Goal: Task Accomplishment & Management: Complete application form

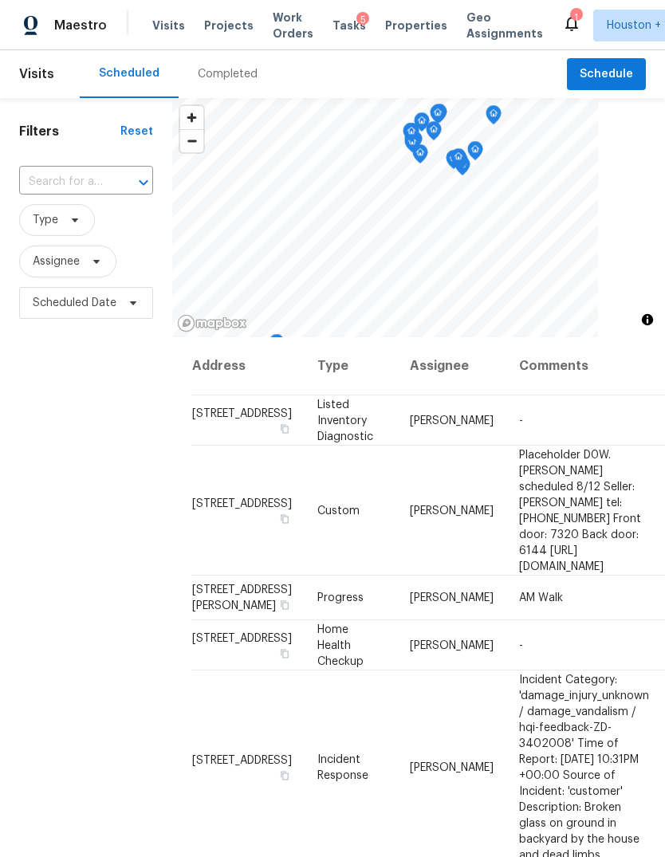
click at [205, 76] on div "Completed" at bounding box center [228, 74] width 60 height 16
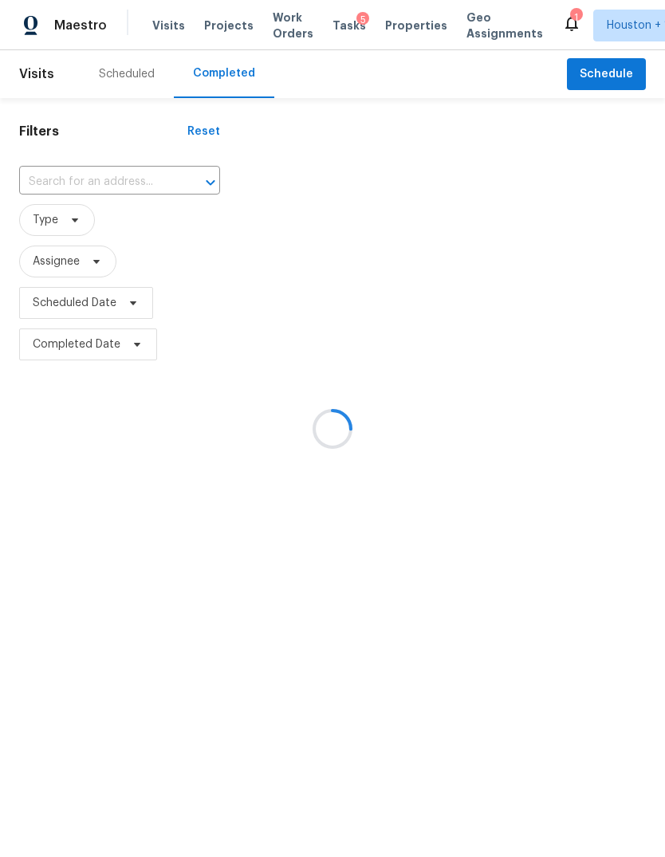
click at [51, 208] on div at bounding box center [332, 428] width 665 height 857
click at [51, 207] on div at bounding box center [332, 428] width 665 height 857
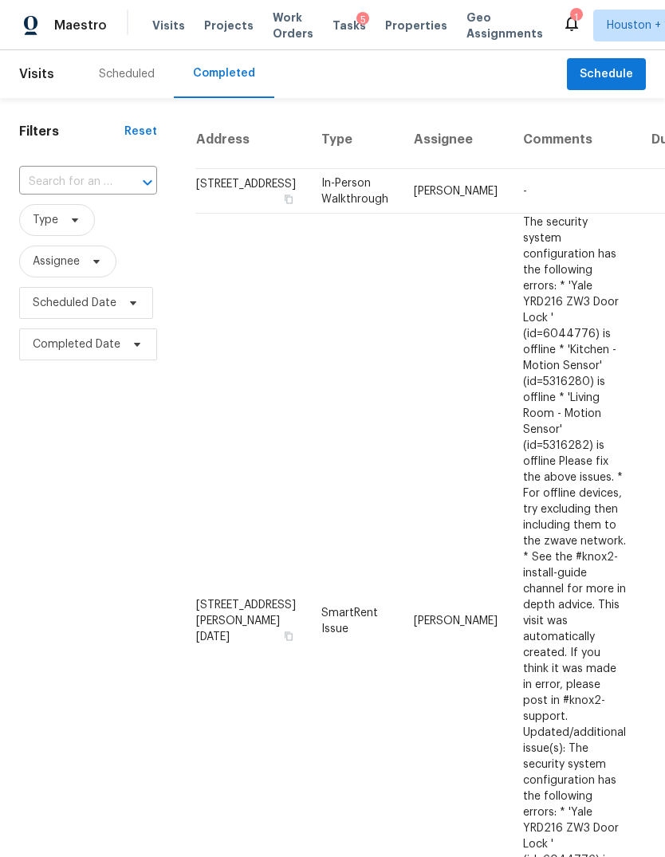
click at [49, 182] on input "text" at bounding box center [65, 182] width 93 height 25
type input "6042 hug"
click at [57, 229] on li "[STREET_ADDRESS][DATE]" at bounding box center [86, 227] width 135 height 43
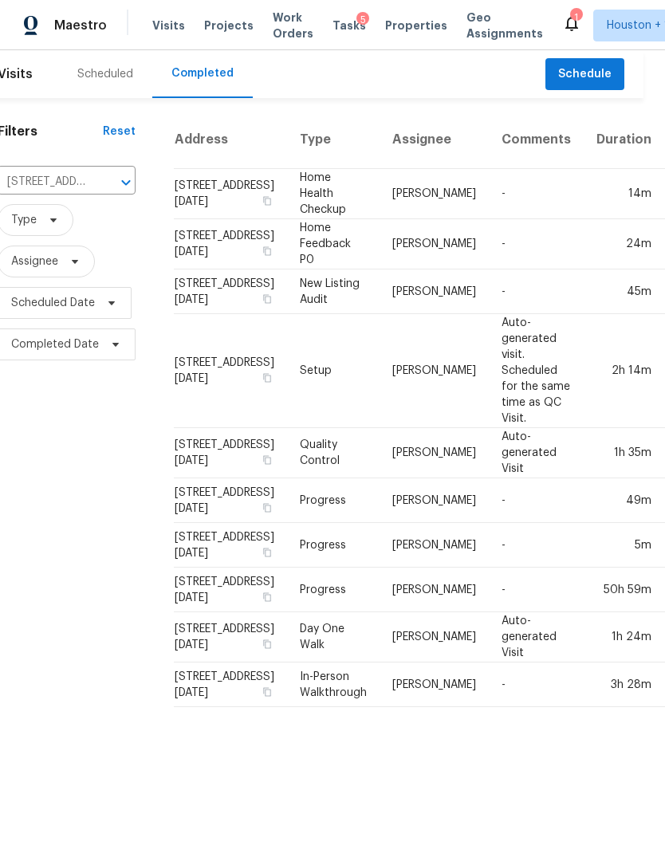
scroll to position [0, 21]
click at [600, 82] on span "Schedule" at bounding box center [585, 75] width 53 height 20
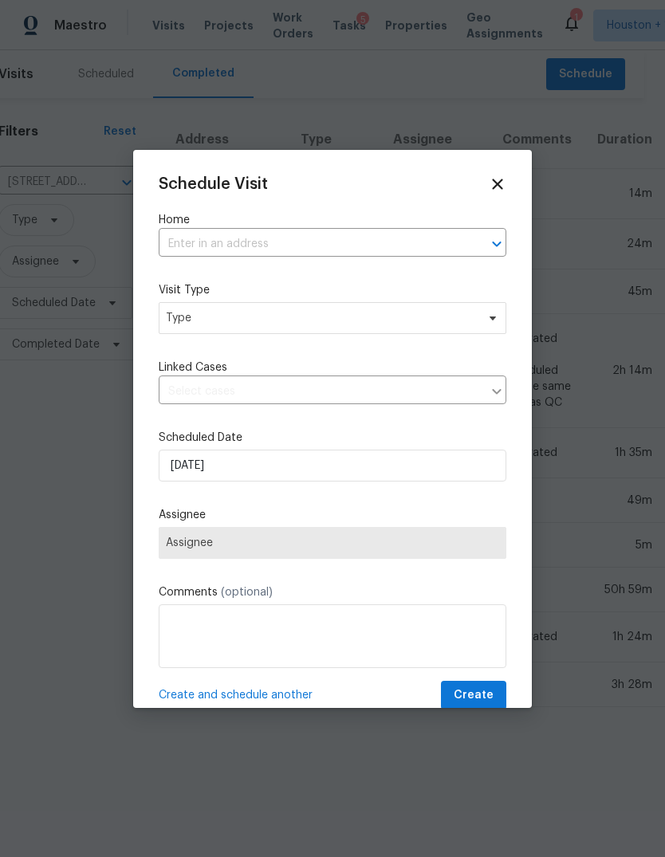
click at [397, 233] on input "text" at bounding box center [310, 244] width 303 height 25
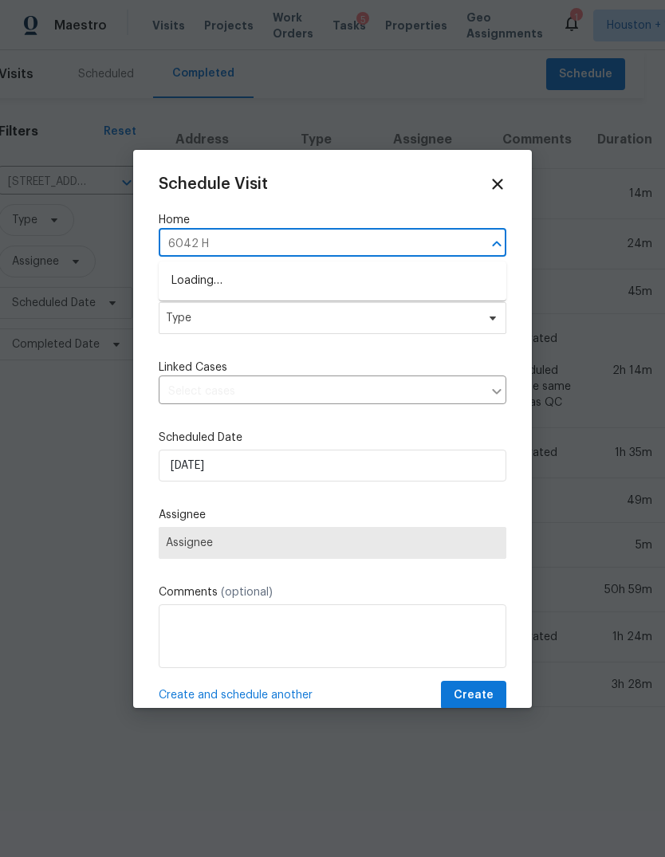
type input "6042 Hu"
click at [407, 257] on input "6042 Hu" at bounding box center [310, 244] width 303 height 25
click at [402, 276] on li "6042 Hugo Dr, Corpus Christi, TX 78412" at bounding box center [332, 281] width 347 height 26
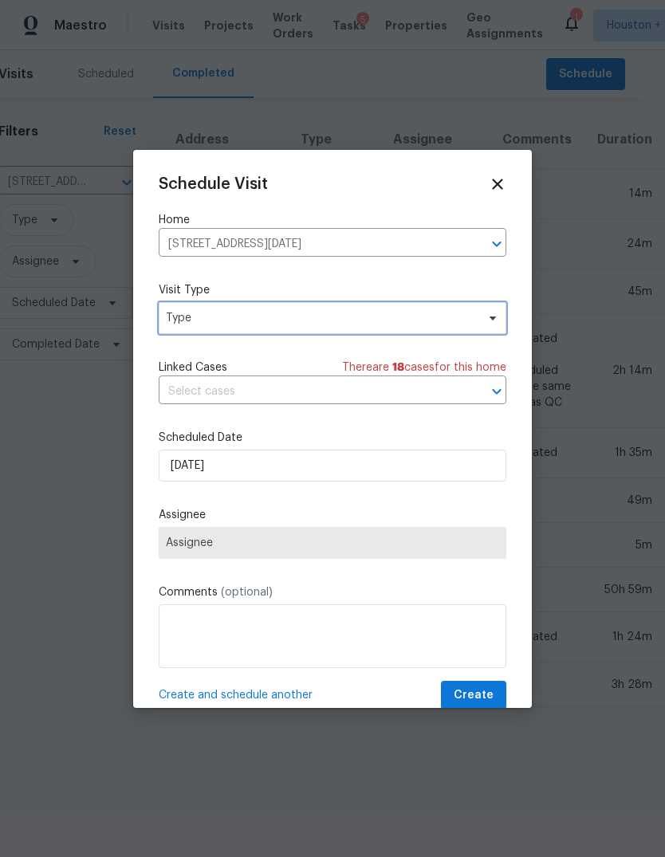
click at [418, 334] on span "Type" at bounding box center [332, 318] width 347 height 32
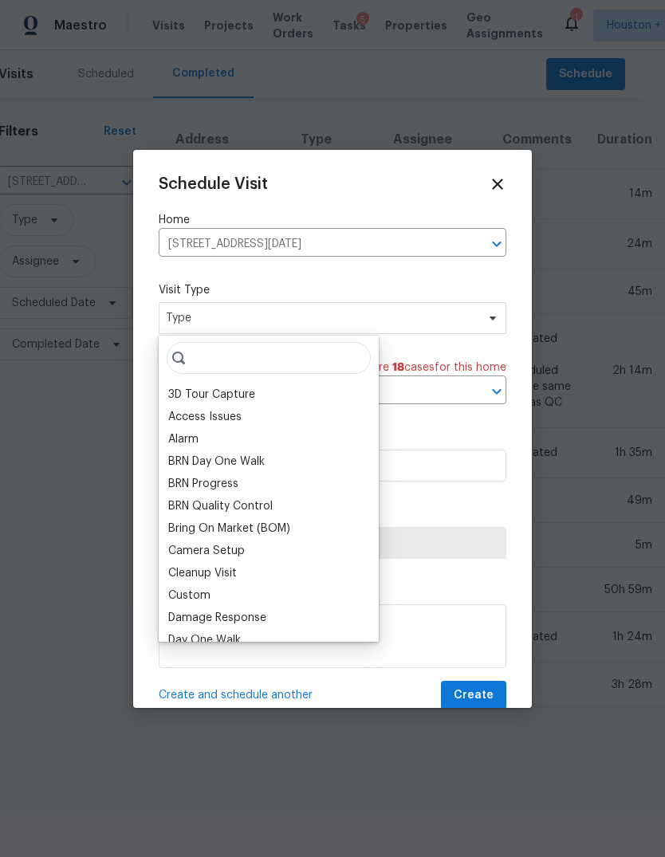
click at [504, 175] on icon at bounding box center [497, 184] width 18 height 18
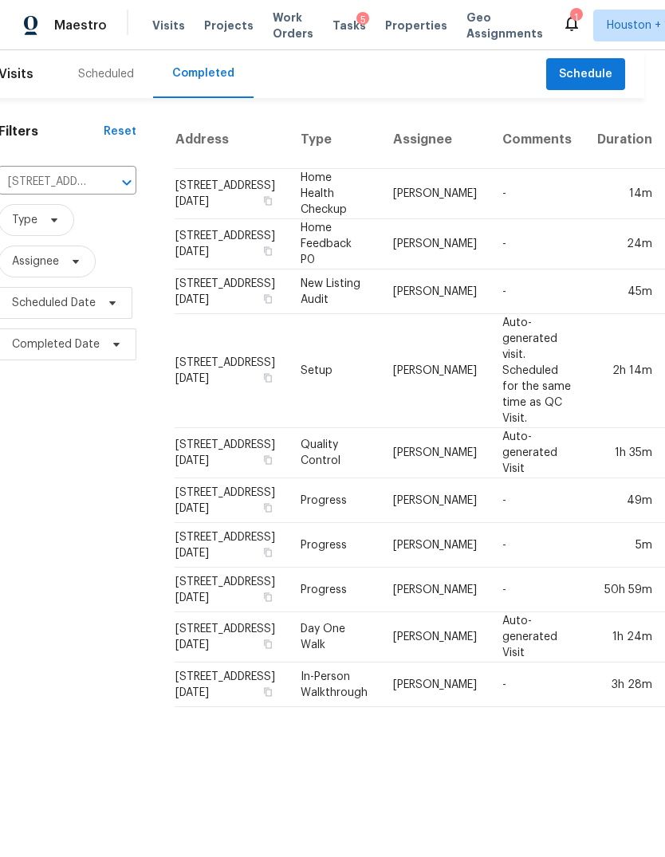
click at [65, 32] on span "Maestro" at bounding box center [80, 26] width 53 height 16
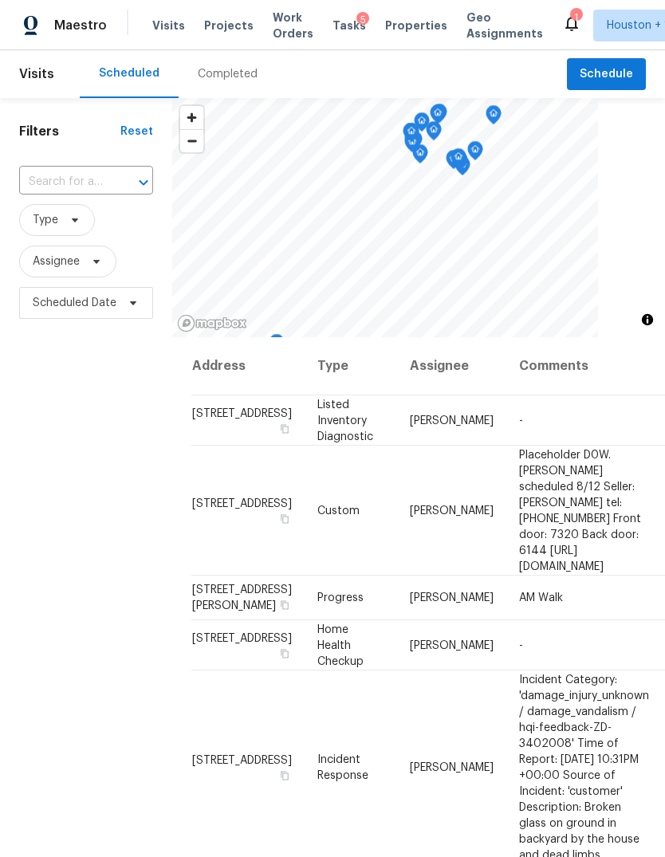
click at [72, 194] on input "text" at bounding box center [63, 182] width 89 height 25
type input "6042 h"
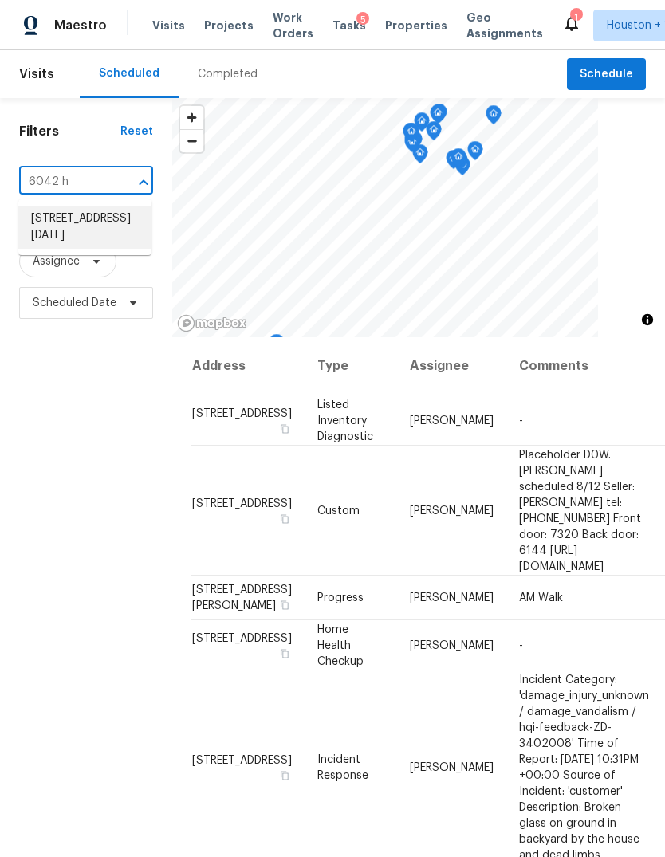
click at [47, 237] on li "[STREET_ADDRESS][DATE]" at bounding box center [84, 227] width 133 height 43
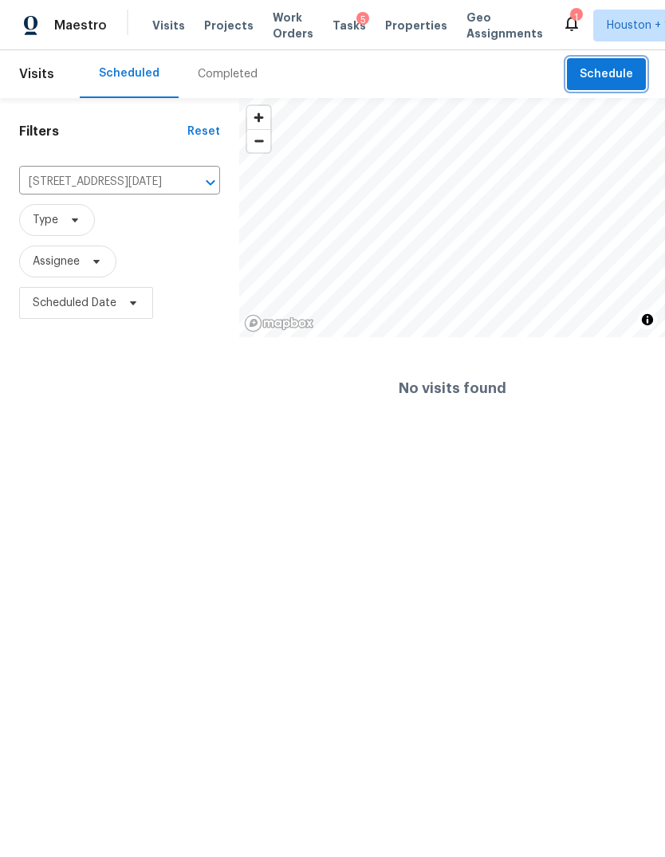
click at [618, 77] on span "Schedule" at bounding box center [605, 75] width 53 height 20
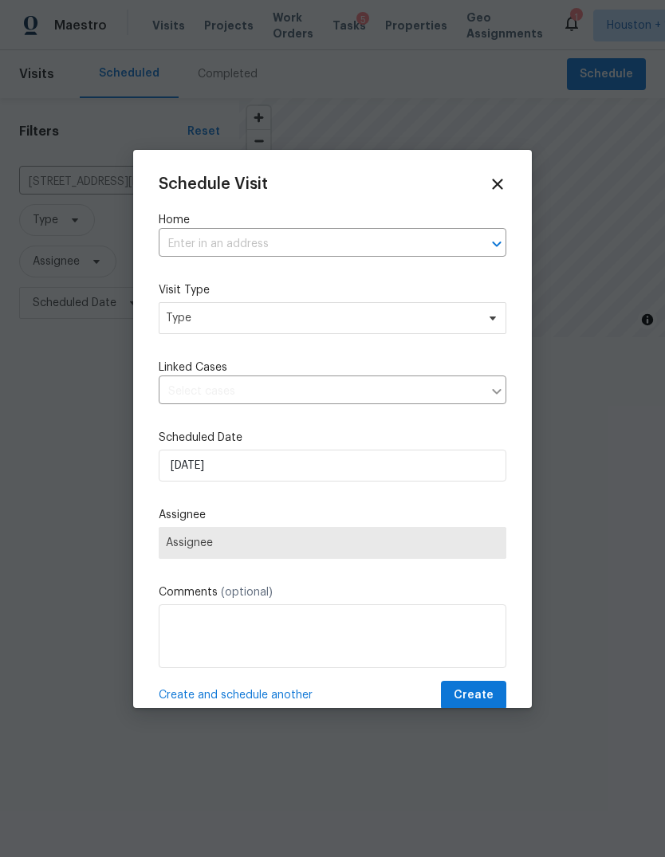
click at [382, 276] on div "Schedule Visit Home ​ Visit Type Type Linked Cases ​ Scheduled Date [DATE] Assi…" at bounding box center [332, 442] width 347 height 535
click at [395, 240] on input "text" at bounding box center [310, 244] width 303 height 25
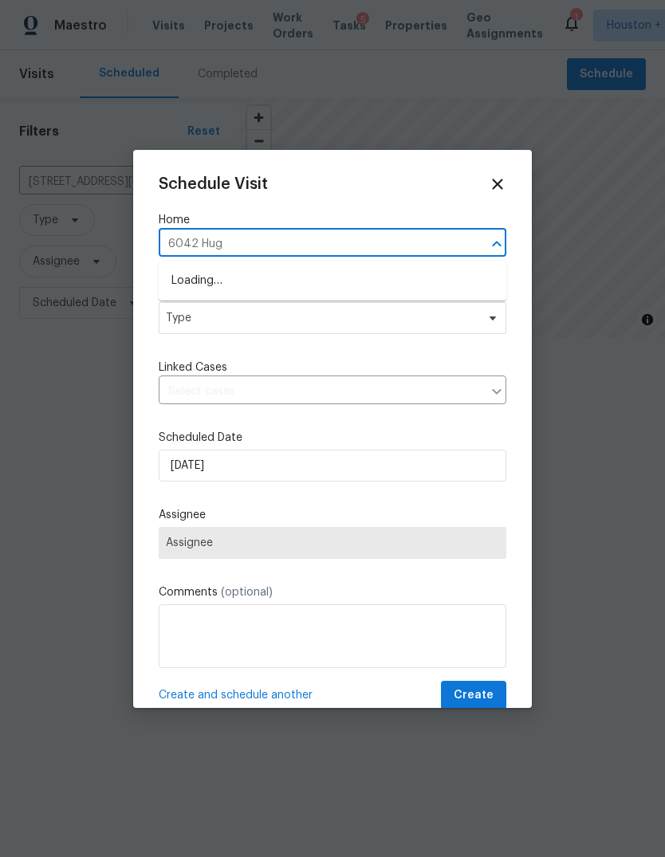
type input "6042 Hugo"
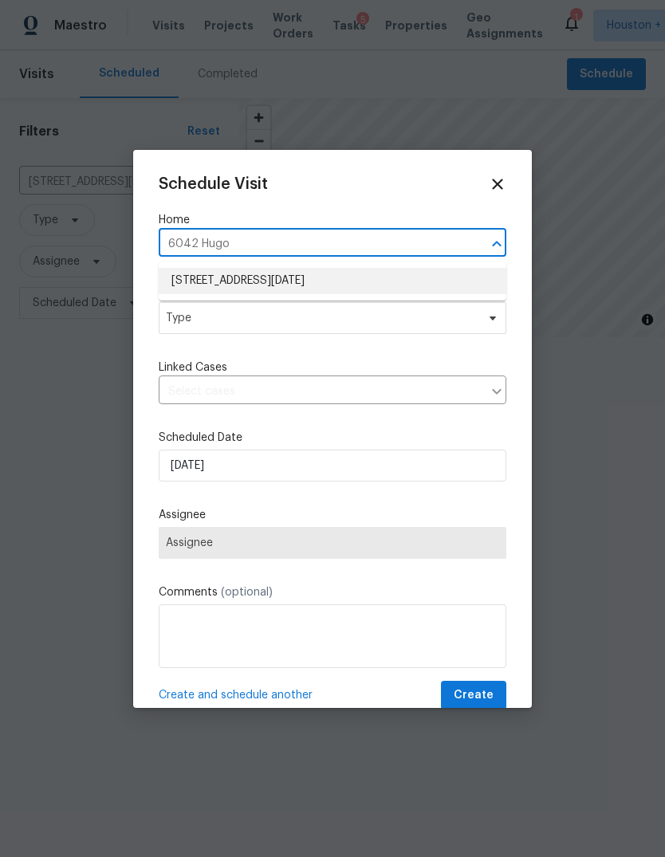
click at [404, 272] on li "6042 Hugo Dr, Corpus Christi, TX 78412" at bounding box center [332, 281] width 347 height 26
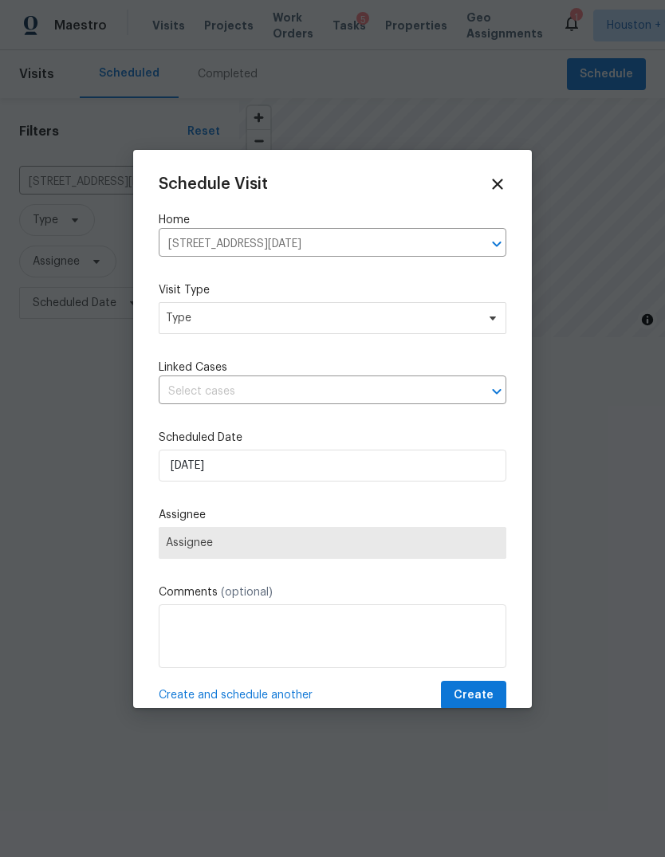
click at [447, 343] on div "Schedule Visit Home 6042 Hugo Dr, Corpus Christi, TX 78412 ​ Visit Type Type Li…" at bounding box center [332, 442] width 347 height 535
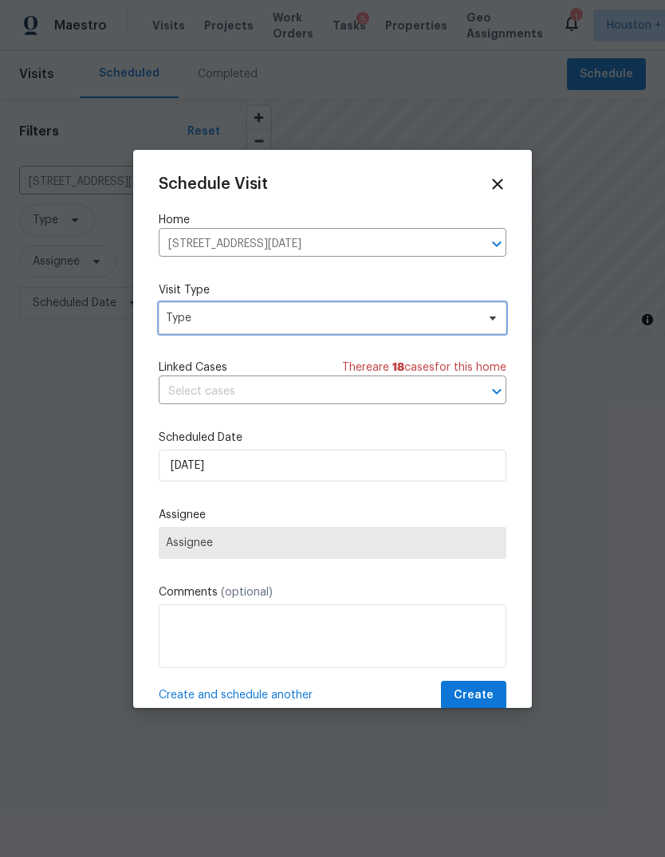
click at [475, 321] on span "Type" at bounding box center [321, 318] width 310 height 16
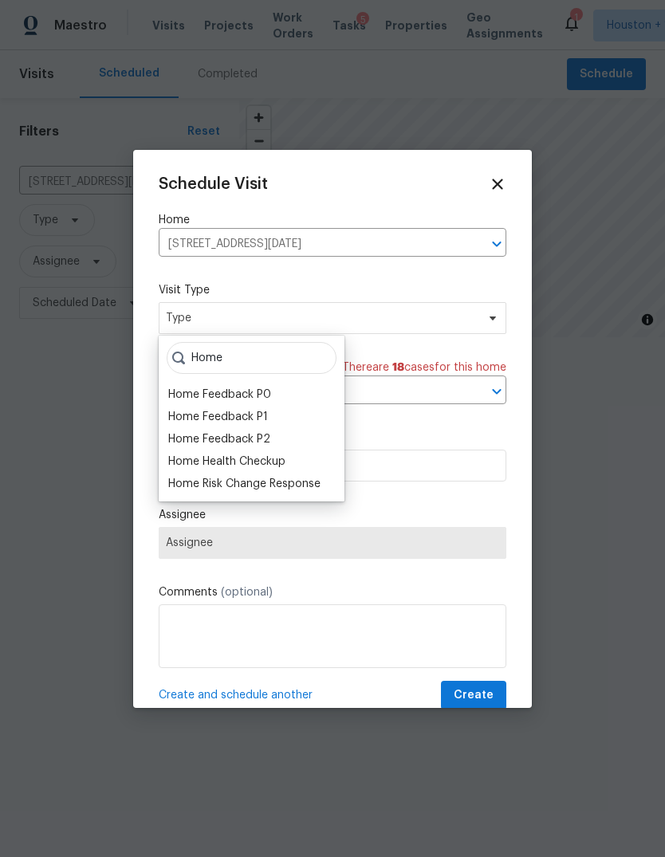
type input "Home"
click at [276, 457] on div "Home Health Checkup" at bounding box center [226, 461] width 117 height 16
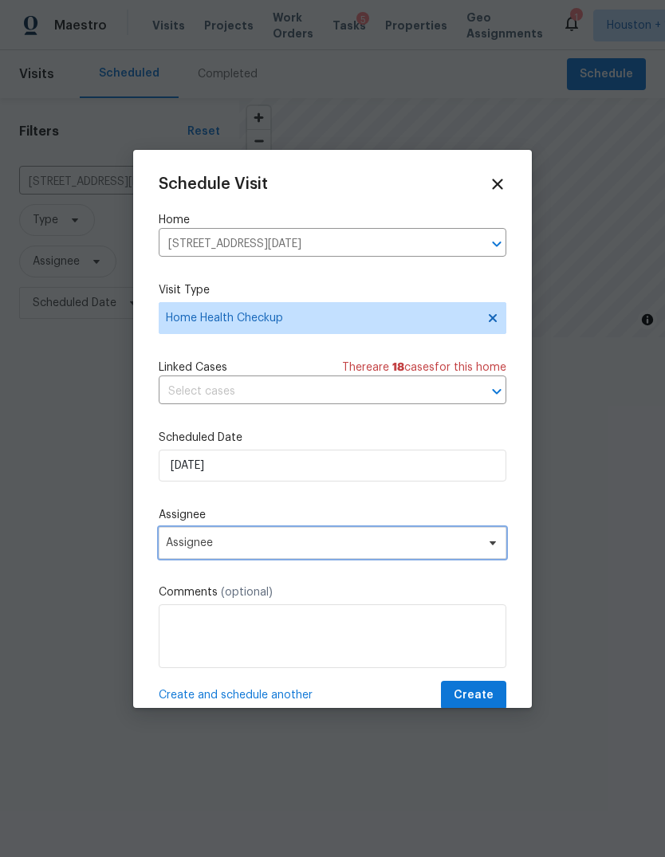
click at [418, 559] on span "Assignee" at bounding box center [332, 543] width 347 height 32
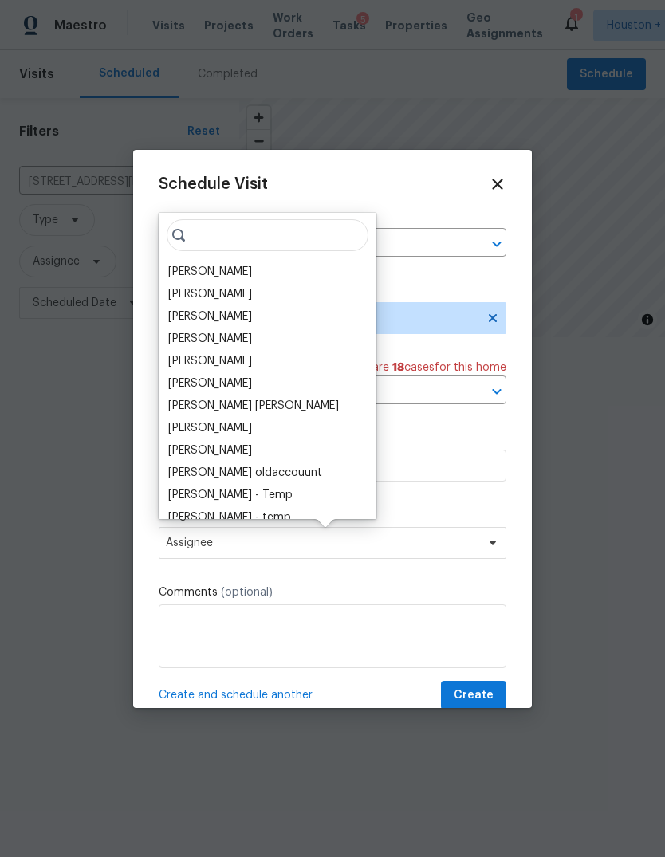
click at [224, 278] on div "[PERSON_NAME]" at bounding box center [210, 272] width 84 height 16
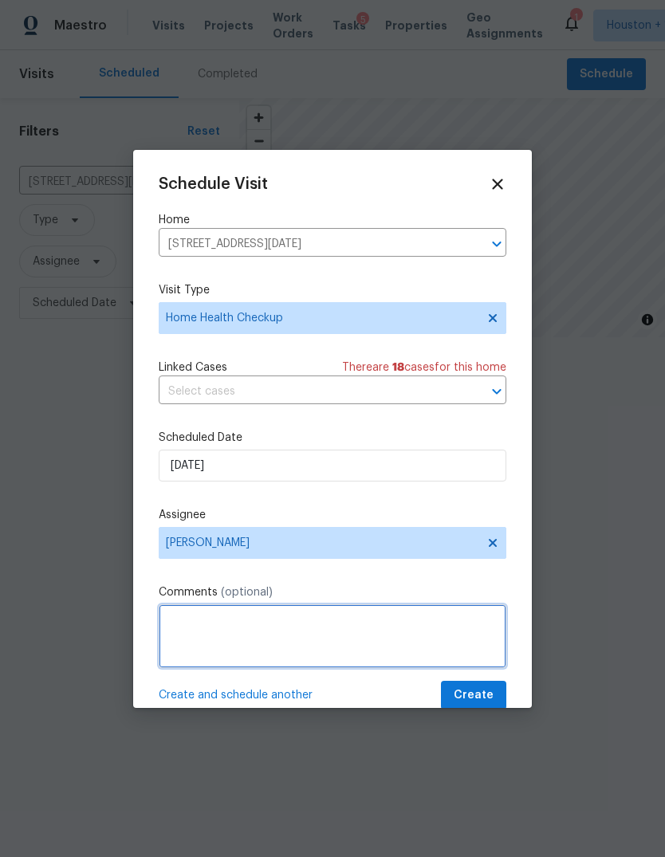
click at [347, 641] on textarea at bounding box center [332, 636] width 347 height 64
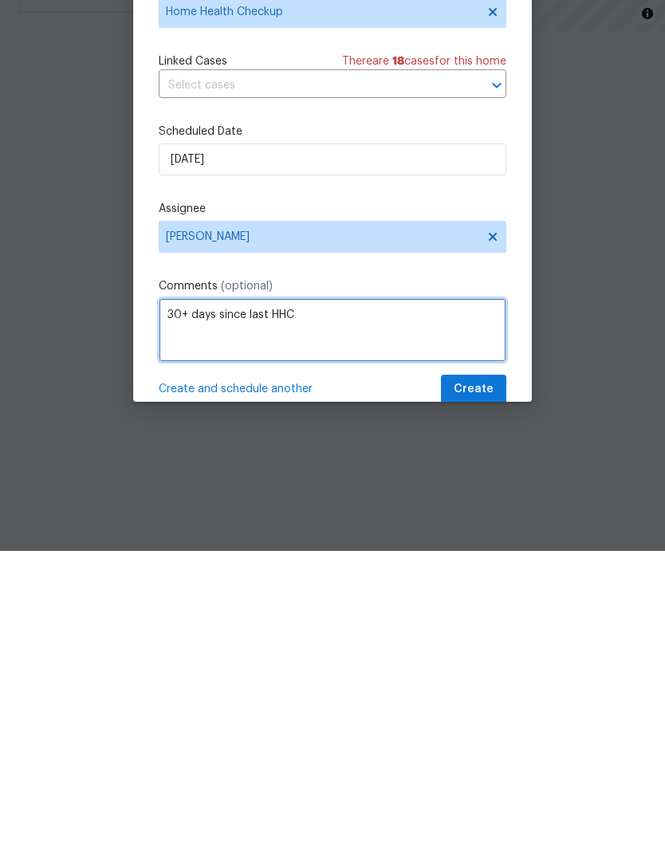
type textarea "30+ days since last HHC"
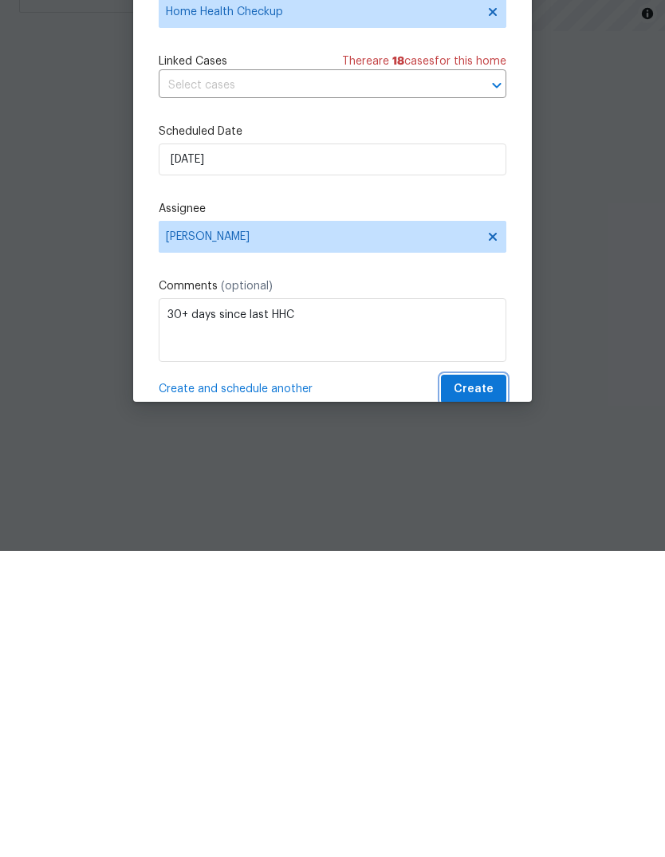
click at [462, 685] on span "Create" at bounding box center [473, 695] width 40 height 20
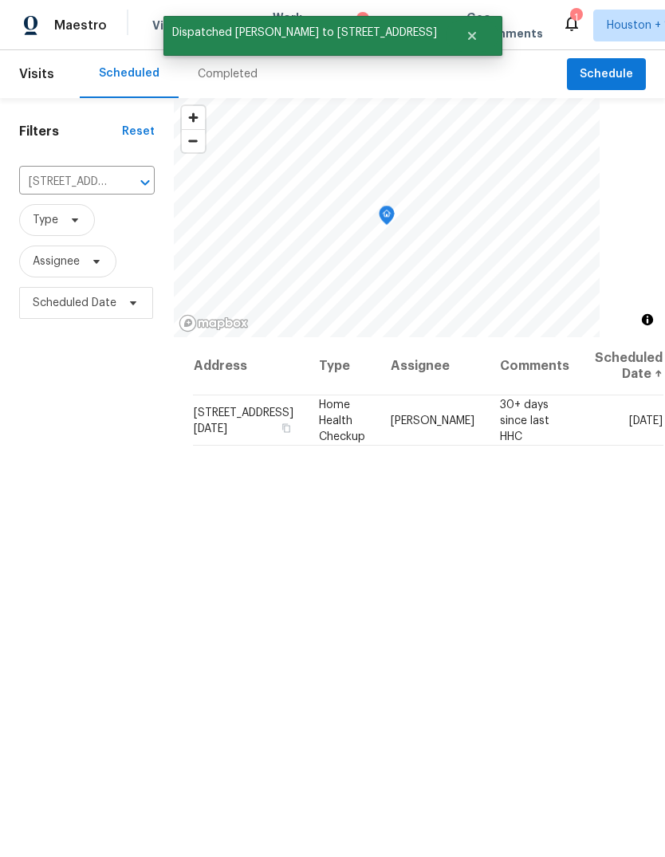
click at [0, 0] on icon at bounding box center [0, 0] width 0 height 0
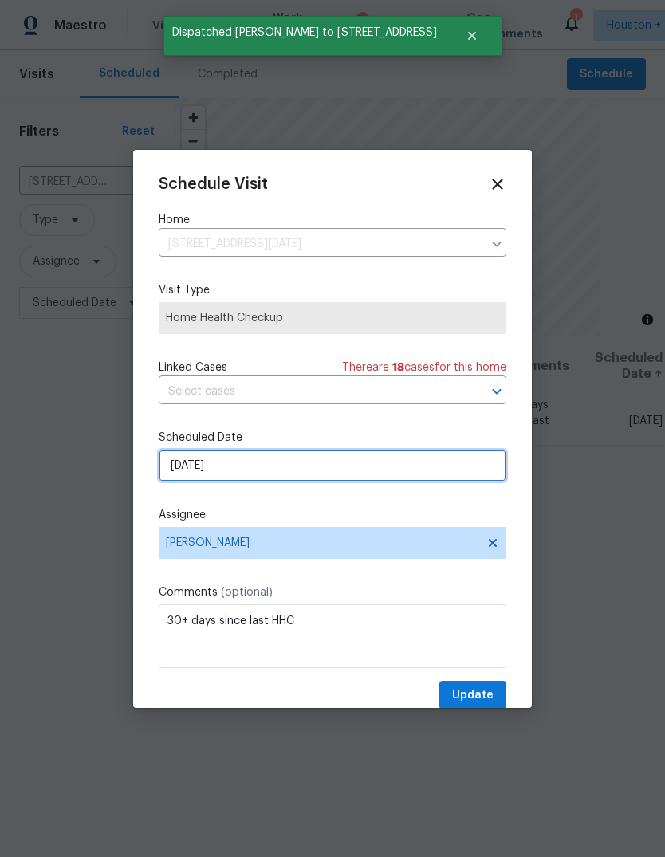
click at [416, 481] on input "[DATE]" at bounding box center [332, 465] width 347 height 32
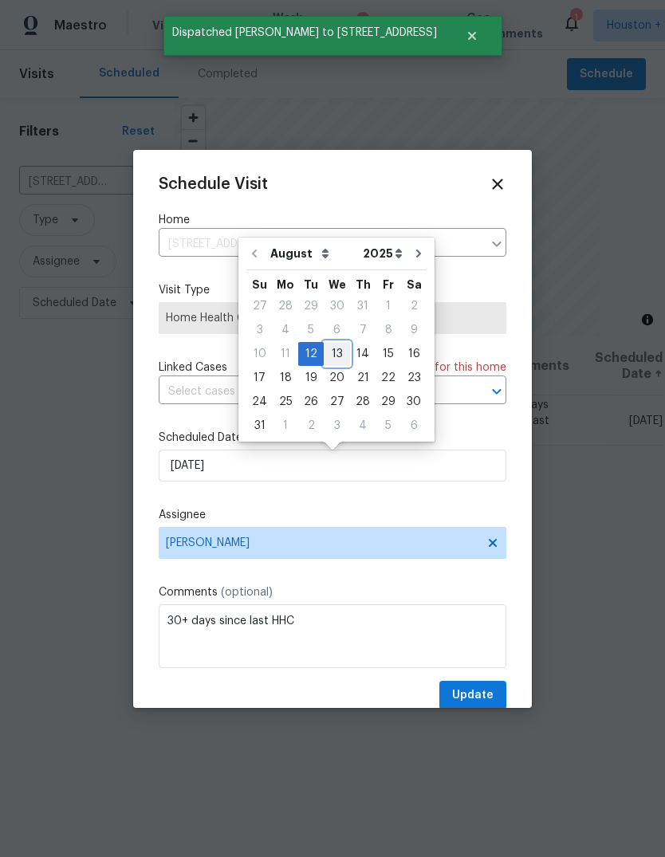
click at [343, 350] on div "10 11 12 13 14 15 16" at bounding box center [336, 354] width 180 height 24
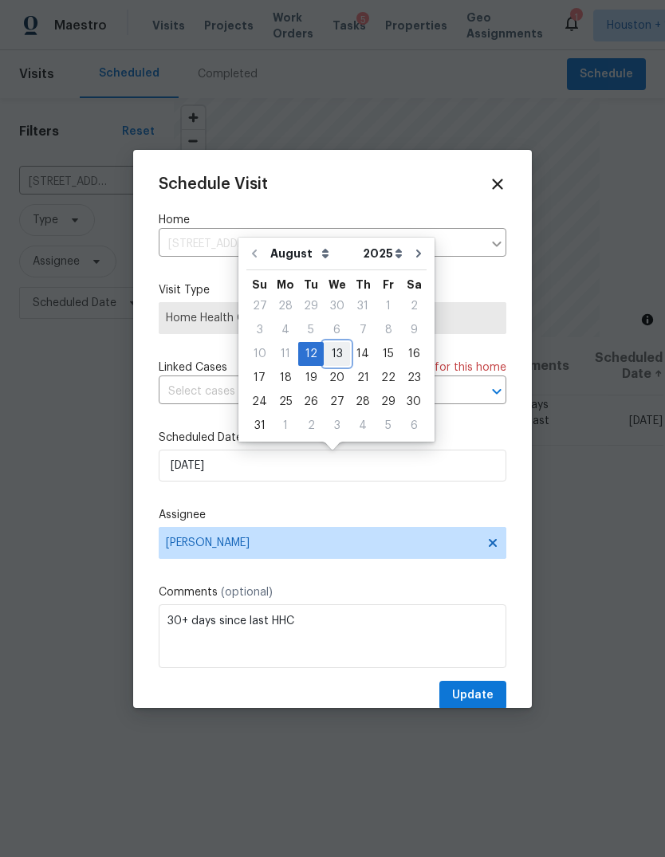
click at [339, 351] on div "13" at bounding box center [337, 354] width 26 height 22
type input "[DATE]"
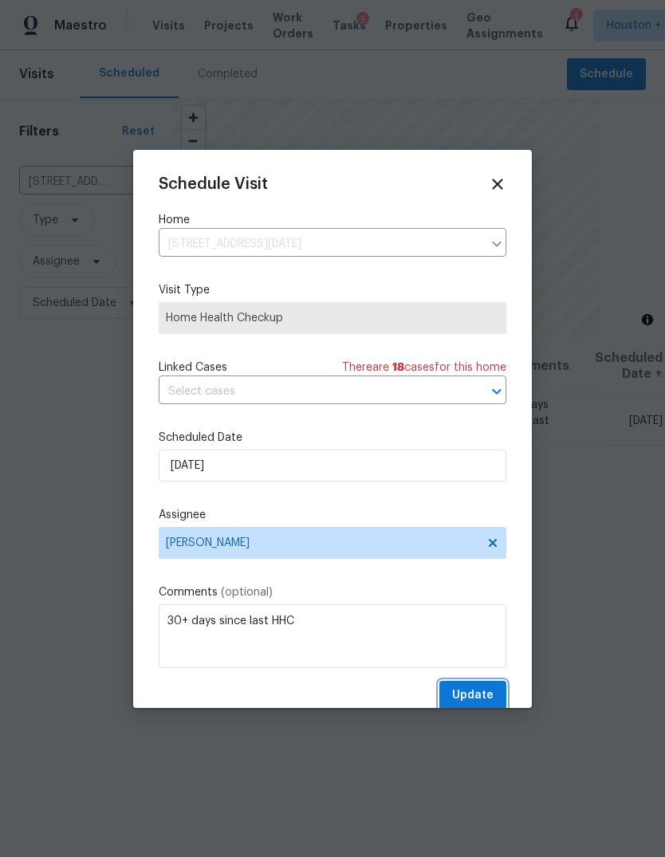
click at [492, 694] on span "Update" at bounding box center [472, 695] width 41 height 20
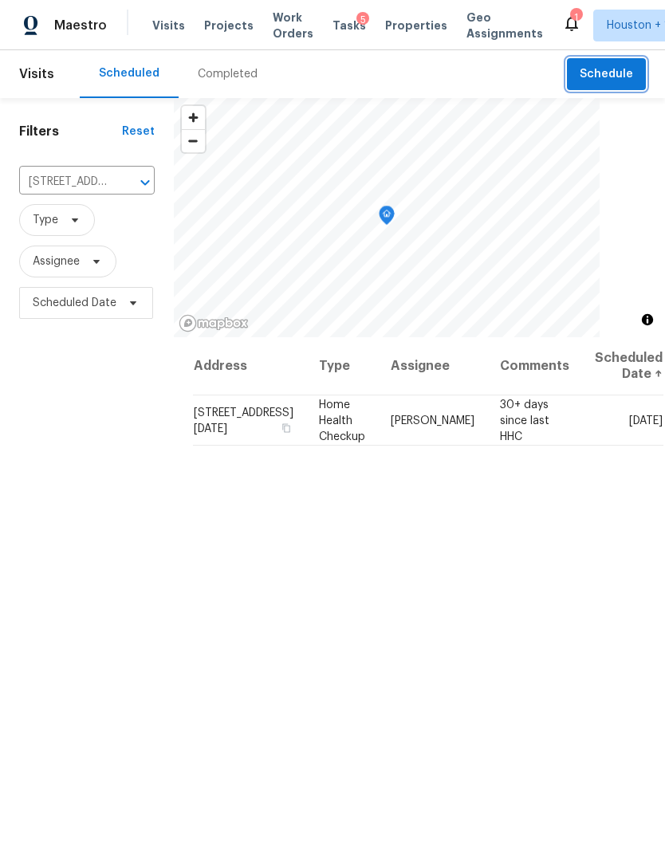
click at [625, 69] on span "Schedule" at bounding box center [605, 75] width 53 height 20
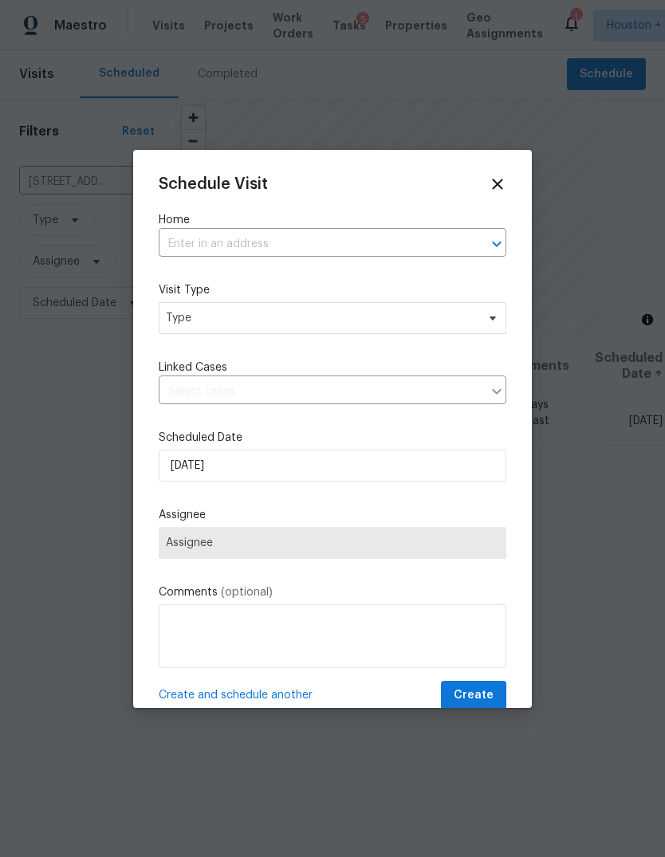
click at [411, 233] on input "text" at bounding box center [310, 244] width 303 height 25
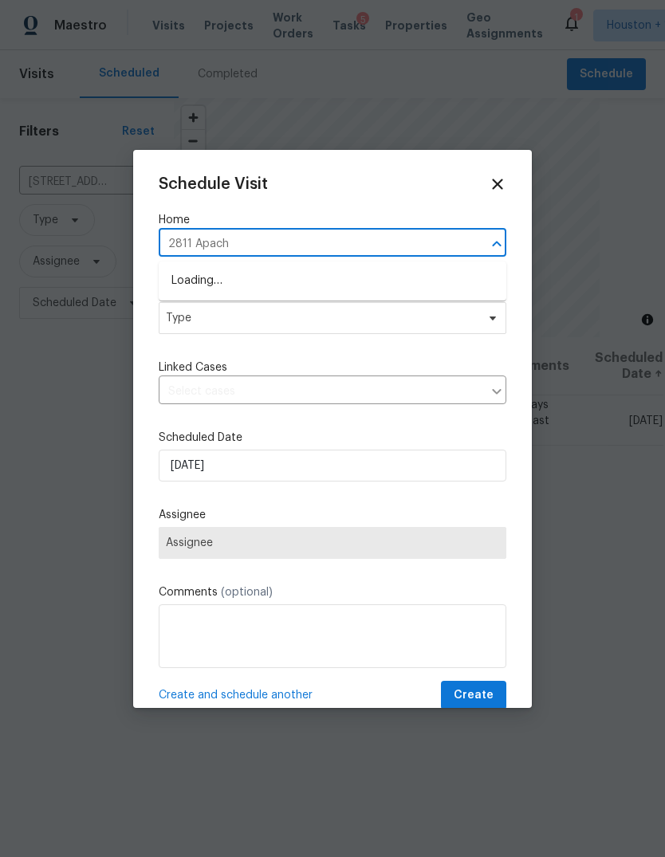
type input "2811 Apache"
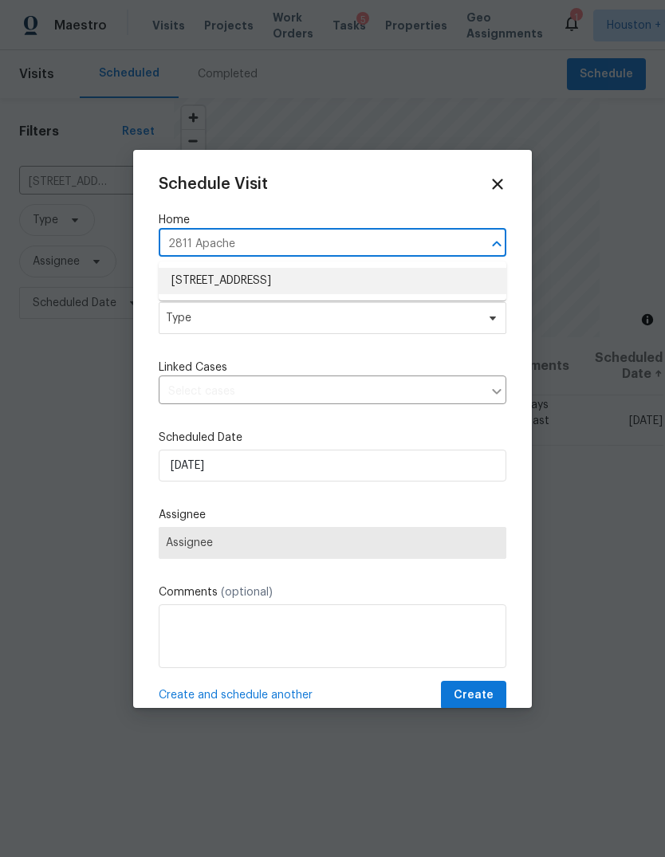
click at [428, 292] on li "2811 Apache St, League City, TX 77573" at bounding box center [332, 281] width 347 height 26
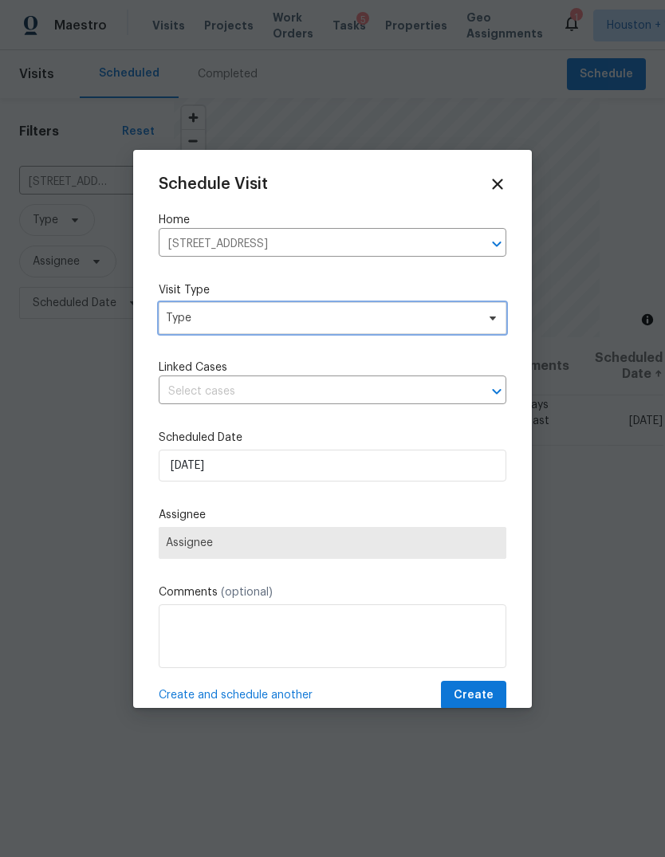
click at [445, 321] on span "Type" at bounding box center [321, 318] width 310 height 16
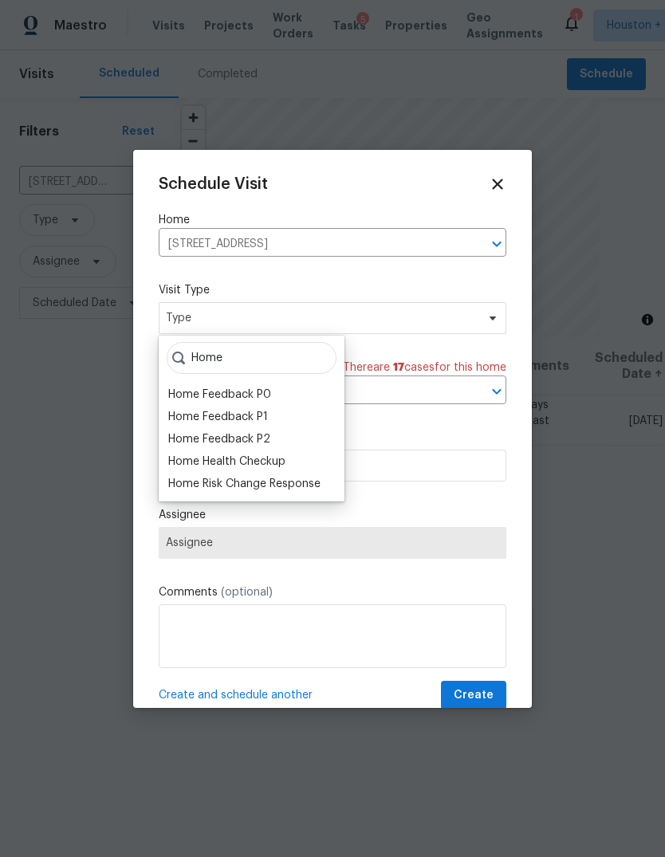
type input "Home"
click at [265, 445] on div "Home Feedback P2" at bounding box center [219, 439] width 102 height 16
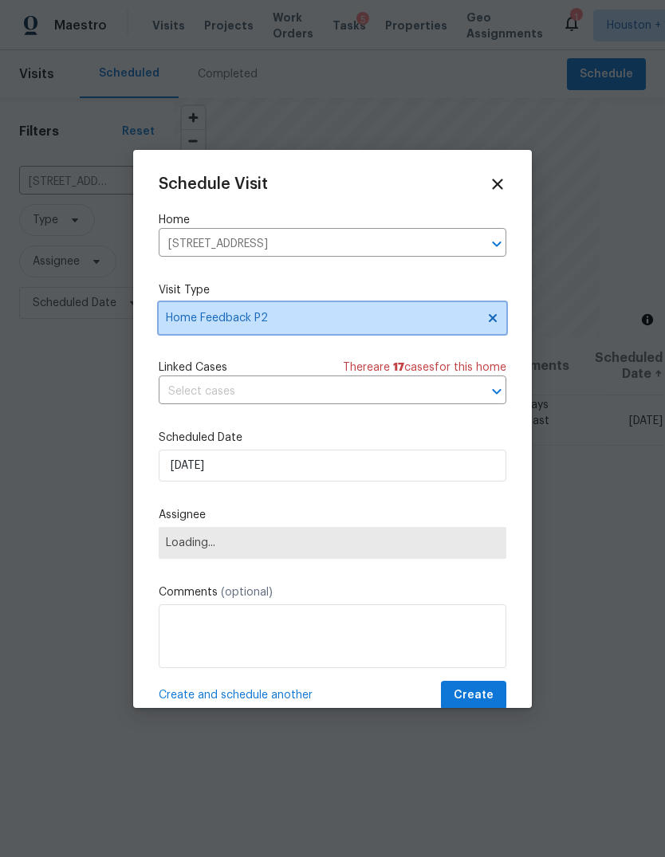
click at [408, 332] on span "Home Feedback P2" at bounding box center [332, 318] width 347 height 32
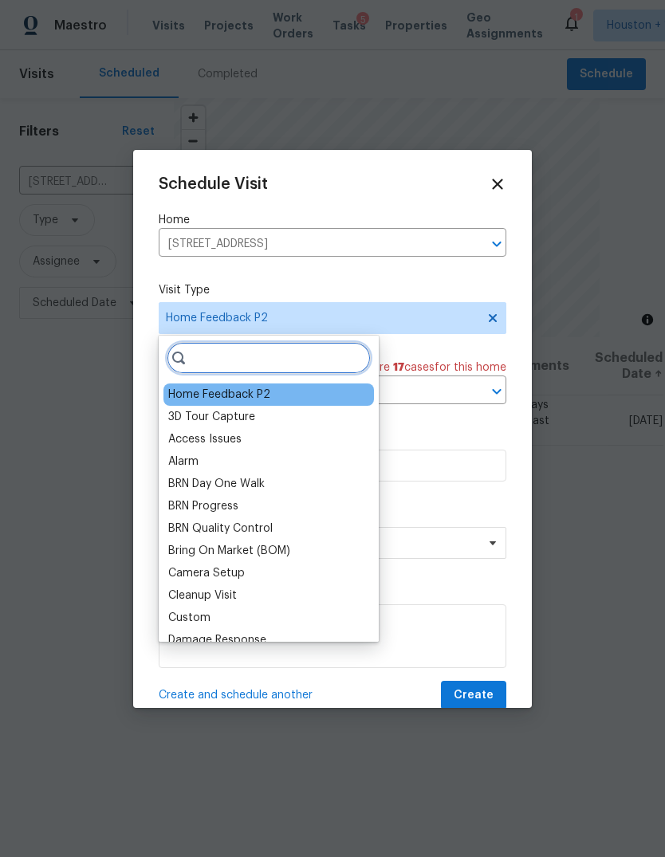
click at [313, 357] on input "search" at bounding box center [269, 358] width 204 height 32
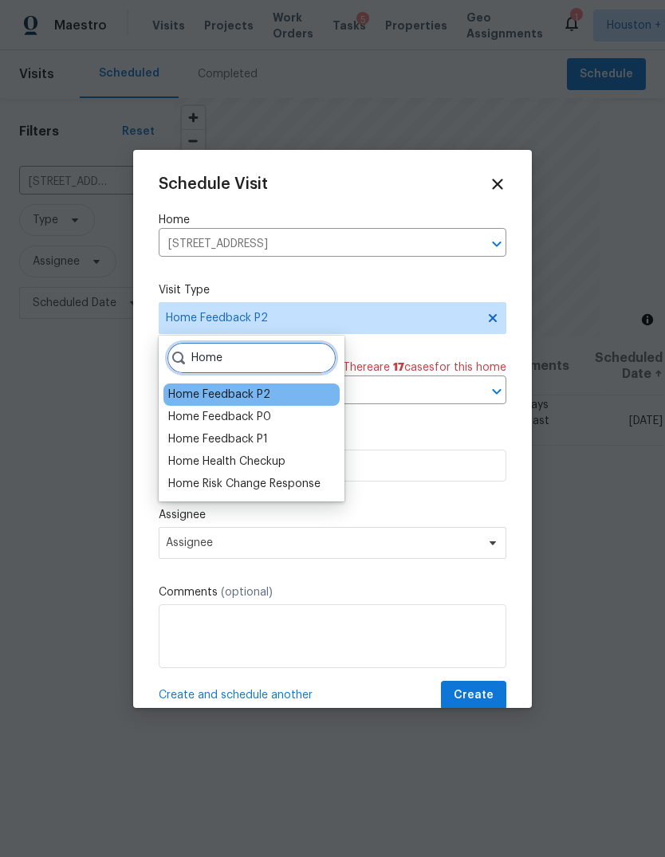
type input "Home"
click at [261, 466] on div "Home Health Checkup" at bounding box center [226, 461] width 117 height 16
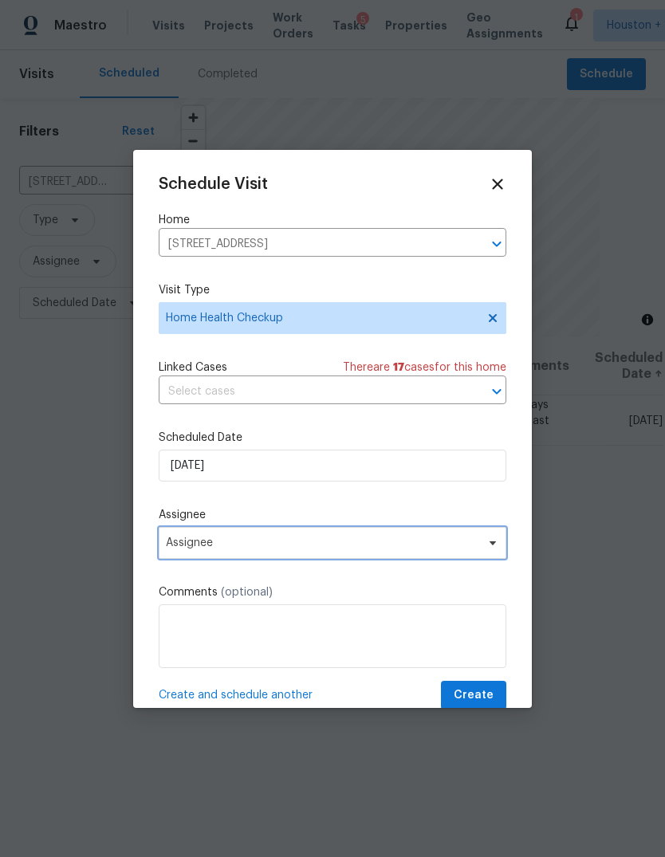
click at [398, 559] on span "Assignee" at bounding box center [332, 543] width 347 height 32
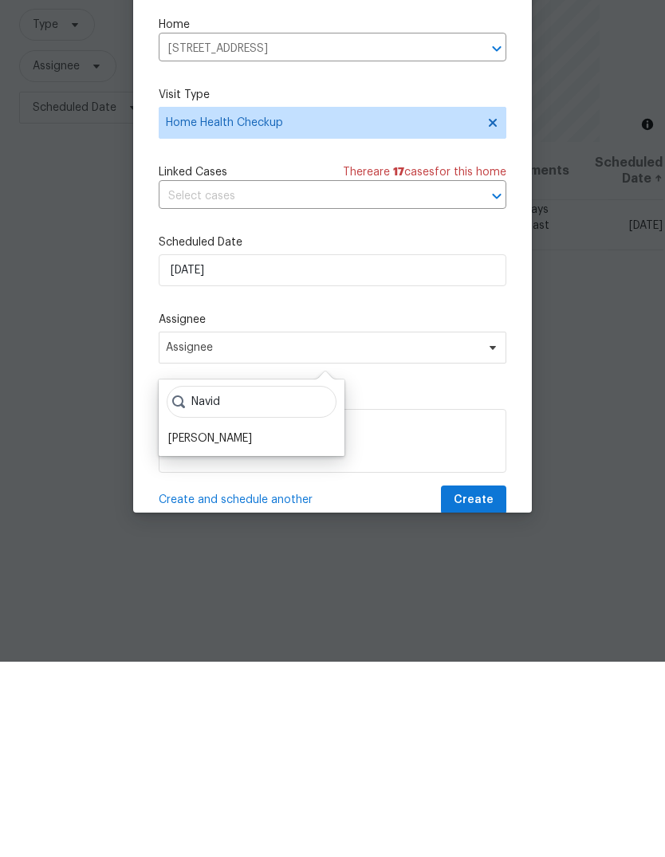
type input "Navid"
click at [233, 626] on div "[PERSON_NAME]" at bounding box center [210, 634] width 84 height 16
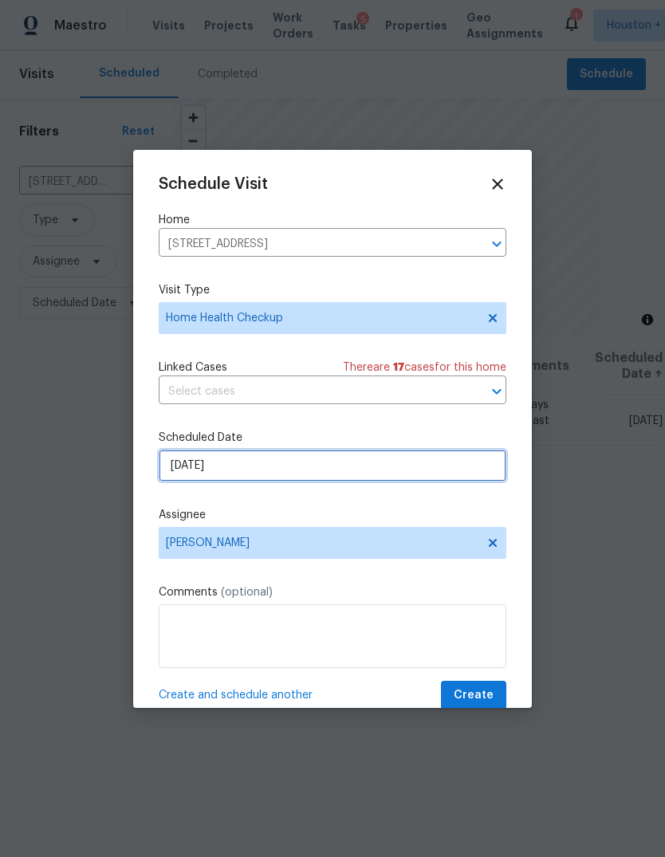
click at [315, 466] on input "[DATE]" at bounding box center [332, 465] width 347 height 32
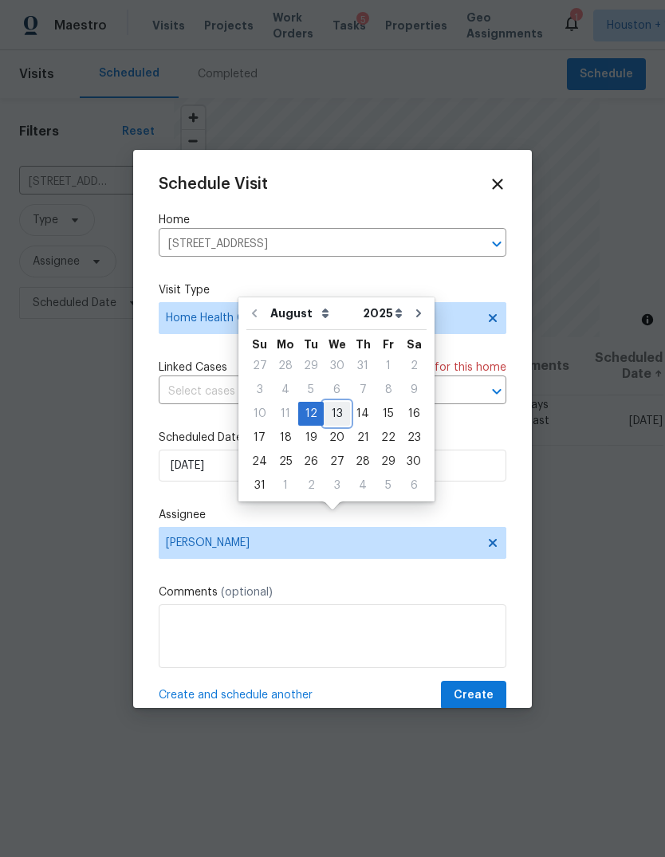
click at [334, 402] on div "13" at bounding box center [337, 413] width 26 height 22
type input "[DATE]"
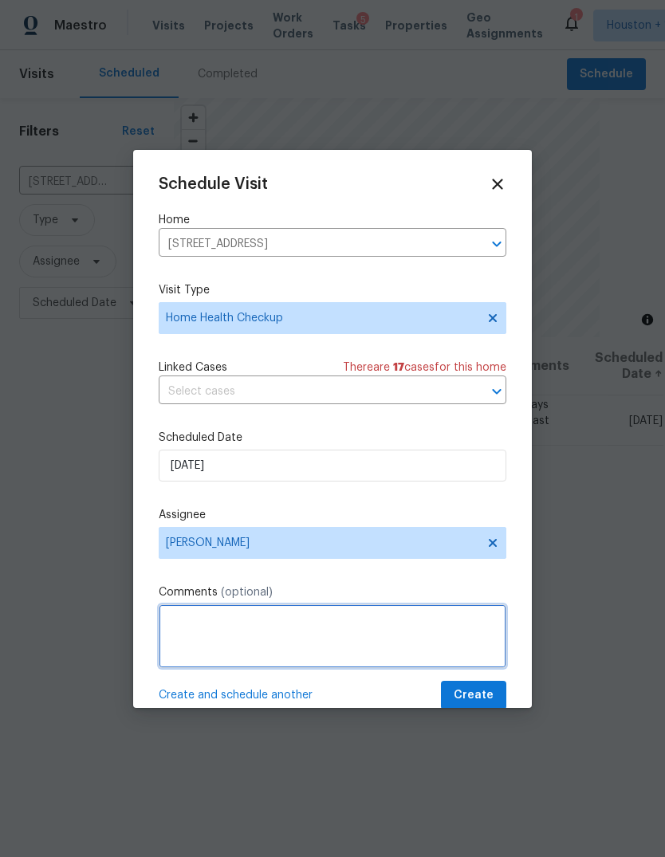
click at [421, 631] on textarea at bounding box center [332, 636] width 347 height 64
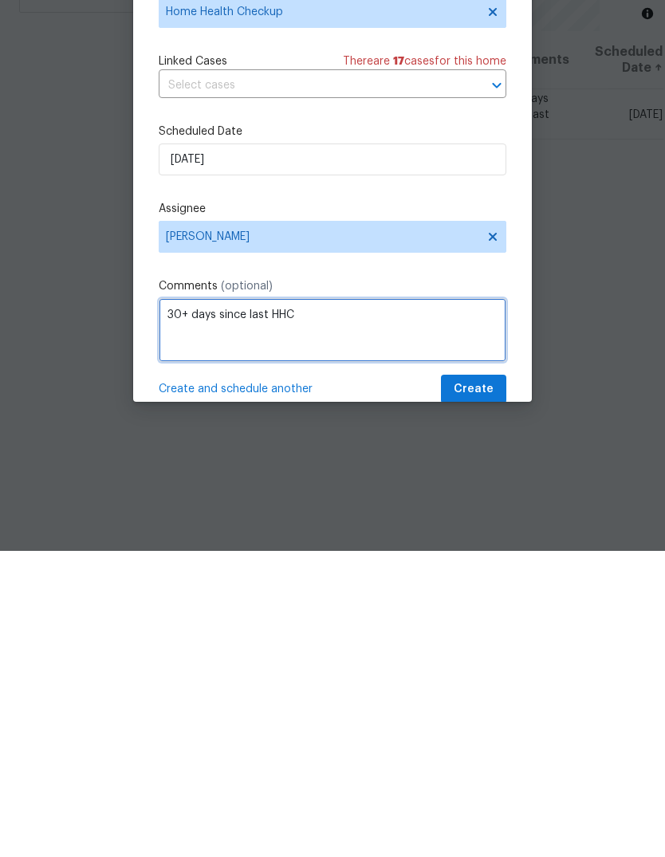
type textarea "30+ days since last HHC"
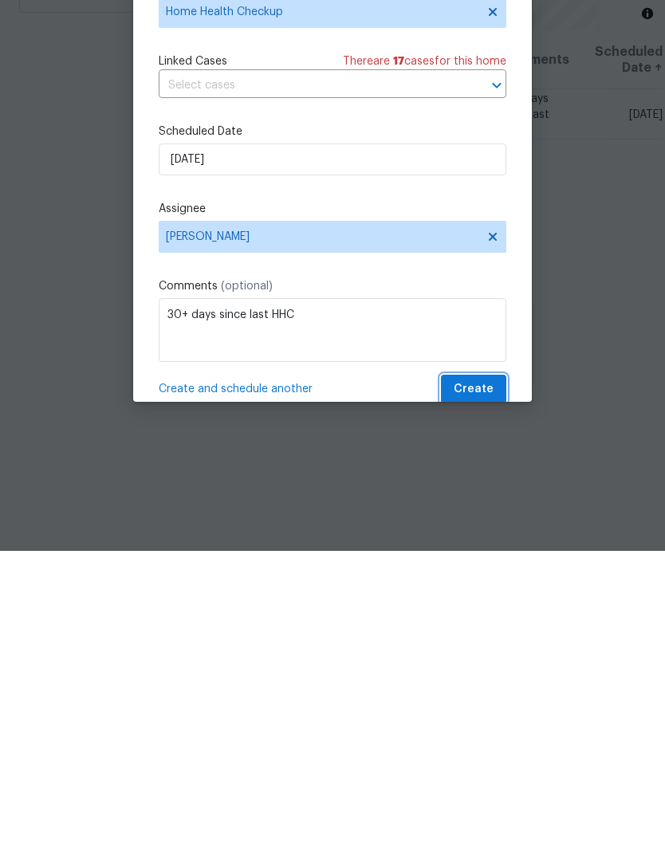
click at [469, 685] on span "Create" at bounding box center [473, 695] width 40 height 20
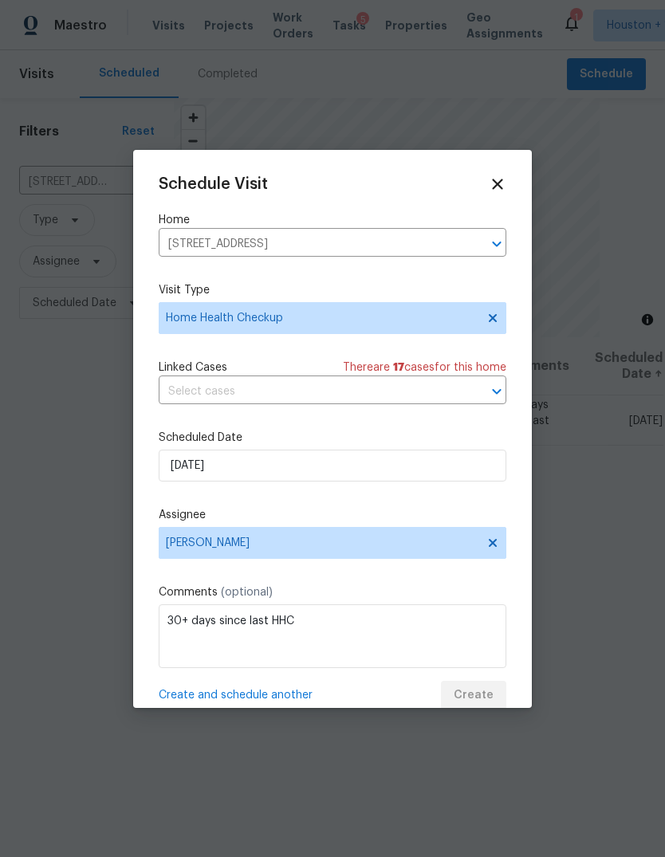
scroll to position [0, 0]
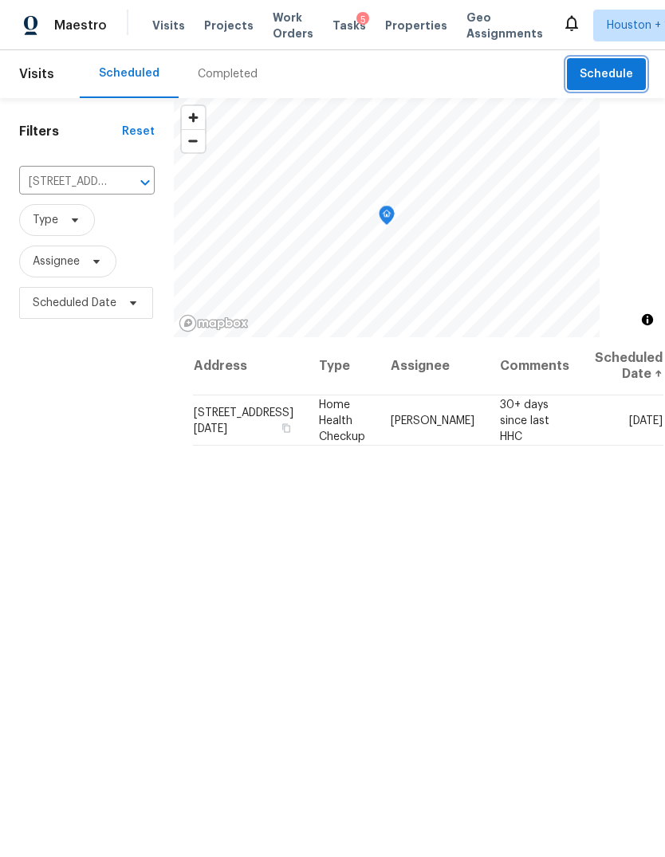
click at [625, 80] on span "Schedule" at bounding box center [605, 75] width 53 height 20
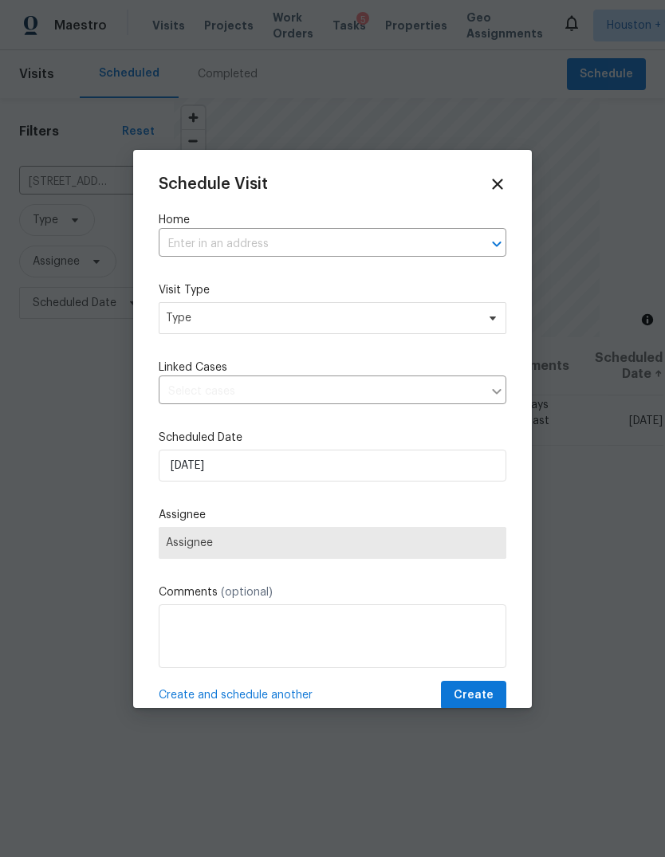
click at [404, 235] on input "text" at bounding box center [310, 244] width 303 height 25
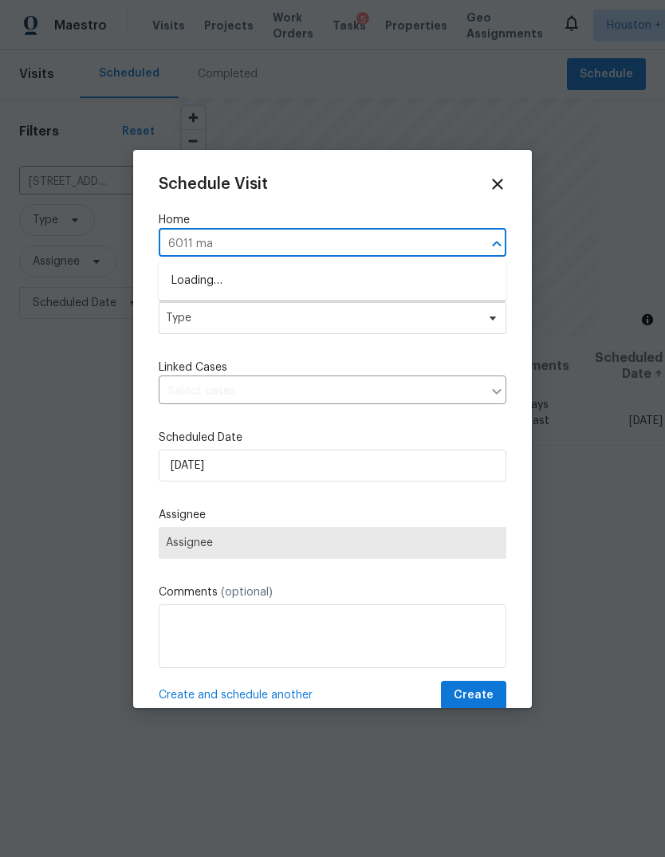
type input "6011 mar"
click at [404, 280] on li "6011 Marwood Dr, Humble, TX 77396" at bounding box center [332, 281] width 347 height 26
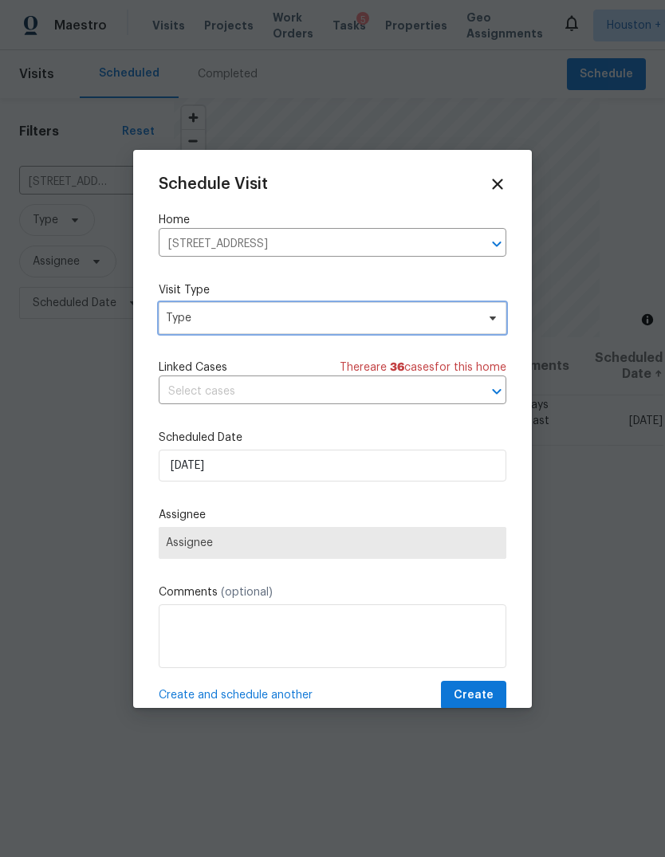
click at [461, 334] on span "Type" at bounding box center [332, 318] width 347 height 32
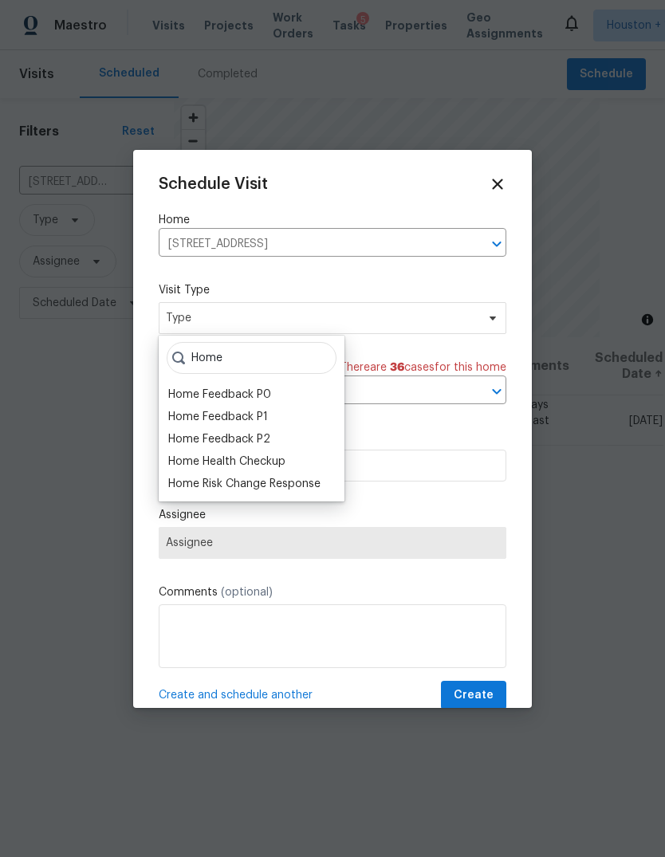
type input "Home"
click at [272, 460] on div "Home Health Checkup" at bounding box center [226, 461] width 117 height 16
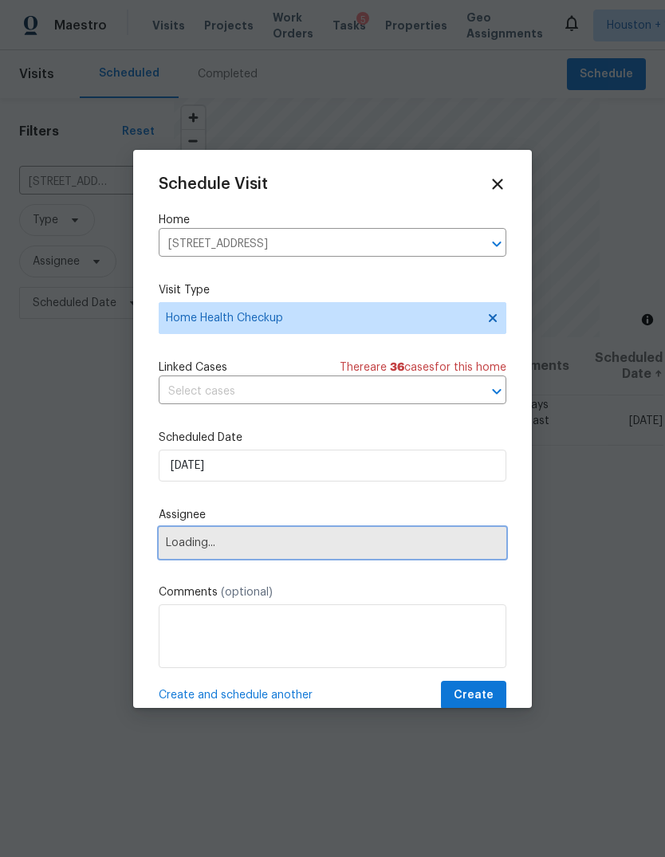
click at [316, 555] on span "Loading..." at bounding box center [332, 543] width 347 height 32
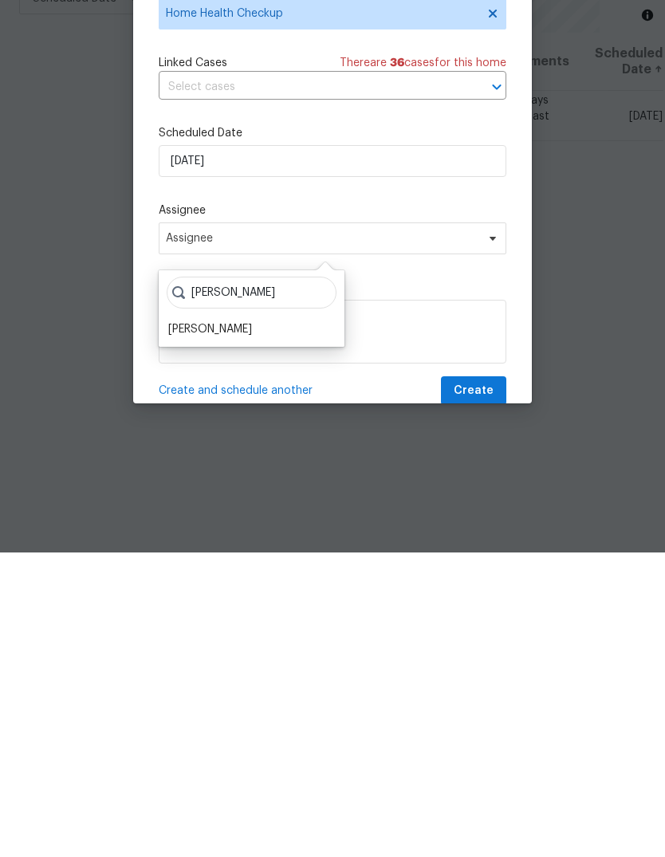
type input "Steve"
click at [222, 626] on div "[PERSON_NAME]" at bounding box center [210, 634] width 84 height 16
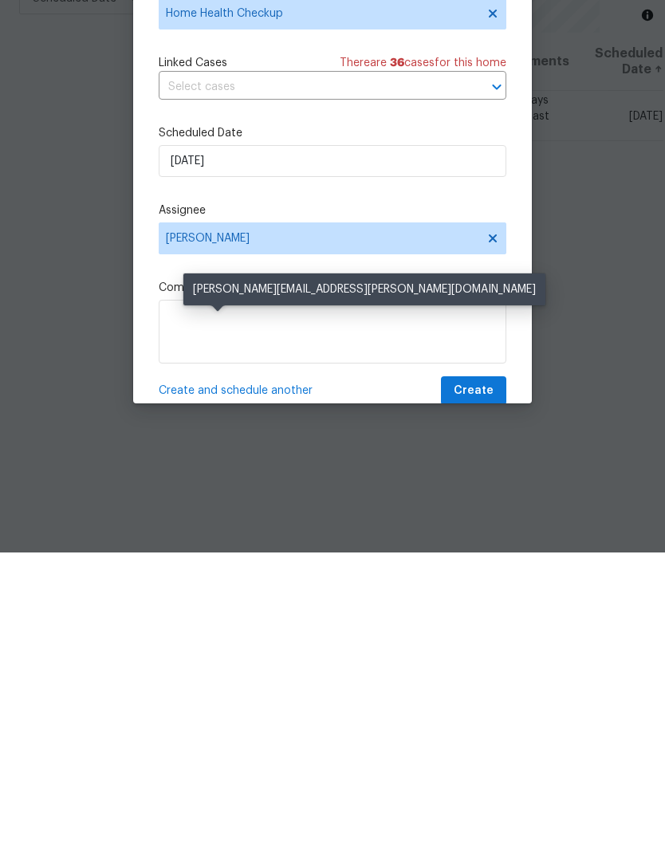
scroll to position [60, 0]
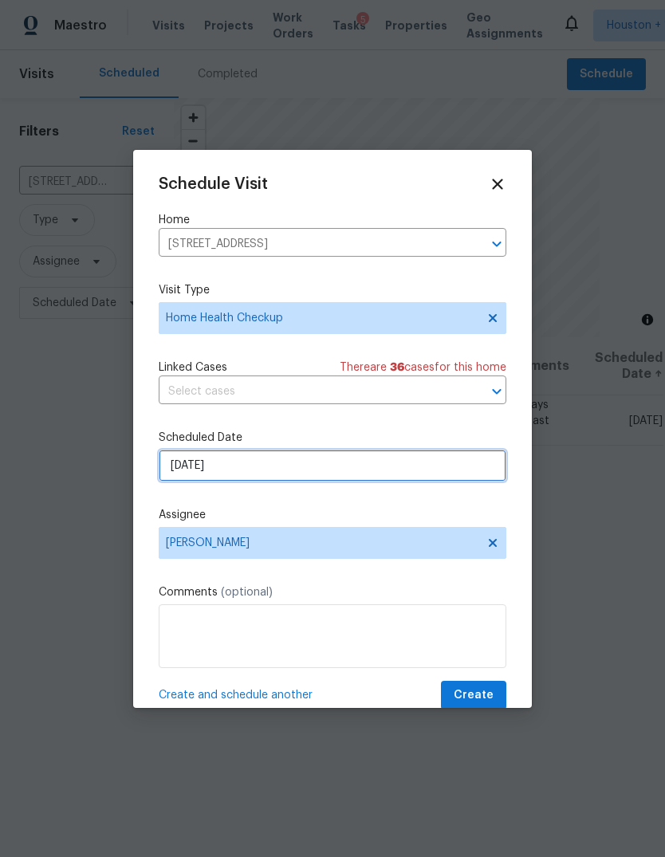
click at [378, 480] on input "[DATE]" at bounding box center [332, 465] width 347 height 32
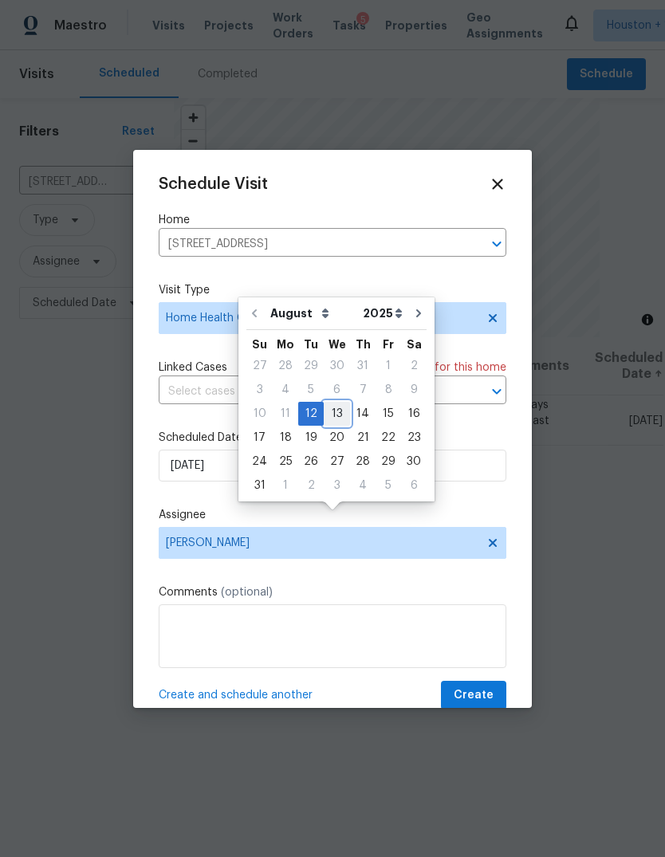
click at [328, 402] on div "13" at bounding box center [337, 413] width 26 height 22
type input "[DATE]"
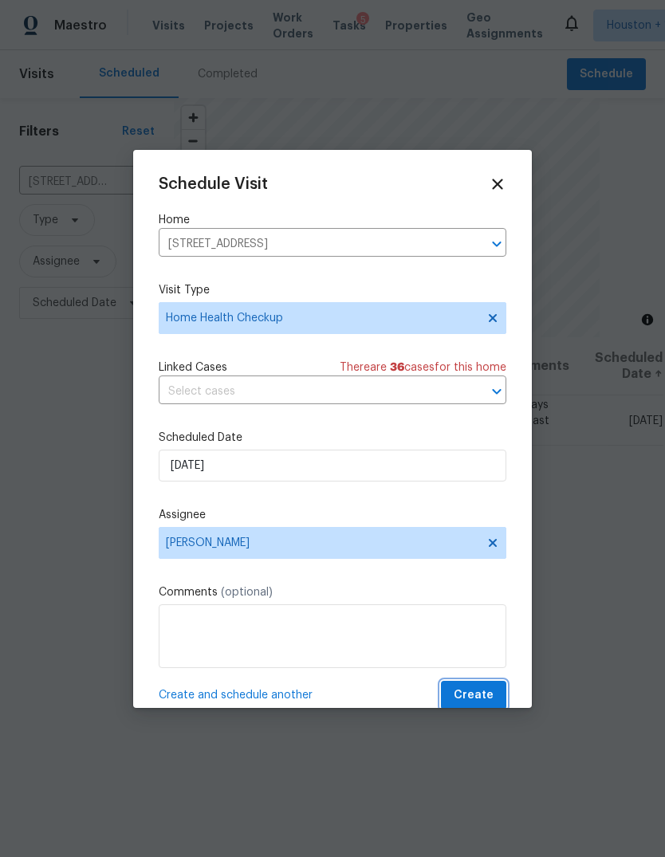
click at [478, 689] on span "Create" at bounding box center [473, 695] width 40 height 20
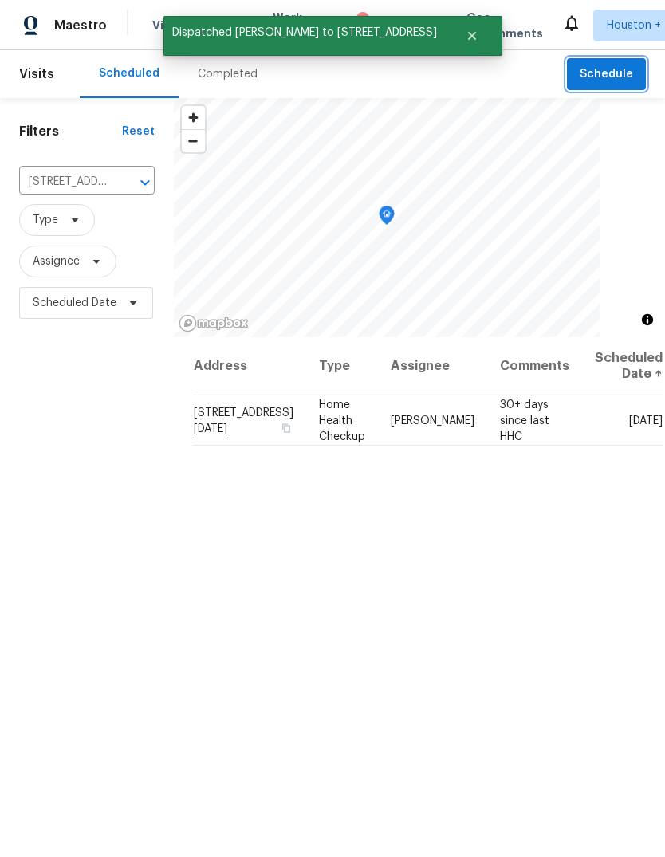
click at [619, 80] on span "Schedule" at bounding box center [605, 75] width 53 height 20
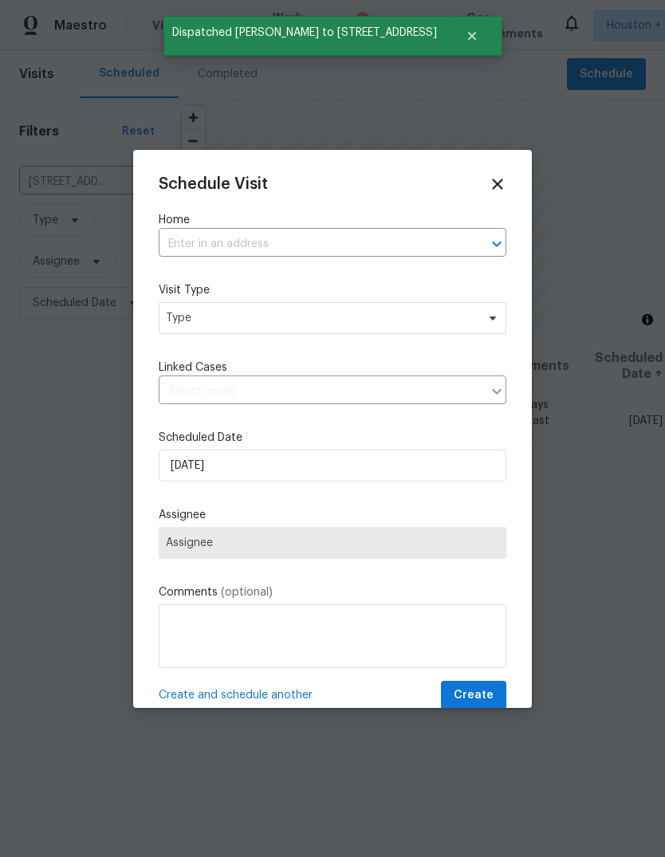
click at [394, 238] on input "text" at bounding box center [310, 244] width 303 height 25
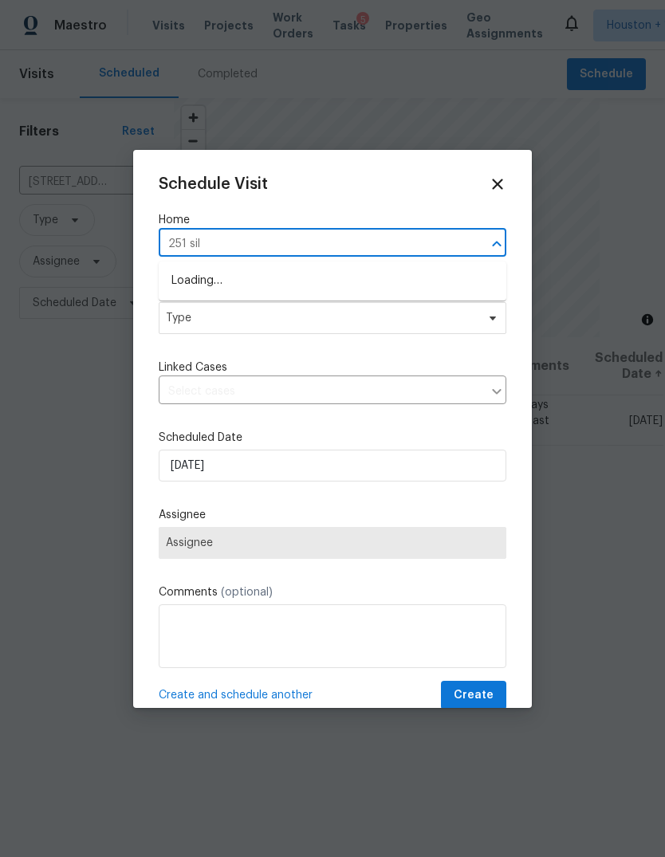
type input "251 silk"
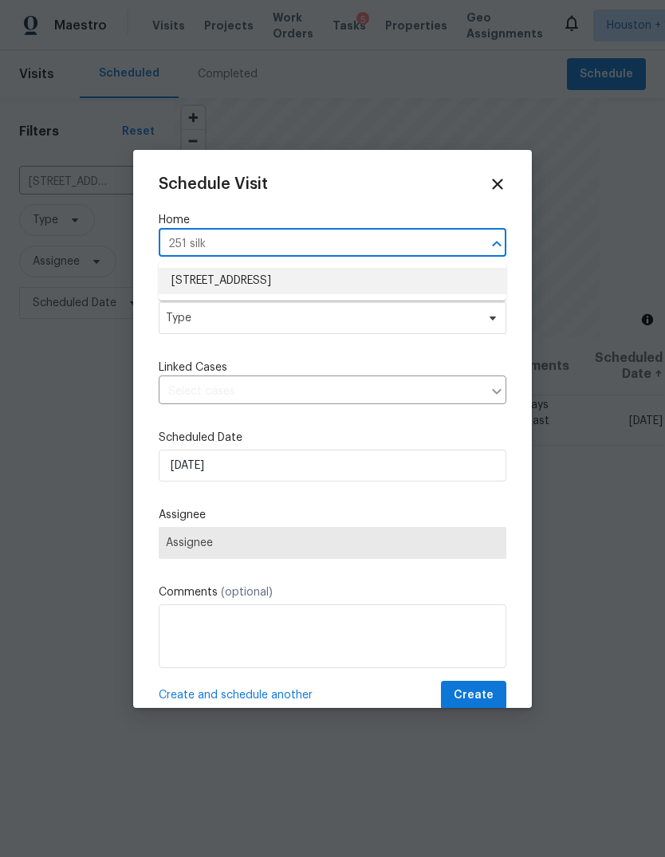
click at [382, 286] on li "251 Silky Leaf Dr, Houston, TX 77073" at bounding box center [332, 281] width 347 height 26
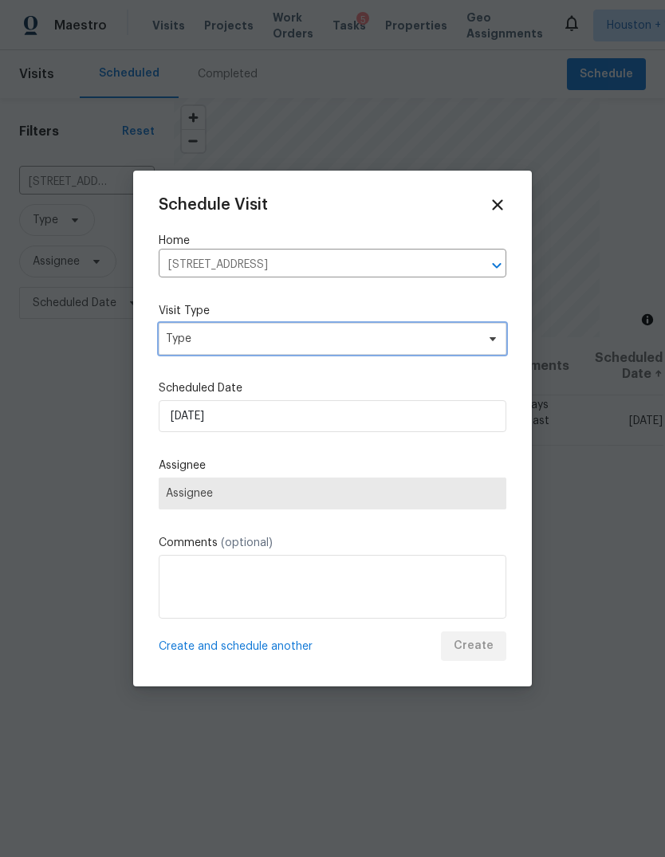
click at [433, 331] on span "Type" at bounding box center [321, 339] width 310 height 16
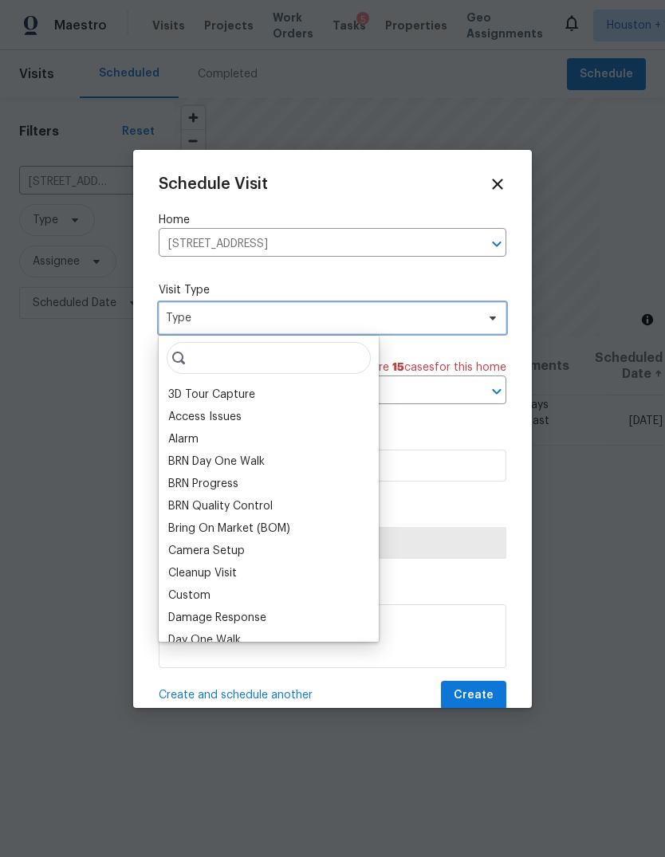
click at [448, 317] on span "Type" at bounding box center [321, 318] width 310 height 16
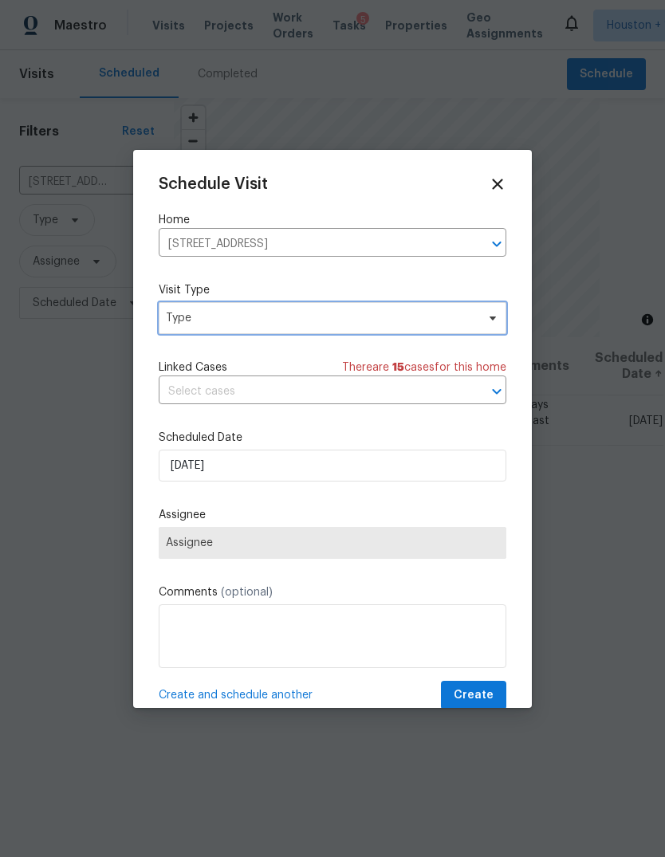
click at [470, 328] on span "Type" at bounding box center [332, 318] width 347 height 32
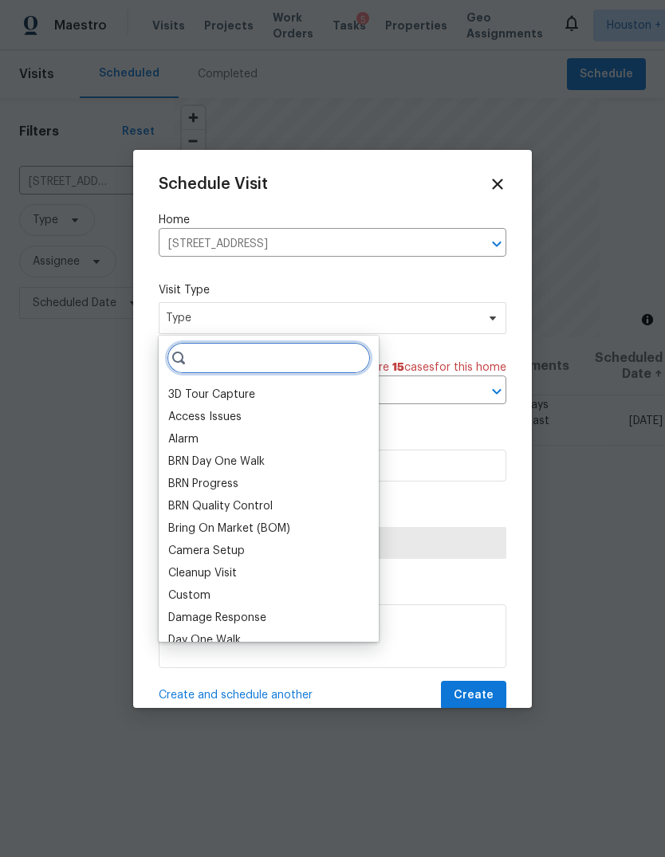
click at [324, 367] on input "search" at bounding box center [269, 358] width 204 height 32
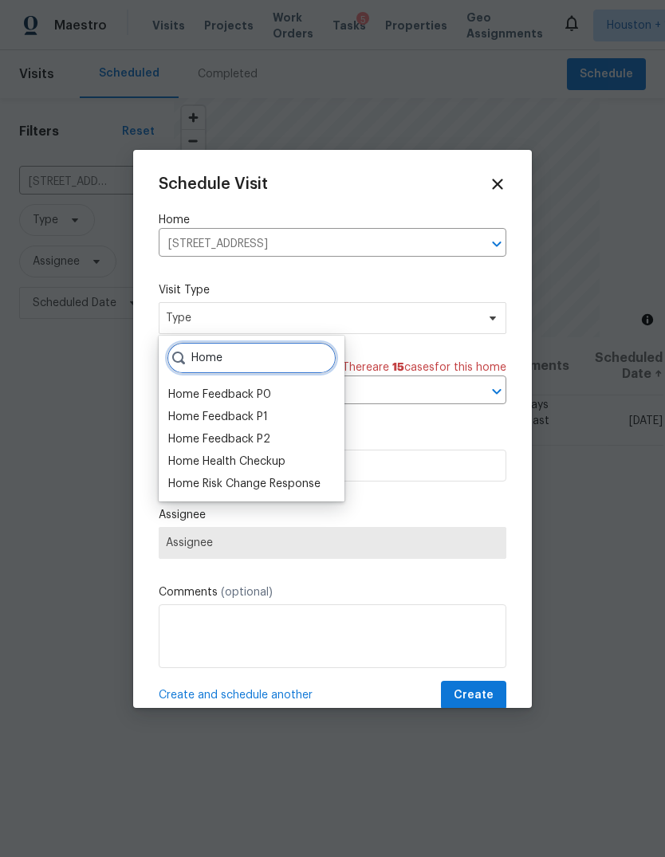
type input "Home"
click at [279, 467] on div "Home Health Checkup" at bounding box center [226, 461] width 117 height 16
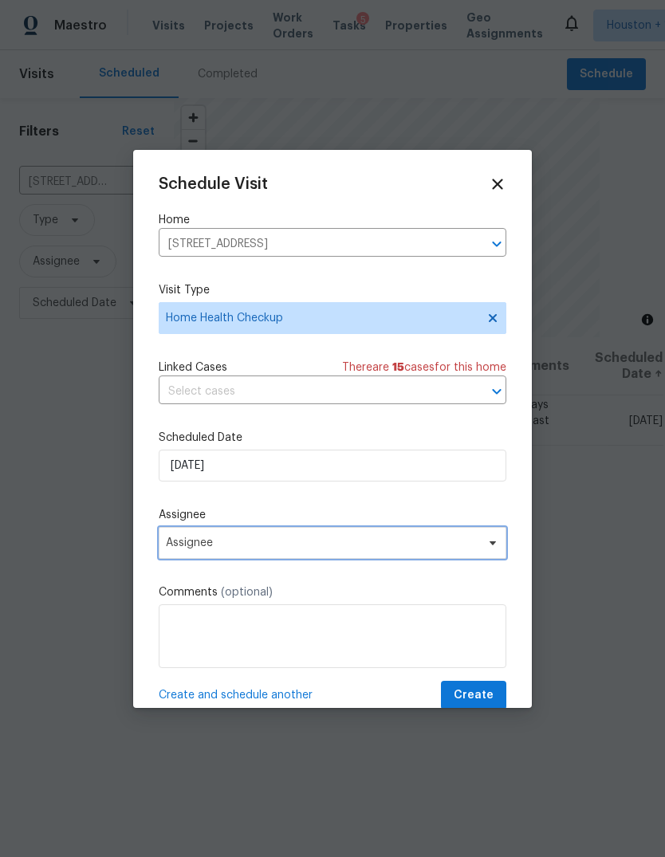
click at [410, 549] on span "Assignee" at bounding box center [322, 542] width 312 height 13
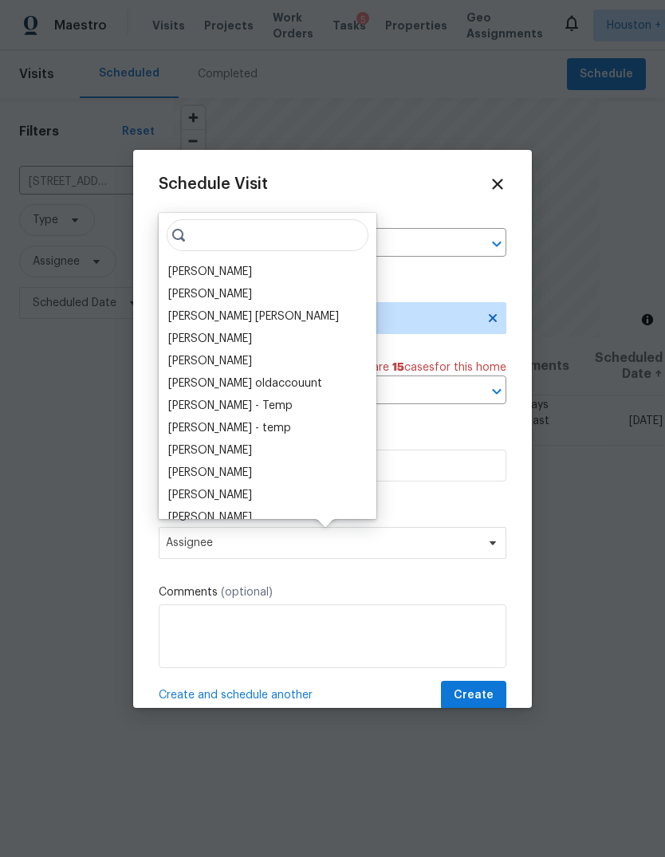
click at [236, 271] on div "[PERSON_NAME]" at bounding box center [210, 272] width 84 height 16
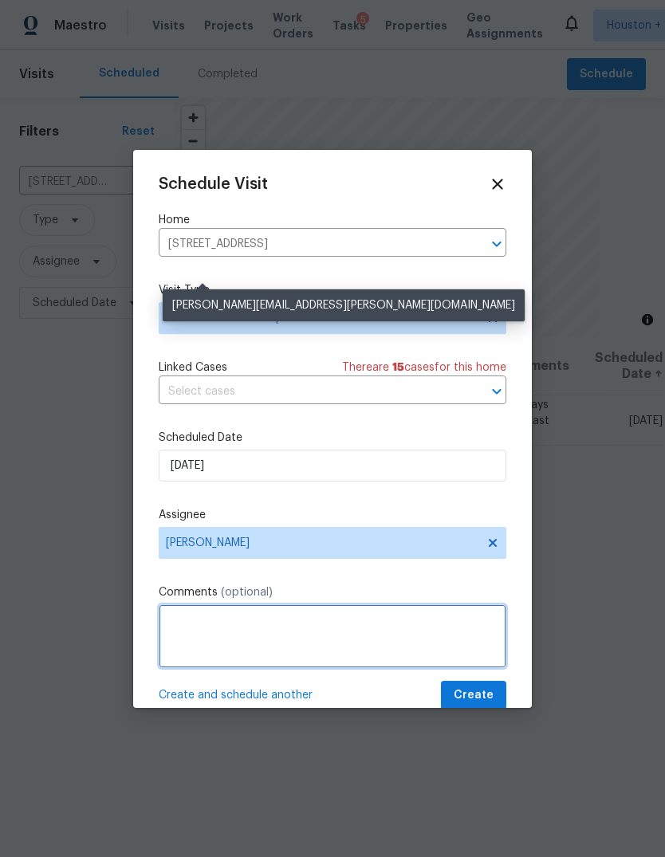
click at [417, 637] on textarea at bounding box center [332, 636] width 347 height 64
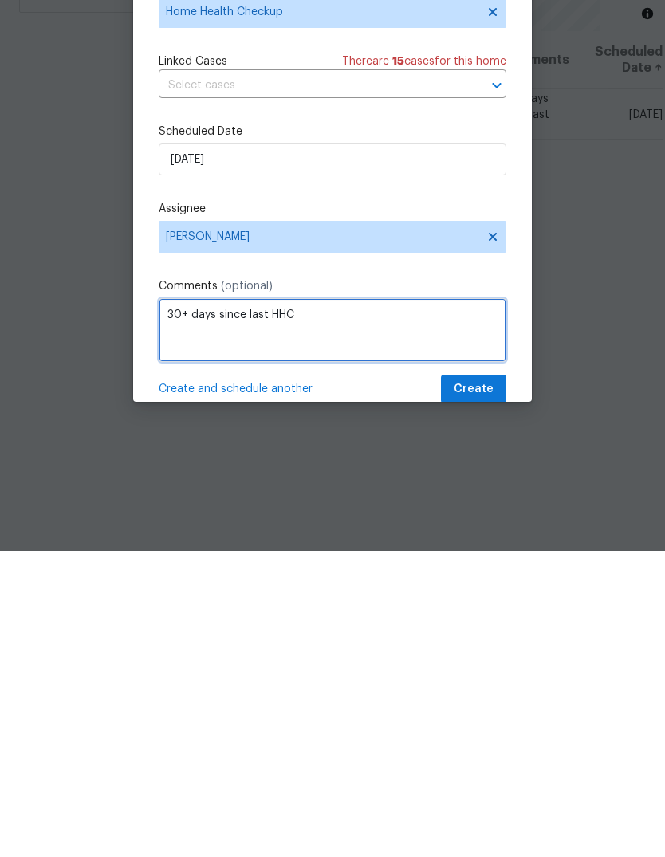
type textarea "30+ days since last HHC"
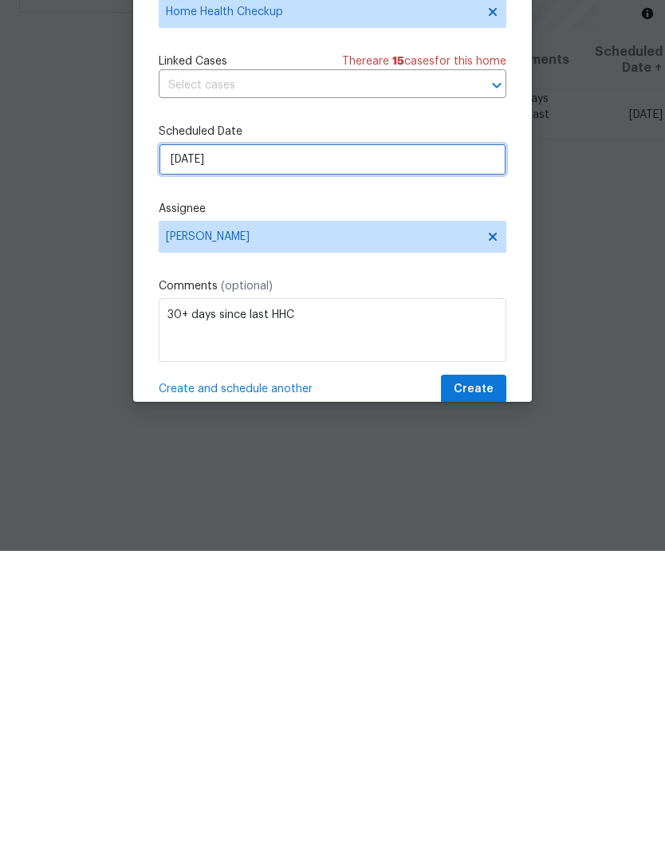
click at [435, 449] on input "[DATE]" at bounding box center [332, 465] width 347 height 32
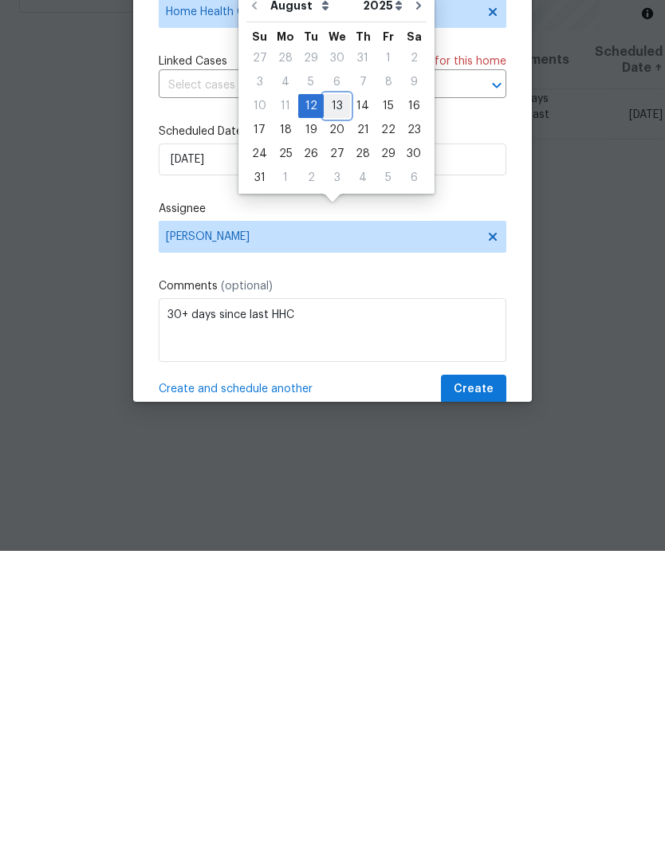
click at [331, 401] on div "13" at bounding box center [337, 412] width 26 height 22
type input "[DATE]"
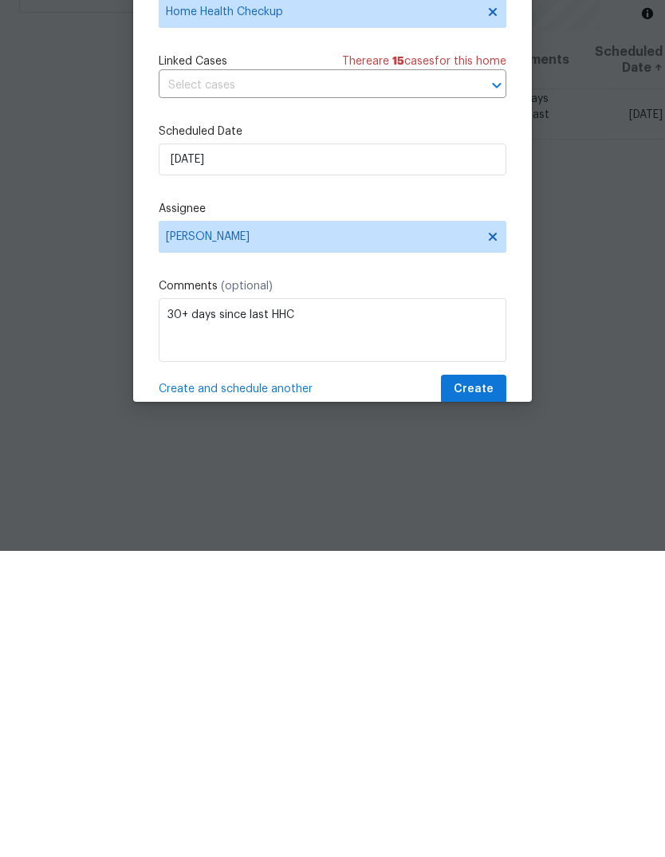
scroll to position [60, 0]
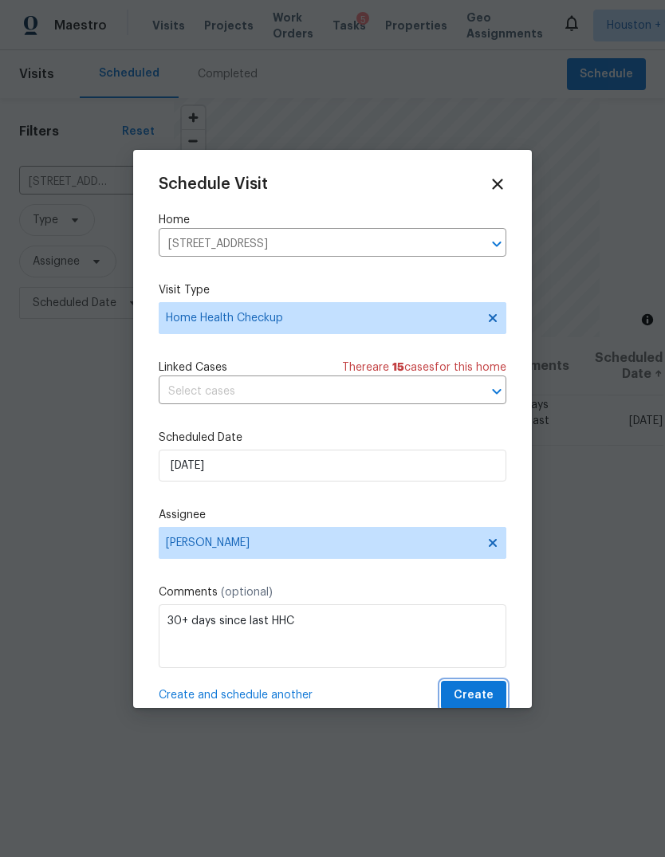
click at [487, 701] on span "Create" at bounding box center [473, 695] width 40 height 20
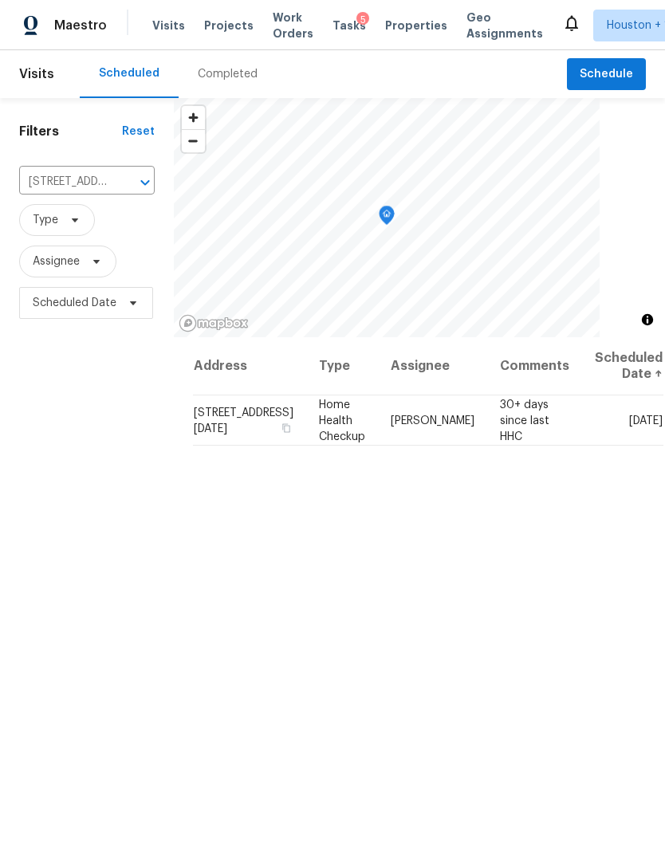
click at [233, 29] on span "Projects" at bounding box center [228, 26] width 49 height 16
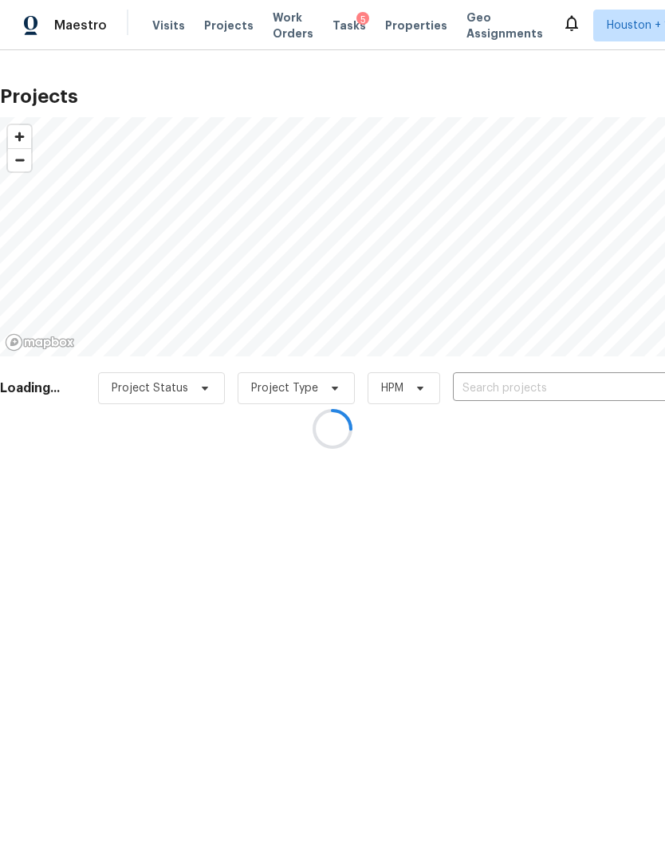
click at [594, 387] on div at bounding box center [332, 428] width 665 height 857
click at [593, 387] on div at bounding box center [332, 428] width 665 height 857
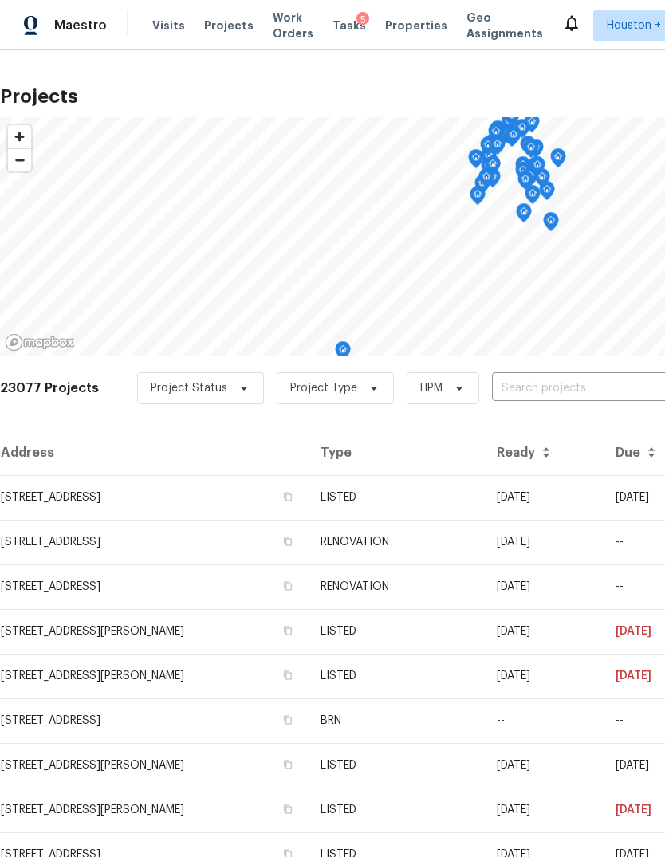
click at [603, 384] on input "text" at bounding box center [583, 388] width 182 height 25
type input "28930 pa"
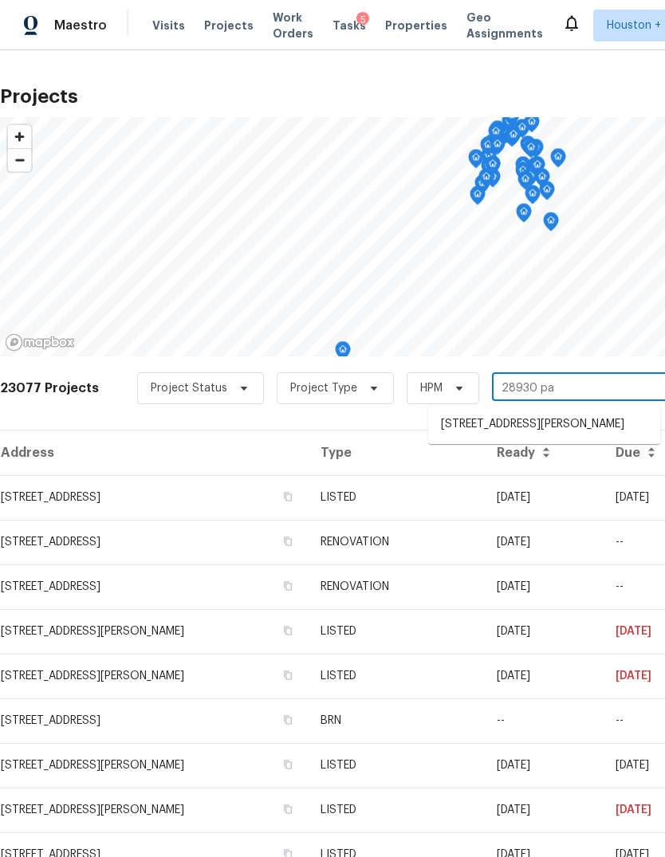
click at [613, 429] on li "28930 Parker Ridge Dr, Katy, TX 77494" at bounding box center [544, 424] width 232 height 26
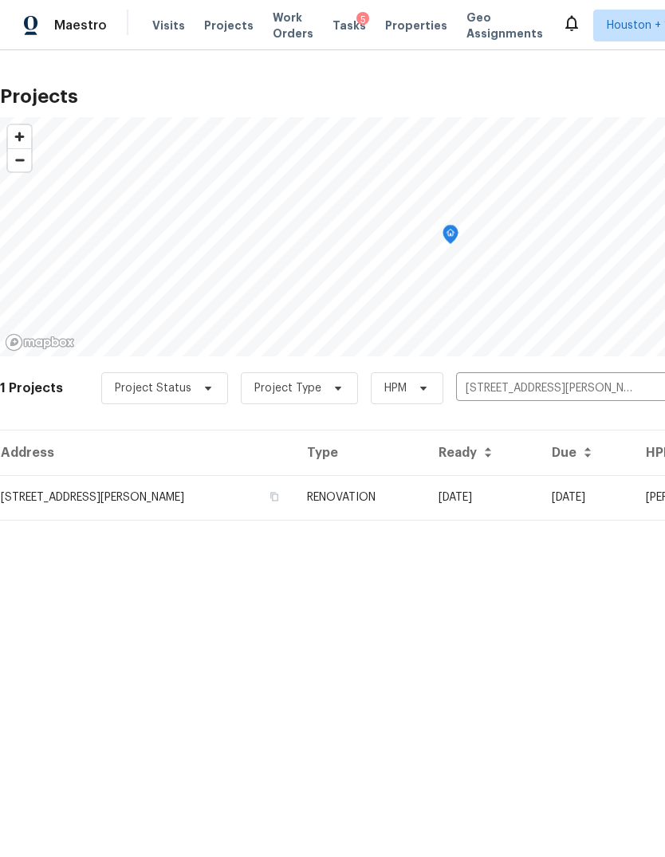
click at [54, 495] on td "28930 Parker Ridge Dr, Katy, TX 77494" at bounding box center [147, 497] width 294 height 45
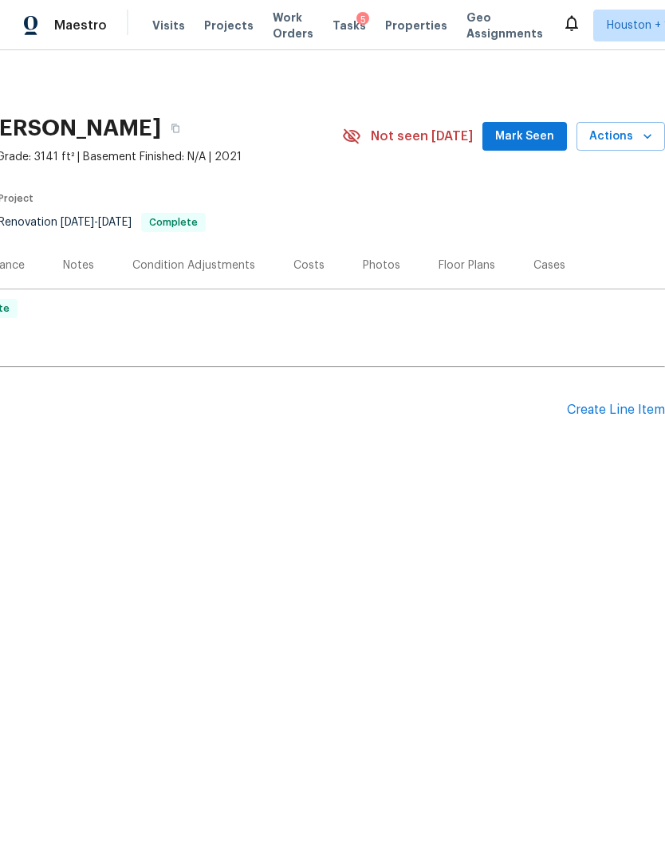
scroll to position [0, 236]
click at [632, 138] on span "Actions" at bounding box center [620, 137] width 63 height 20
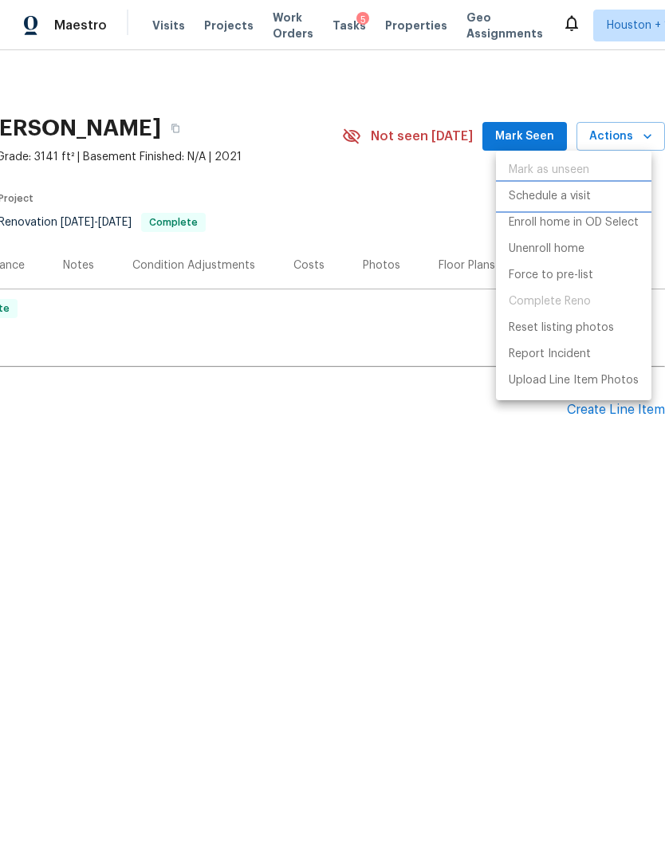
click at [572, 197] on p "Schedule a visit" at bounding box center [549, 196] width 82 height 17
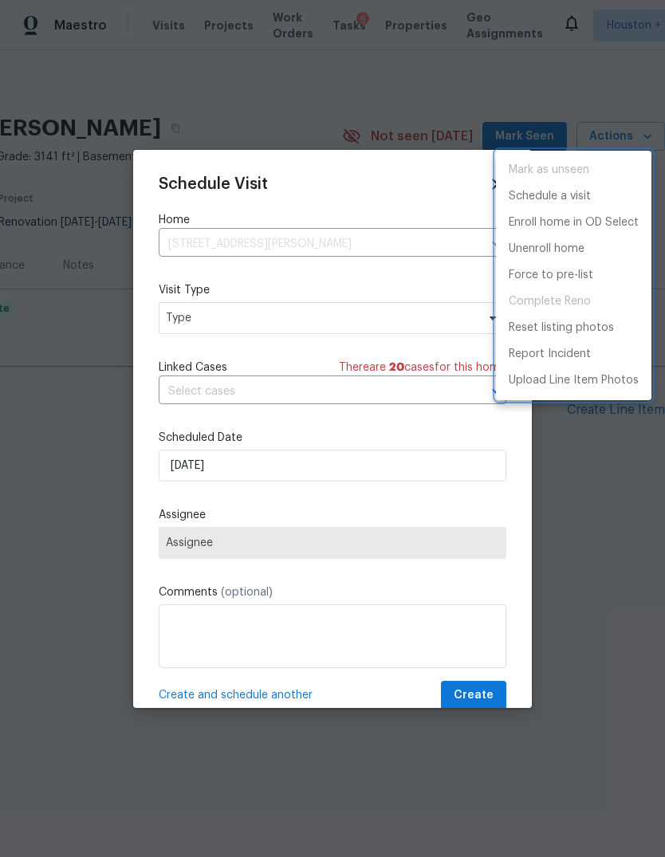
click at [403, 286] on div at bounding box center [332, 428] width 665 height 857
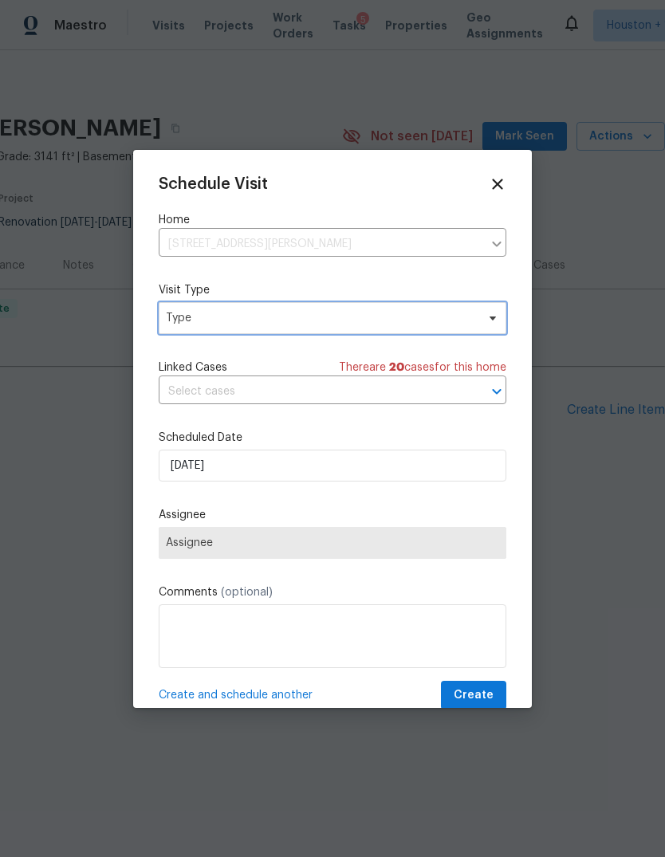
click at [399, 325] on span "Type" at bounding box center [321, 318] width 310 height 16
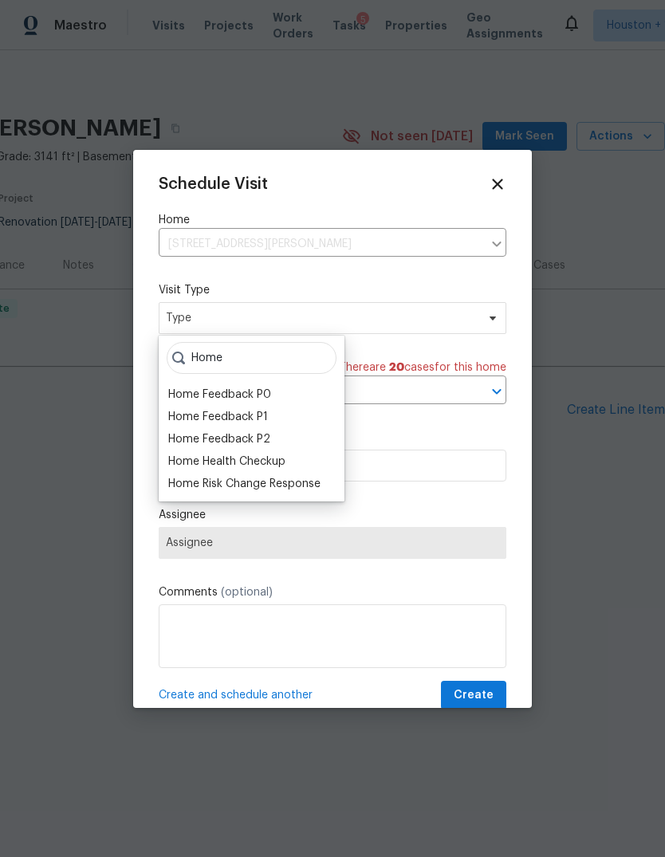
type input "Home"
click at [273, 457] on div "Home Health Checkup" at bounding box center [226, 461] width 117 height 16
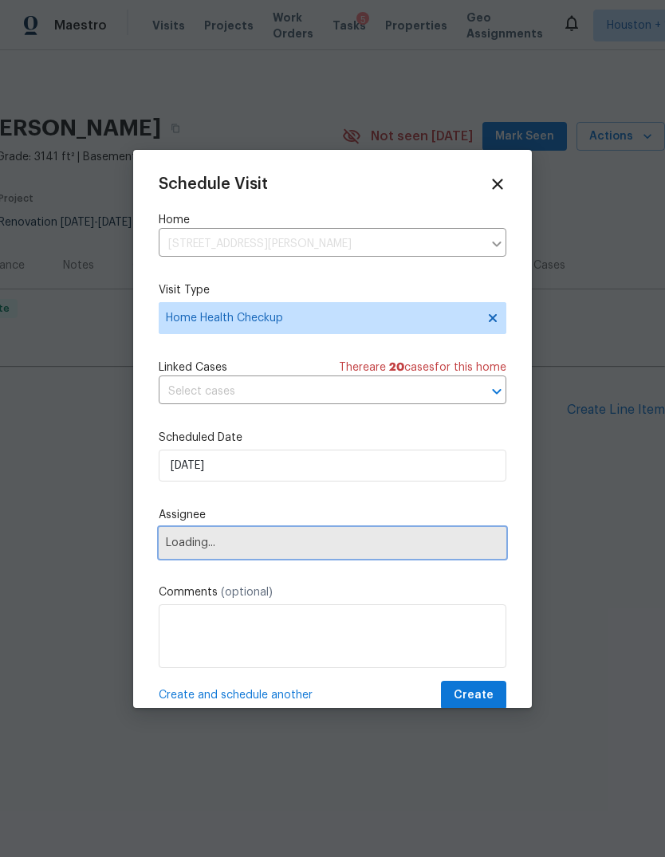
click at [353, 544] on span "Loading..." at bounding box center [332, 542] width 333 height 13
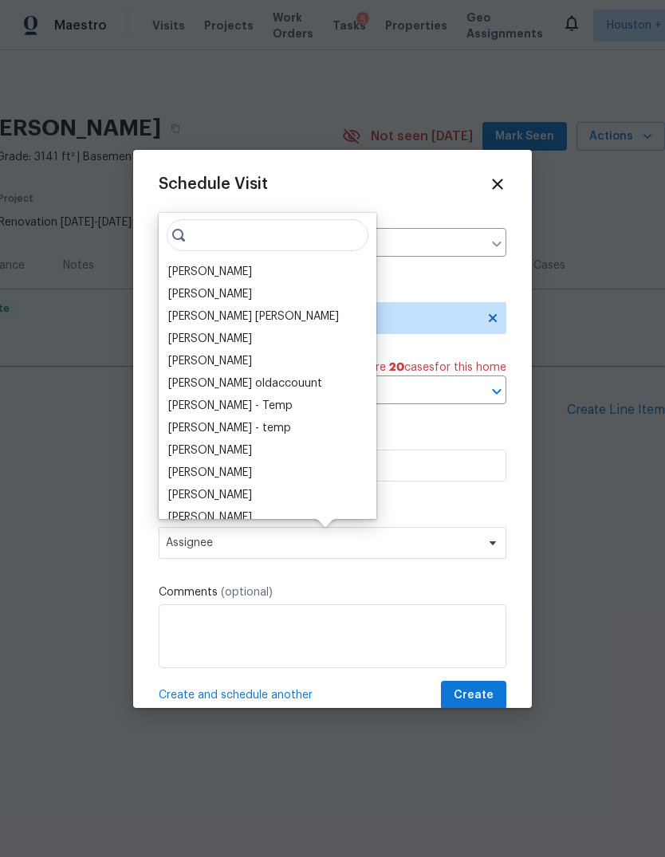
type input "M"
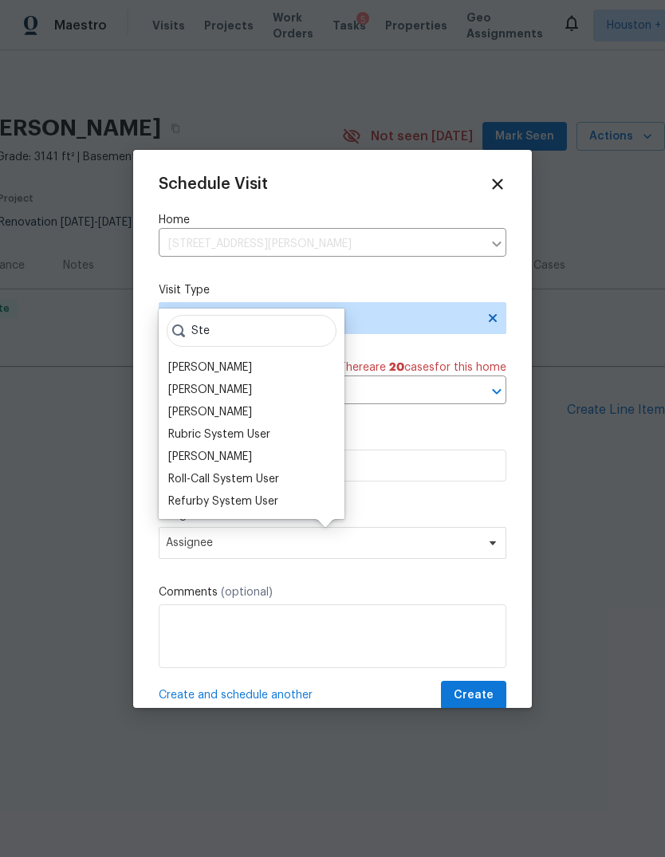
type input "Ste"
click at [234, 413] on div "[PERSON_NAME]" at bounding box center [210, 412] width 84 height 16
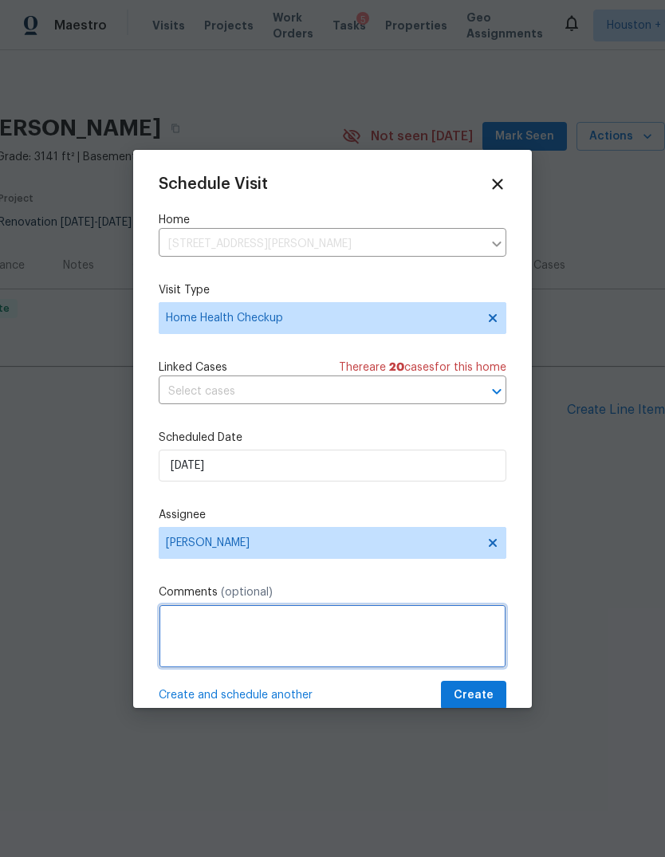
click at [374, 645] on textarea at bounding box center [332, 636] width 347 height 64
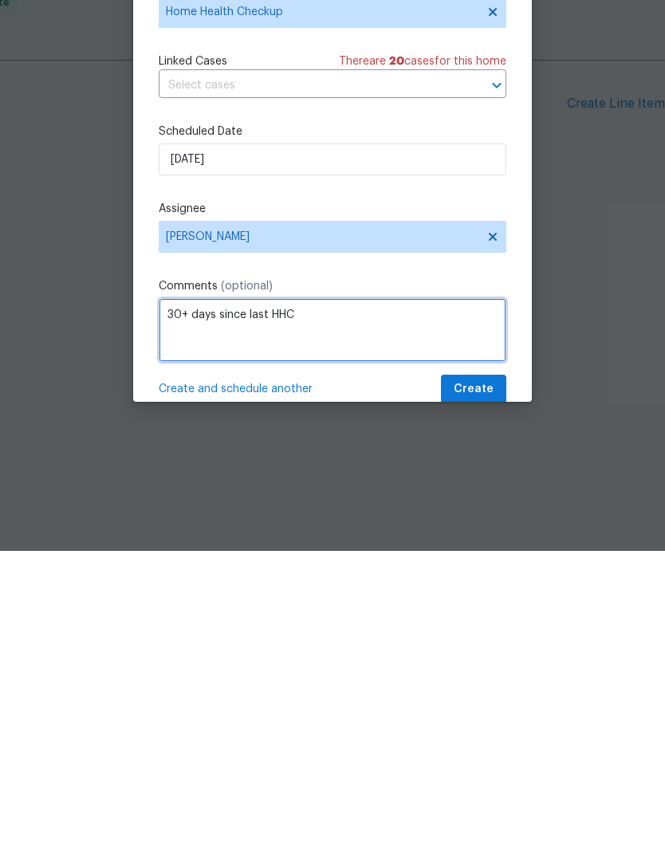
type textarea "30+ days since last HHC"
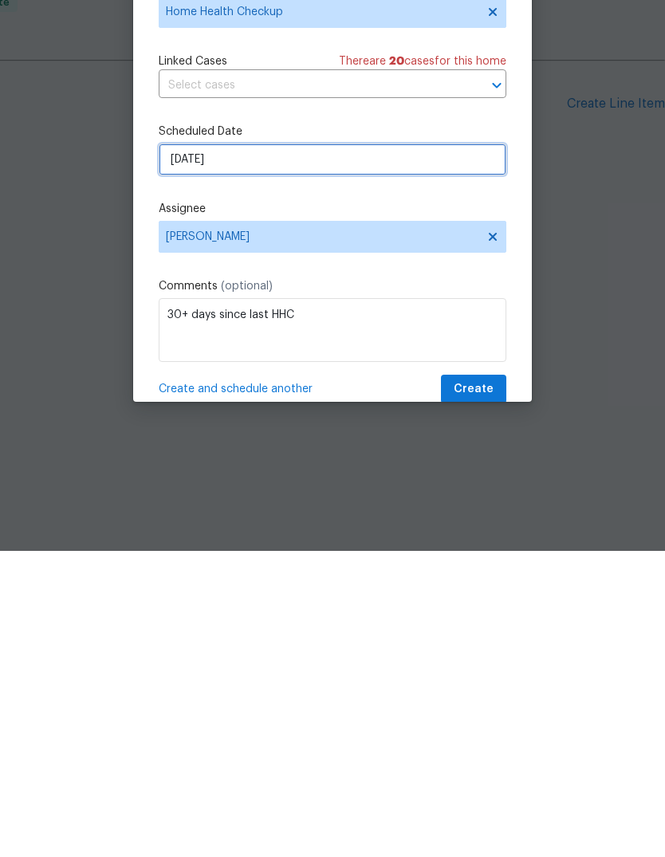
click at [362, 449] on input "[DATE]" at bounding box center [332, 465] width 347 height 32
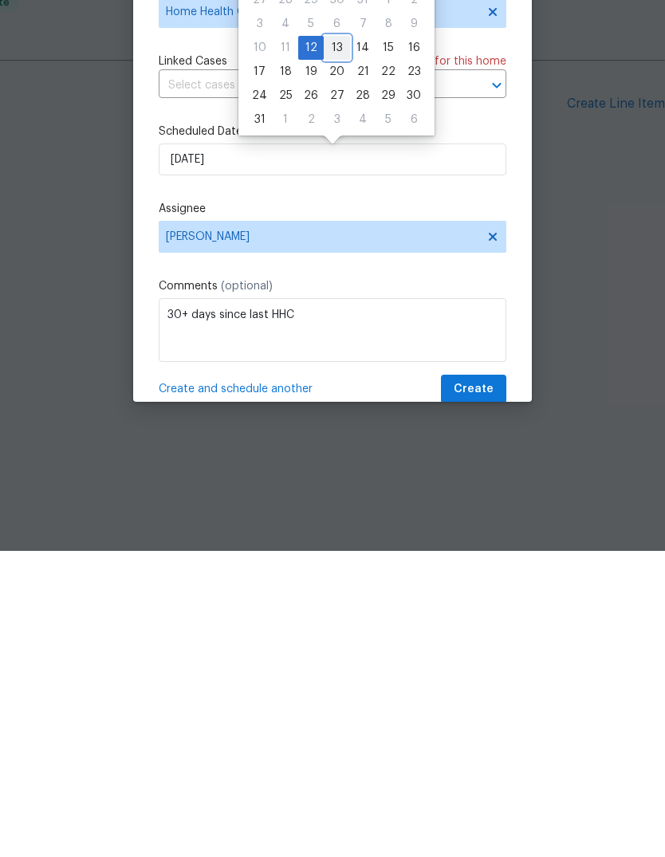
click at [326, 343] on div "13" at bounding box center [337, 354] width 26 height 22
type input "[DATE]"
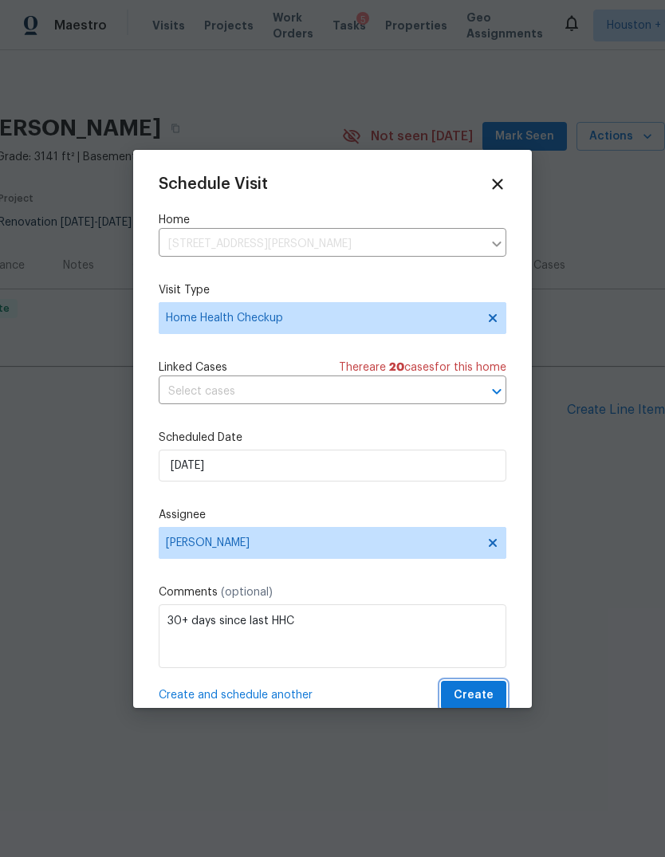
click at [483, 700] on span "Create" at bounding box center [473, 695] width 40 height 20
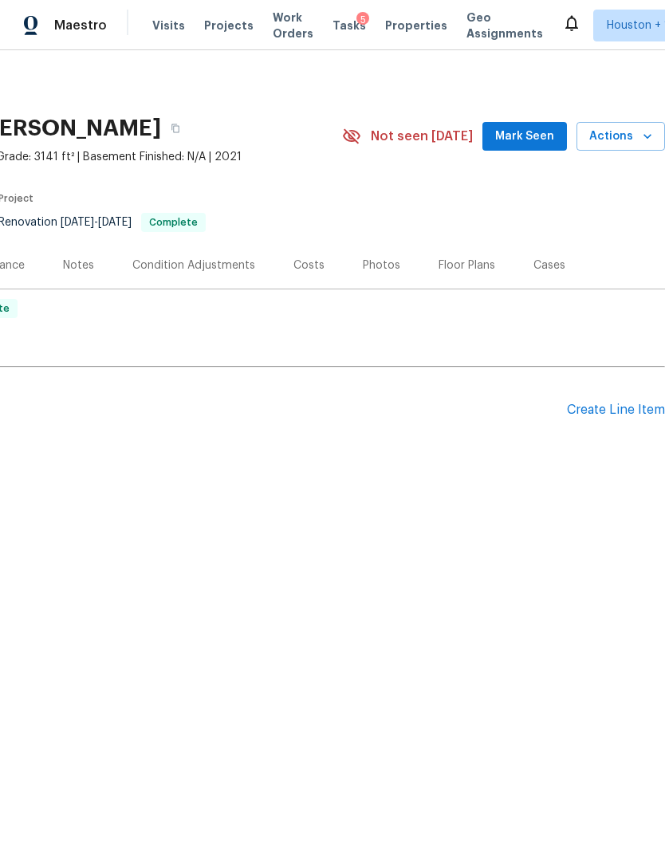
click at [500, 286] on div "Floor Plans" at bounding box center [466, 264] width 95 height 47
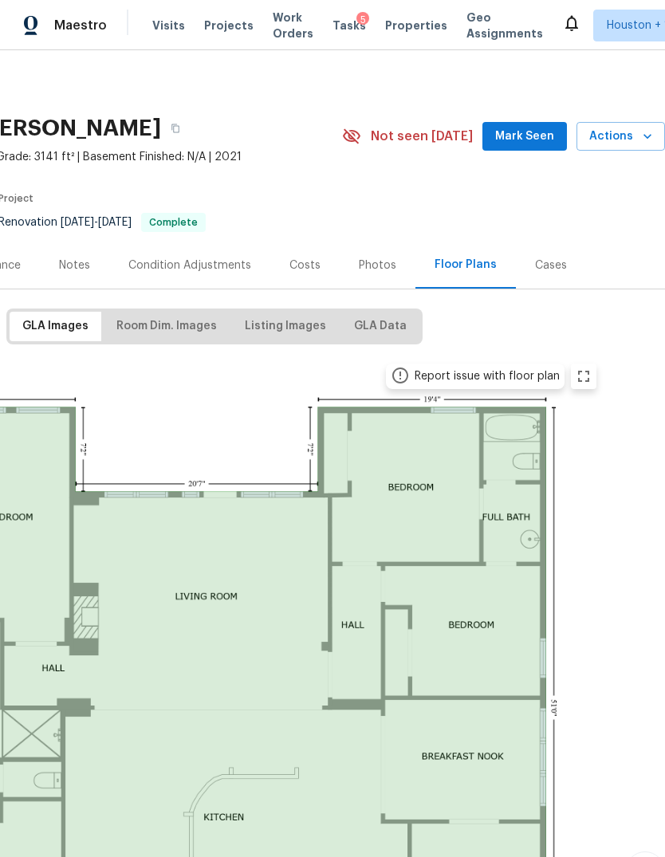
click at [86, 41] on div "Maestro" at bounding box center [53, 26] width 107 height 32
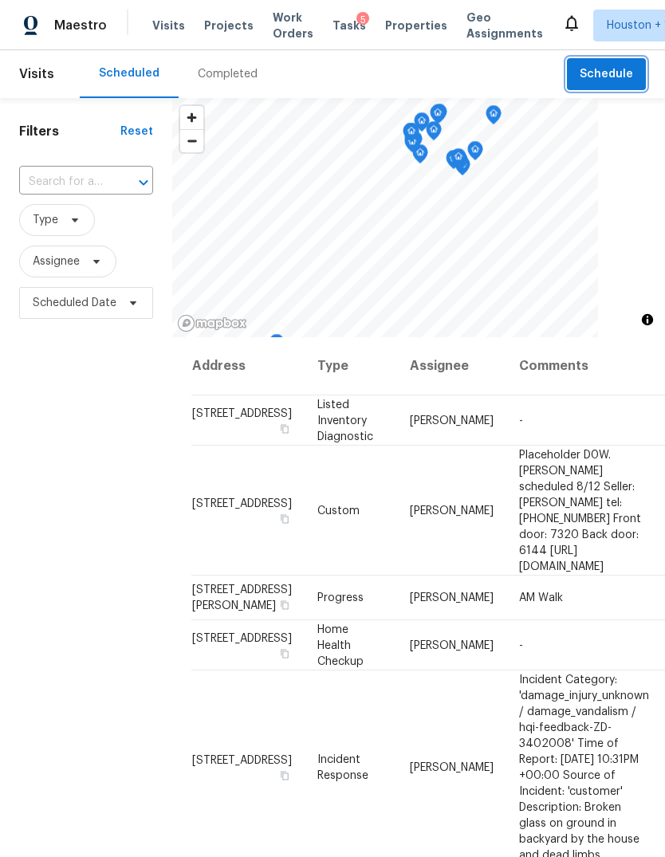
click at [628, 69] on span "Schedule" at bounding box center [605, 75] width 53 height 20
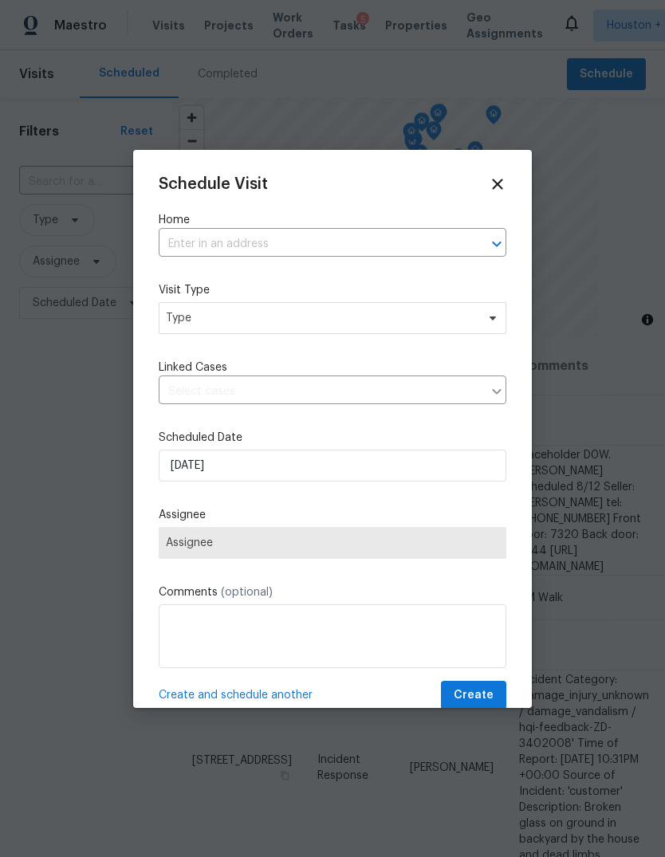
click at [430, 232] on input "text" at bounding box center [310, 244] width 303 height 25
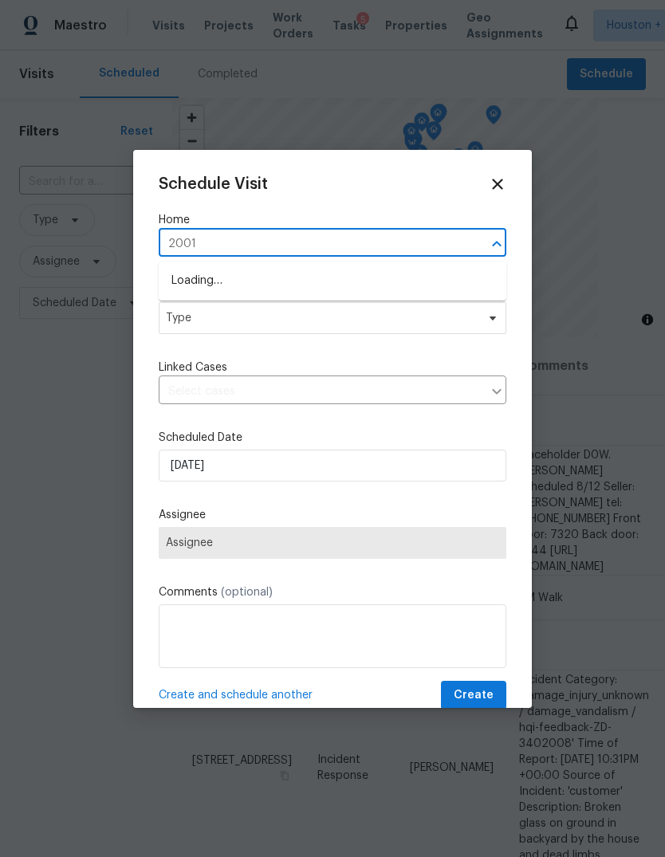
type input "20011"
click at [431, 285] on li "20011 Epirus Shores Dr, Hockley, TX 77447" at bounding box center [332, 281] width 347 height 26
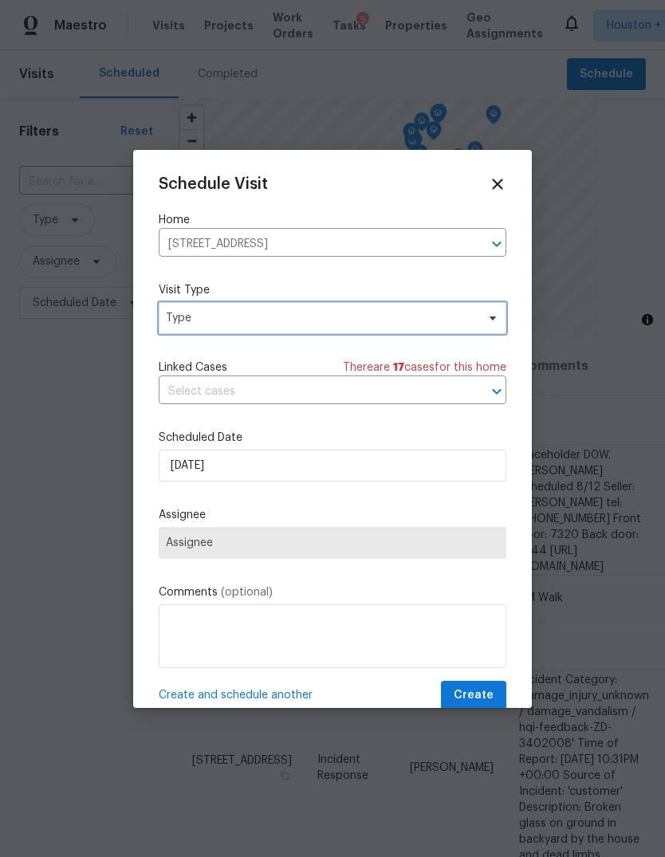
click at [454, 309] on span "Type" at bounding box center [332, 318] width 347 height 32
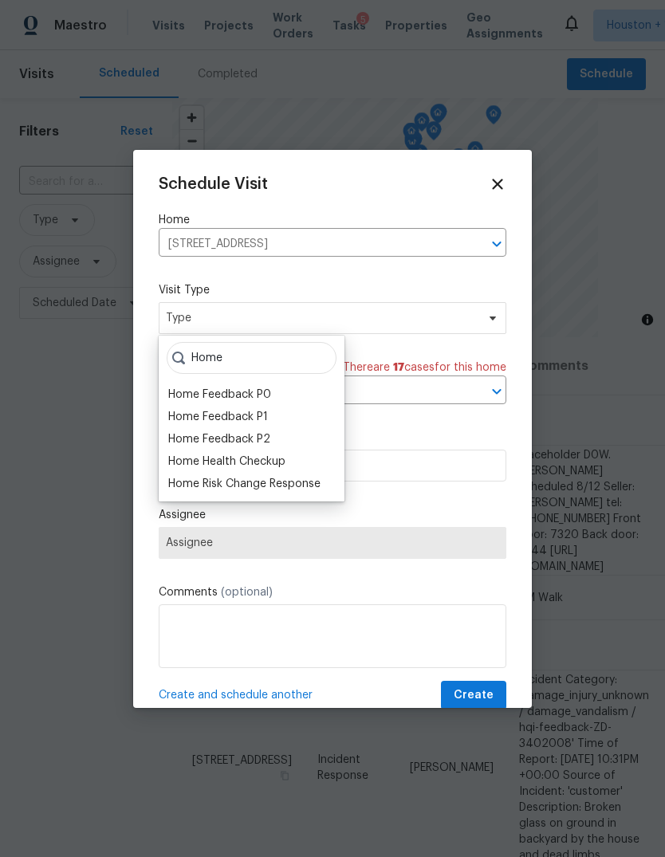
type input "Home"
click at [267, 459] on div "Home Health Checkup" at bounding box center [226, 461] width 117 height 16
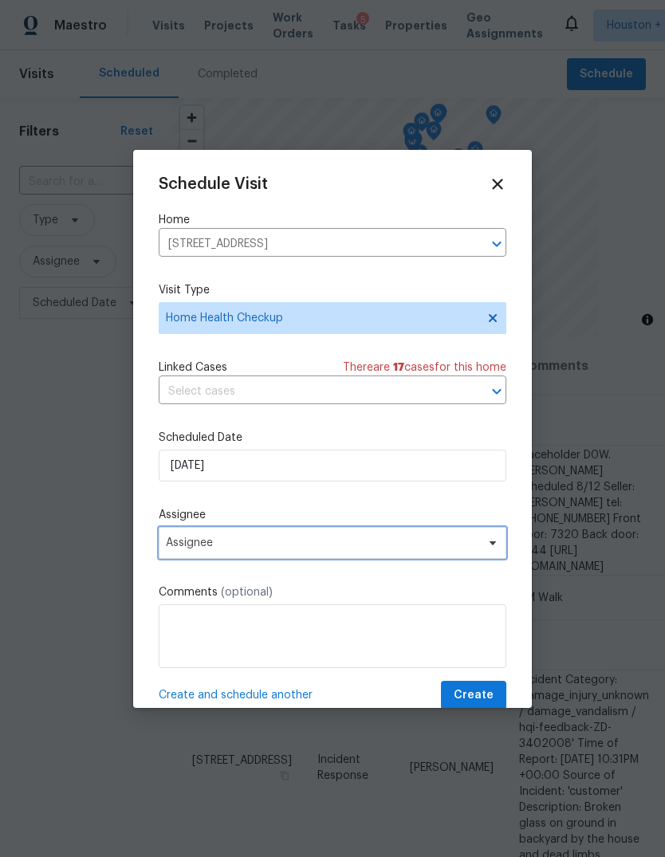
click at [399, 553] on span "Assignee" at bounding box center [332, 543] width 347 height 32
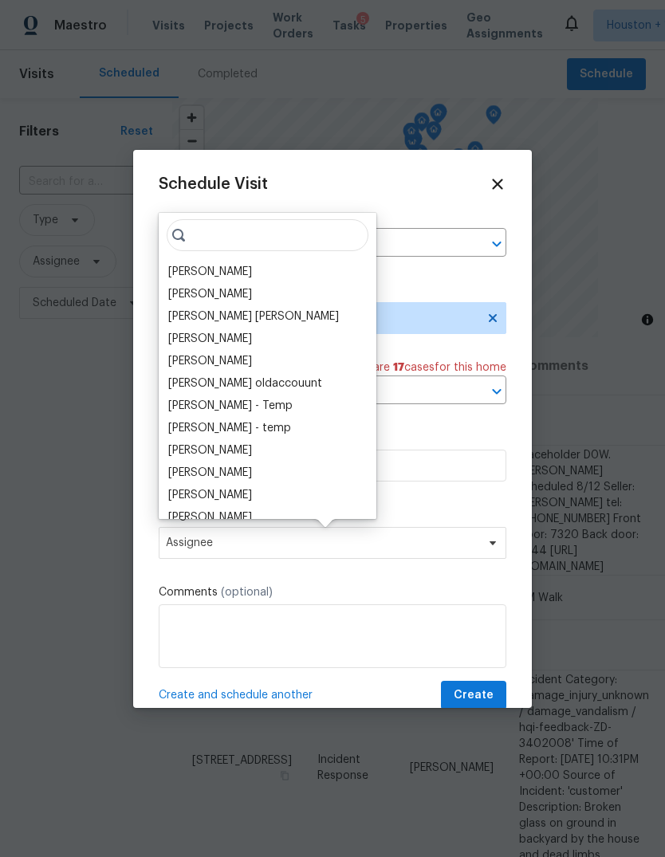
click at [230, 266] on div "[PERSON_NAME]" at bounding box center [210, 272] width 84 height 16
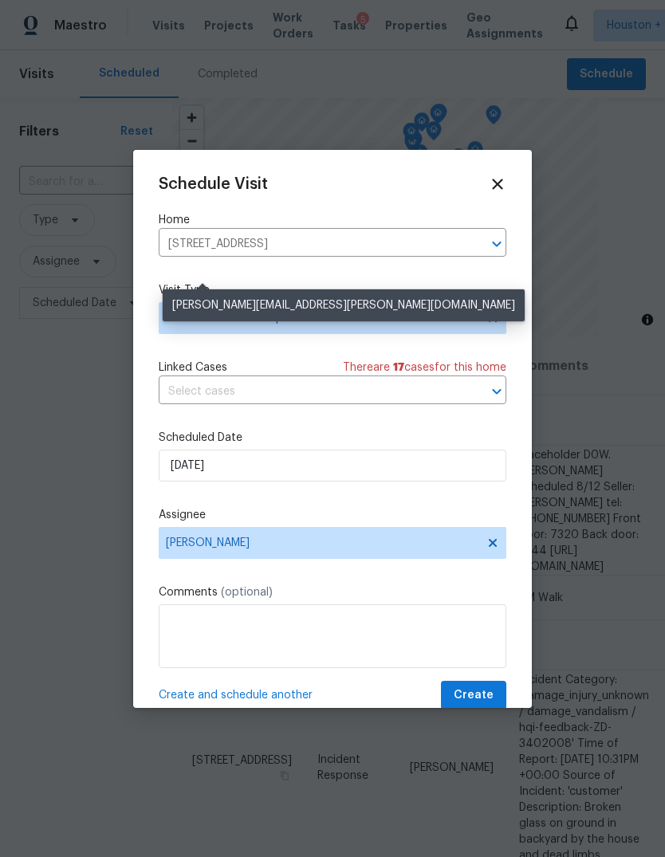
click at [410, 607] on textarea at bounding box center [332, 636] width 347 height 64
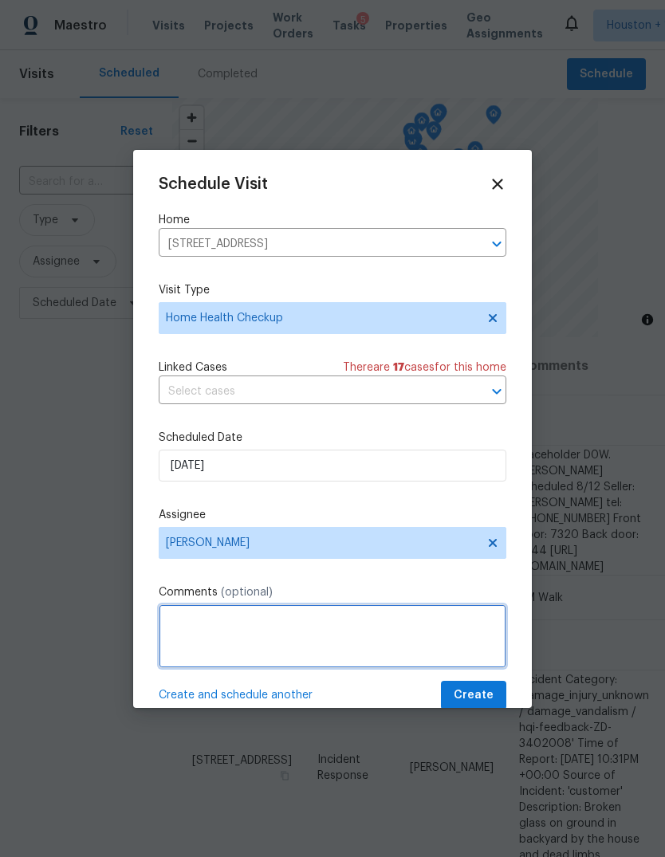
scroll to position [58, 0]
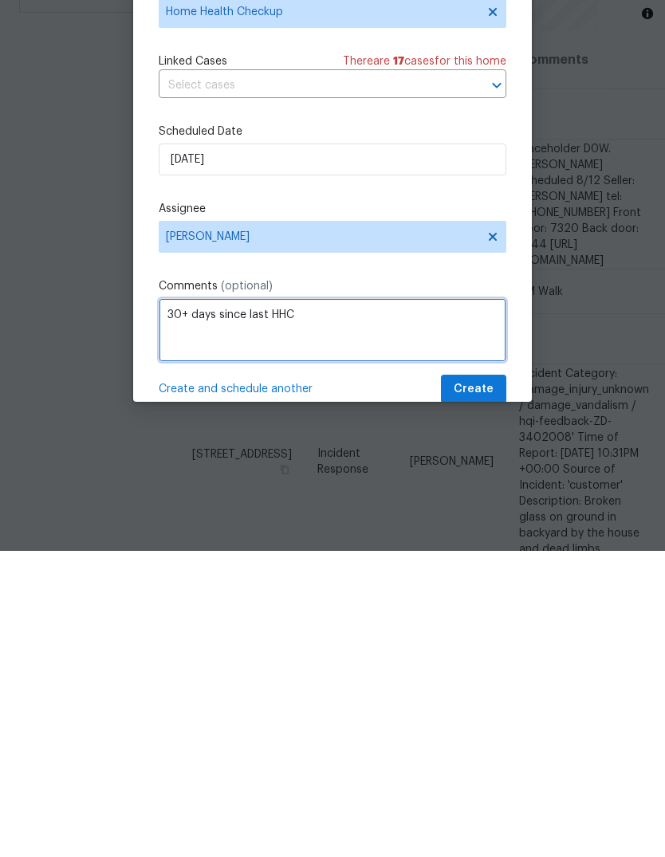
type textarea "30+ days since last HHC"
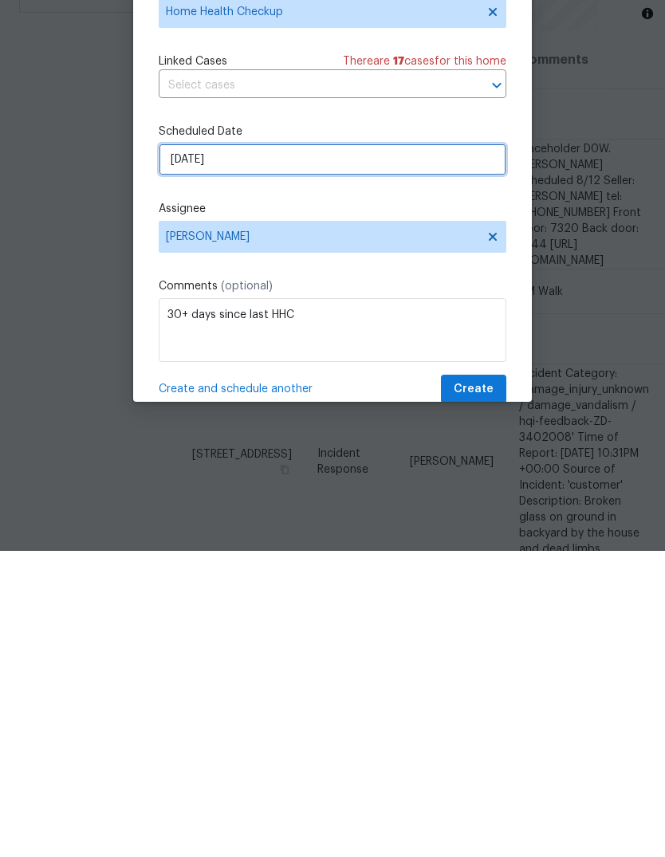
click at [410, 449] on input "[DATE]" at bounding box center [332, 465] width 347 height 32
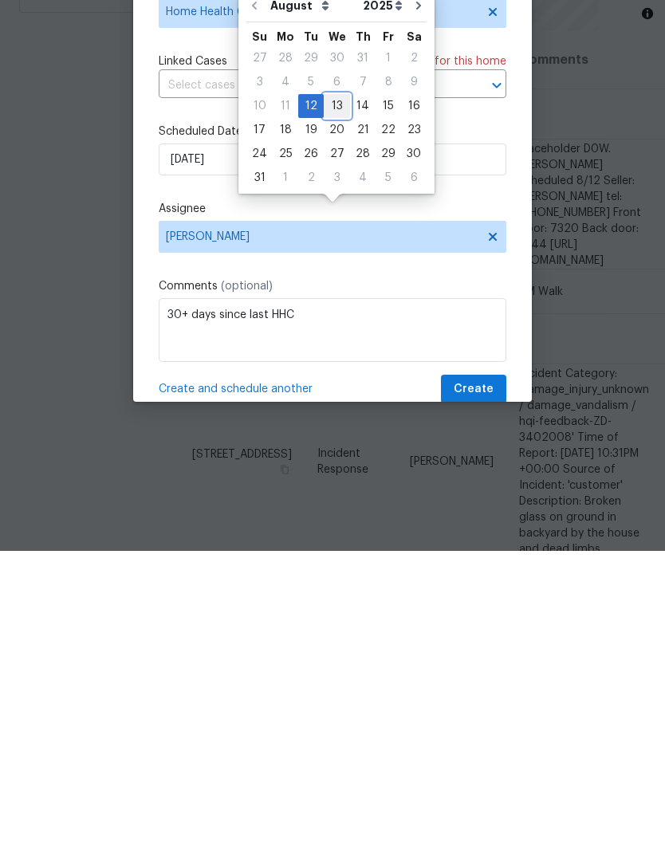
click at [337, 401] on div "13" at bounding box center [337, 412] width 26 height 22
type input "[DATE]"
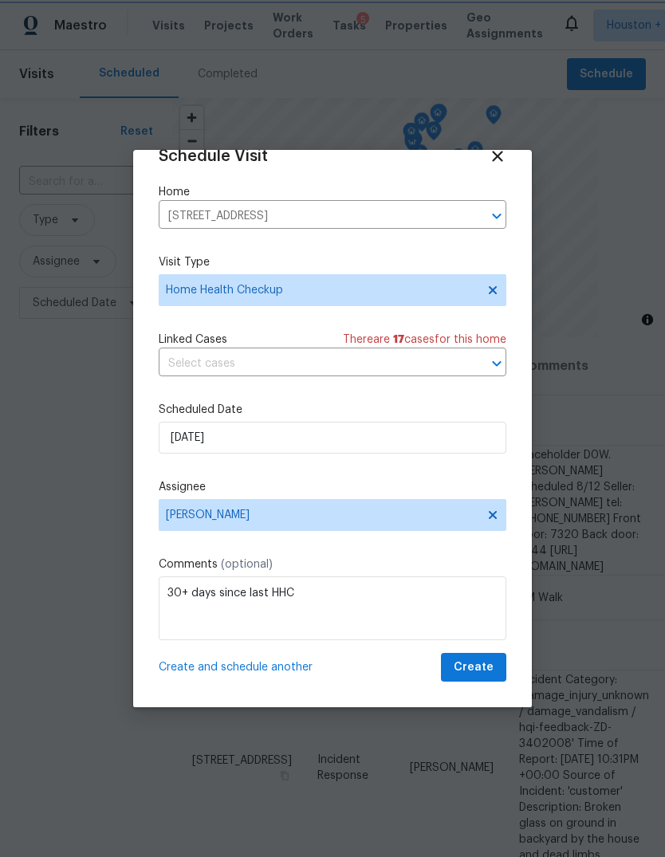
scroll to position [31, 0]
click at [478, 673] on span "Create" at bounding box center [473, 667] width 40 height 20
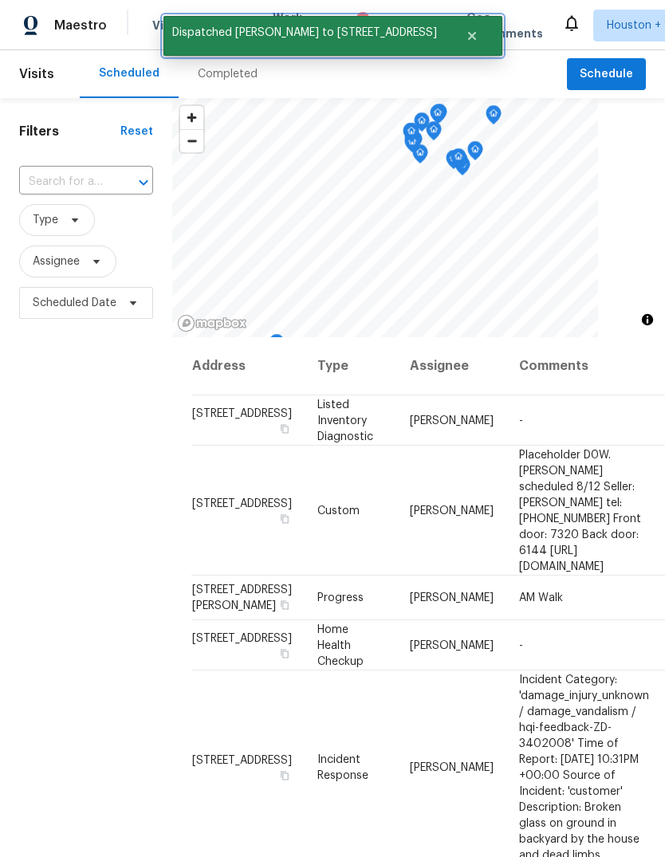
click at [475, 39] on icon "Close" at bounding box center [471, 36] width 8 height 8
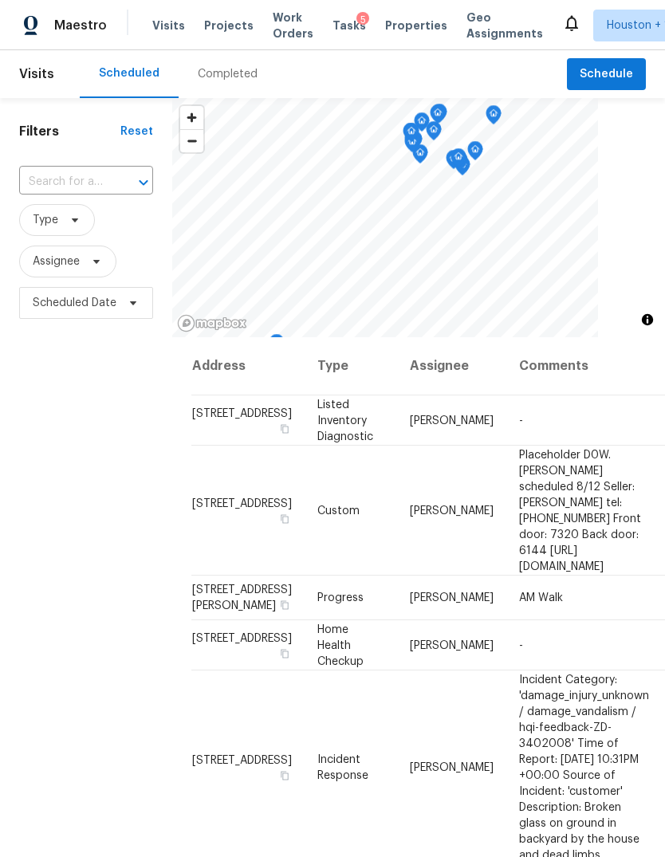
click at [200, 37] on div "Visits Projects Work Orders Tasks 5 Properties Geo Assignments" at bounding box center [357, 26] width 410 height 32
click at [209, 24] on span "Projects" at bounding box center [228, 26] width 49 height 16
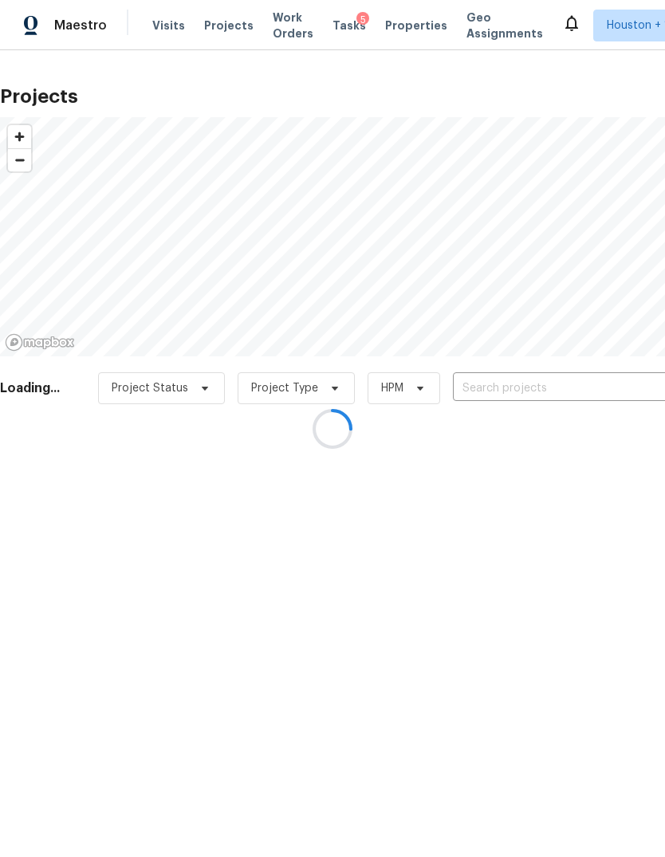
click at [614, 380] on div at bounding box center [332, 428] width 665 height 857
click at [626, 389] on input "text" at bounding box center [544, 388] width 182 height 25
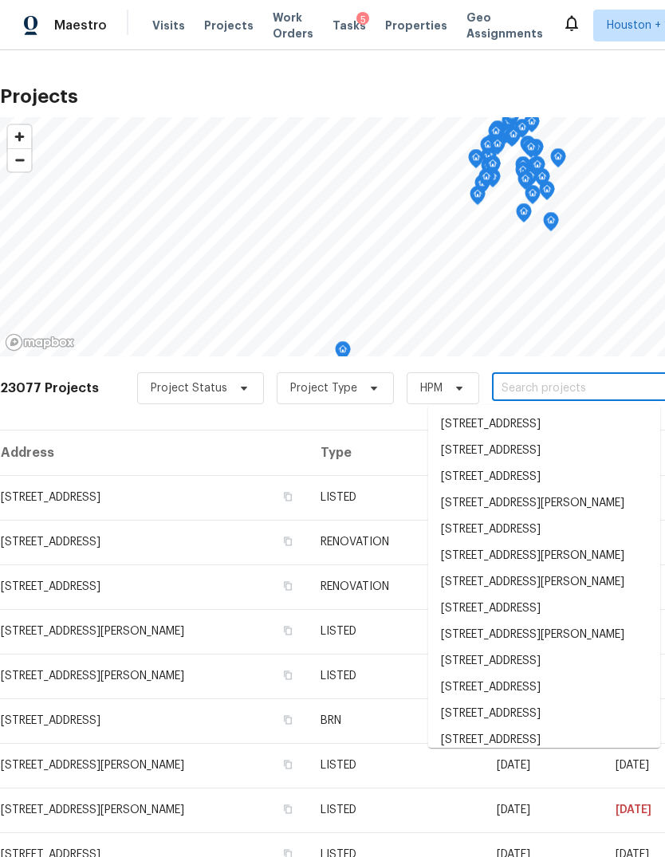
click at [628, 383] on input "text" at bounding box center [583, 388] width 182 height 25
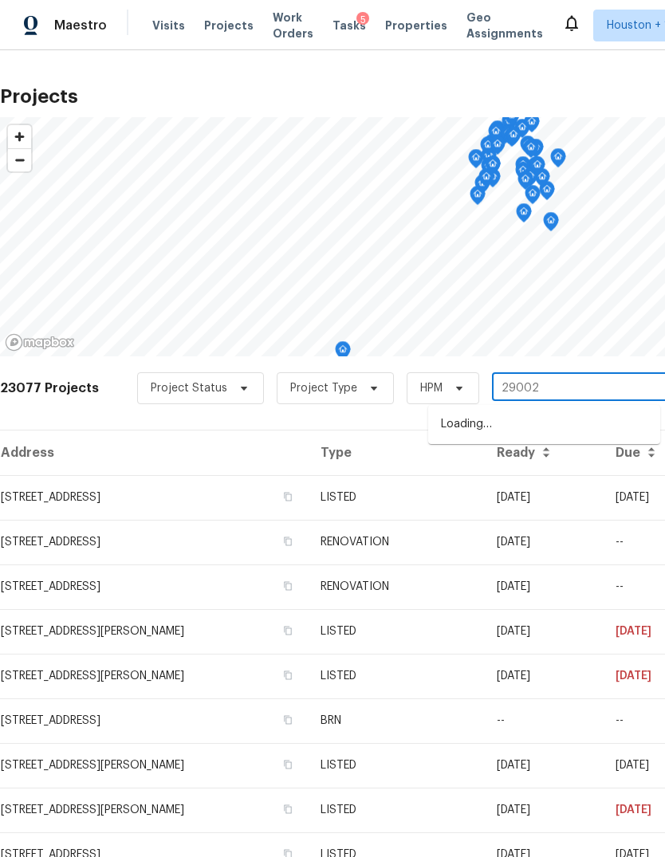
type input "29002"
click at [613, 423] on li "29002 Jacobs River Dr, Katy, TX 77494" at bounding box center [544, 424] width 232 height 26
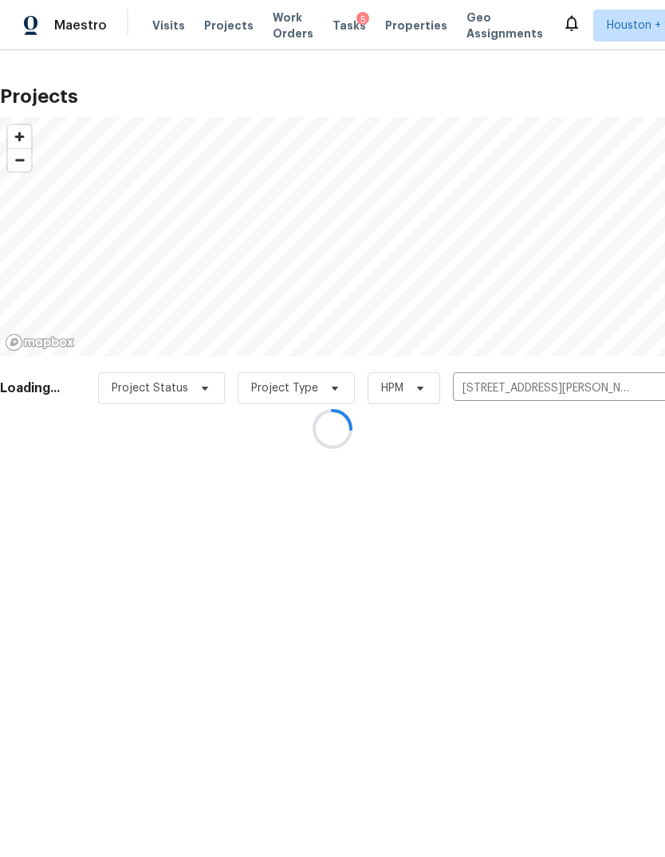
click at [56, 477] on div at bounding box center [332, 428] width 665 height 857
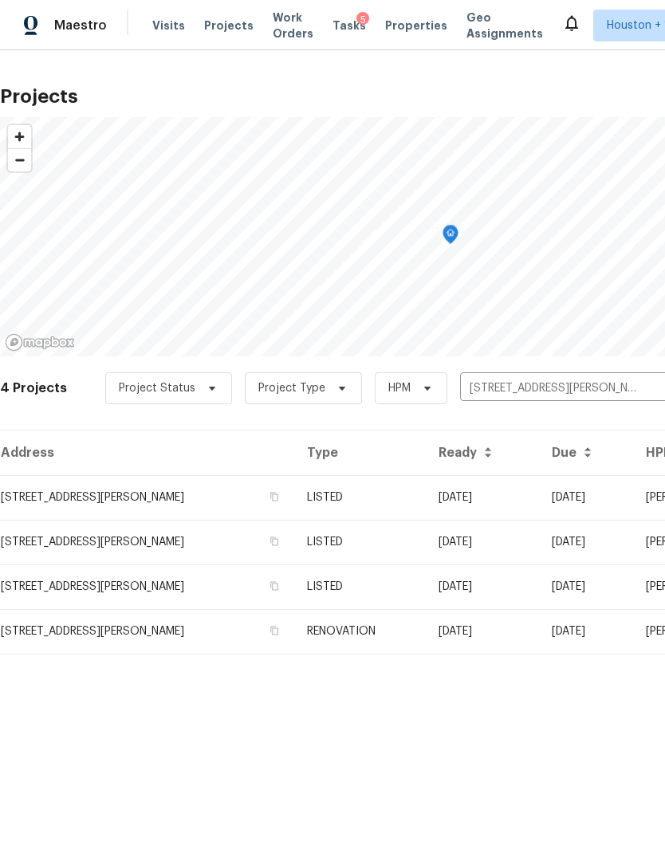
click at [68, 472] on th "Address" at bounding box center [147, 452] width 294 height 45
click at [78, 494] on td "29002 Jacobs River Dr, Katy, TX 77494" at bounding box center [147, 497] width 294 height 45
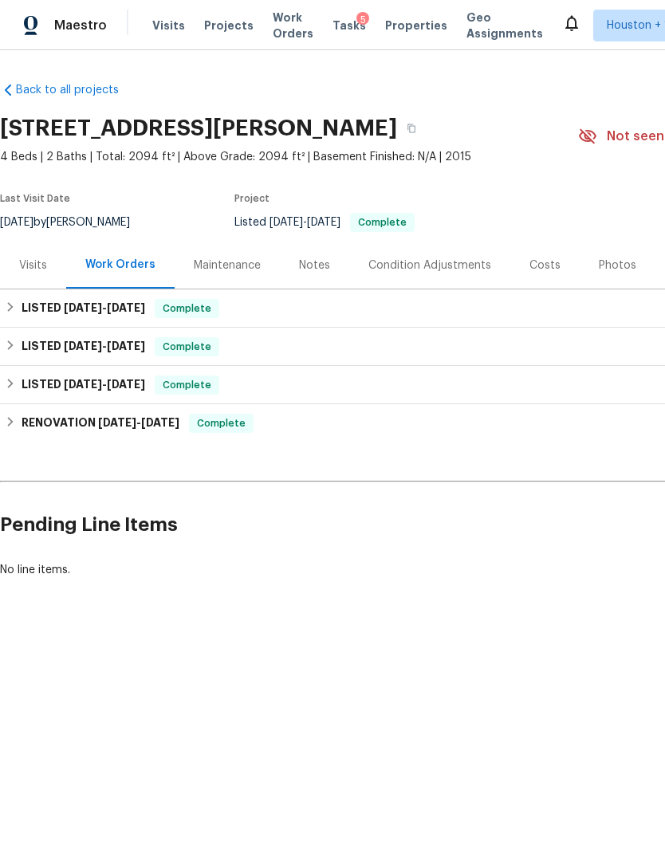
click at [38, 255] on div "Visits" at bounding box center [33, 264] width 66 height 47
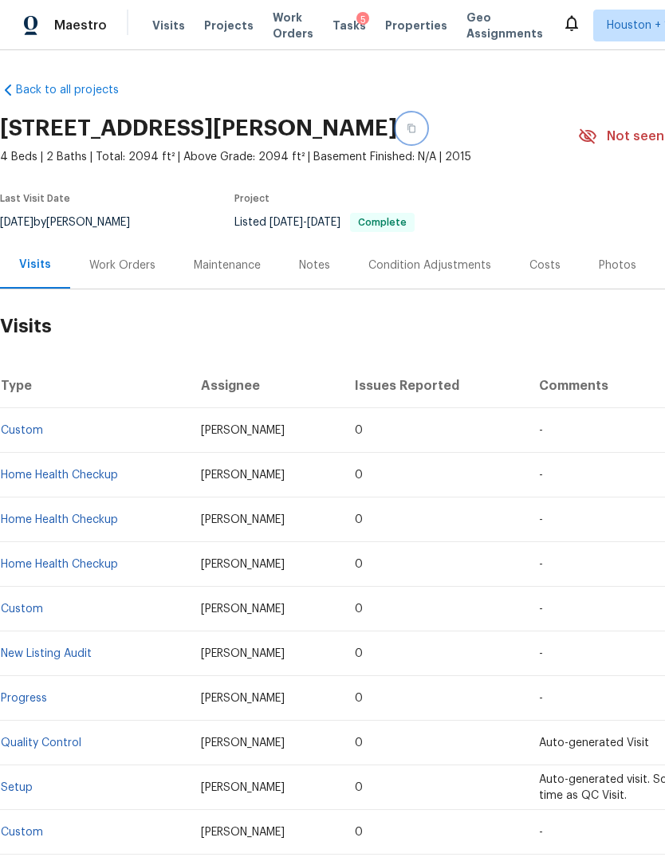
click at [426, 130] on button "button" at bounding box center [411, 128] width 29 height 29
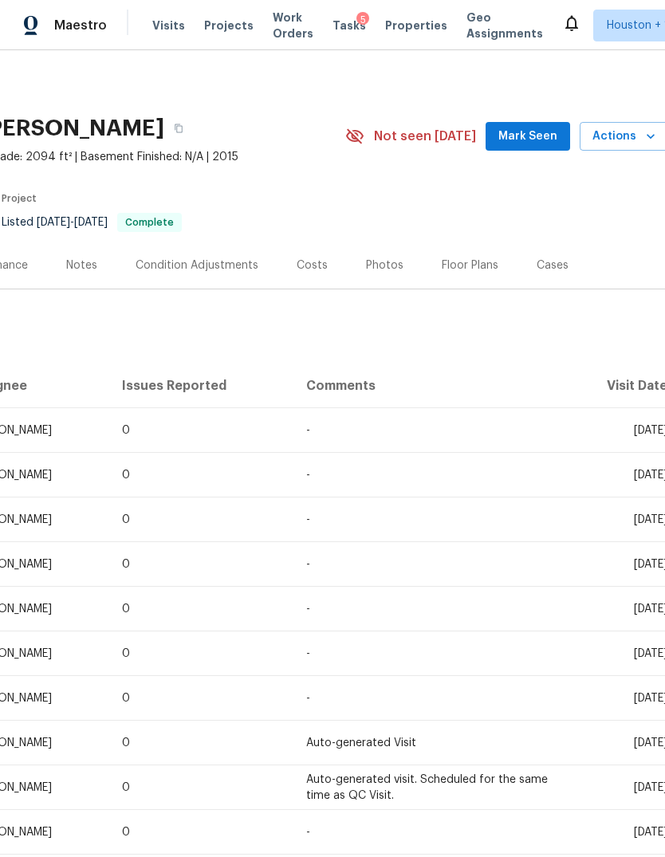
scroll to position [0, 232]
click at [627, 145] on span "Actions" at bounding box center [624, 137] width 63 height 20
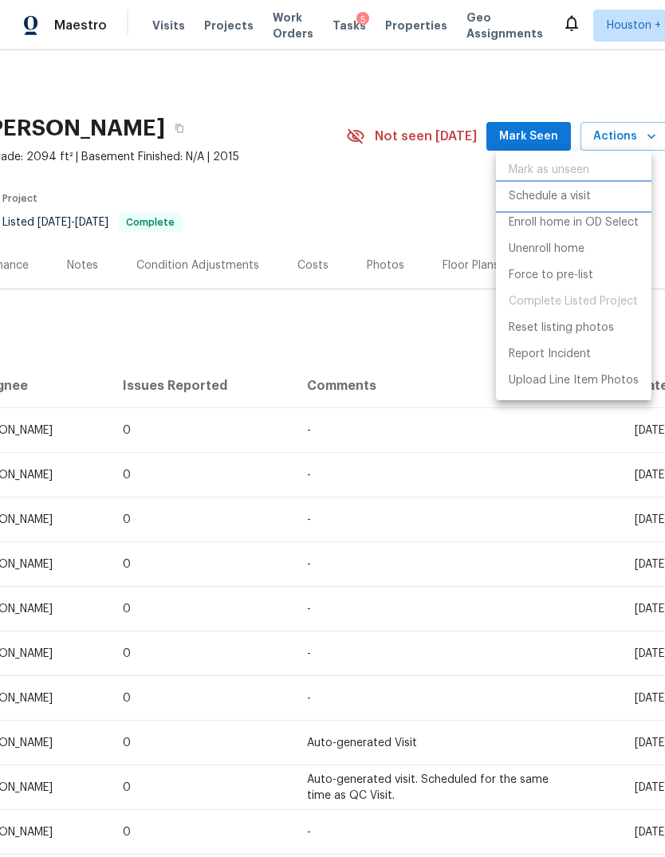
click at [583, 196] on p "Schedule a visit" at bounding box center [549, 196] width 82 height 17
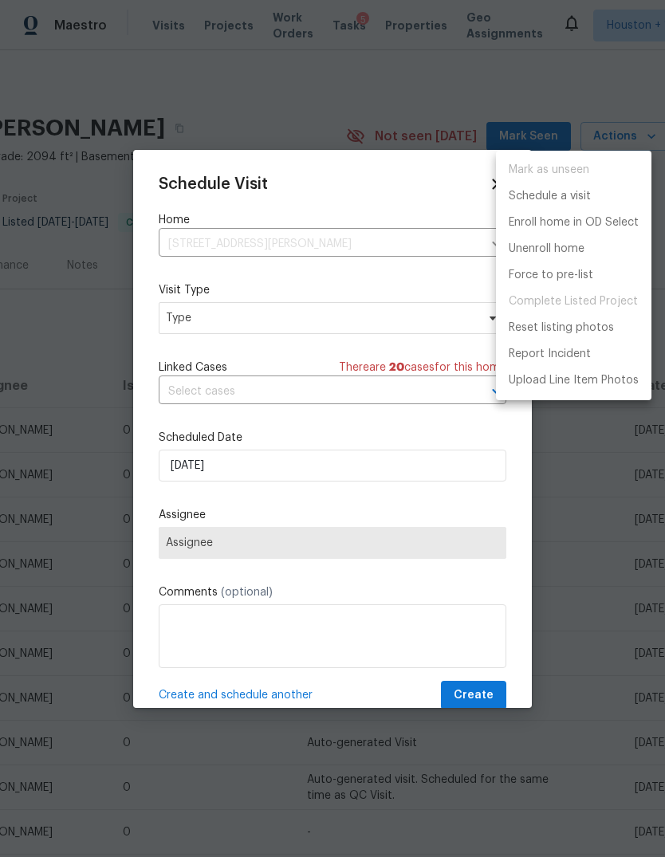
click at [189, 307] on div at bounding box center [332, 428] width 665 height 857
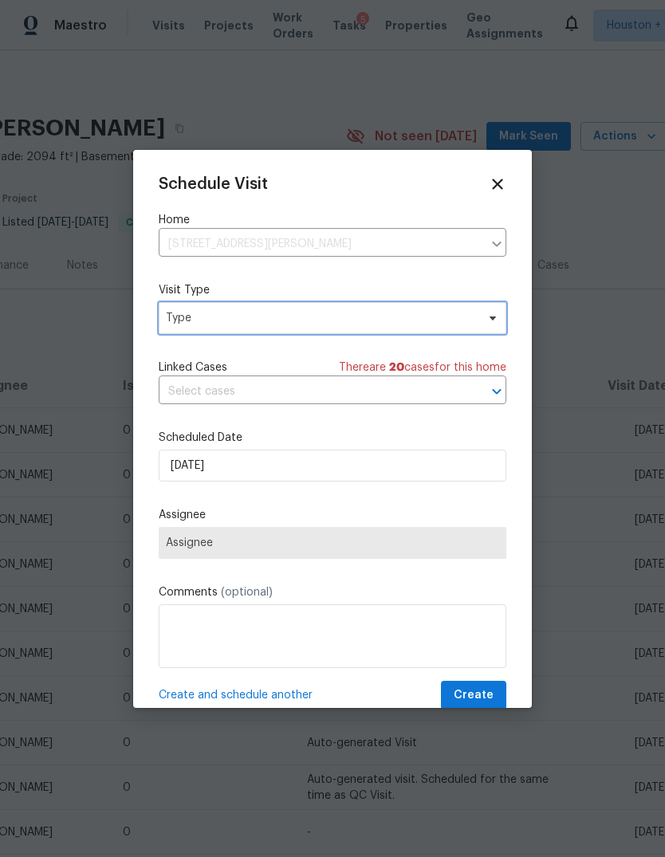
click at [190, 316] on span "Type" at bounding box center [321, 318] width 310 height 16
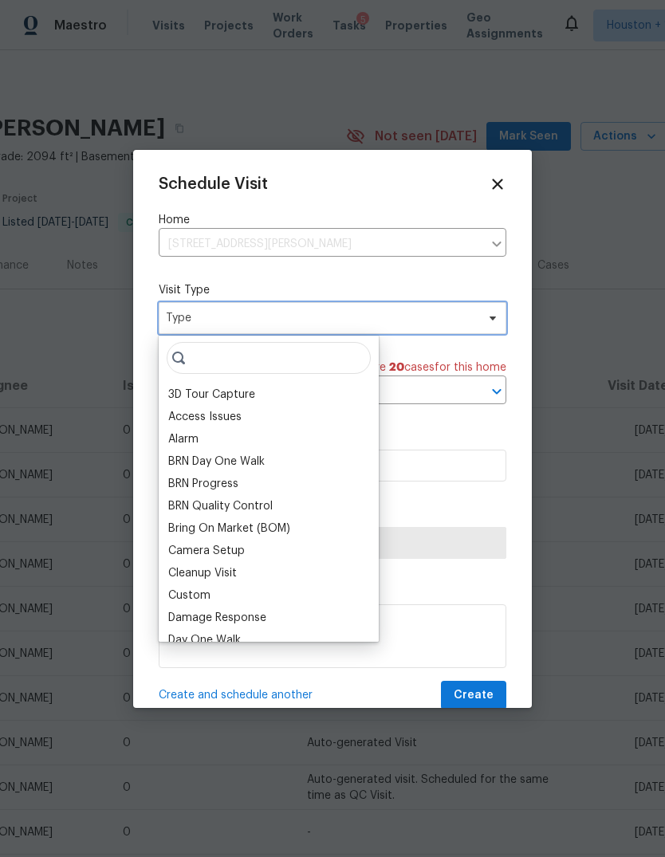
click at [195, 317] on span "Type" at bounding box center [321, 318] width 310 height 16
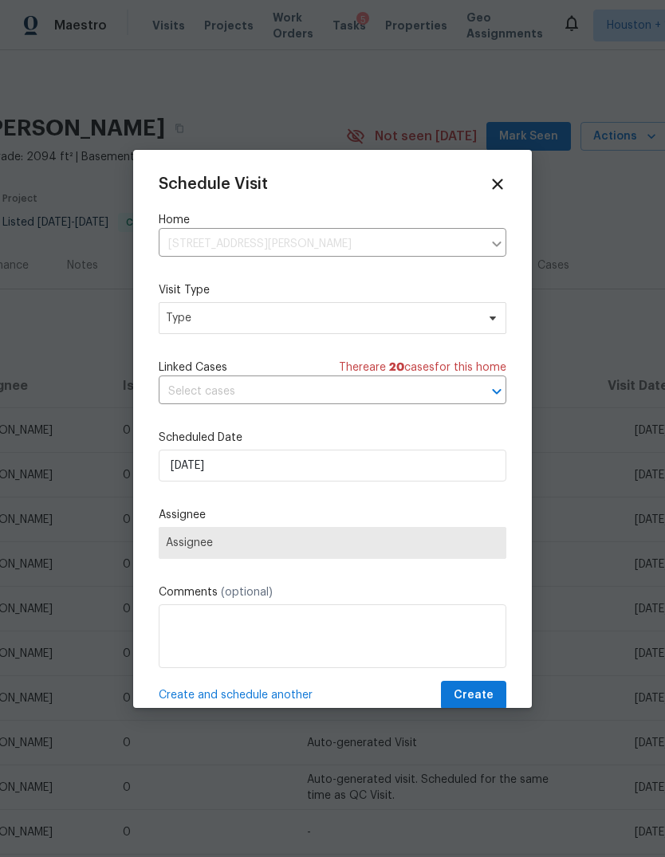
click at [375, 735] on div at bounding box center [332, 428] width 665 height 857
click at [188, 320] on span "Type" at bounding box center [321, 318] width 310 height 16
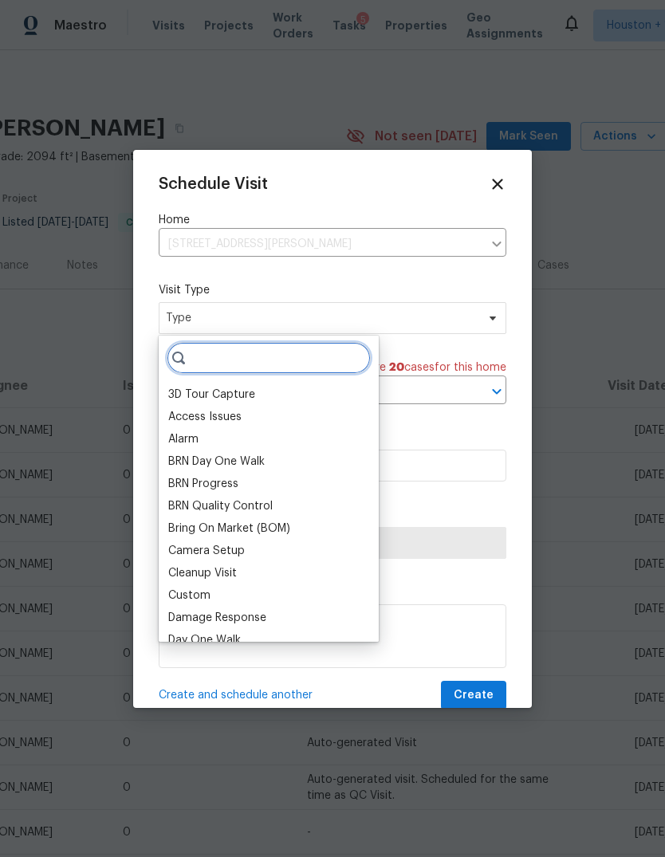
click at [210, 371] on input "search" at bounding box center [269, 358] width 204 height 32
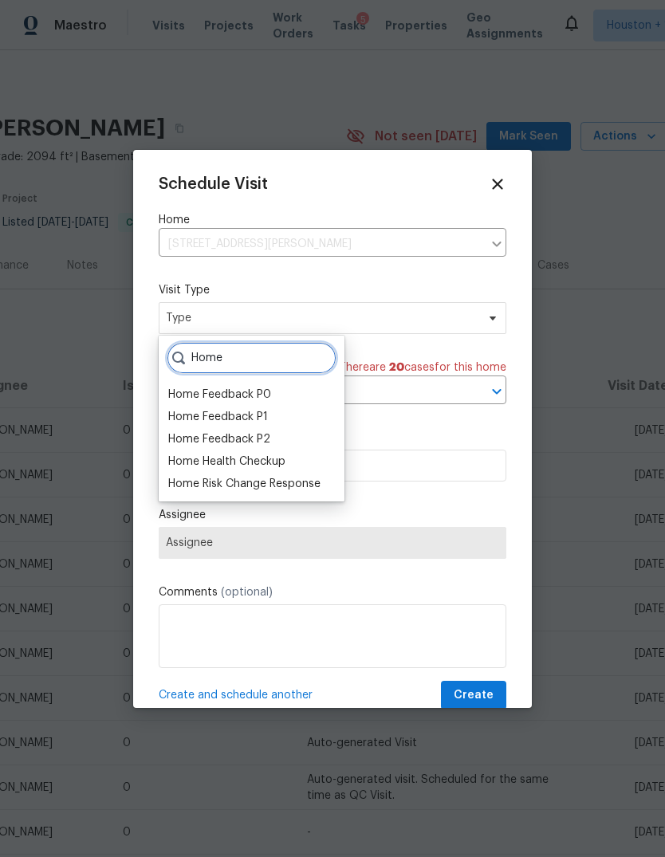
type input "Home"
click at [282, 455] on div "Home Health Checkup" at bounding box center [226, 461] width 117 height 16
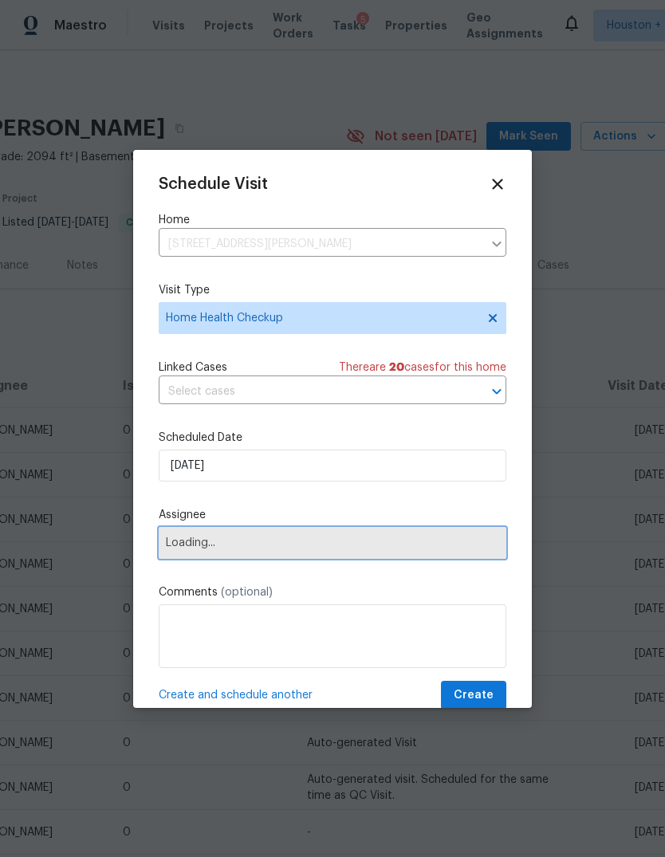
click at [394, 549] on span "Loading..." at bounding box center [332, 542] width 333 height 13
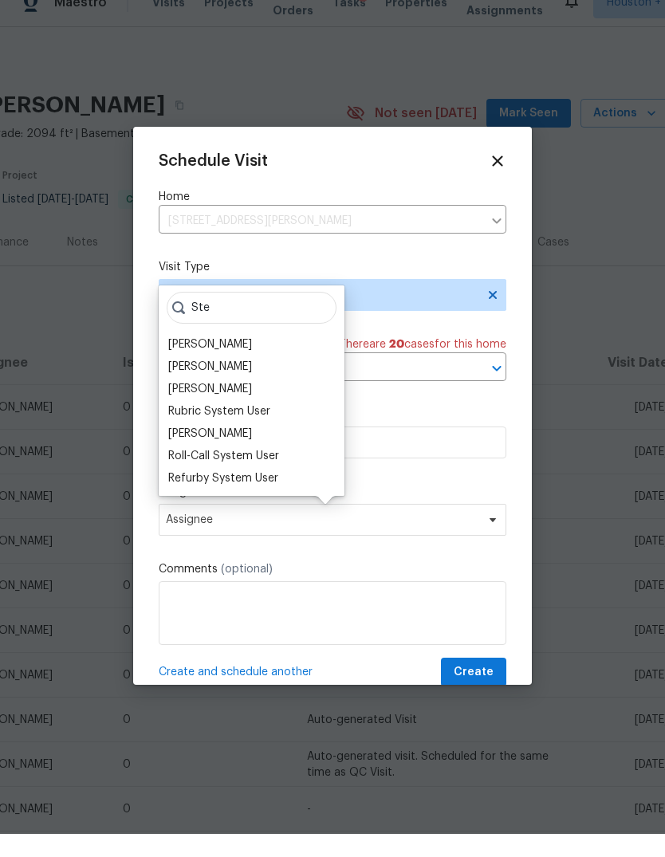
type input "Ste"
click at [300, 378] on div "[PERSON_NAME]" at bounding box center [251, 389] width 176 height 22
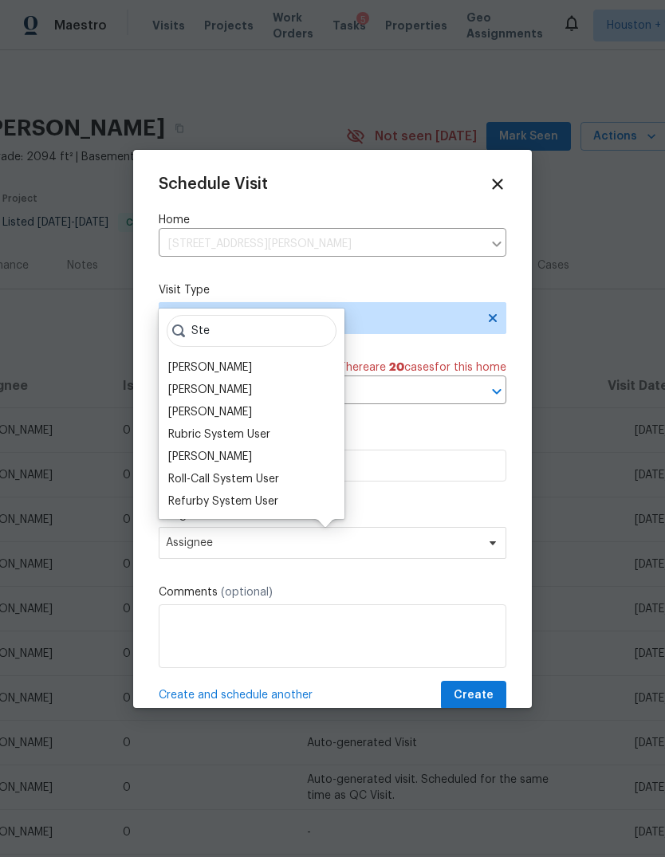
click at [247, 401] on div "[PERSON_NAME]" at bounding box center [251, 412] width 176 height 22
click at [229, 404] on div "[PERSON_NAME]" at bounding box center [210, 412] width 84 height 16
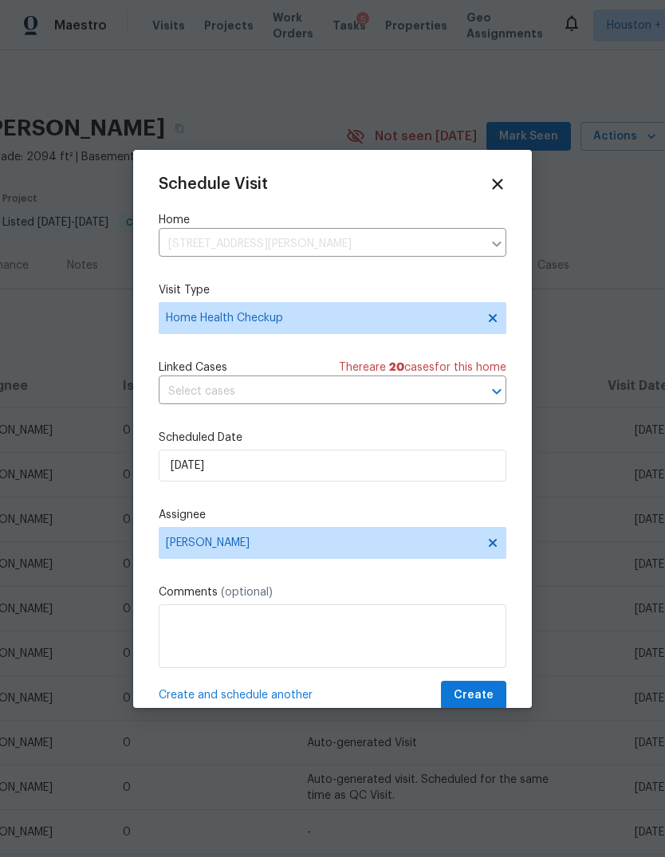
click at [375, 604] on div "Comments (optional)" at bounding box center [332, 626] width 347 height 84
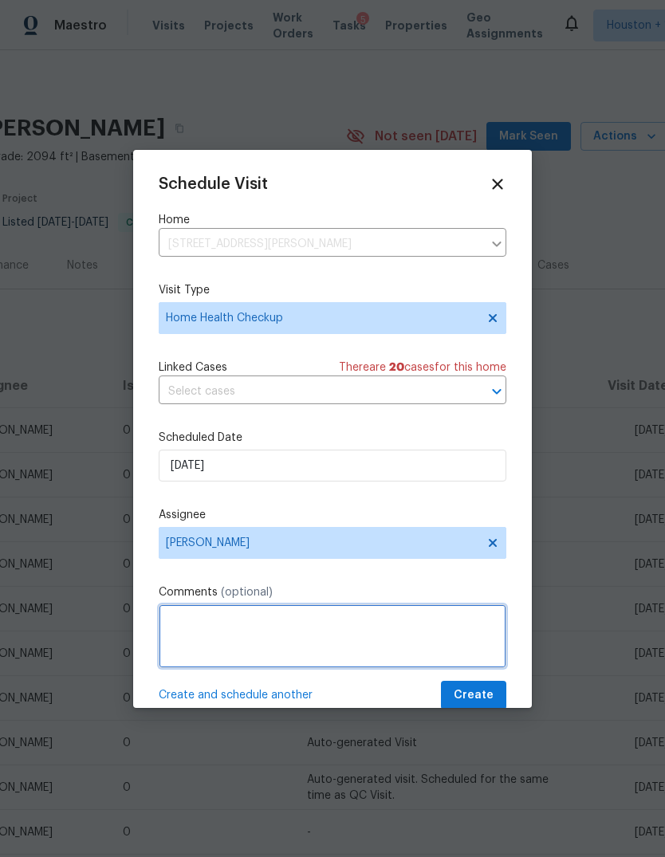
click at [210, 629] on textarea at bounding box center [332, 636] width 347 height 64
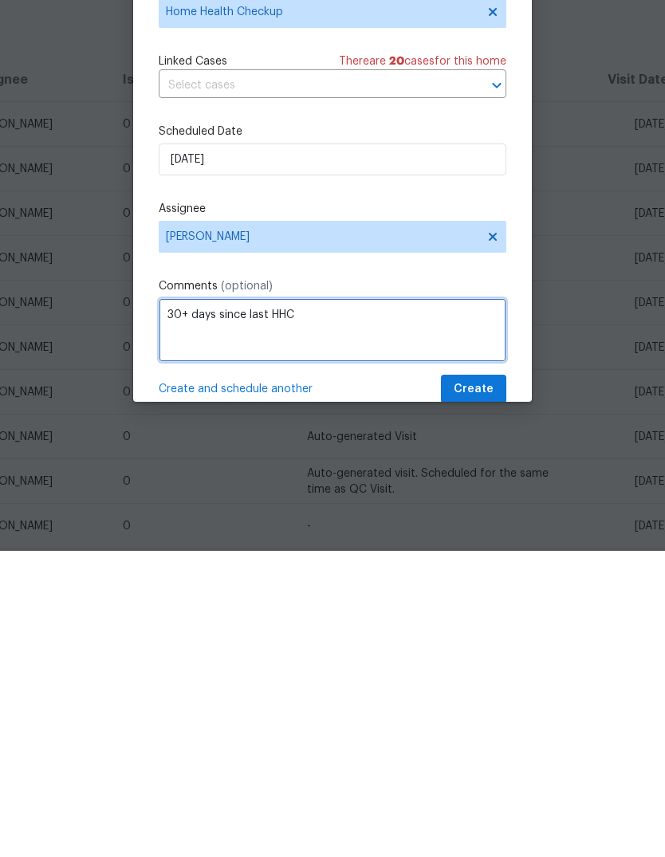
type textarea "30+ days since last HHC"
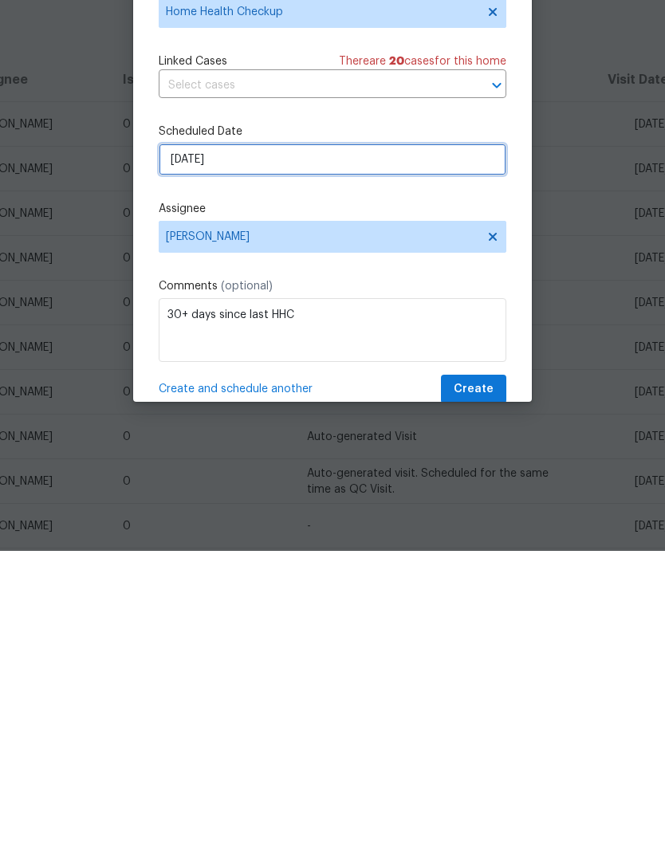
click at [414, 449] on input "[DATE]" at bounding box center [332, 465] width 347 height 32
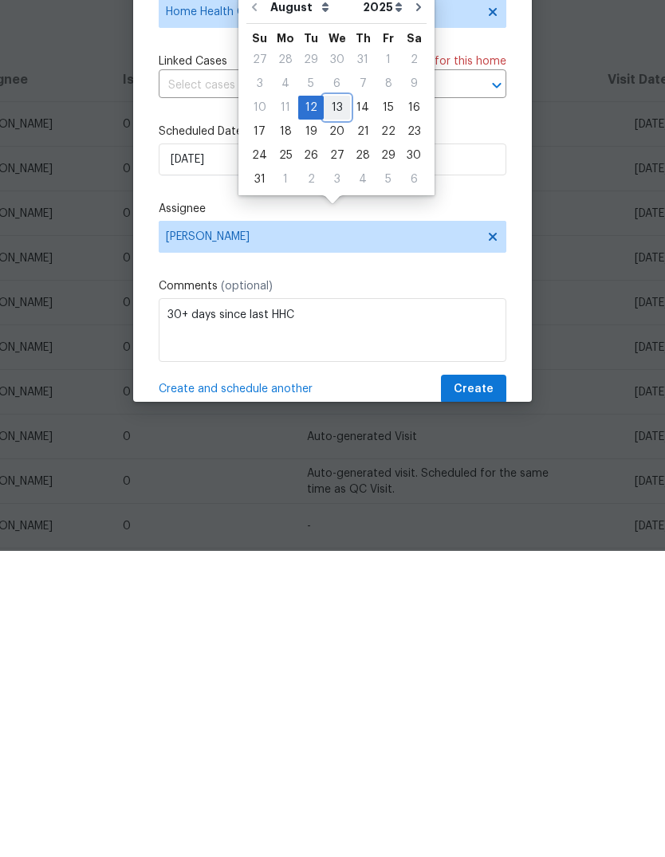
click at [331, 402] on div "13" at bounding box center [337, 413] width 26 height 22
type input "[DATE]"
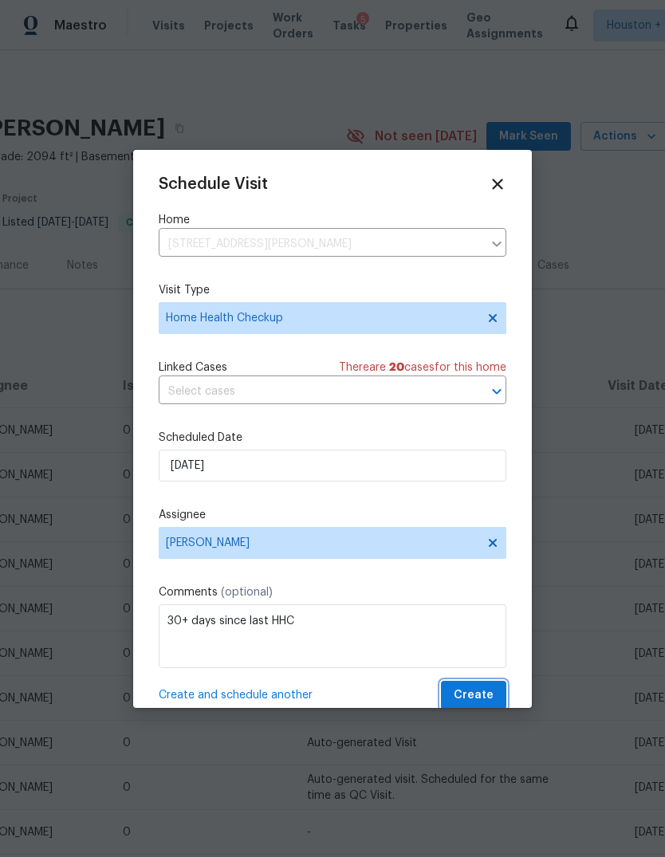
click at [494, 696] on button "Create" at bounding box center [473, 694] width 65 height 29
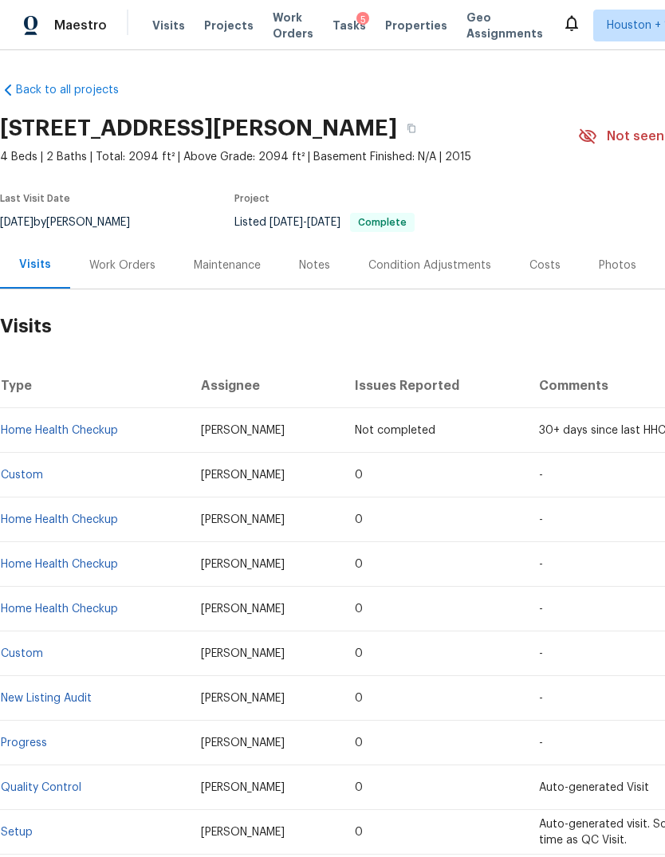
scroll to position [0, 0]
click at [33, 82] on link "Back to all projects" at bounding box center [76, 90] width 153 height 16
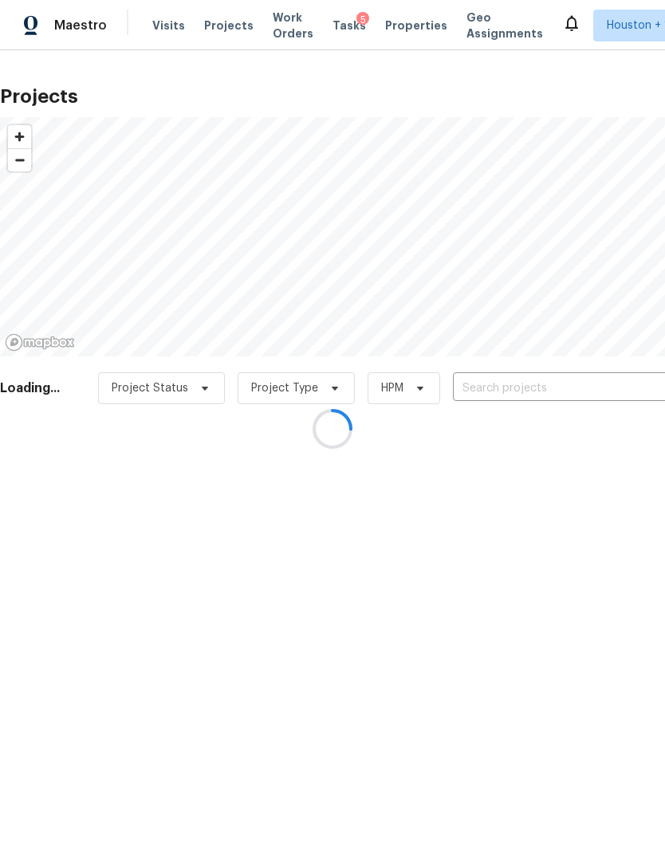
click at [236, 33] on div at bounding box center [332, 428] width 665 height 857
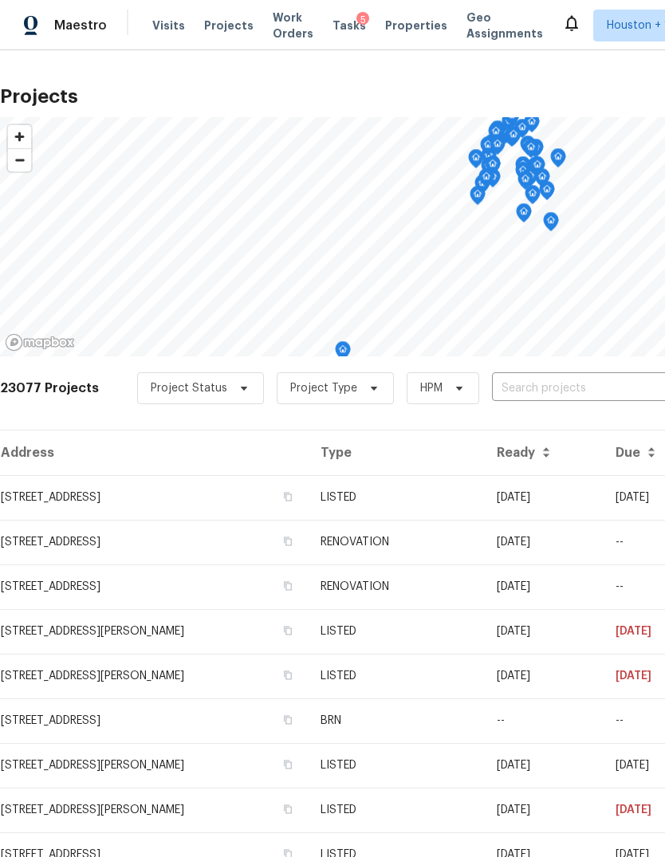
click at [623, 397] on input "text" at bounding box center [583, 388] width 182 height 25
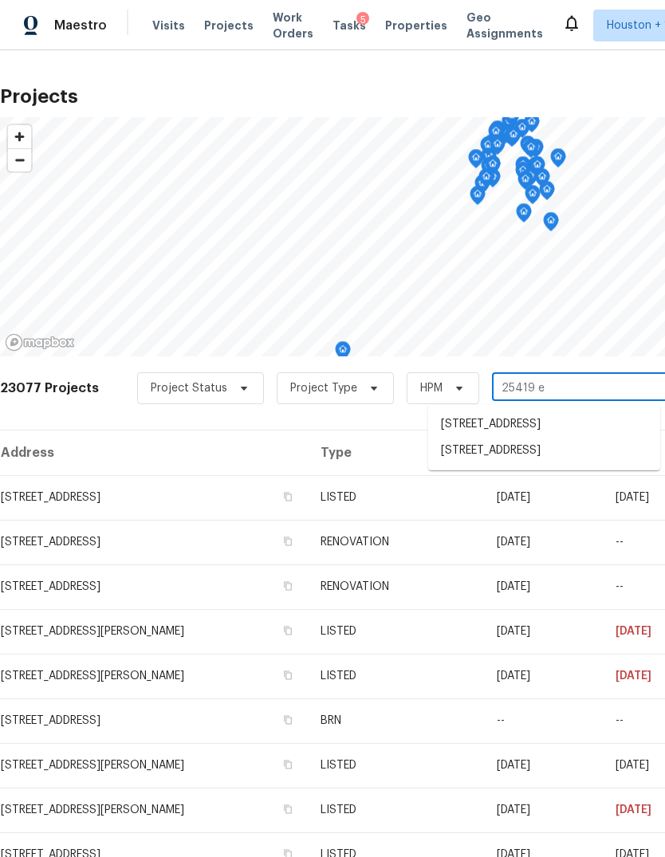
type input "25419 el"
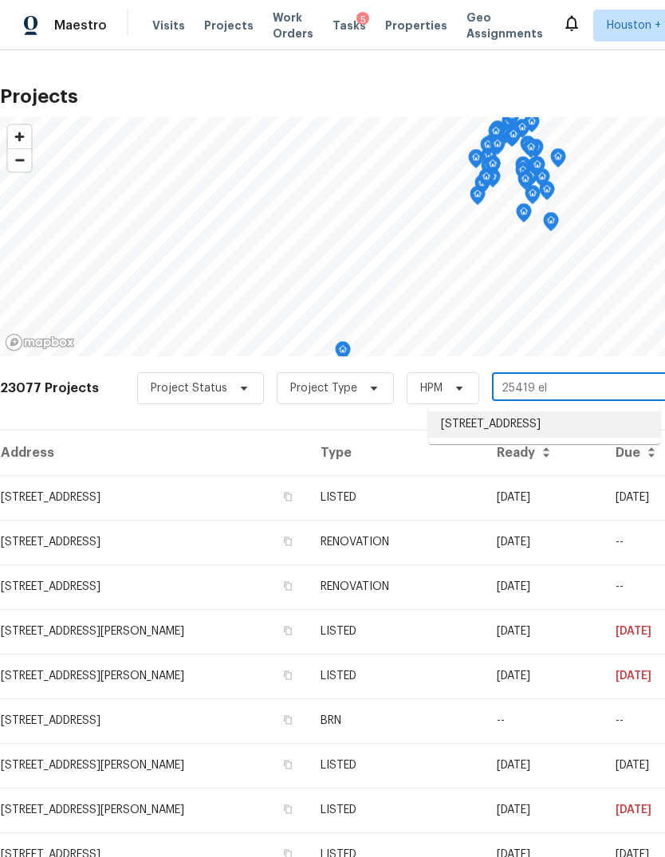
click at [619, 428] on li "[STREET_ADDRESS]" at bounding box center [544, 424] width 232 height 26
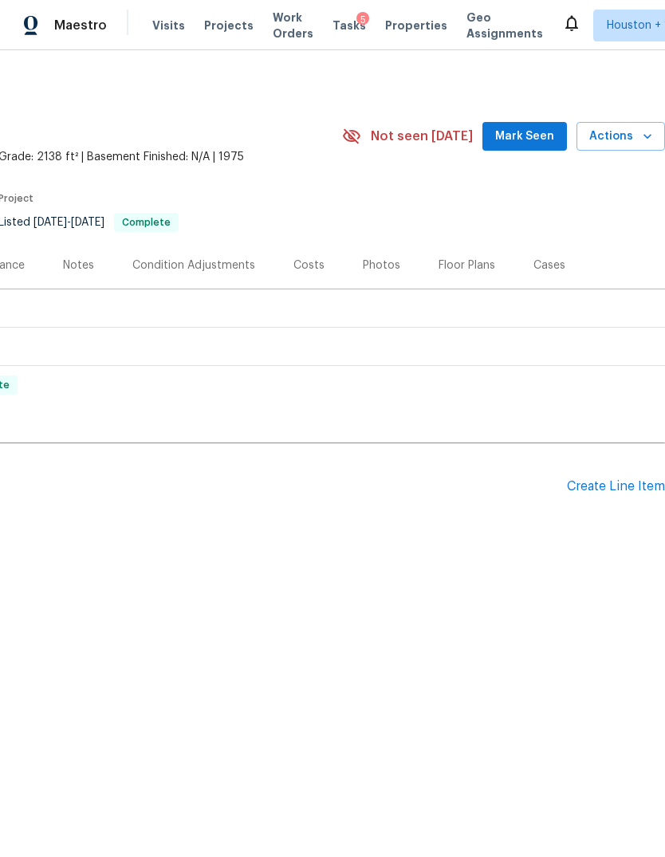
scroll to position [0, 236]
click at [639, 139] on icon "button" at bounding box center [647, 136] width 16 height 16
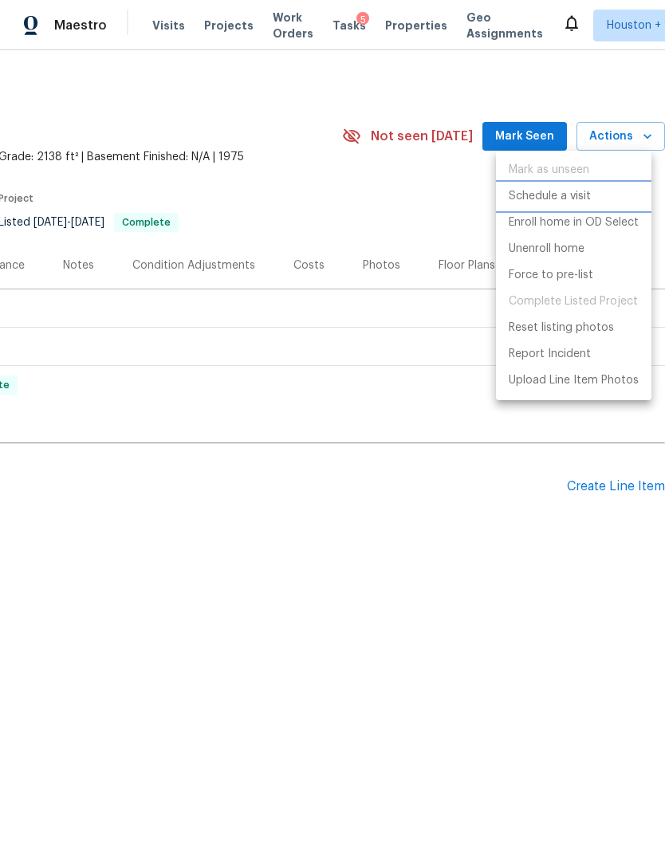
click at [572, 198] on p "Schedule a visit" at bounding box center [549, 196] width 82 height 17
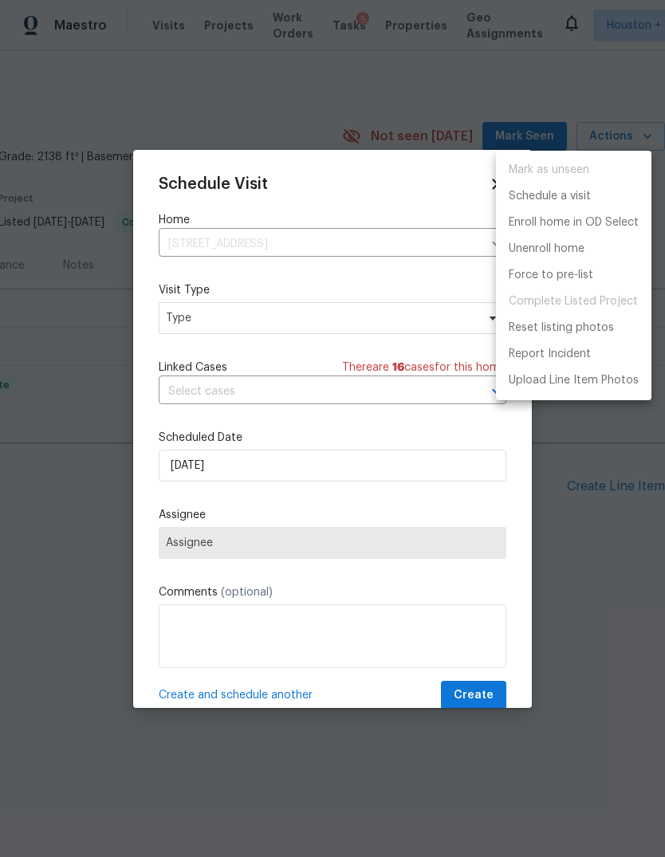
click at [394, 347] on div at bounding box center [332, 428] width 665 height 857
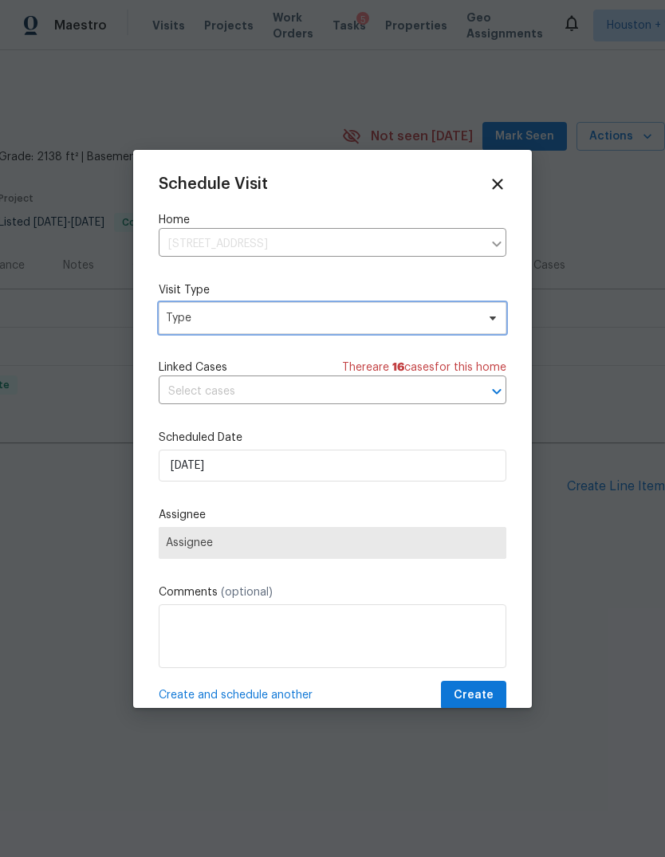
click at [429, 317] on span "Type" at bounding box center [321, 318] width 310 height 16
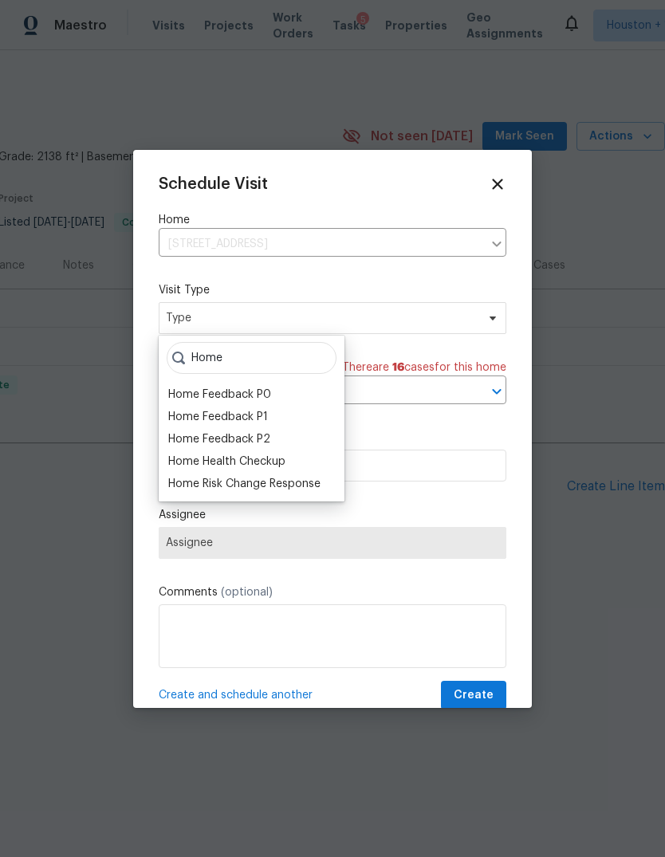
type input "Home"
click at [270, 463] on div "Home Health Checkup" at bounding box center [226, 461] width 117 height 16
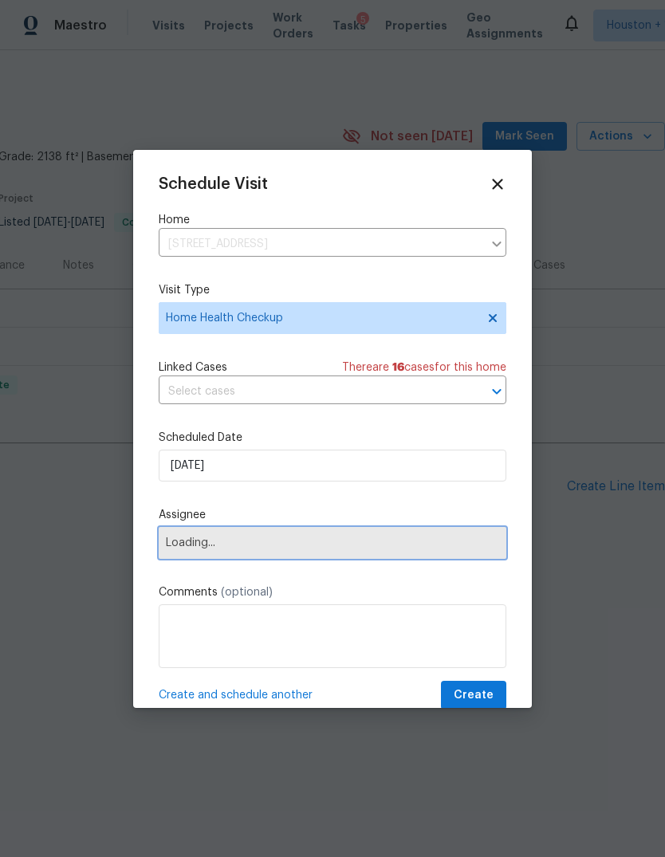
click at [356, 545] on span "Loading..." at bounding box center [332, 542] width 333 height 13
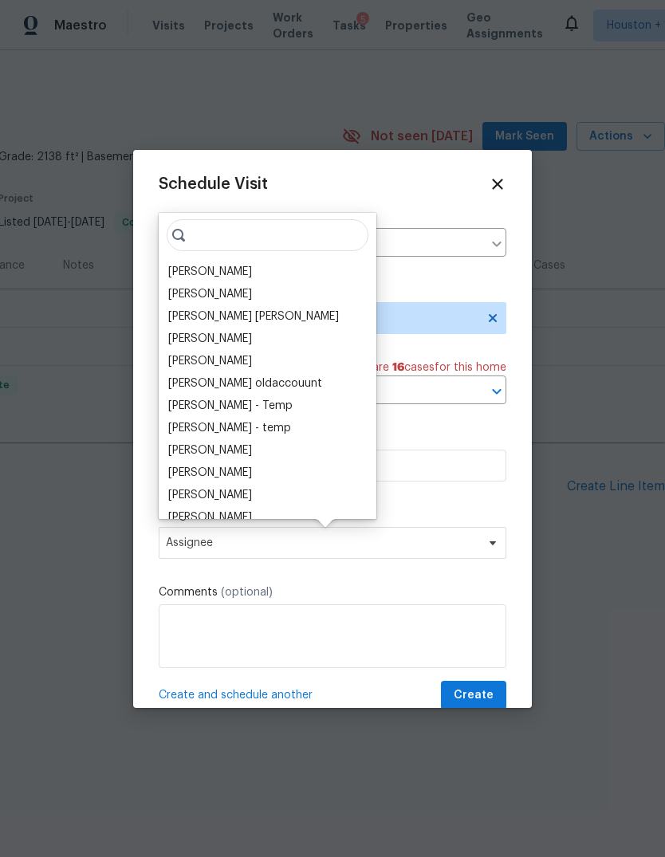
click at [227, 262] on div "[PERSON_NAME]" at bounding box center [267, 272] width 208 height 22
click at [211, 273] on div "[PERSON_NAME]" at bounding box center [210, 272] width 84 height 16
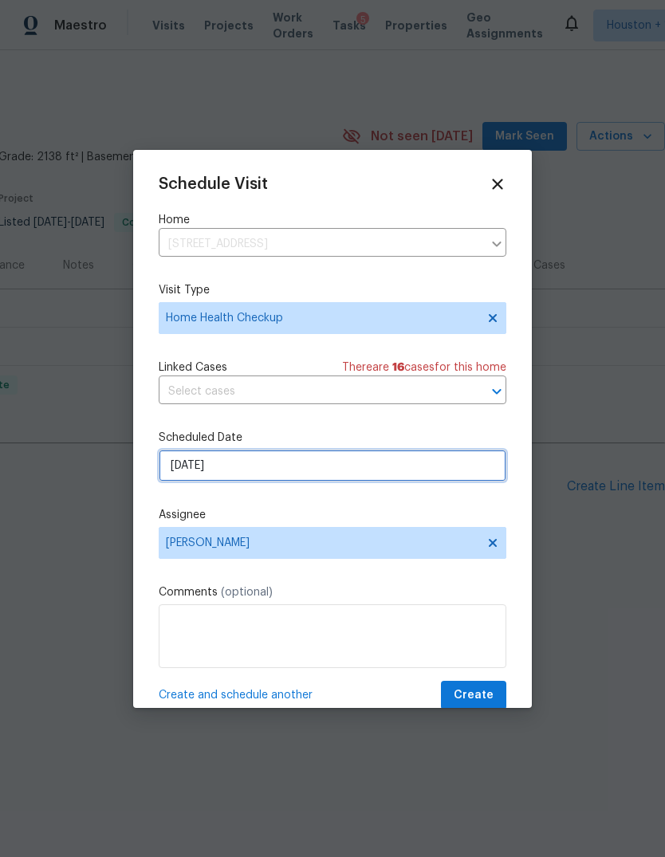
click at [398, 459] on input "[DATE]" at bounding box center [332, 465] width 347 height 32
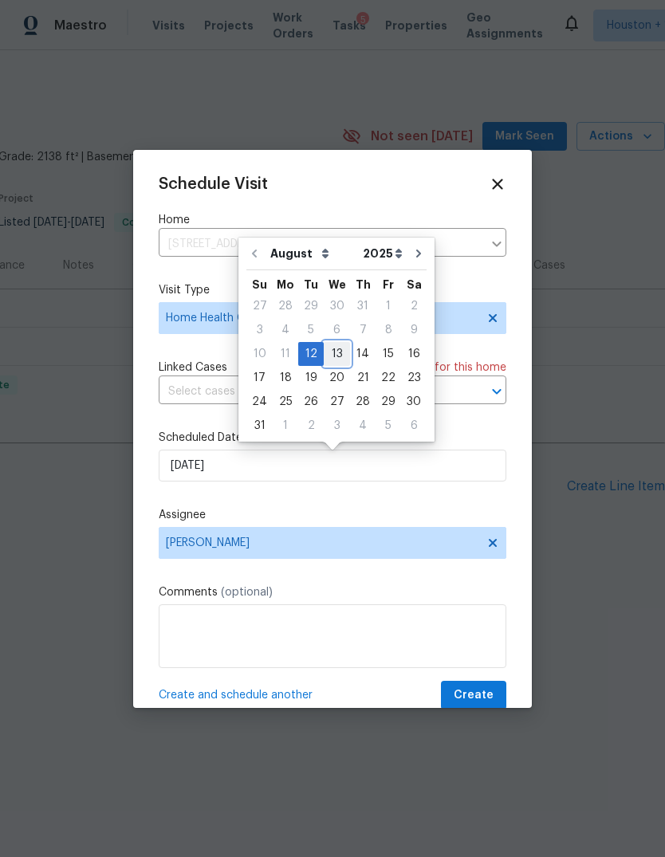
click at [336, 355] on div "13" at bounding box center [337, 354] width 26 height 22
type input "[DATE]"
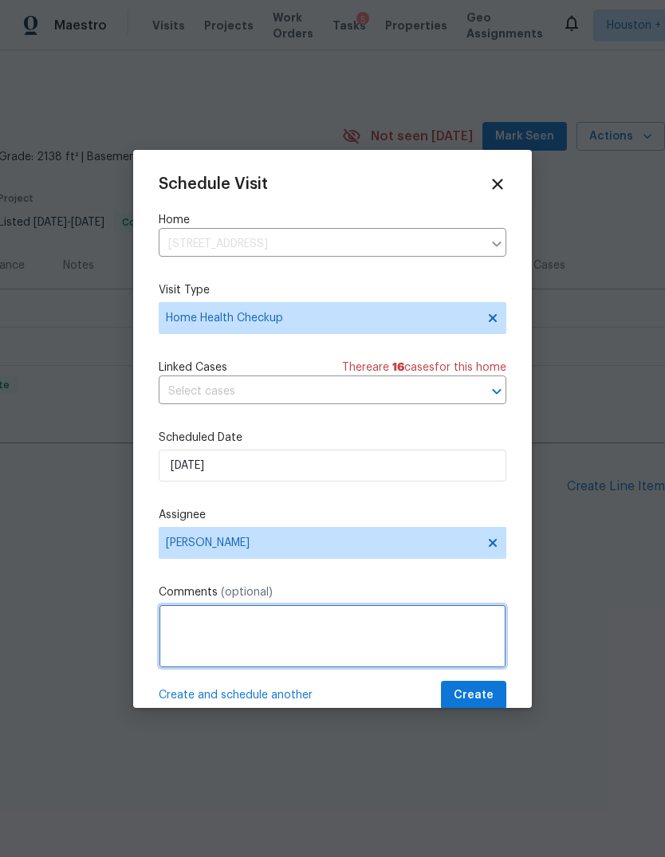
click at [414, 608] on textarea at bounding box center [332, 636] width 347 height 64
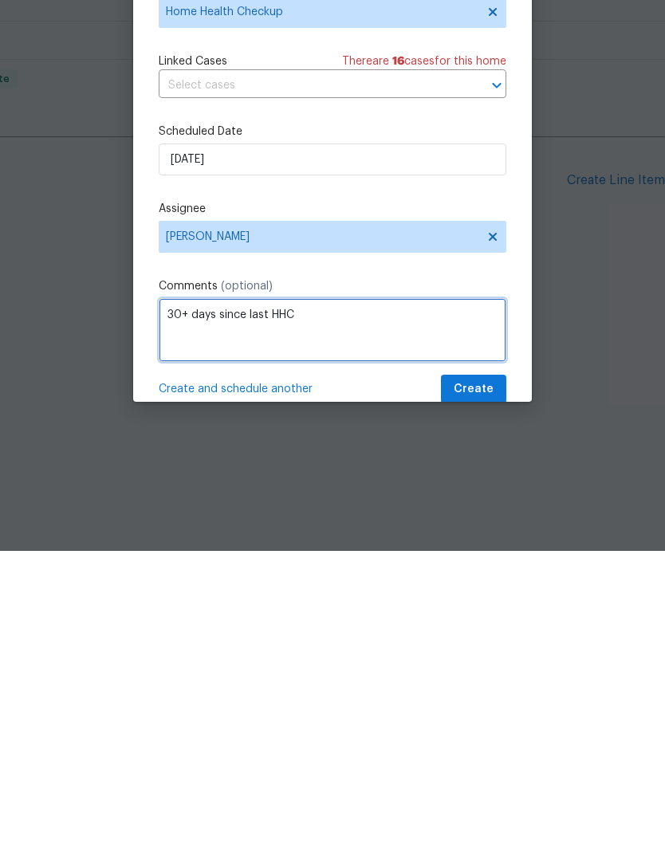
type textarea "30+ days since last HHC"
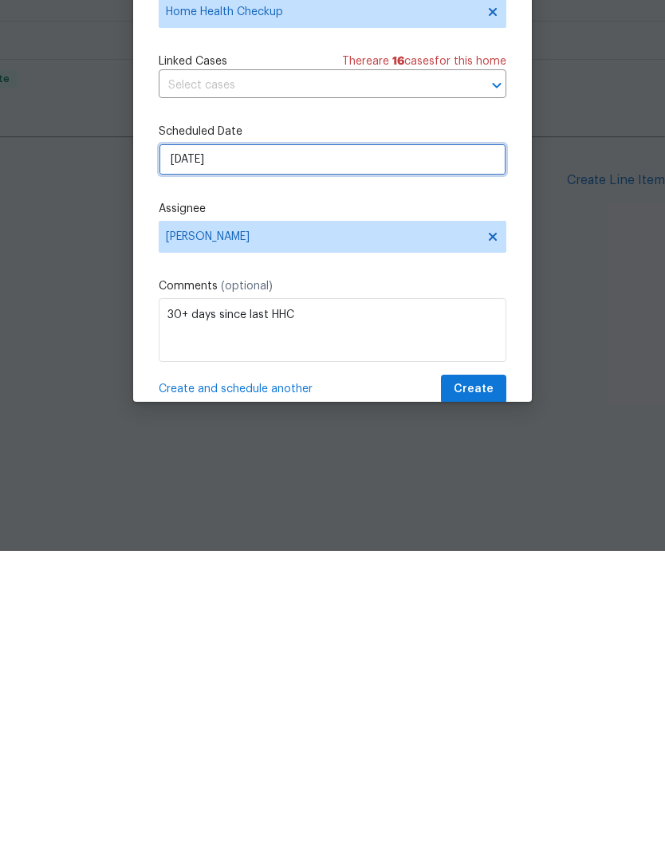
click at [403, 449] on input "[DATE]" at bounding box center [332, 465] width 347 height 32
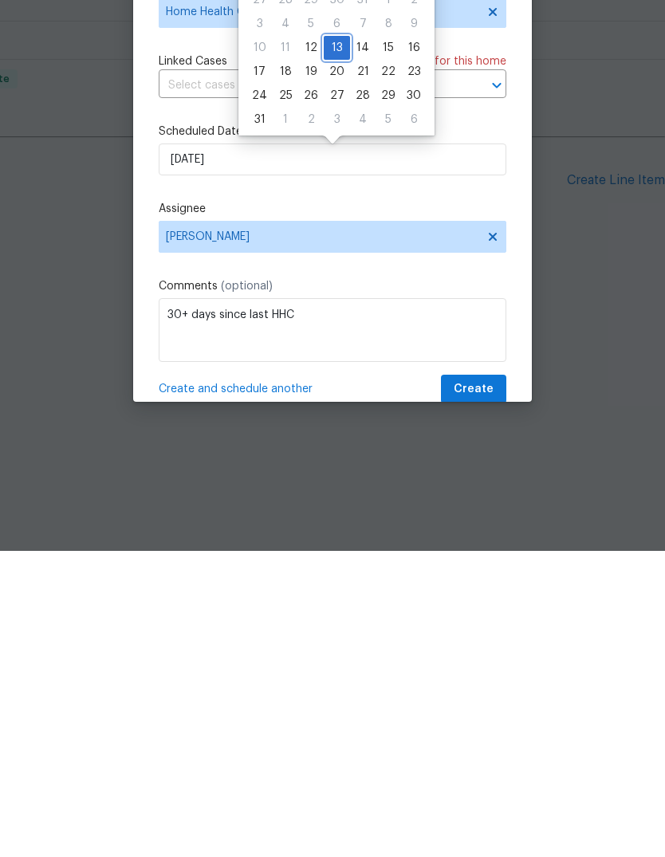
click at [331, 343] on div "13" at bounding box center [337, 354] width 26 height 22
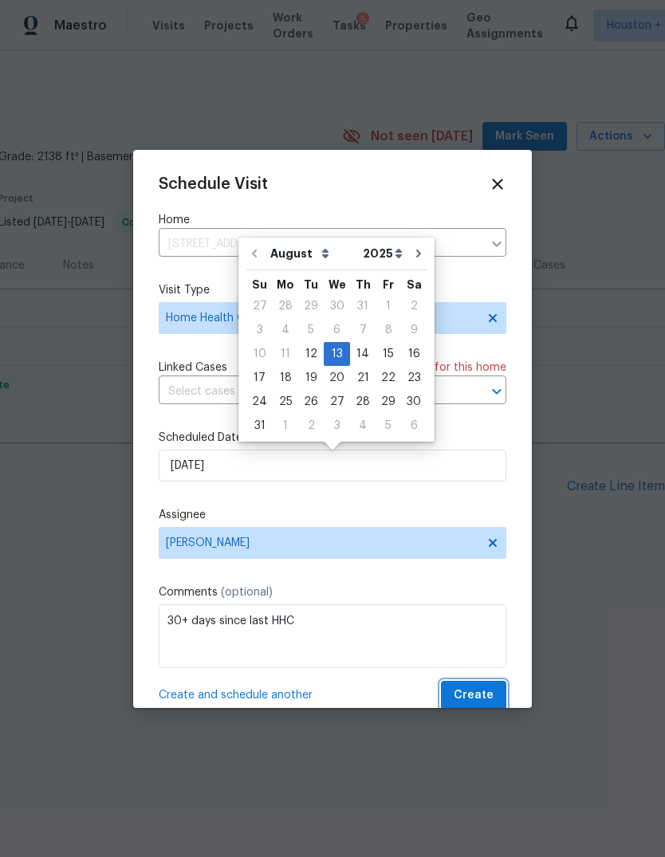
click at [494, 700] on button "Create" at bounding box center [473, 694] width 65 height 29
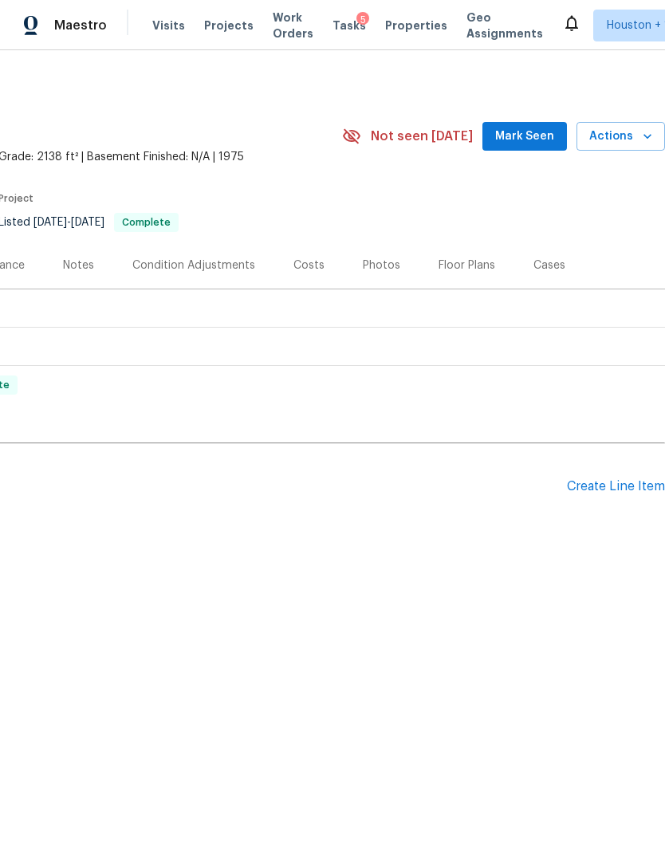
click at [531, 234] on section "25419 Elm Creek Dr, Spring, TX 77380 4 Beds | 2 1/2 Baths | Total: 2138 ft² | A…" at bounding box center [214, 175] width 900 height 134
click at [64, 33] on div "Maestro" at bounding box center [53, 26] width 107 height 32
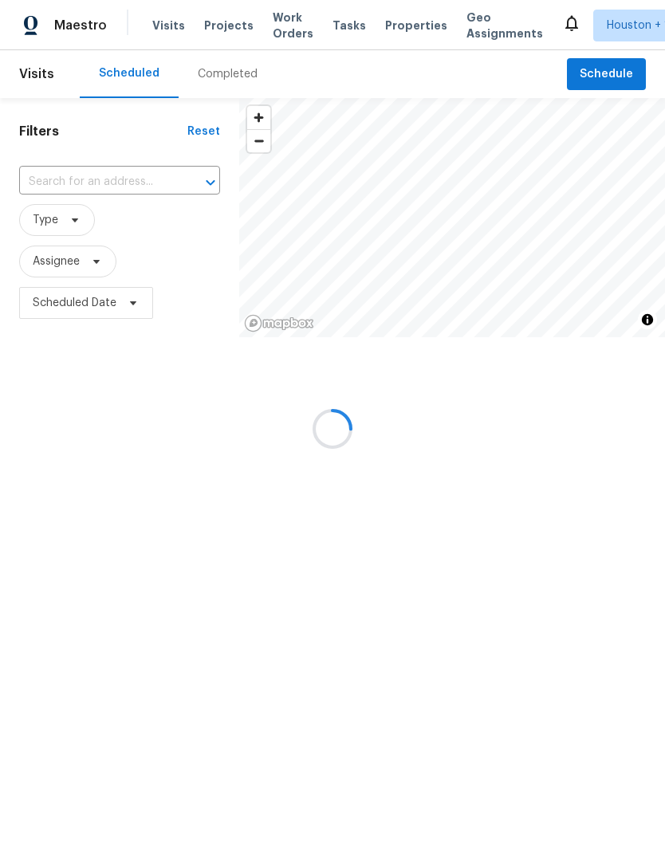
click at [614, 80] on div at bounding box center [332, 428] width 665 height 857
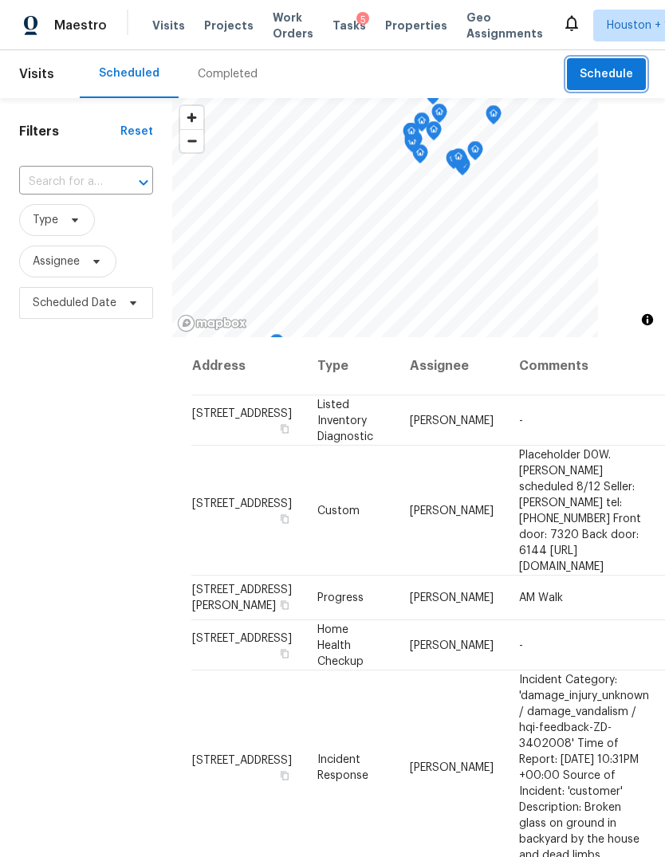
click at [622, 76] on span "Schedule" at bounding box center [605, 75] width 53 height 20
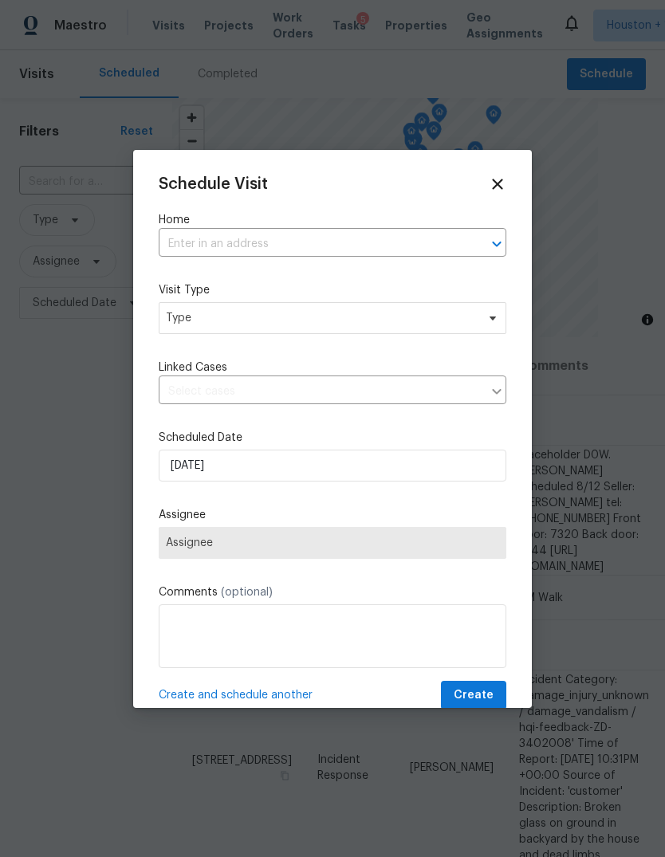
click at [441, 243] on input "text" at bounding box center [310, 244] width 303 height 25
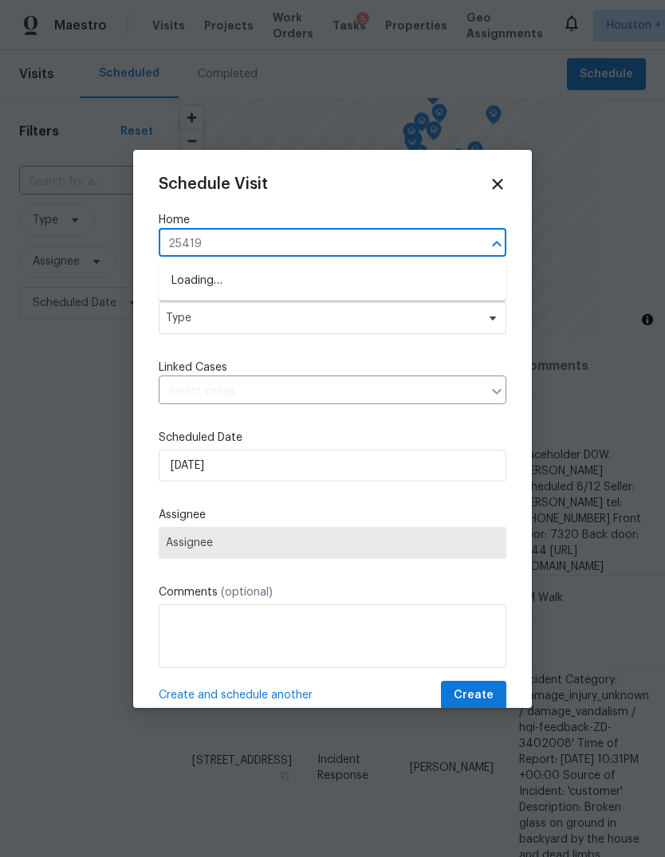
type input "25419"
click at [426, 313] on li "[STREET_ADDRESS]" at bounding box center [332, 307] width 347 height 26
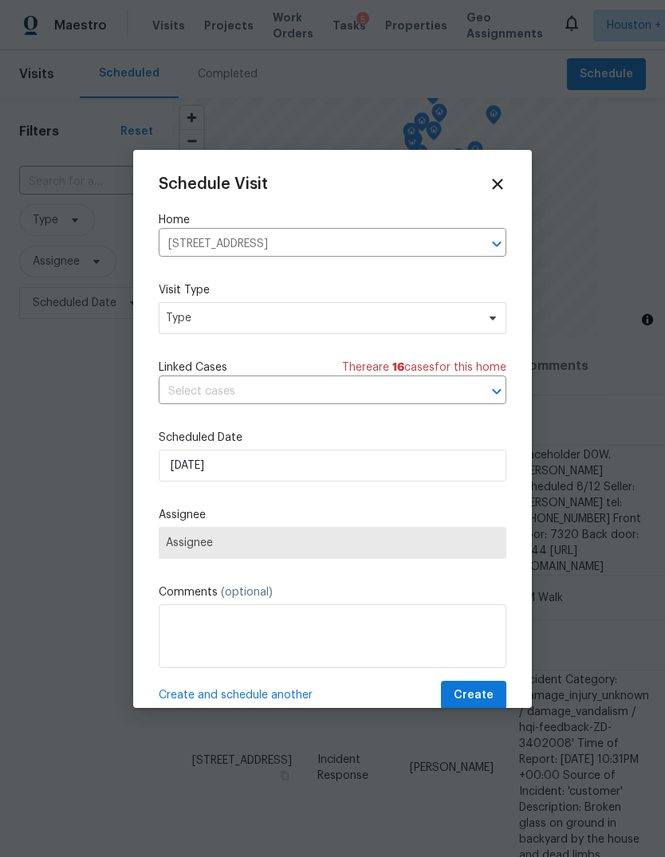
click at [460, 246] on input "[STREET_ADDRESS]" at bounding box center [310, 244] width 303 height 25
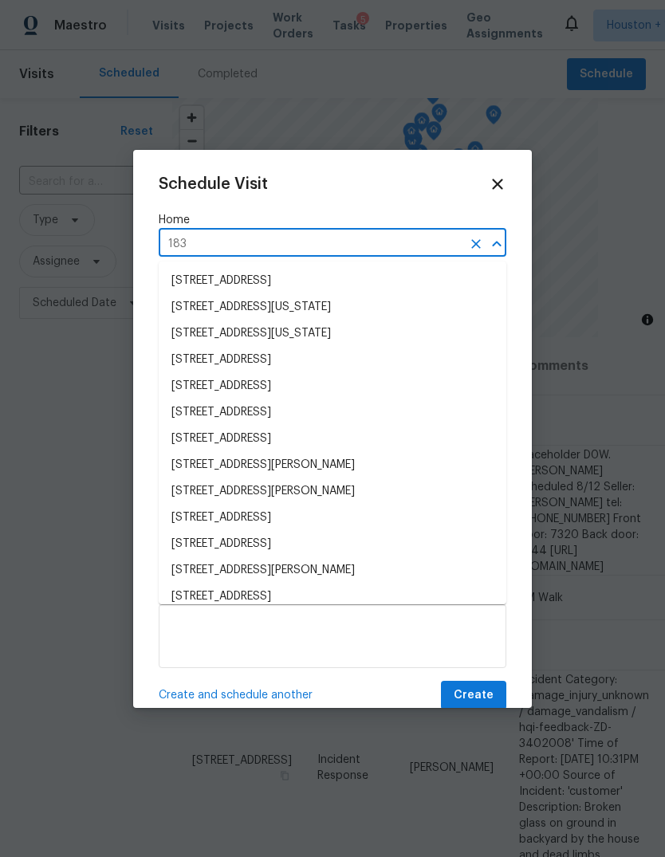
type input "1833"
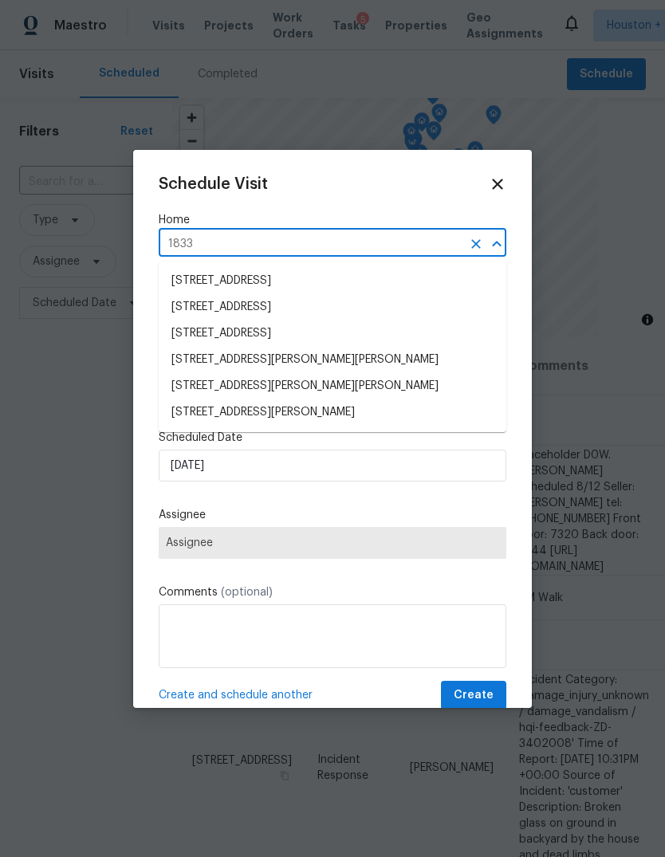
click at [363, 413] on li "[STREET_ADDRESS][PERSON_NAME]" at bounding box center [332, 412] width 347 height 26
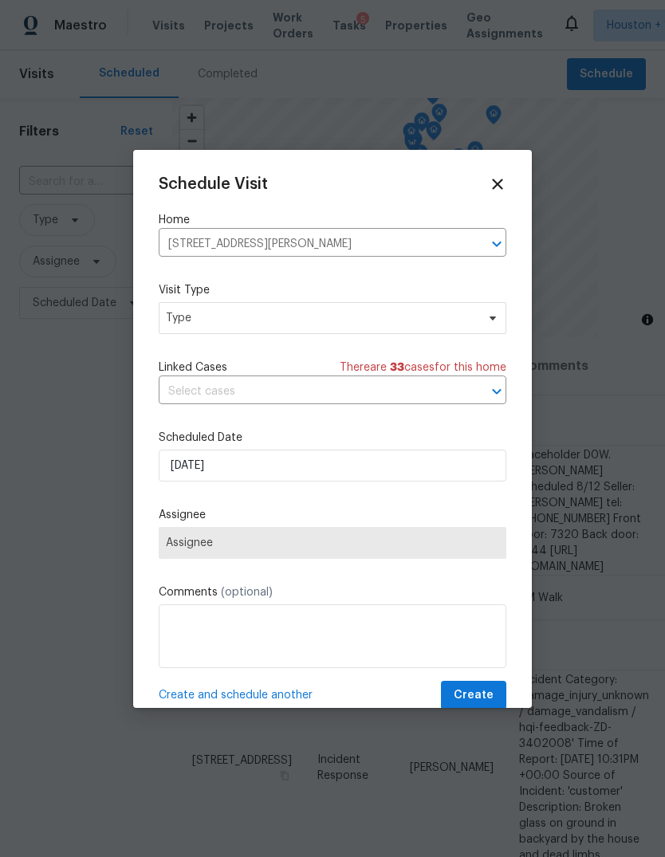
click at [412, 351] on div "Schedule Visit Home [STREET_ADDRESS][PERSON_NAME] ​ Visit Type Type Linked Case…" at bounding box center [332, 442] width 347 height 535
click at [438, 322] on span "Type" at bounding box center [321, 318] width 310 height 16
type input "Pro"
click at [198, 418] on div "Progress" at bounding box center [191, 417] width 46 height 16
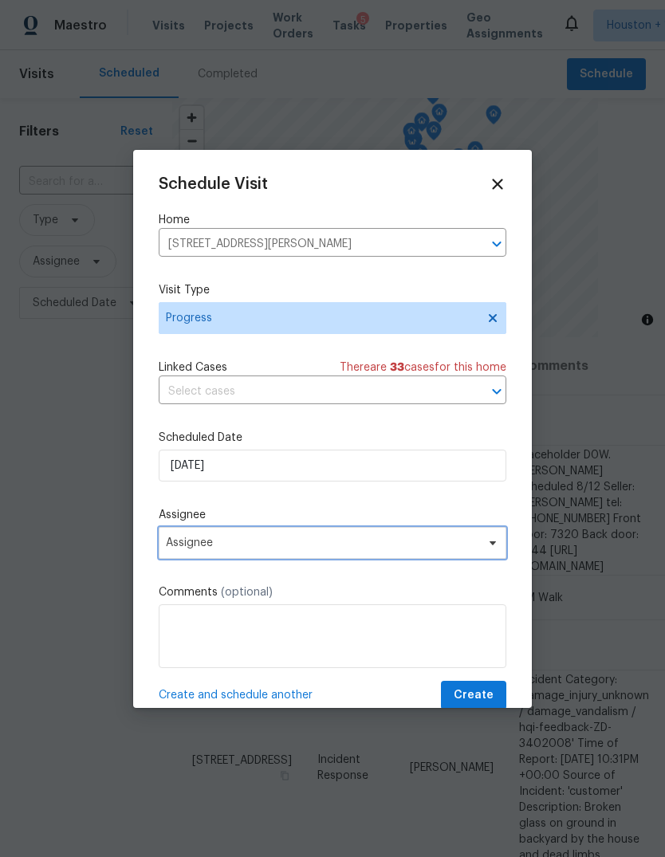
click at [405, 559] on span "Assignee" at bounding box center [332, 543] width 347 height 32
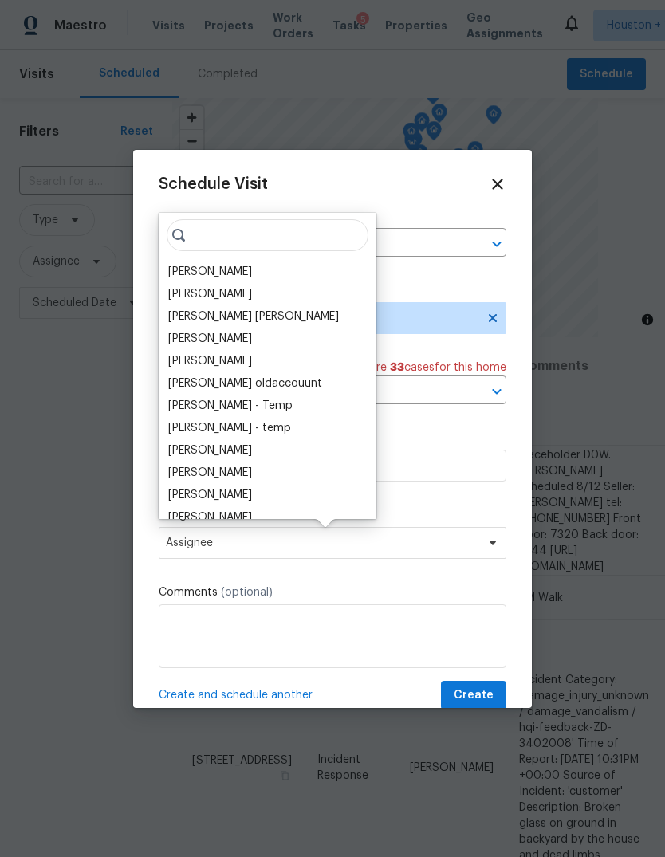
click at [233, 271] on div "[PERSON_NAME]" at bounding box center [210, 272] width 84 height 16
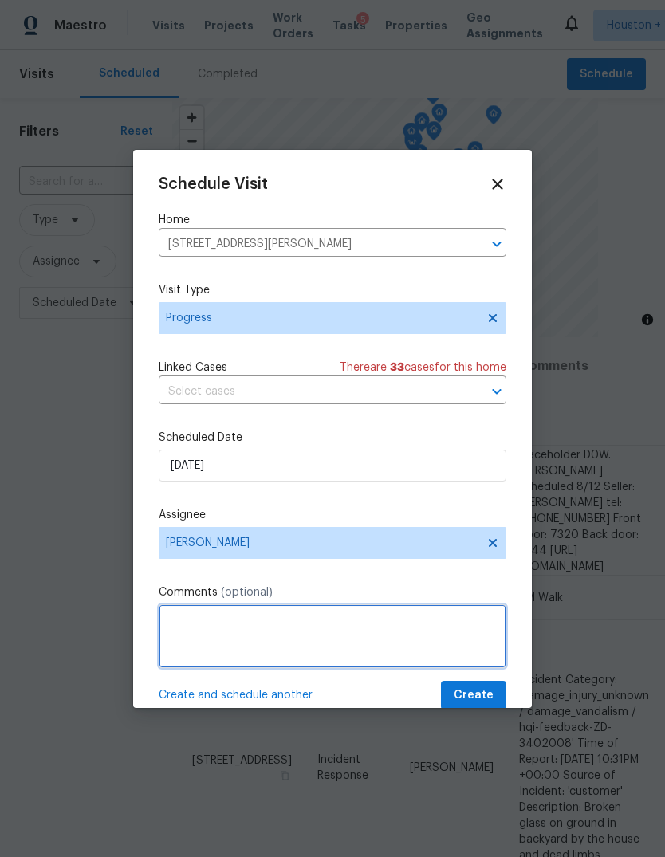
click at [401, 646] on textarea at bounding box center [332, 636] width 347 height 64
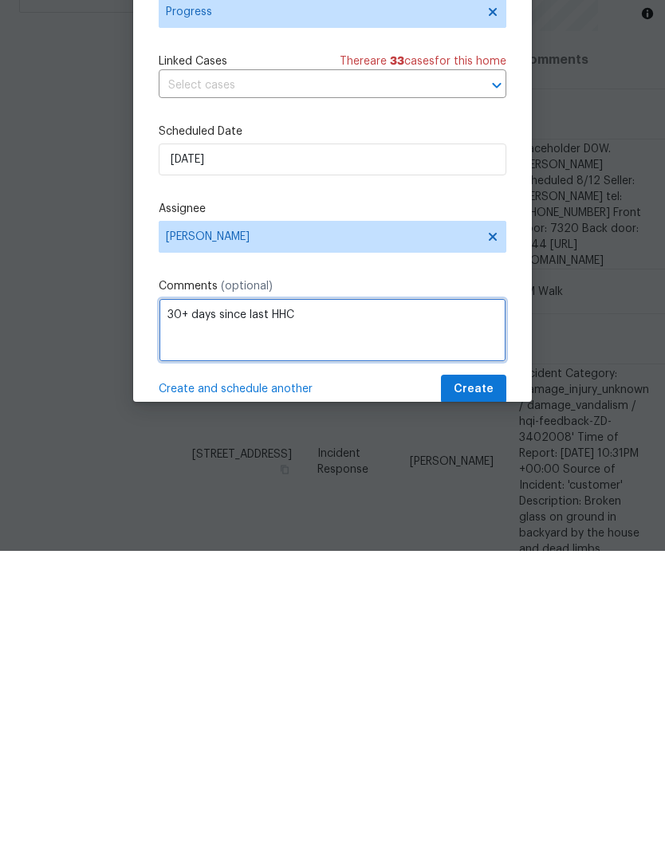
type textarea "30+ days since last HHC"
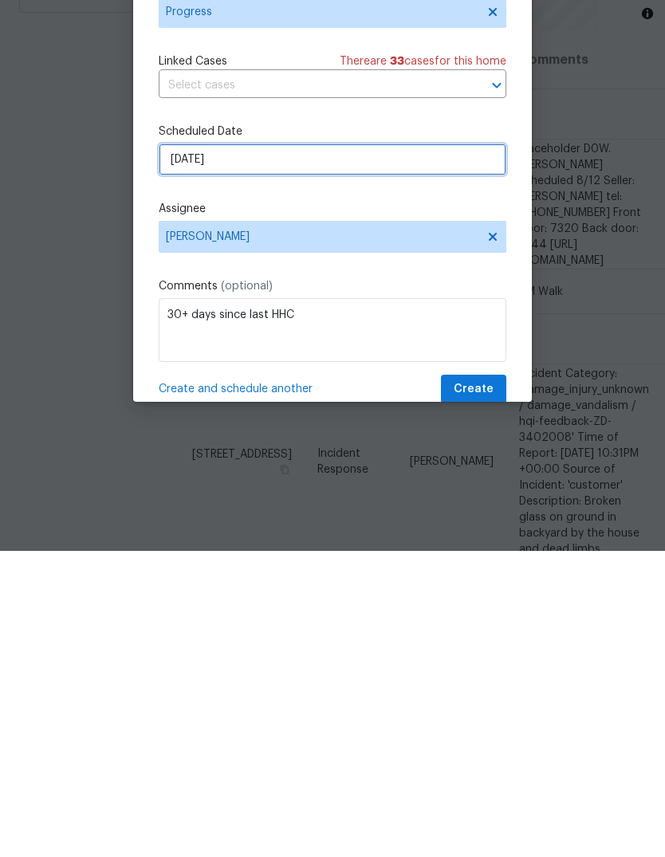
click at [397, 449] on input "[DATE]" at bounding box center [332, 465] width 347 height 32
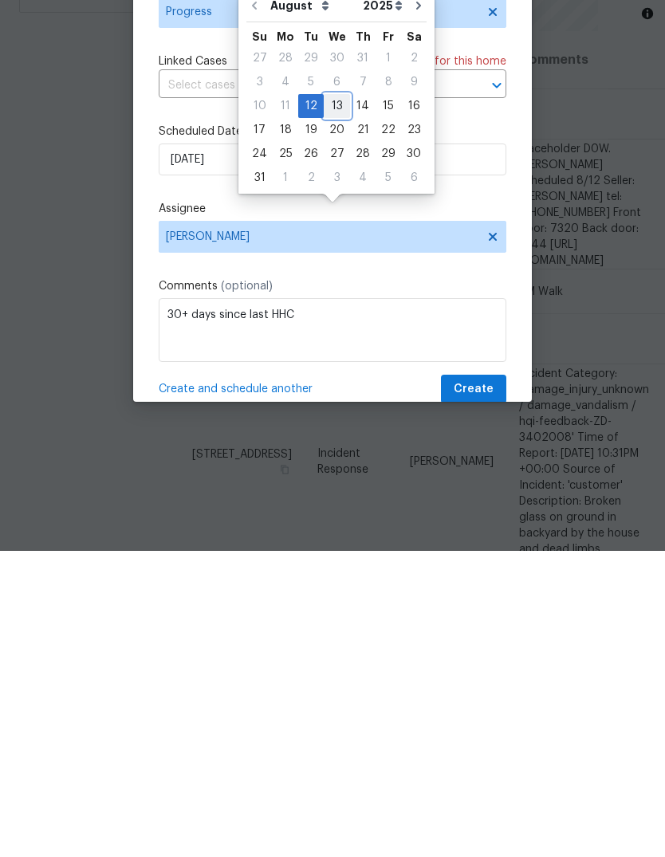
click at [328, 401] on div "13" at bounding box center [337, 412] width 26 height 22
type input "[DATE]"
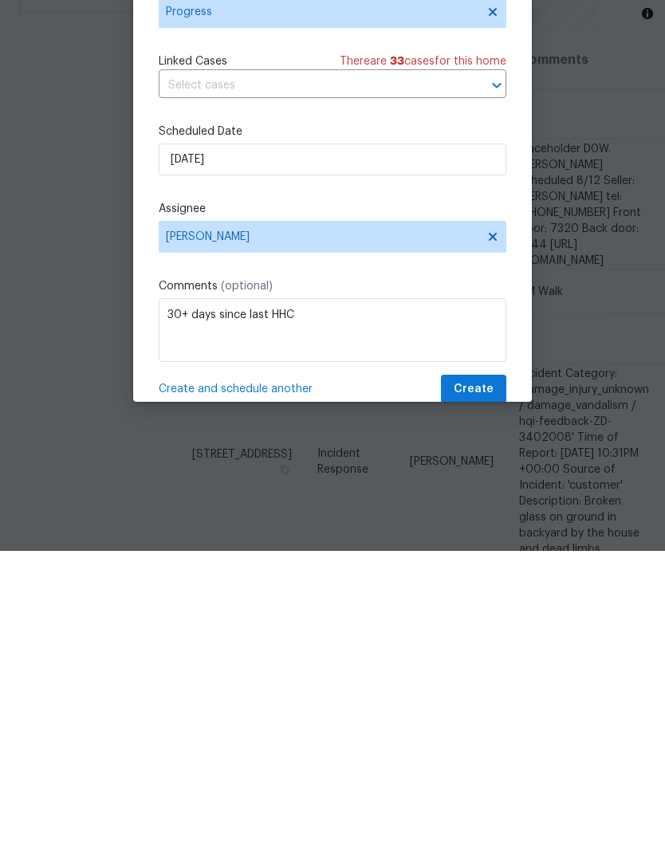
scroll to position [60, 0]
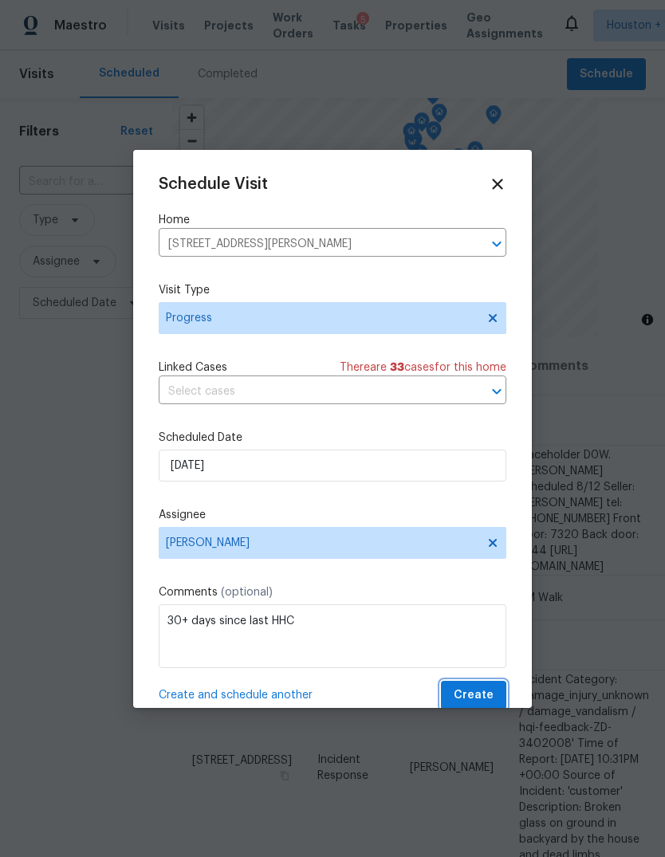
click at [483, 688] on span "Create" at bounding box center [473, 695] width 40 height 20
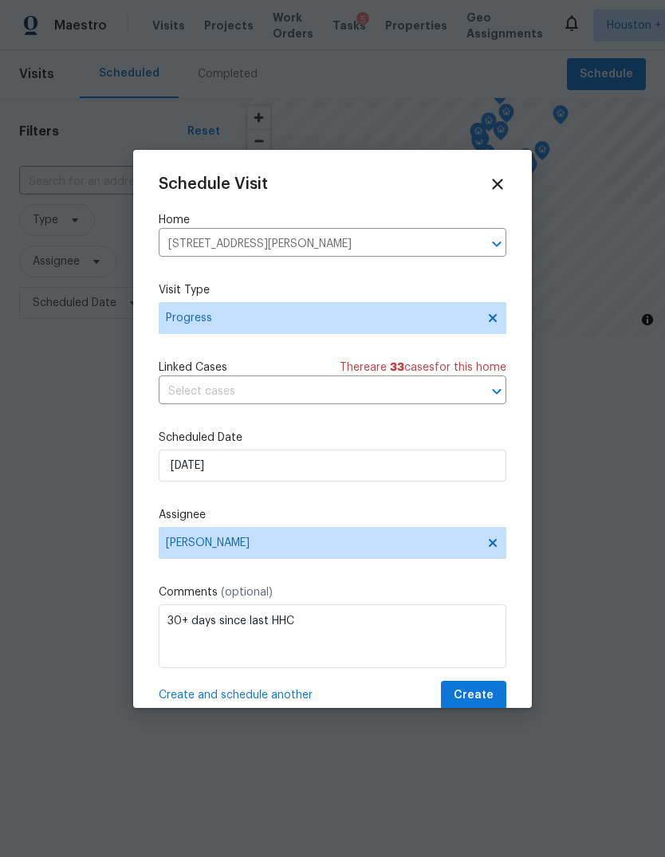
scroll to position [0, 0]
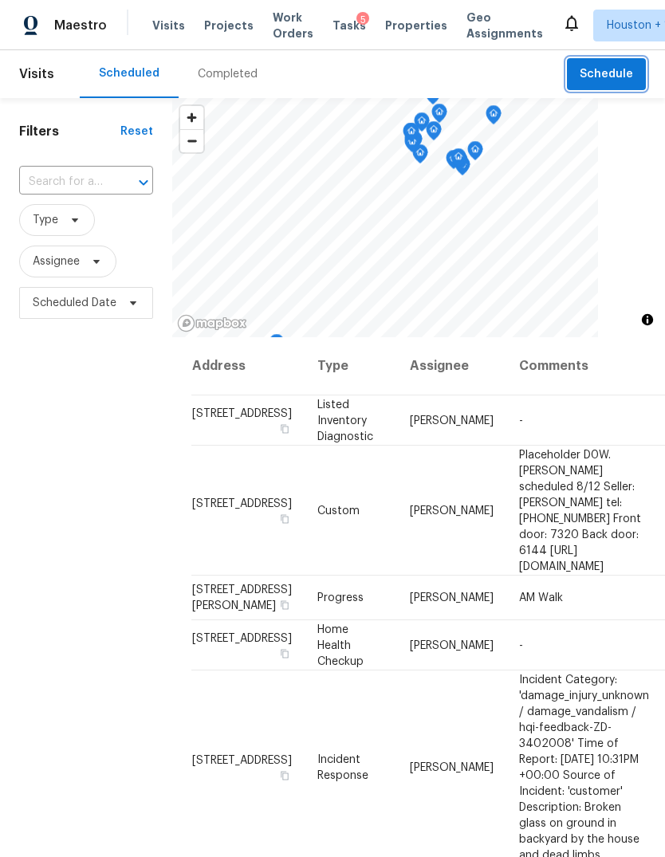
click at [611, 80] on span "Schedule" at bounding box center [605, 75] width 53 height 20
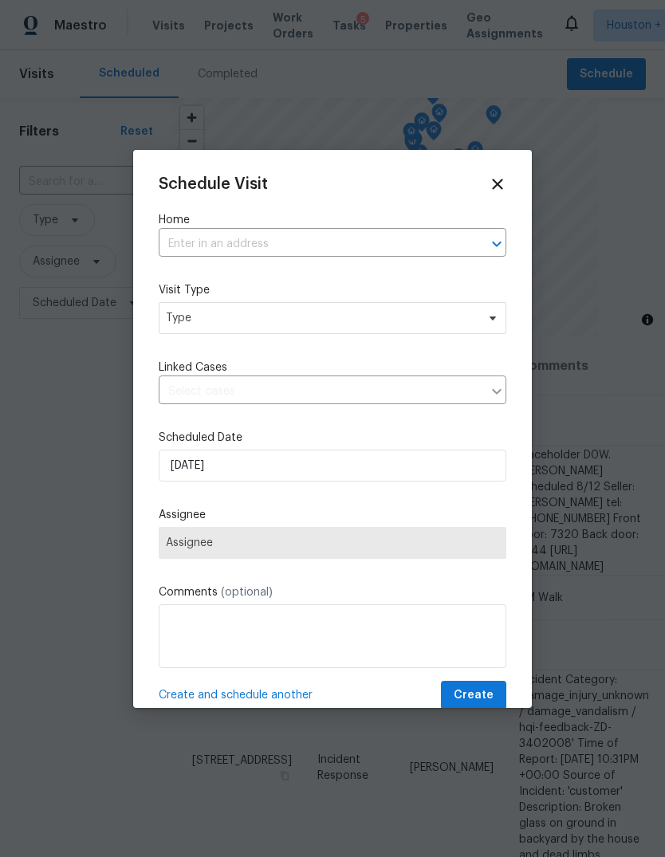
click at [445, 232] on input "text" at bounding box center [310, 244] width 303 height 25
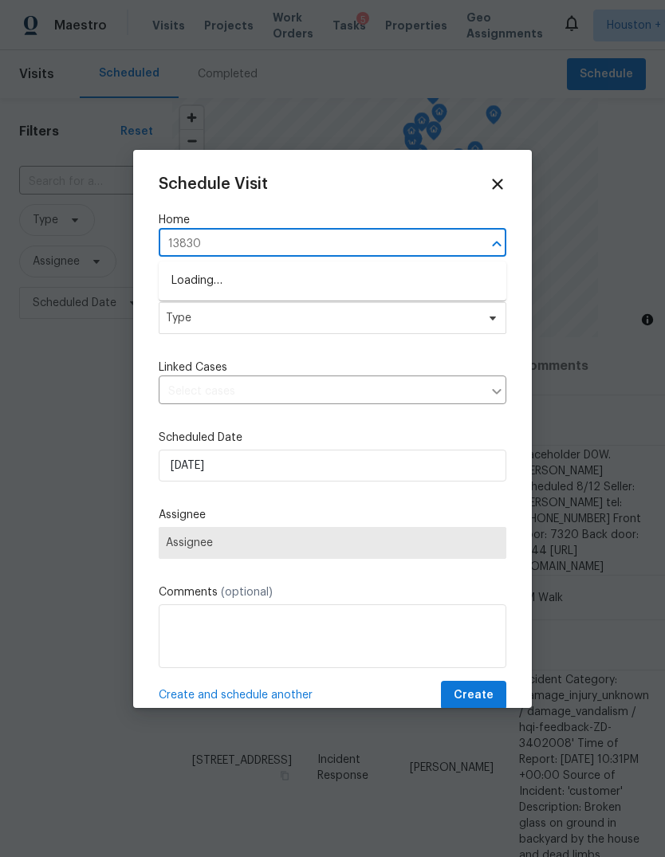
type input "13830 c"
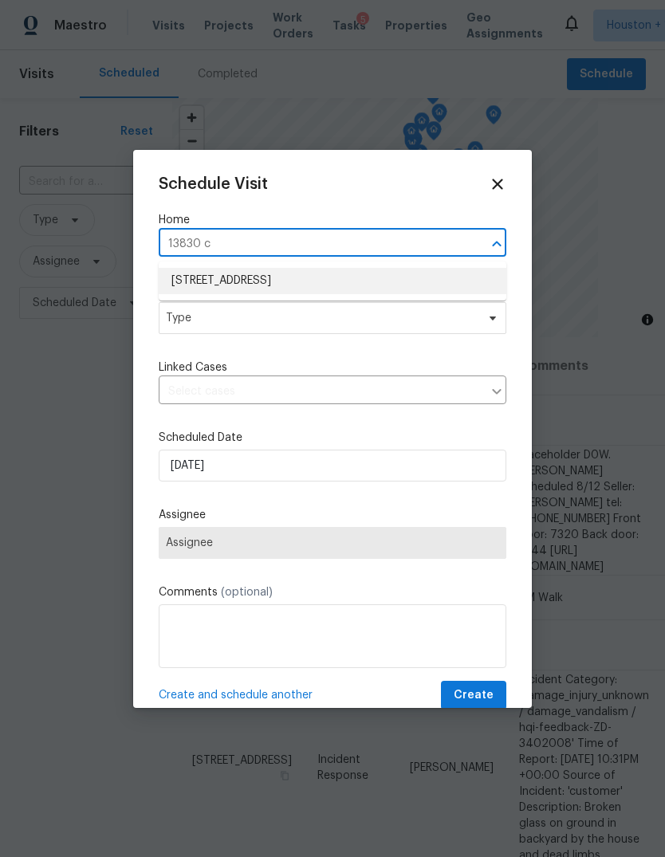
click at [446, 281] on li "[STREET_ADDRESS]" at bounding box center [332, 281] width 347 height 26
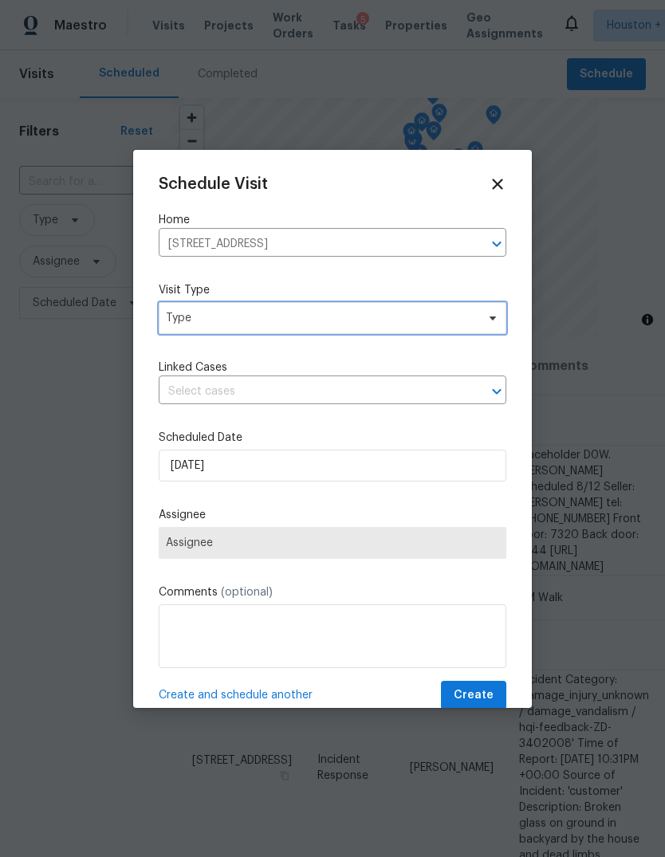
click at [449, 334] on span "Type" at bounding box center [332, 318] width 347 height 32
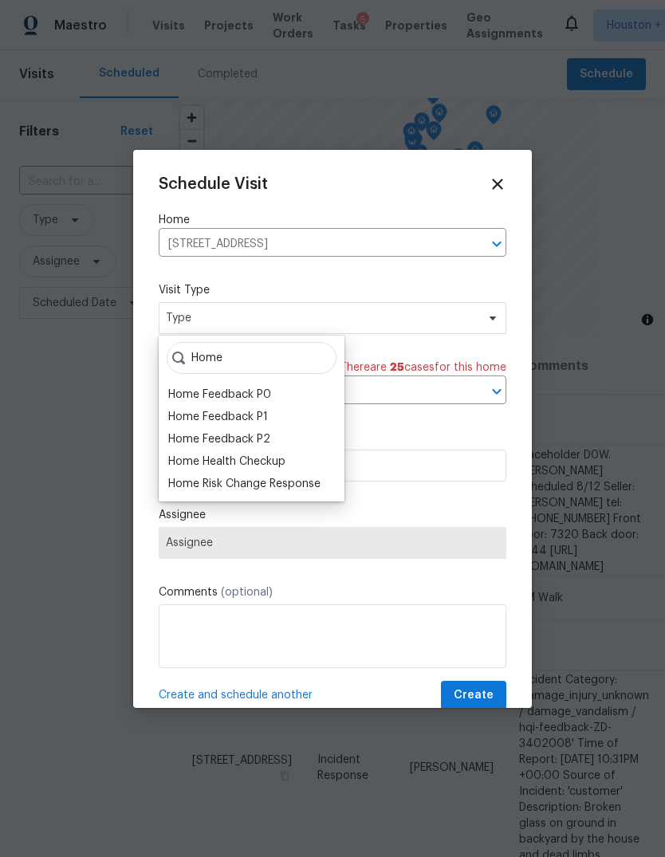
type input "Home"
click at [280, 462] on div "Home Health Checkup" at bounding box center [226, 461] width 117 height 16
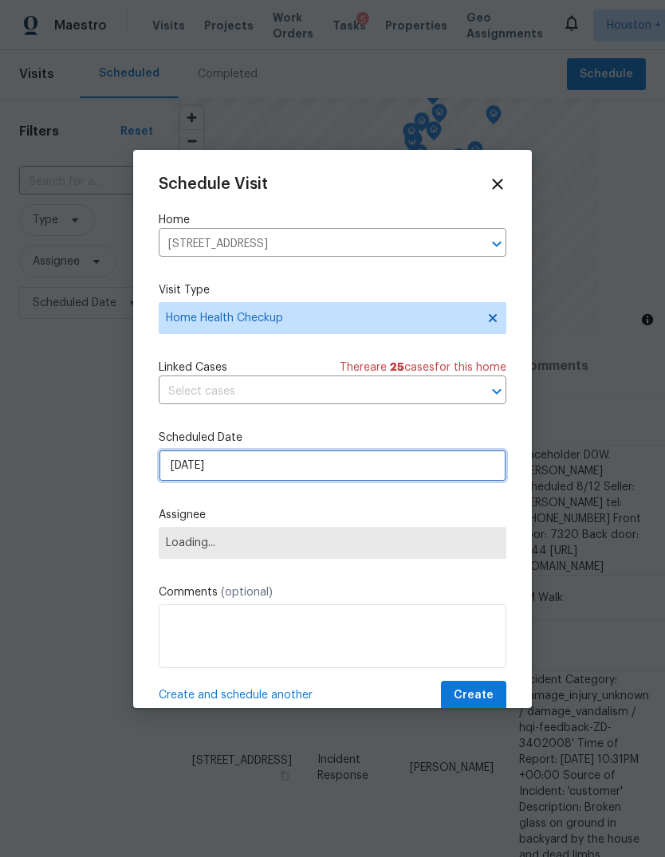
click at [400, 481] on input "[DATE]" at bounding box center [332, 465] width 347 height 32
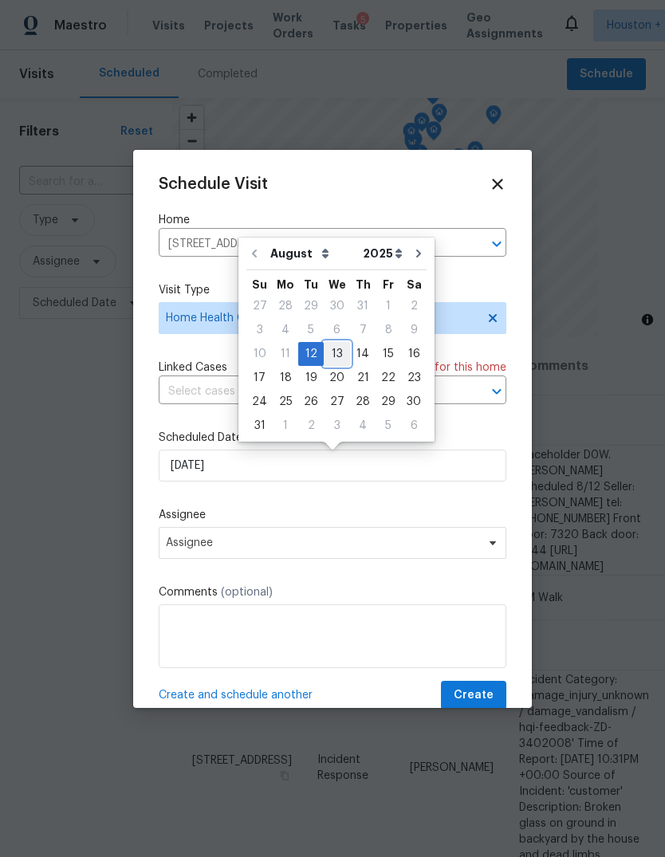
click at [335, 353] on div "13" at bounding box center [337, 354] width 26 height 22
type input "[DATE]"
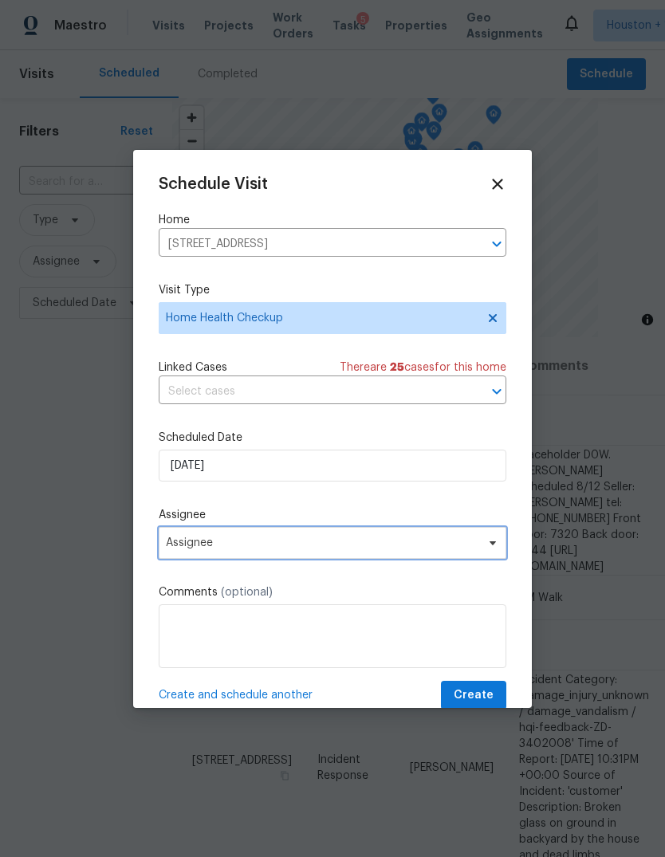
click at [405, 559] on span "Assignee" at bounding box center [332, 543] width 347 height 32
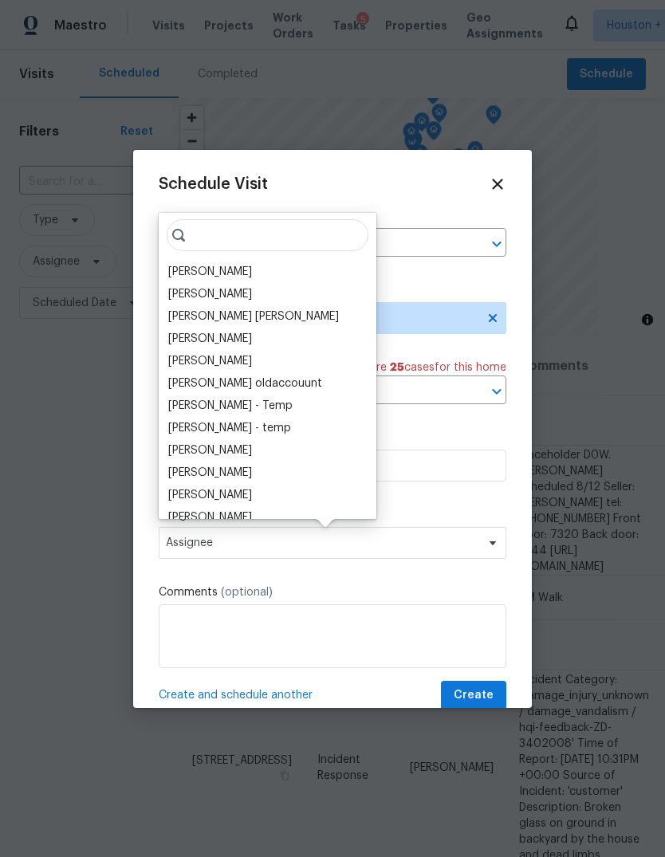
click at [410, 566] on div "Schedule Visit Home [STREET_ADDRESS] ​ Visit Type Home Health Checkup Linked Ca…" at bounding box center [332, 442] width 347 height 535
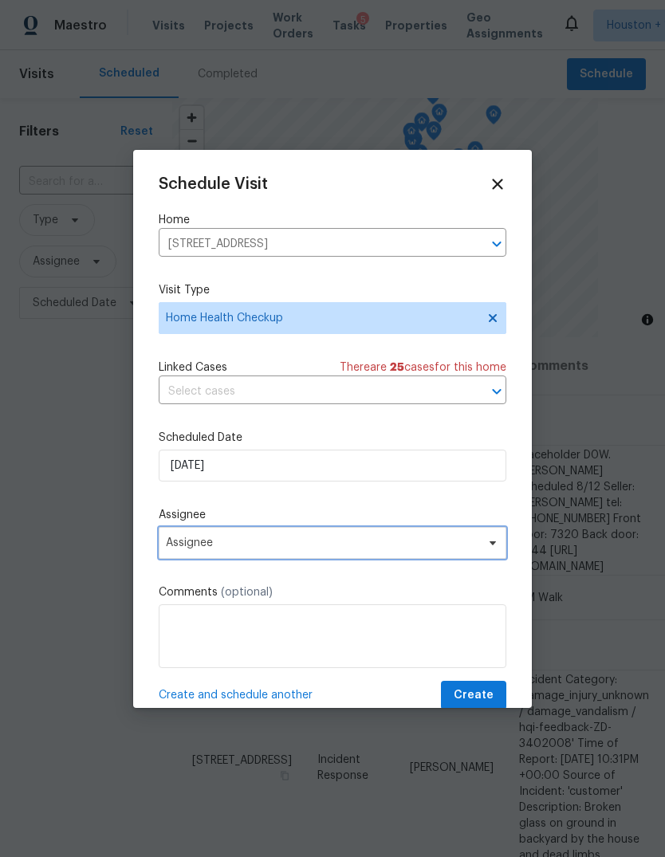
click at [368, 555] on span "Assignee" at bounding box center [332, 543] width 347 height 32
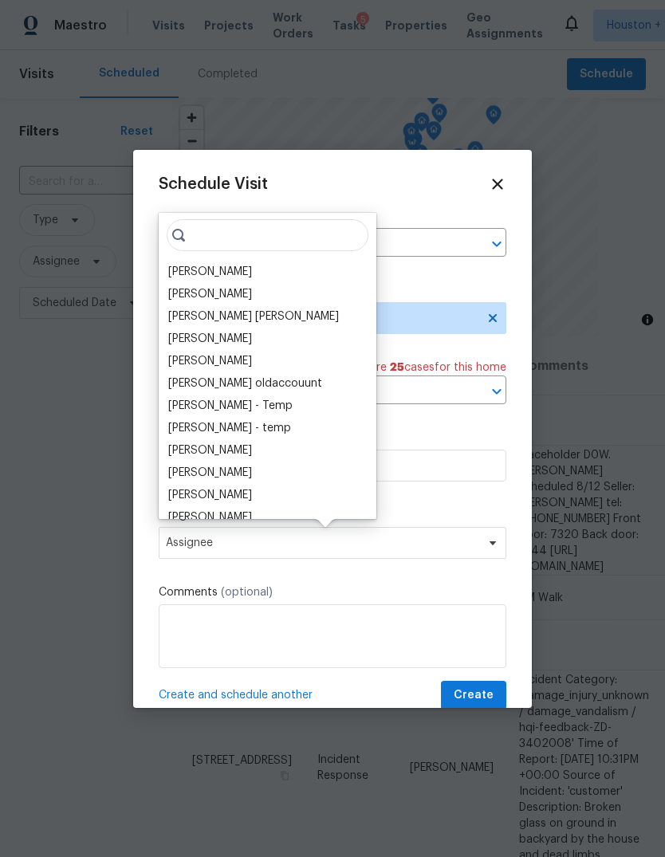
click at [218, 266] on div "[PERSON_NAME]" at bounding box center [210, 272] width 84 height 16
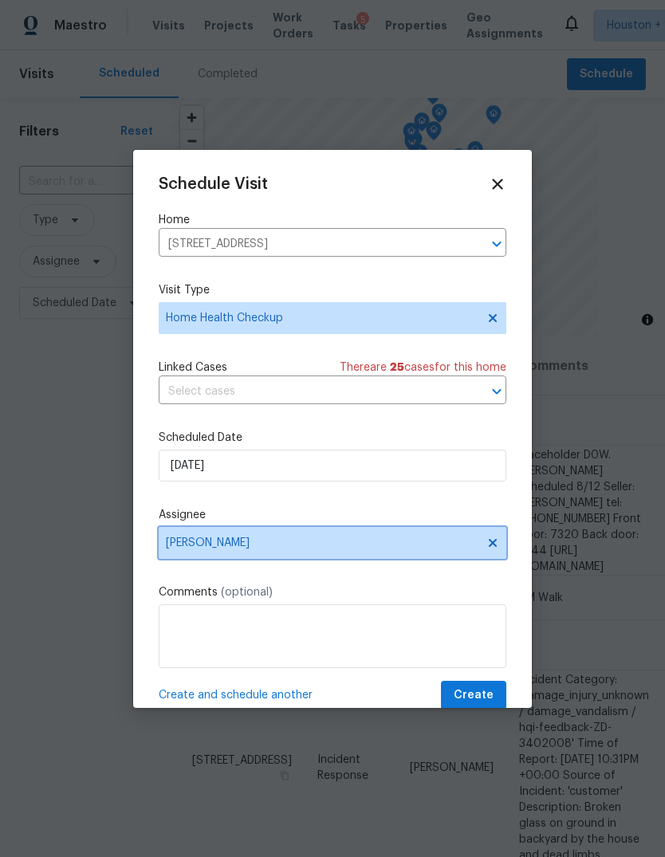
click at [370, 553] on span "[PERSON_NAME]" at bounding box center [332, 543] width 347 height 32
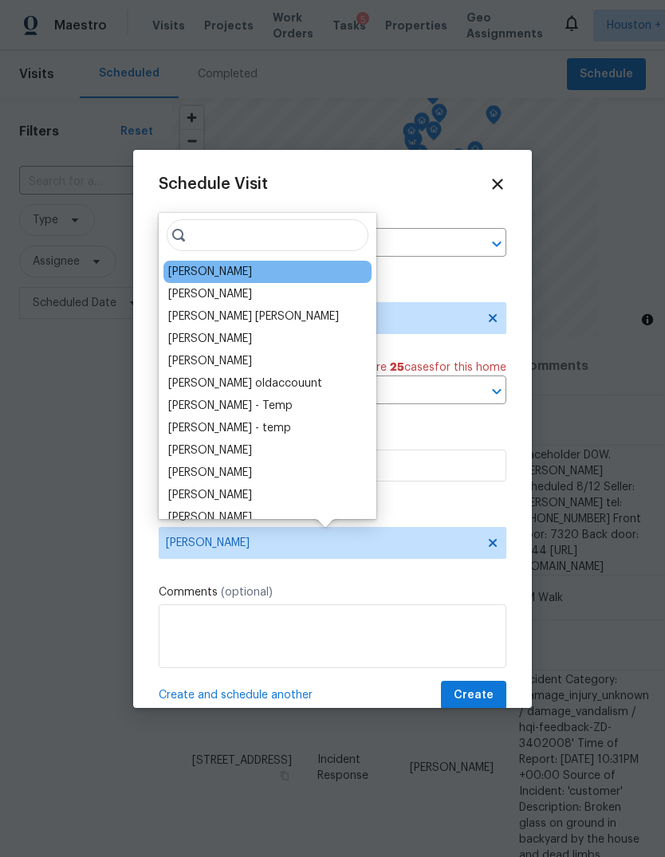
click at [267, 226] on input "search" at bounding box center [268, 235] width 202 height 32
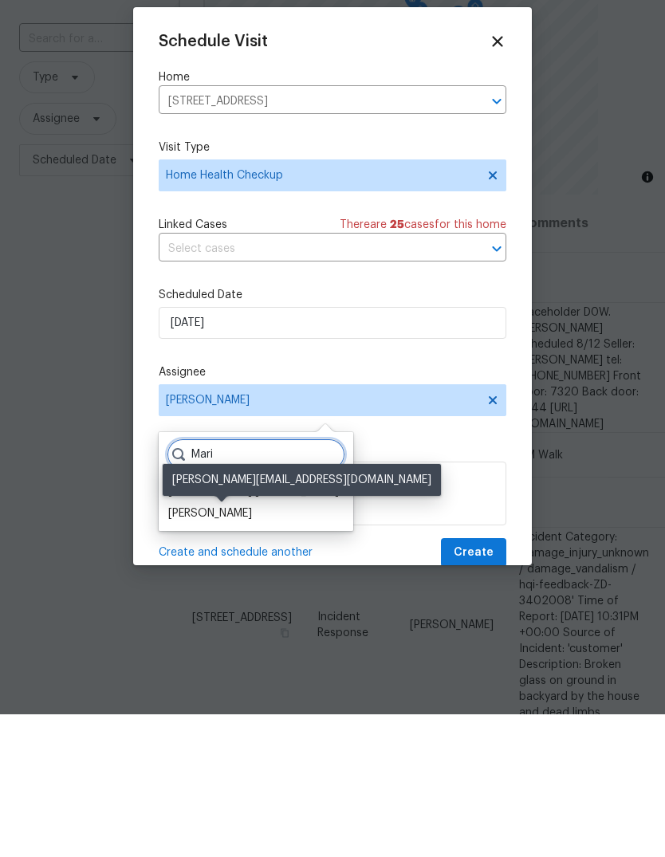
type input "Mari"
click at [252, 648] on div "[PERSON_NAME]" at bounding box center [210, 656] width 84 height 16
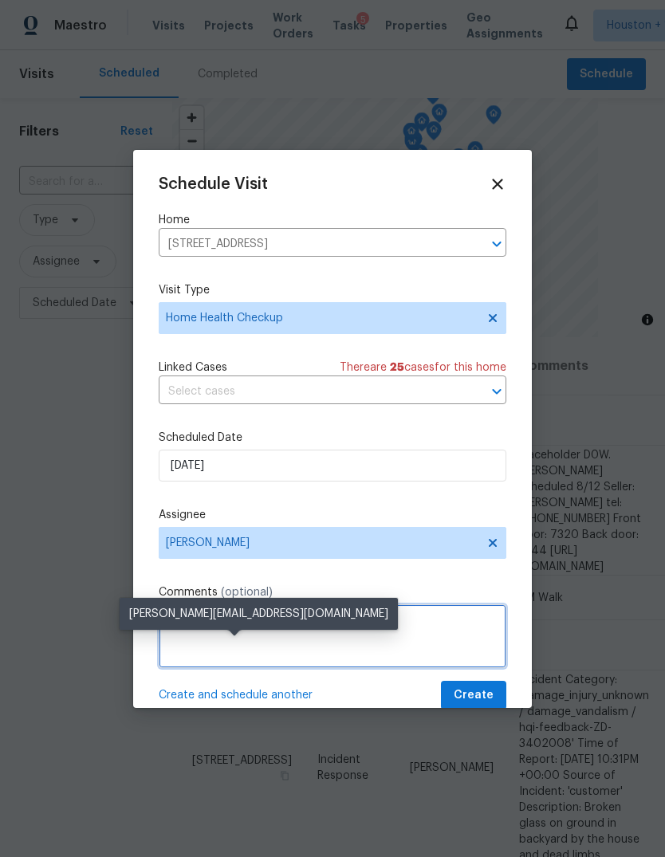
click at [377, 639] on textarea at bounding box center [332, 636] width 347 height 64
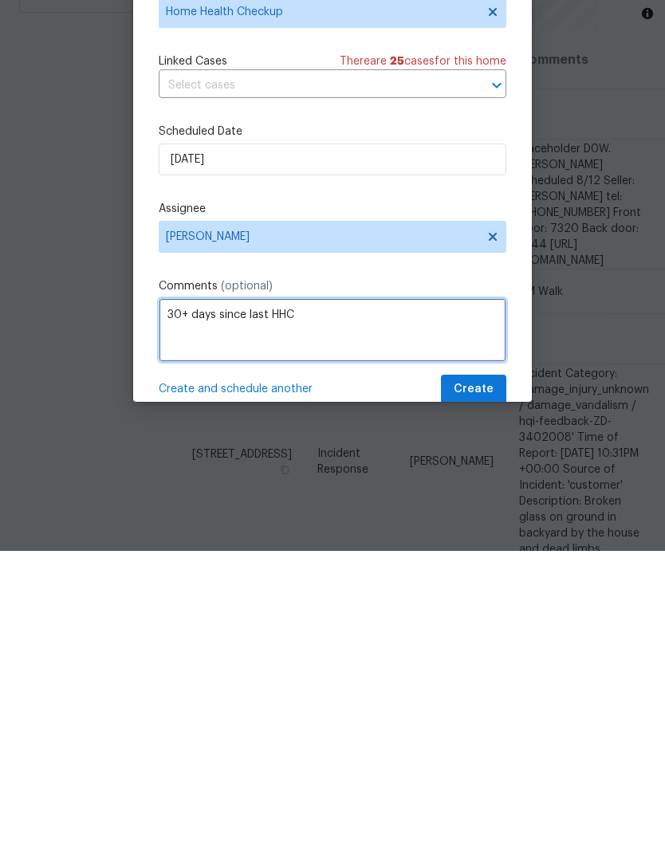
type textarea "30+ days since last HHC"
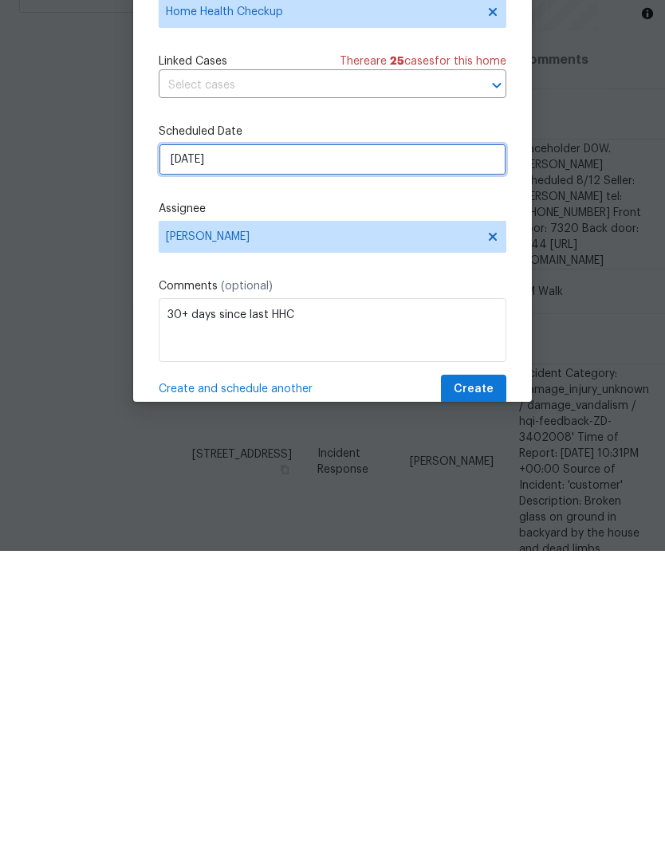
click at [460, 449] on input "[DATE]" at bounding box center [332, 465] width 347 height 32
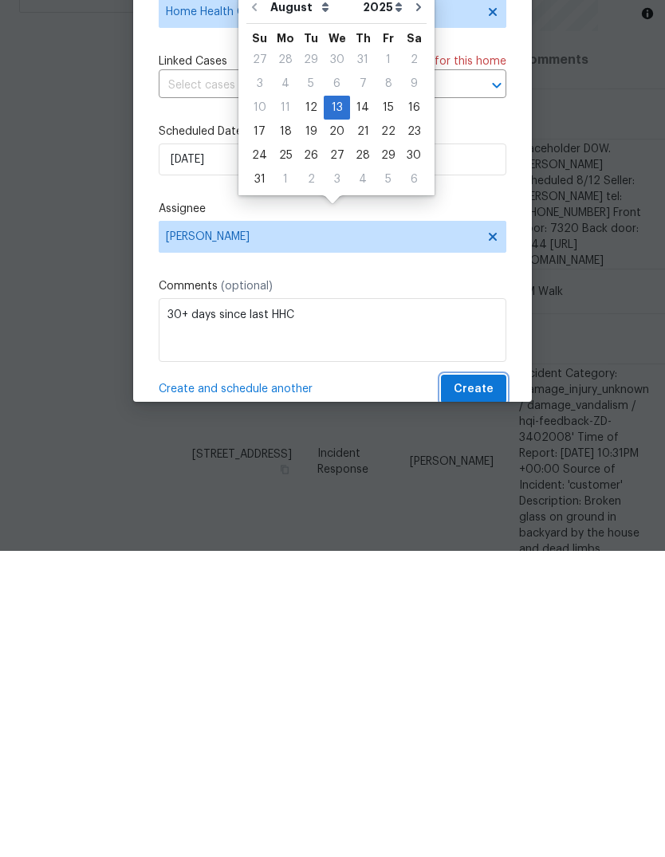
click at [483, 685] on span "Create" at bounding box center [473, 695] width 40 height 20
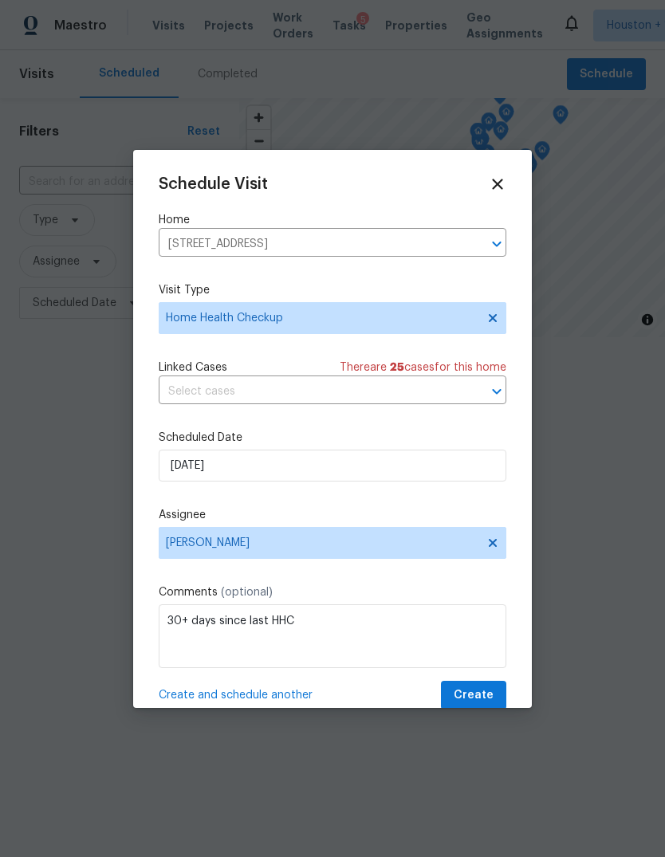
scroll to position [0, 0]
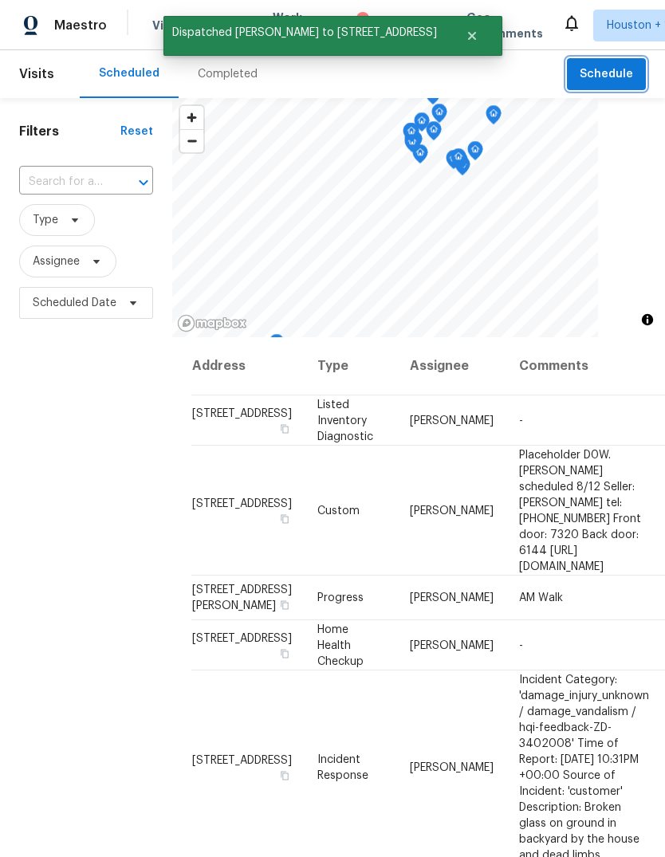
click at [610, 67] on span "Schedule" at bounding box center [605, 75] width 53 height 20
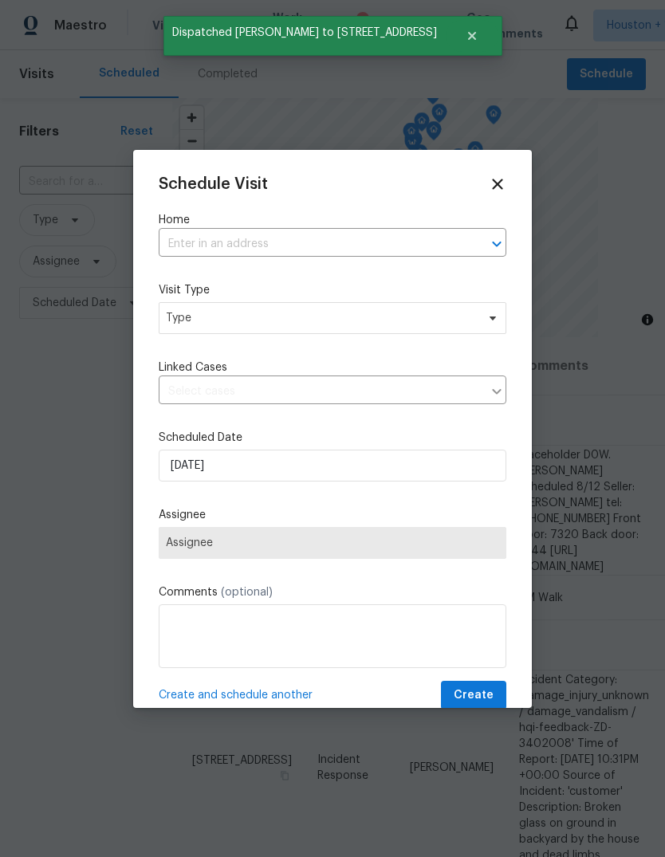
click at [427, 243] on input "text" at bounding box center [310, 244] width 303 height 25
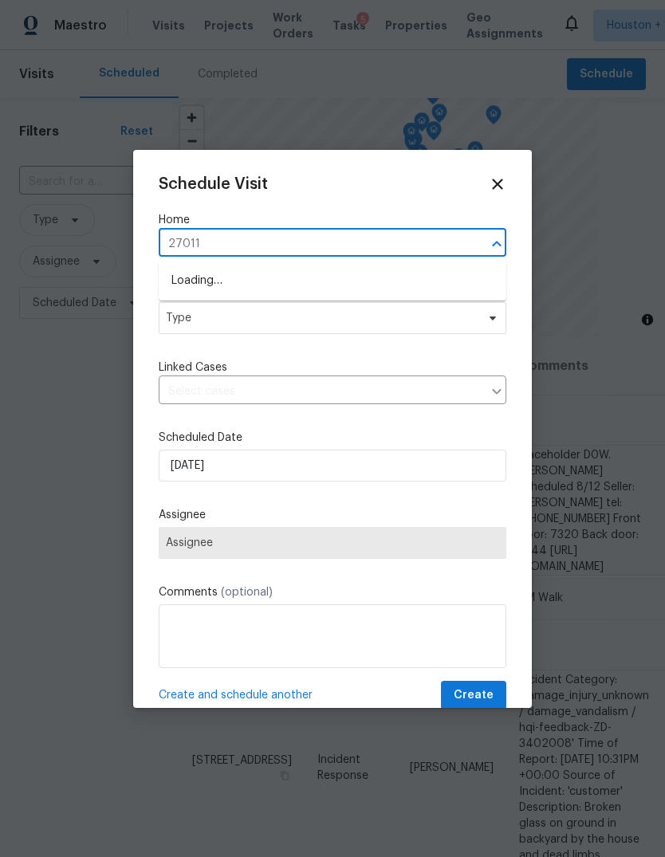
type input "27011"
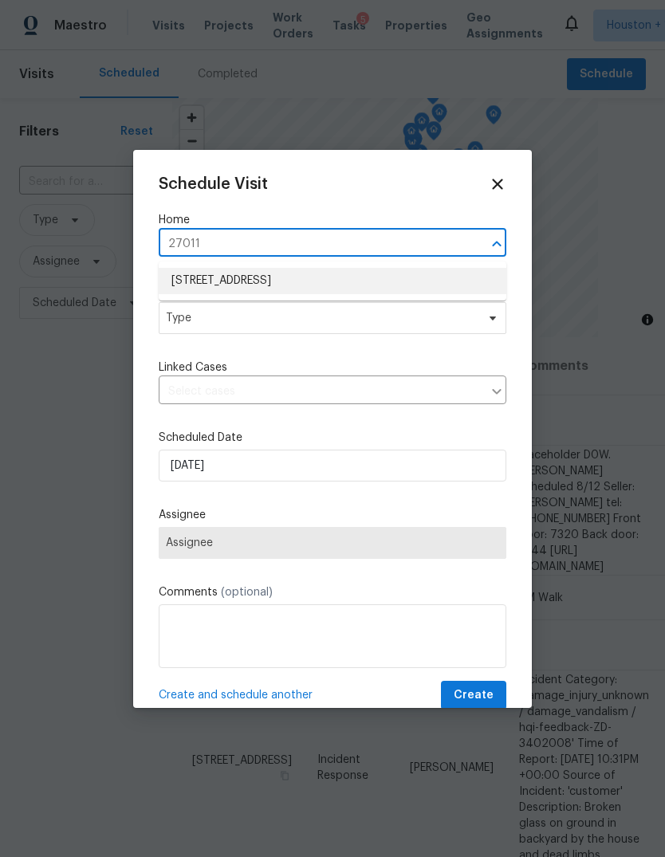
click at [413, 289] on li "[STREET_ADDRESS]" at bounding box center [332, 281] width 347 height 26
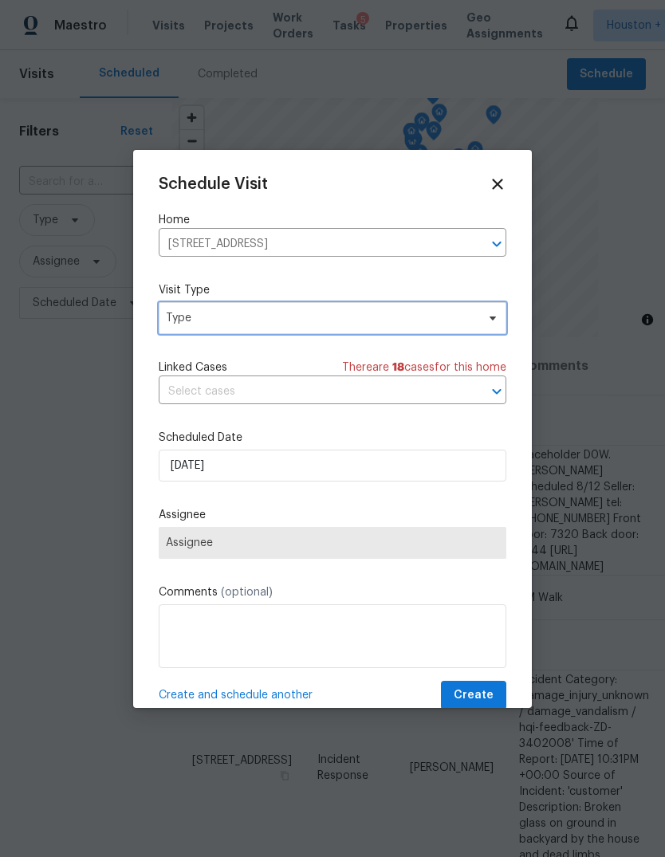
click at [450, 327] on span "Type" at bounding box center [332, 318] width 347 height 32
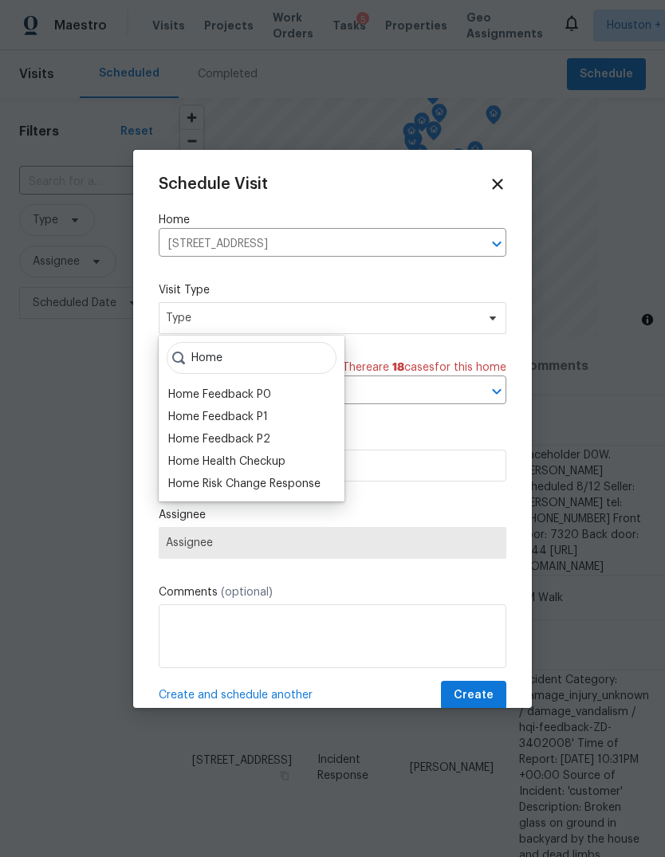
type input "Home"
click at [287, 487] on div "Home Risk Change Response" at bounding box center [244, 484] width 152 height 16
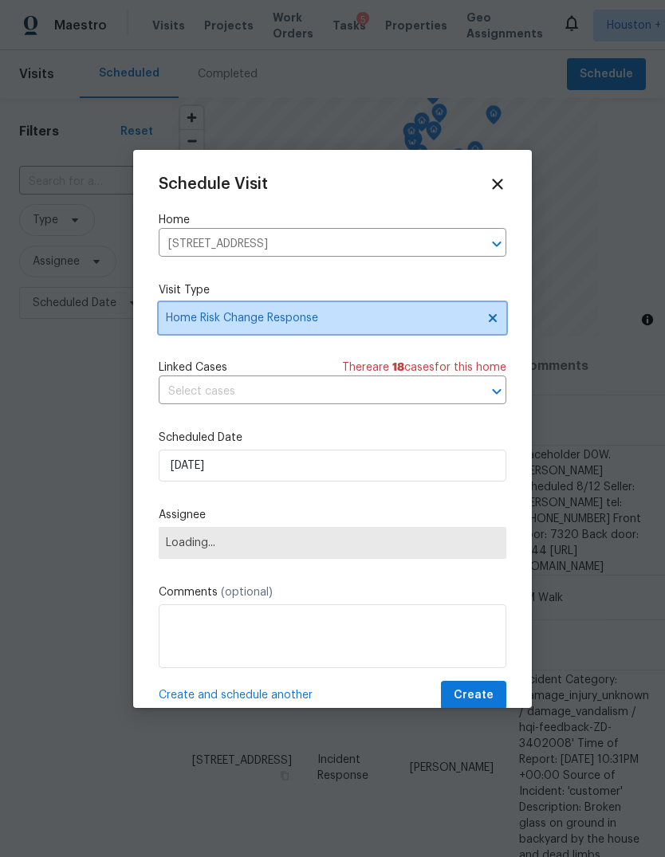
click at [328, 321] on span "Home Risk Change Response" at bounding box center [321, 318] width 310 height 16
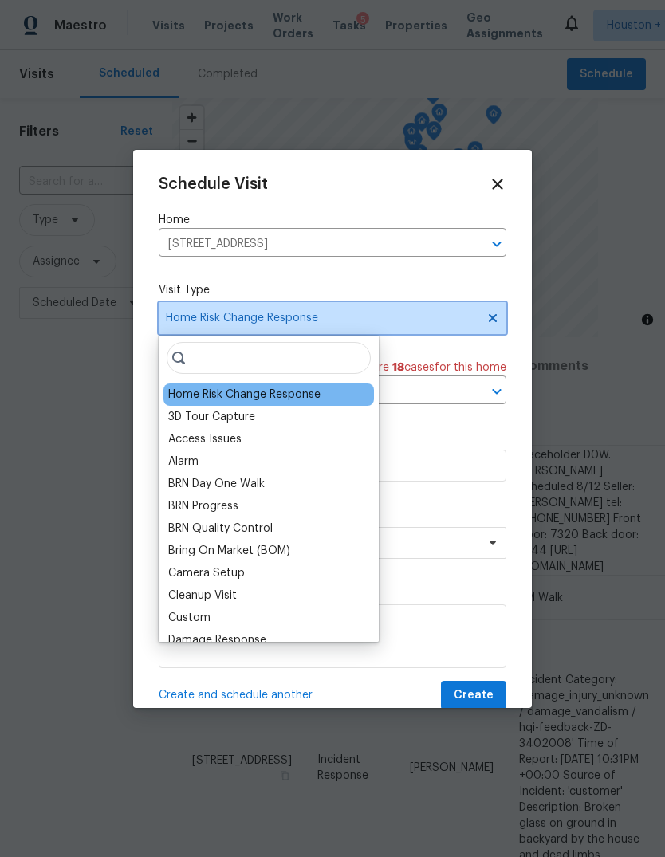
click at [492, 324] on icon at bounding box center [492, 318] width 13 height 13
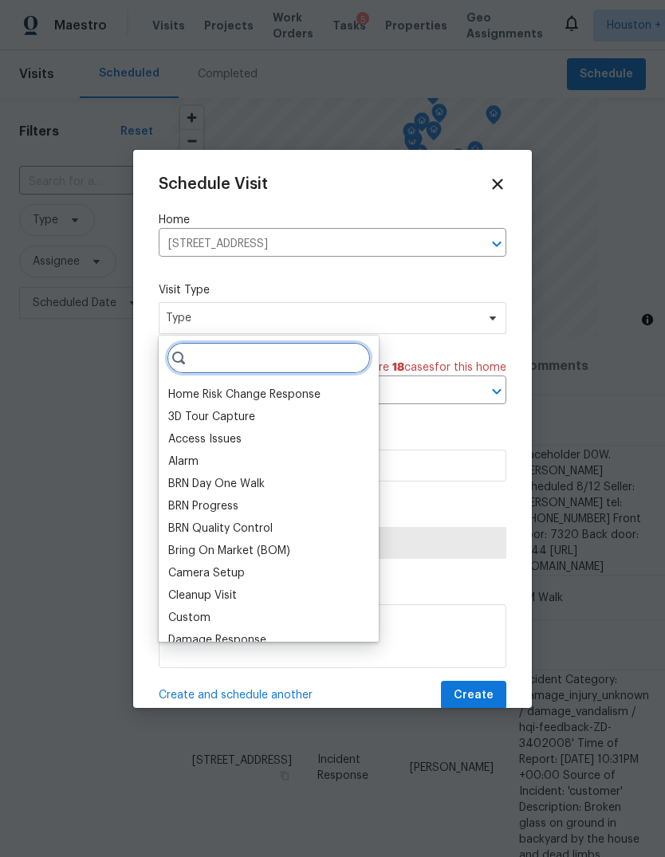
click at [331, 363] on input "search" at bounding box center [269, 358] width 204 height 32
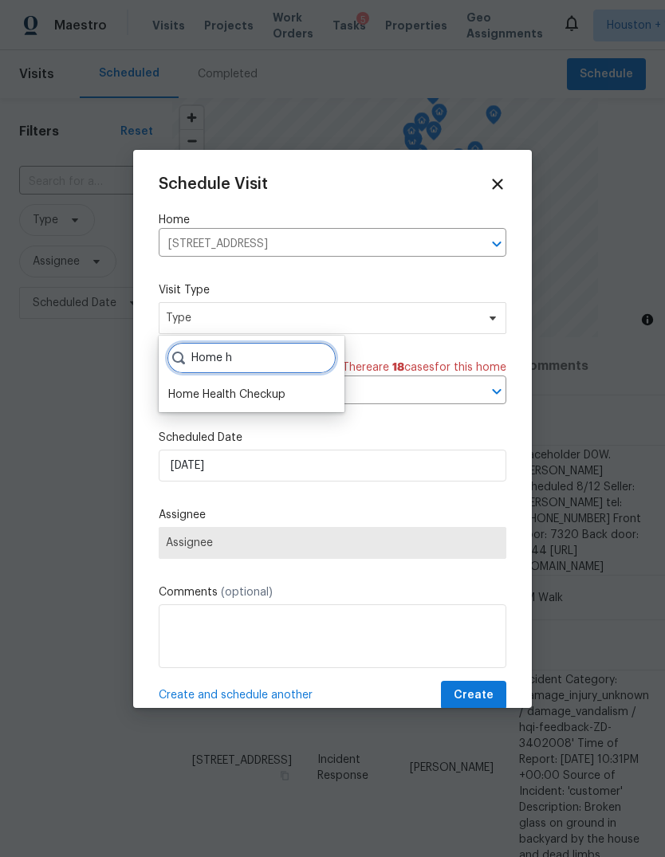
type input "Home h"
click at [281, 390] on div "Home Health Checkup" at bounding box center [226, 394] width 117 height 16
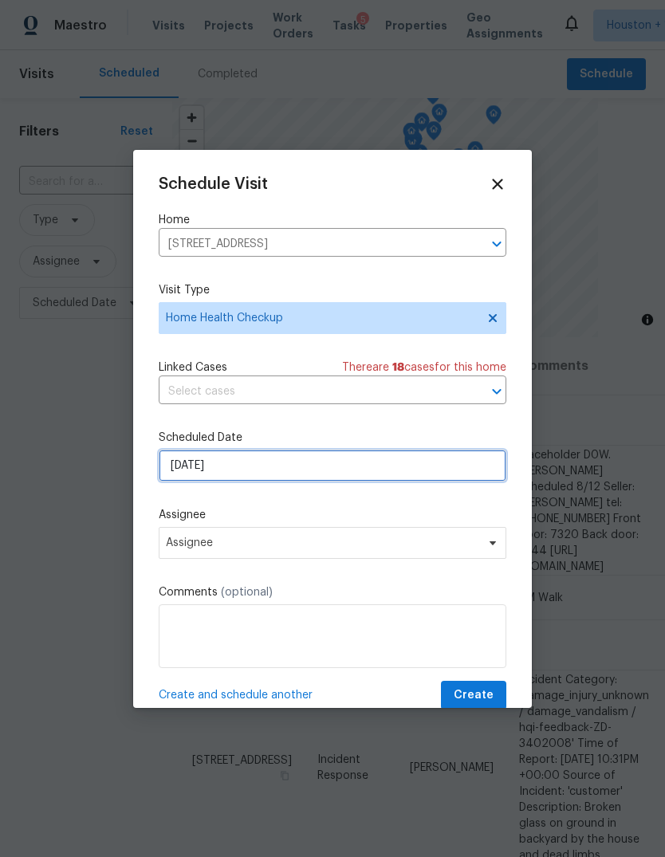
click at [290, 479] on input "[DATE]" at bounding box center [332, 465] width 347 height 32
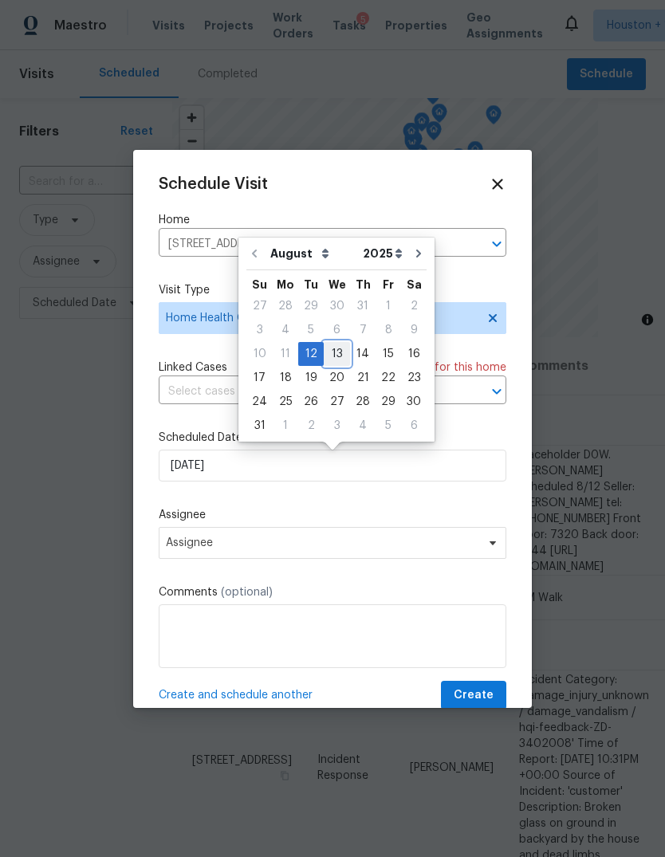
click at [340, 349] on div "13" at bounding box center [337, 354] width 26 height 22
type input "[DATE]"
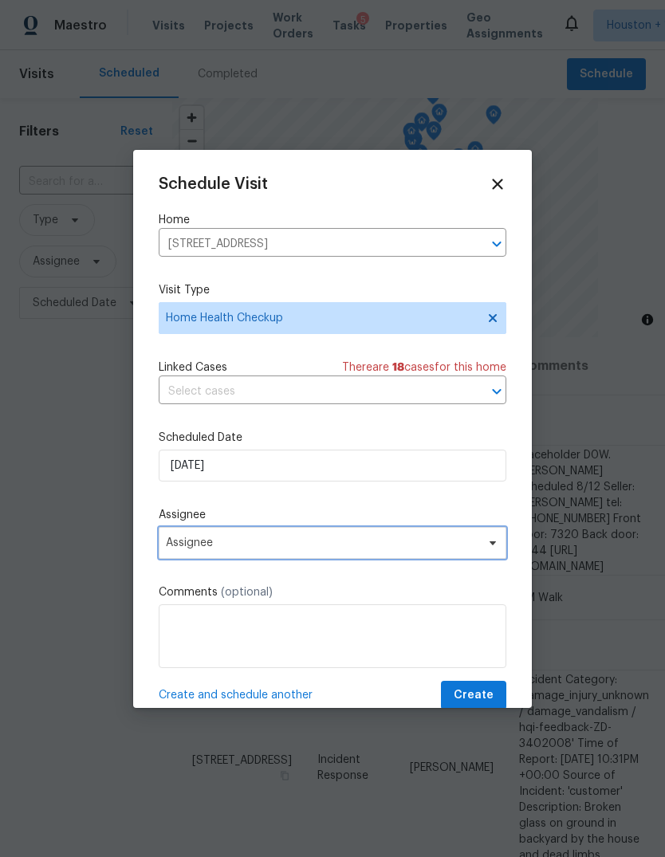
click at [431, 554] on span "Assignee" at bounding box center [332, 543] width 347 height 32
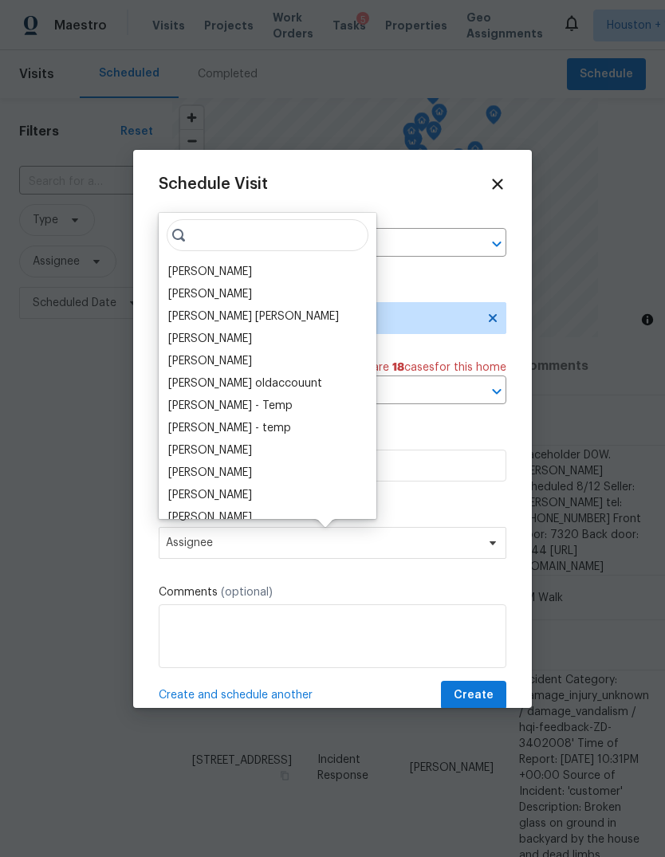
click at [236, 278] on div "[PERSON_NAME]" at bounding box center [210, 272] width 84 height 16
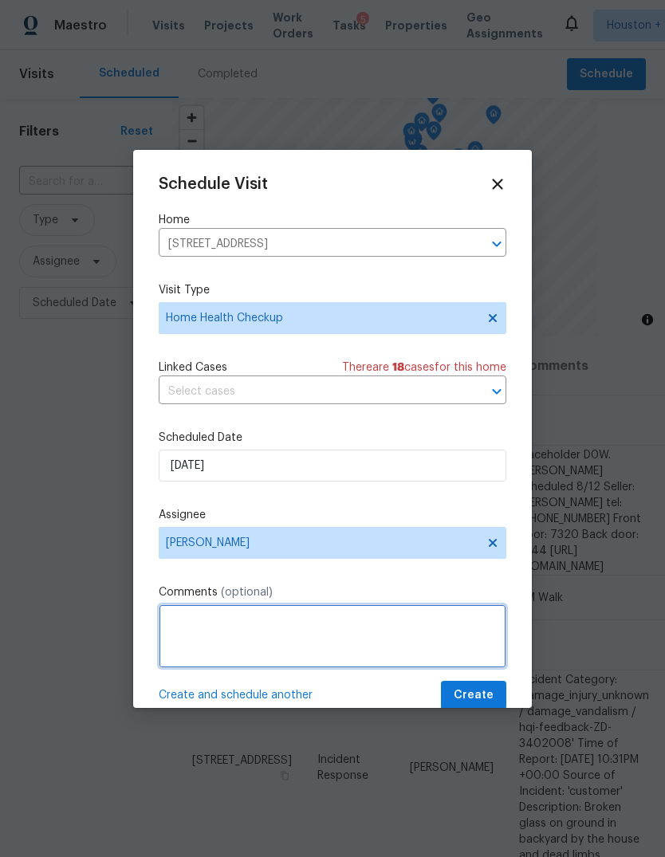
click at [420, 633] on textarea at bounding box center [332, 636] width 347 height 64
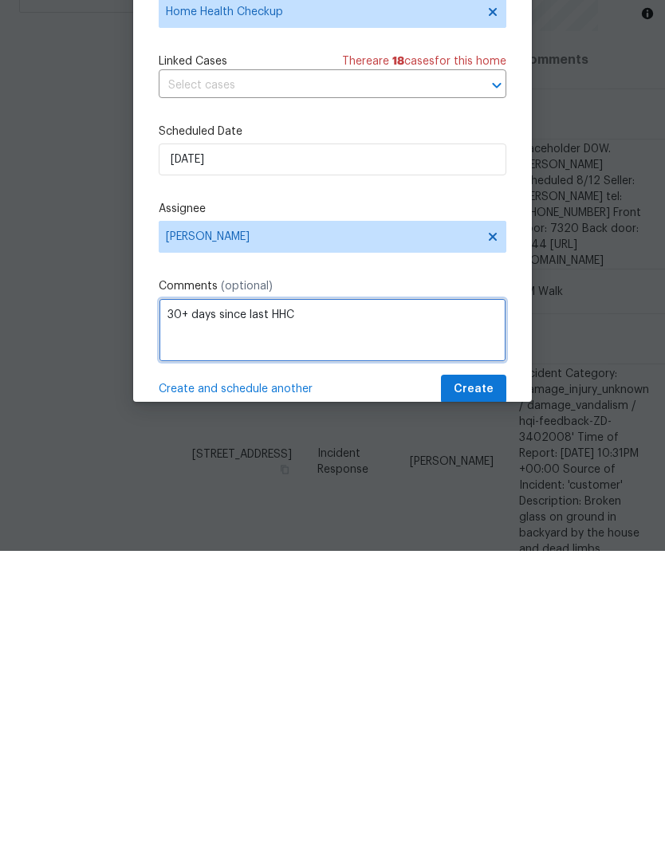
type textarea "30+ days since last HHC"
click at [487, 189] on div "Schedule Visit Home [STREET_ADDRESS] ​ Visit Type Home Health Checkup Linked Ca…" at bounding box center [332, 442] width 347 height 535
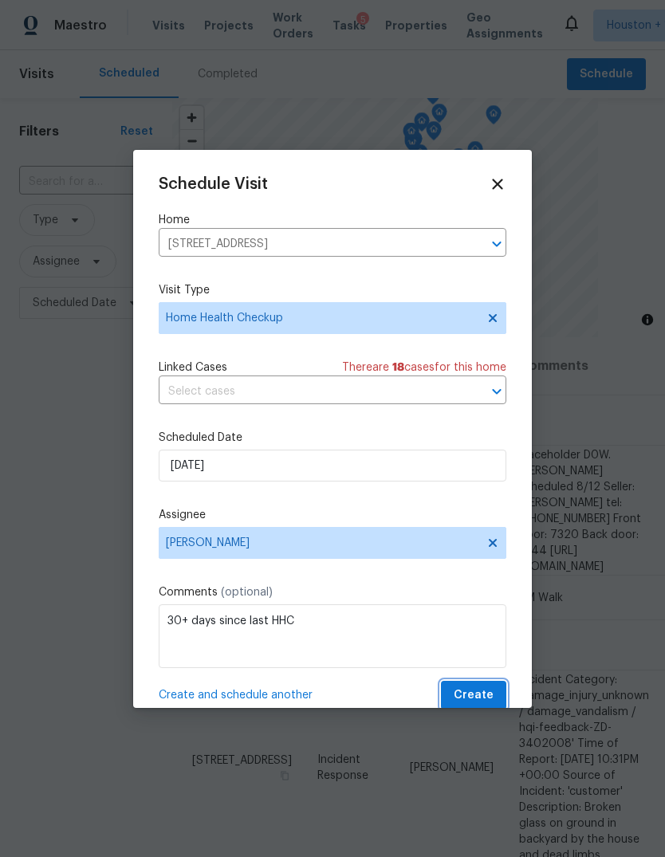
click at [484, 694] on span "Create" at bounding box center [473, 695] width 40 height 20
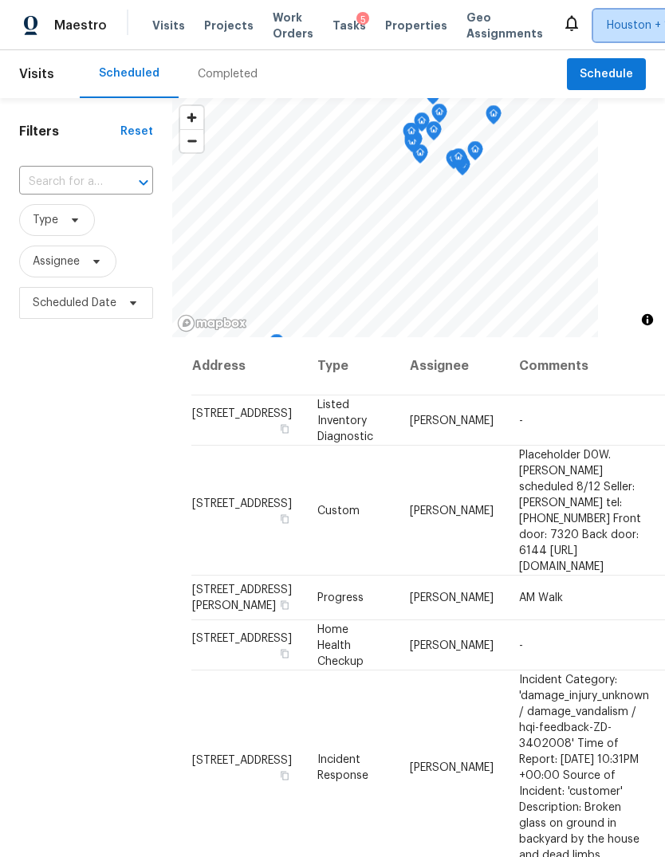
click at [606, 28] on span "Houston + 1" at bounding box center [637, 26] width 62 height 16
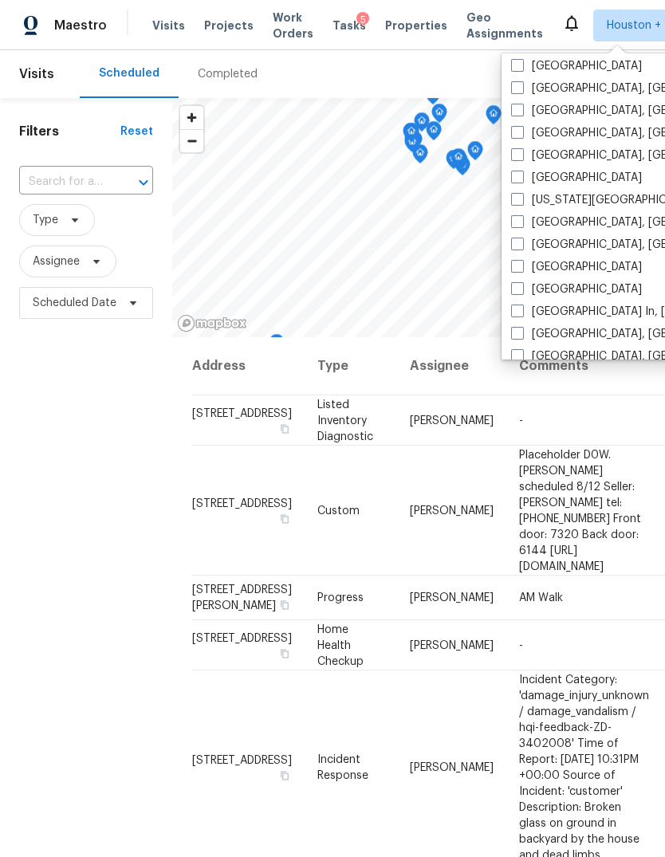
scroll to position [476, 0]
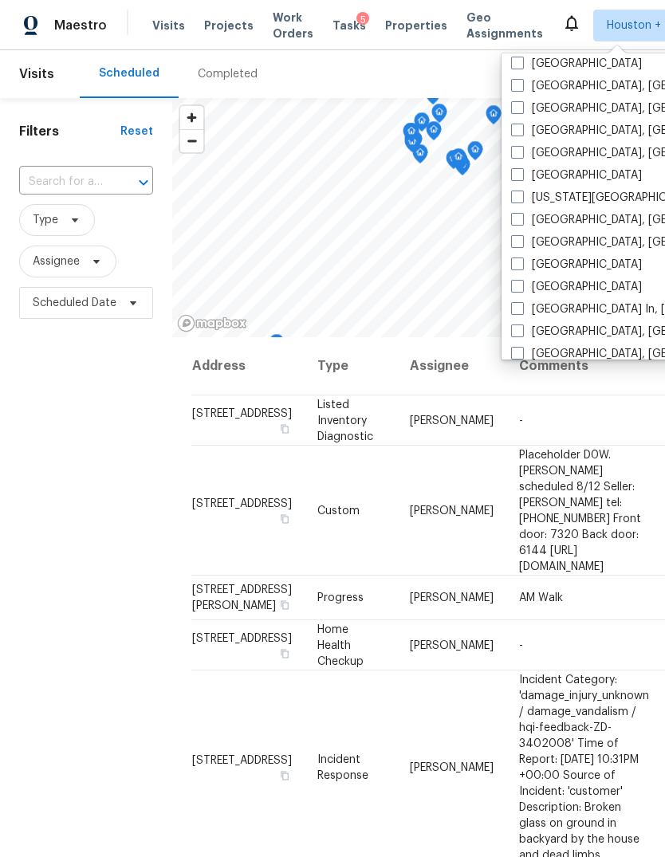
click at [578, 196] on label "[US_STATE][GEOGRAPHIC_DATA]" at bounding box center [606, 198] width 190 height 16
click at [521, 196] on input "[US_STATE][GEOGRAPHIC_DATA]" at bounding box center [516, 195] width 10 height 10
checkbox input "true"
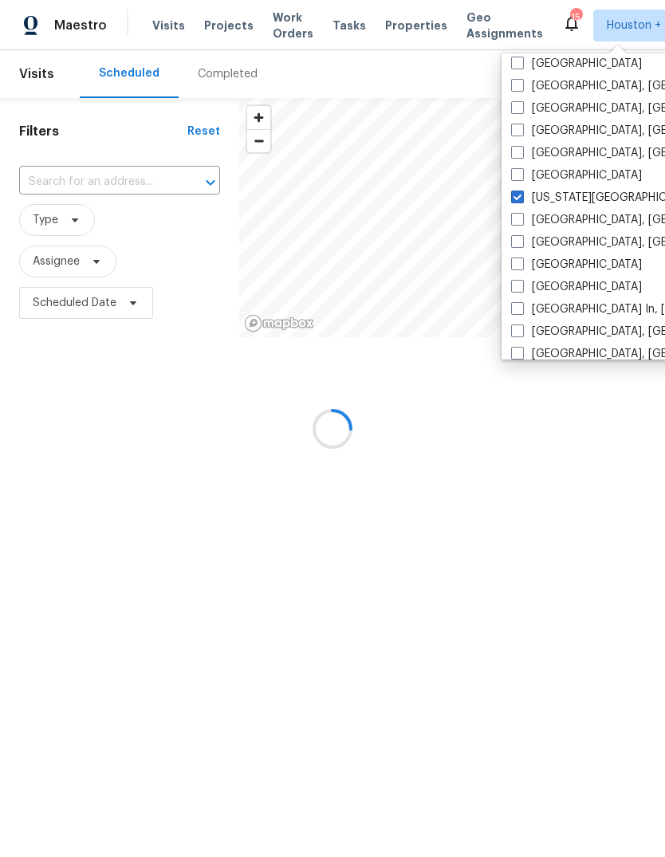
click at [98, 578] on div at bounding box center [332, 428] width 665 height 857
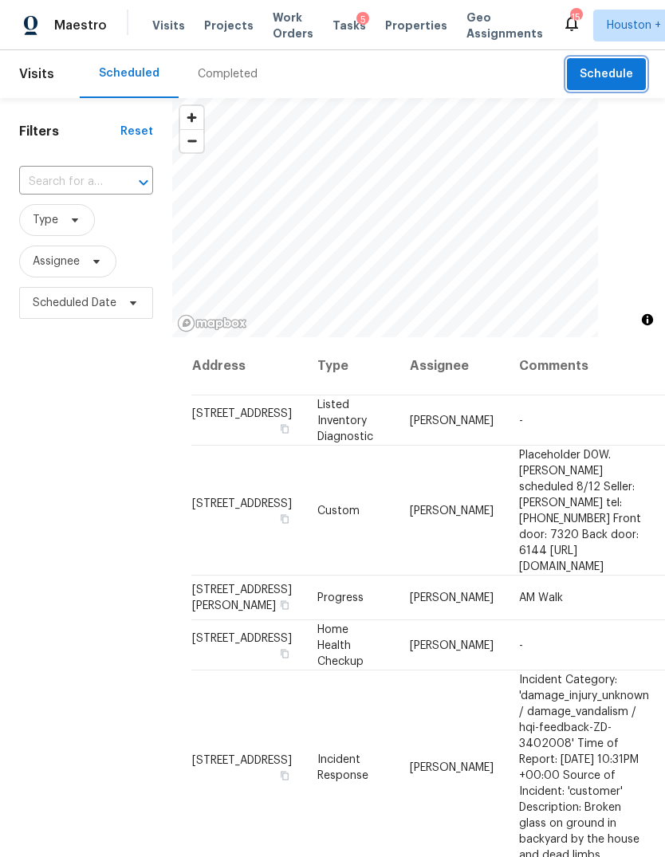
click at [610, 69] on span "Schedule" at bounding box center [605, 75] width 53 height 20
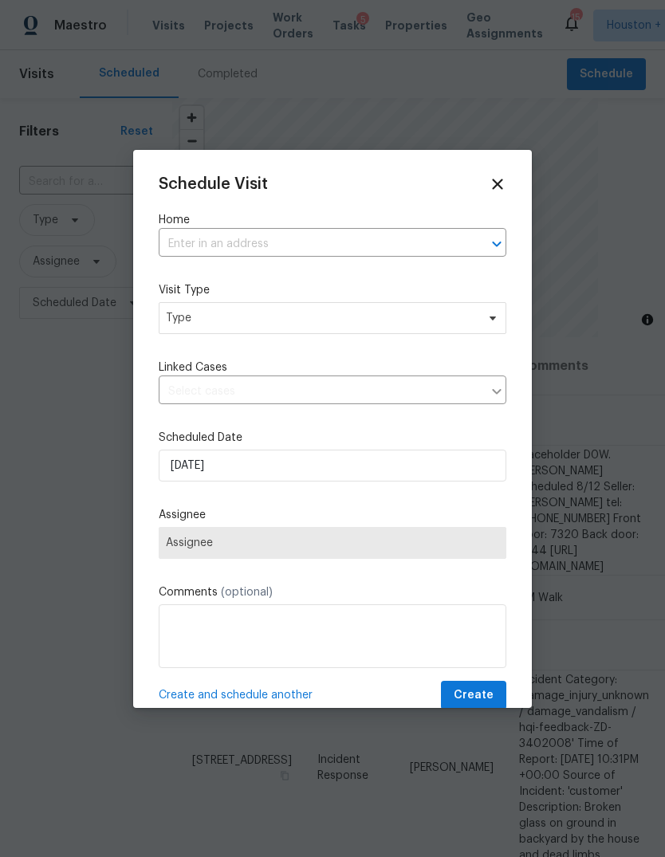
click at [419, 233] on input "text" at bounding box center [310, 244] width 303 height 25
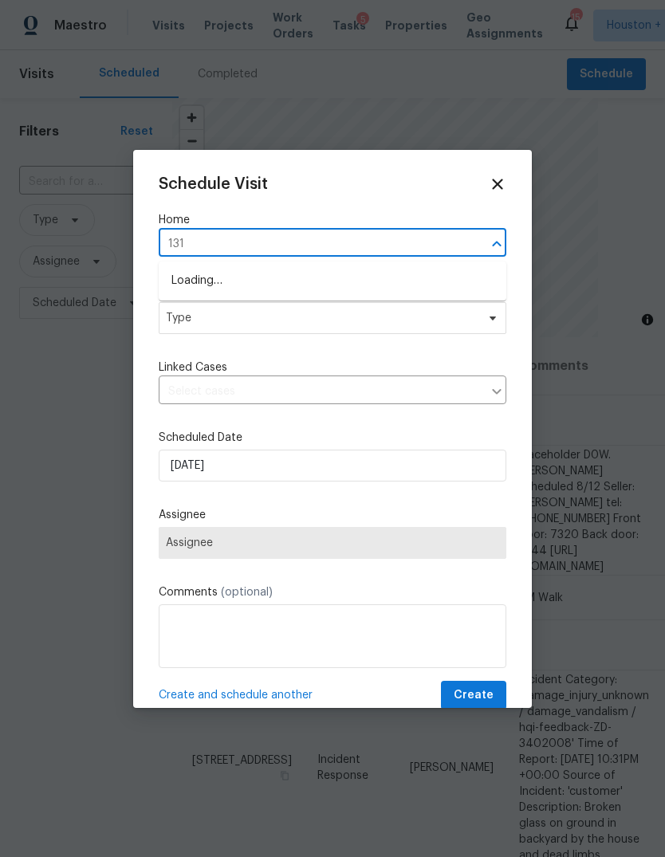
type input "131 b"
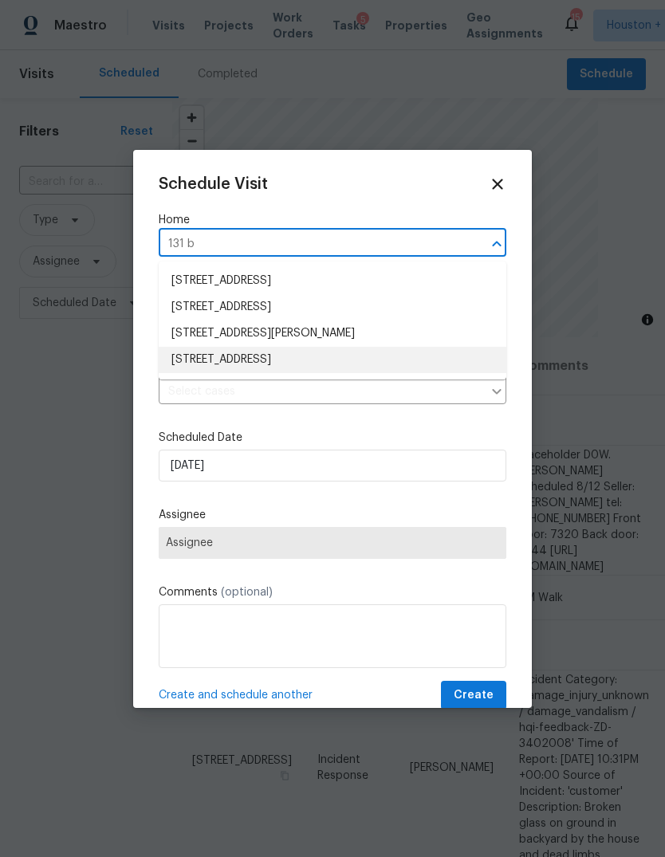
click at [342, 364] on li "[STREET_ADDRESS]" at bounding box center [332, 360] width 347 height 26
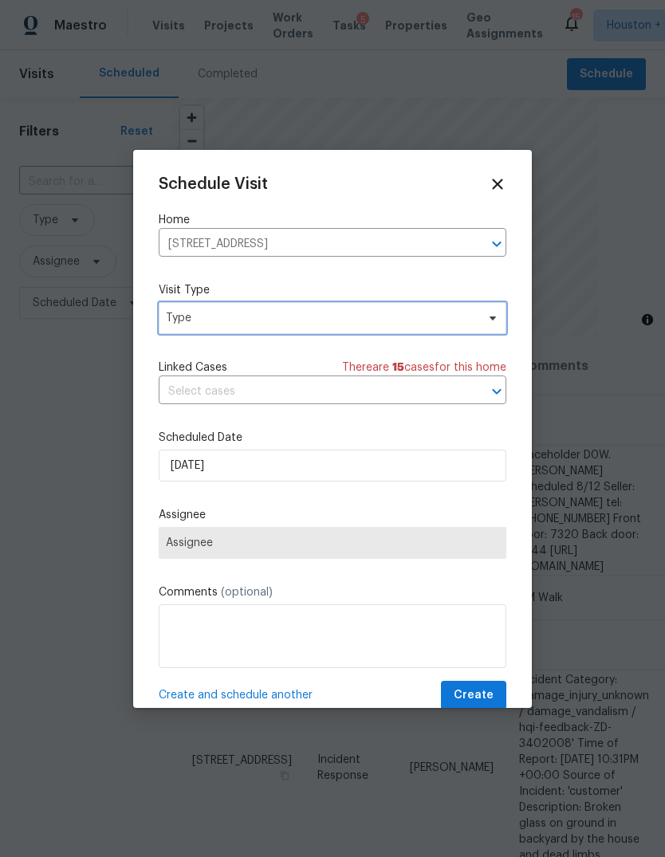
click at [426, 309] on span "Type" at bounding box center [332, 318] width 347 height 32
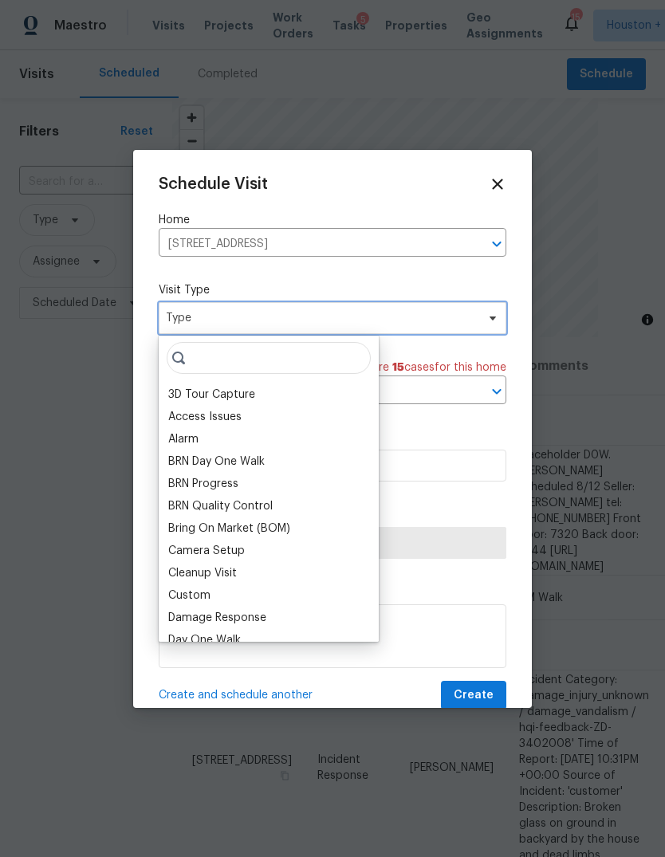
click at [428, 322] on span "Type" at bounding box center [321, 318] width 310 height 16
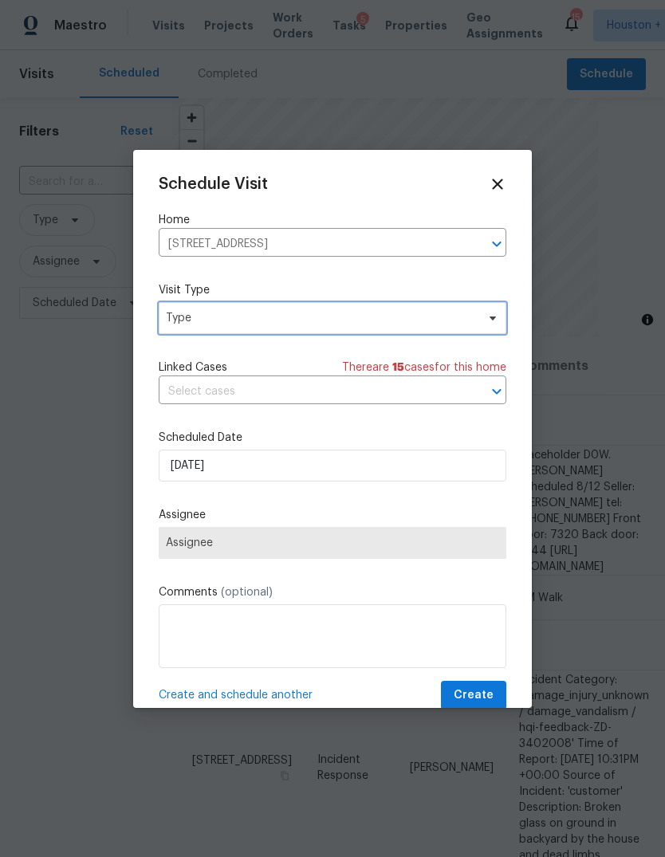
click at [418, 305] on span "Type" at bounding box center [332, 318] width 347 height 32
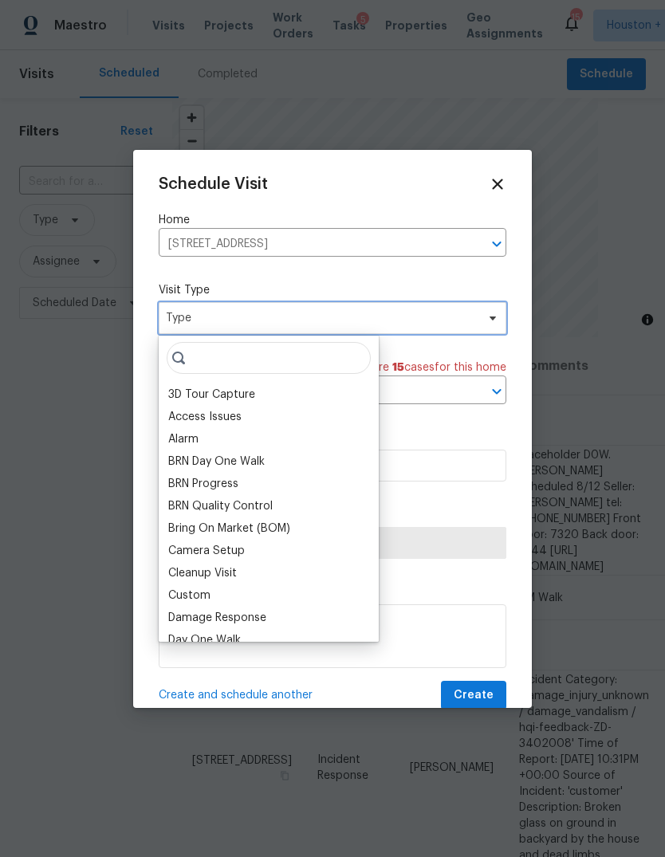
click at [346, 325] on span "Type" at bounding box center [321, 318] width 310 height 16
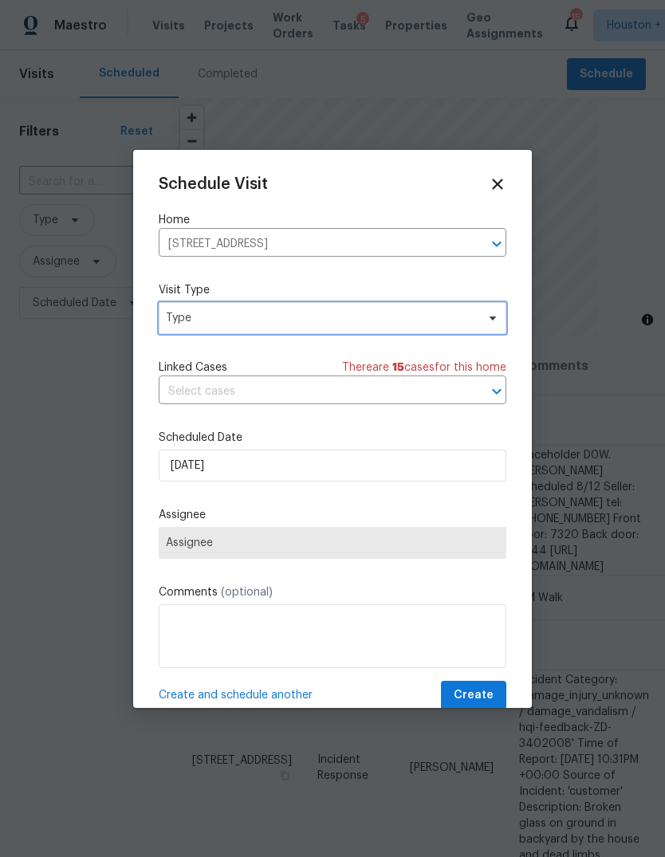
click at [347, 334] on span "Type" at bounding box center [332, 318] width 347 height 32
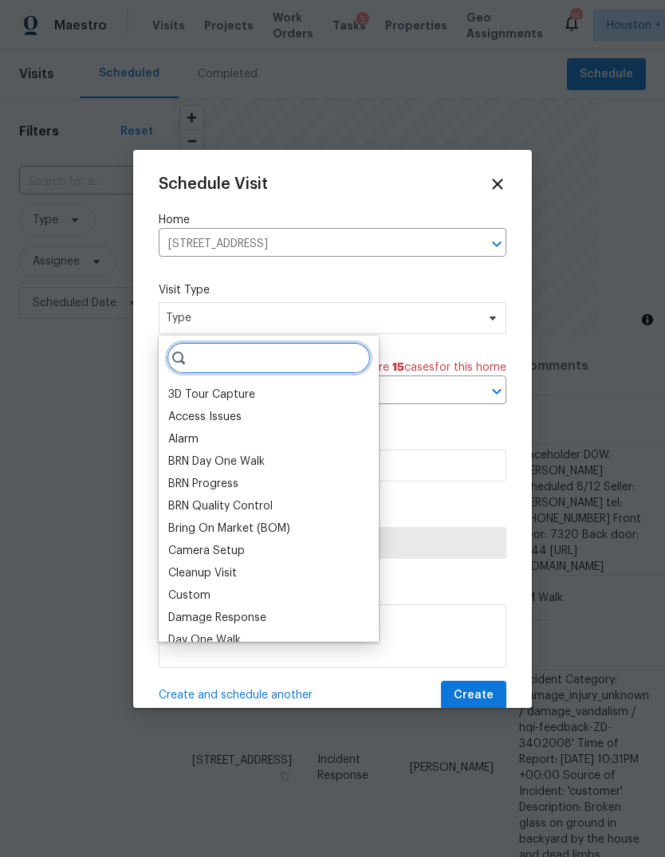
click at [298, 371] on input "search" at bounding box center [269, 358] width 204 height 32
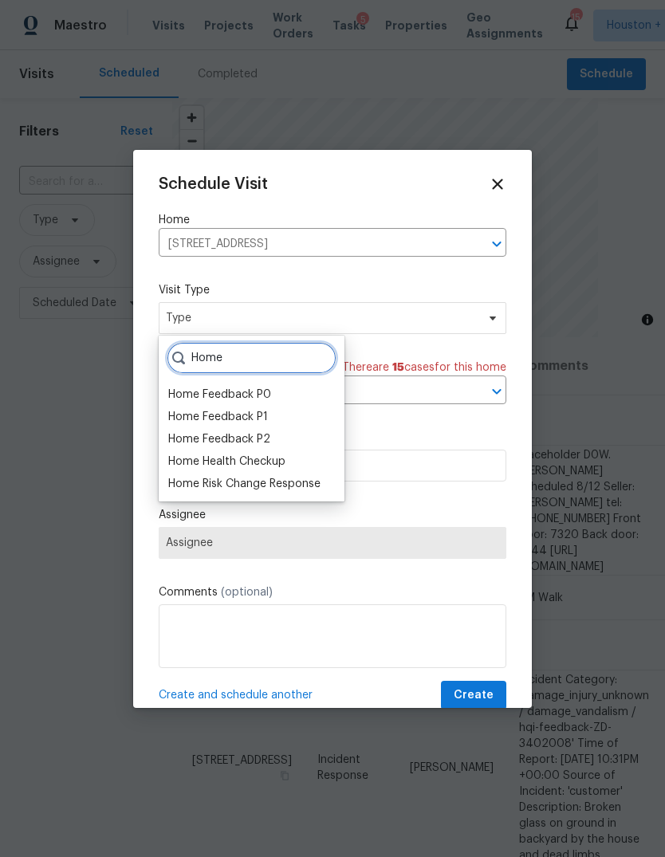
type input "Home"
click at [273, 463] on div "Home Health Checkup" at bounding box center [226, 461] width 117 height 16
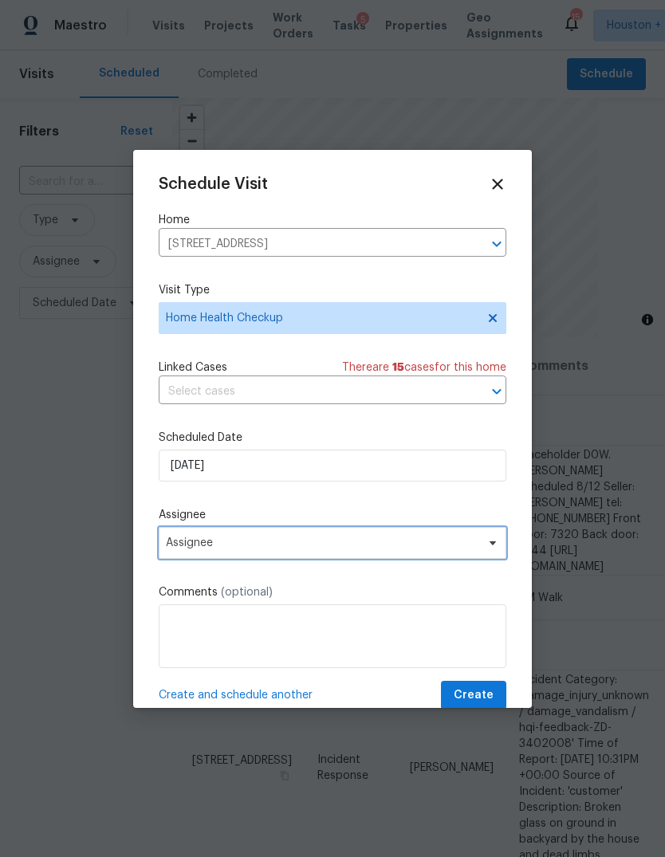
click at [372, 559] on span "Assignee" at bounding box center [332, 543] width 347 height 32
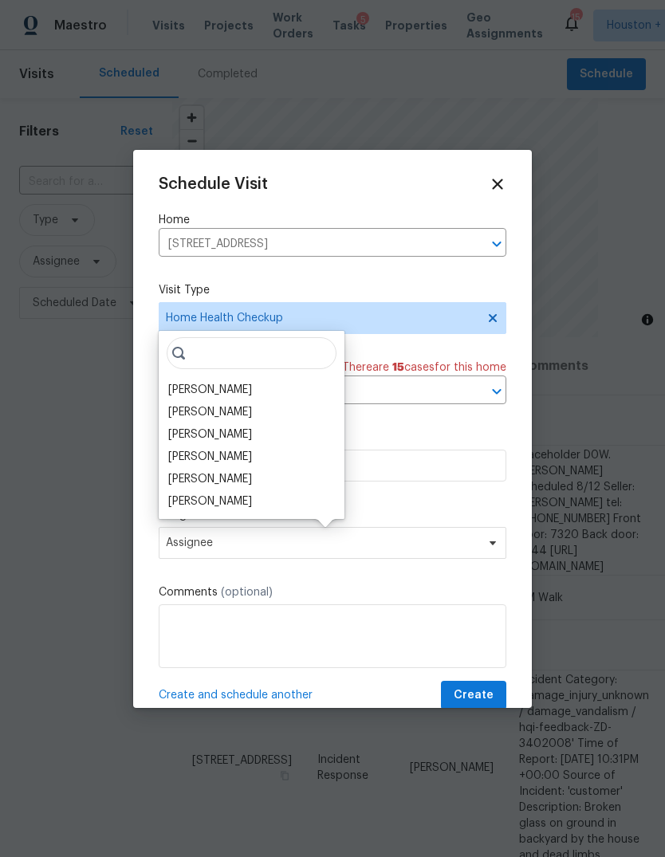
click at [225, 430] on div "[PERSON_NAME]" at bounding box center [210, 434] width 84 height 16
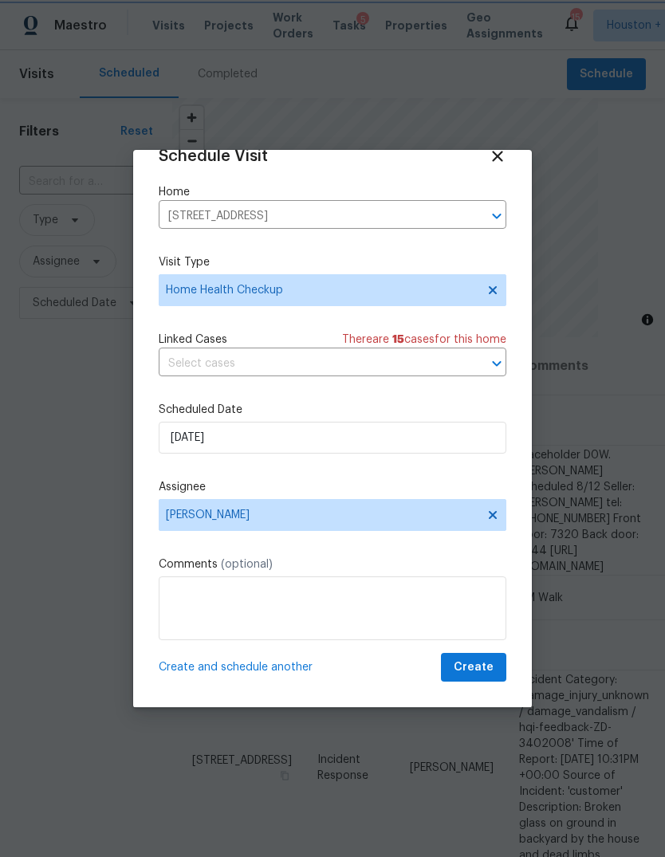
scroll to position [31, 0]
click at [454, 453] on input "[DATE]" at bounding box center [332, 438] width 347 height 32
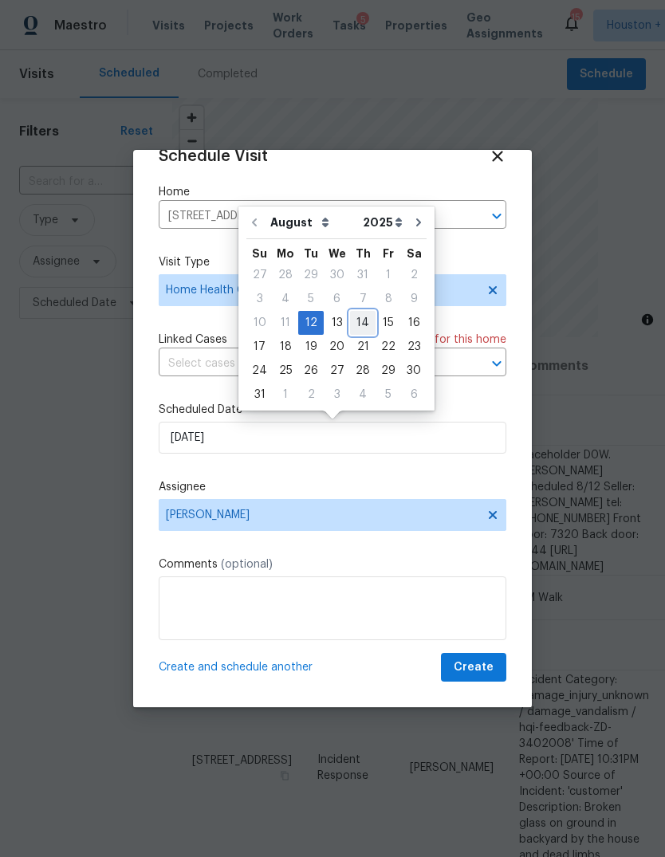
click at [350, 320] on div "14" at bounding box center [362, 323] width 25 height 22
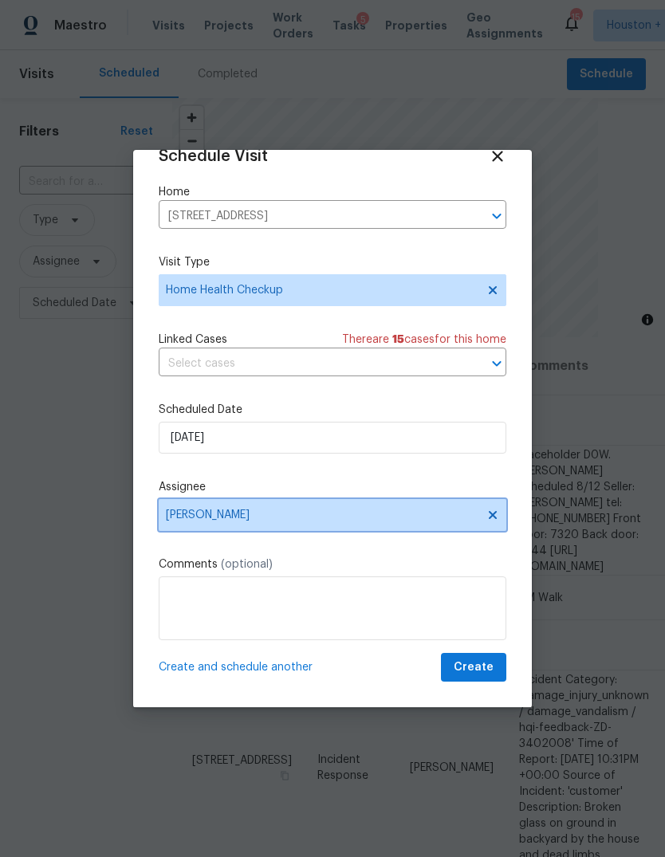
click at [442, 518] on span "[PERSON_NAME]" at bounding box center [322, 514] width 312 height 13
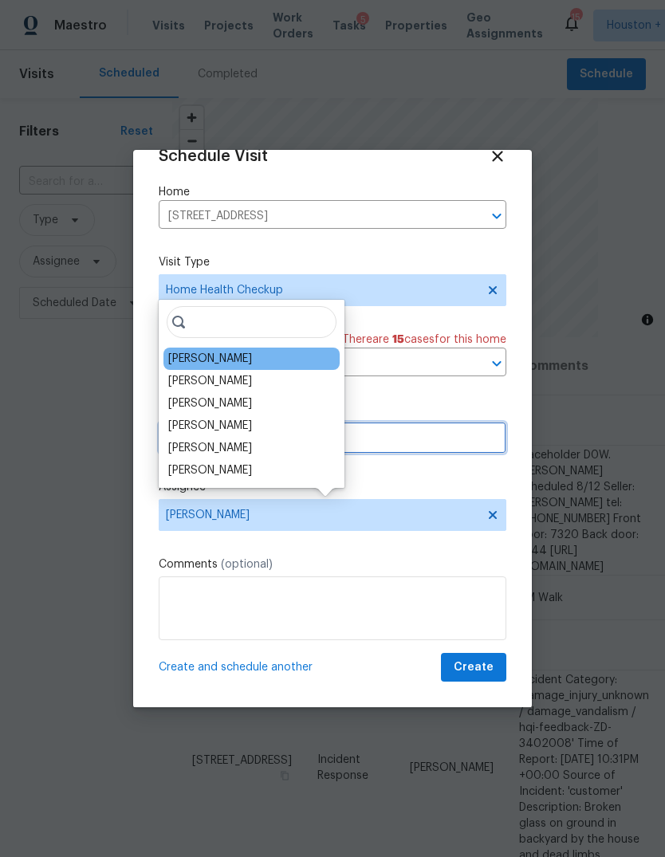
click at [441, 431] on input "[DATE]" at bounding box center [332, 438] width 347 height 32
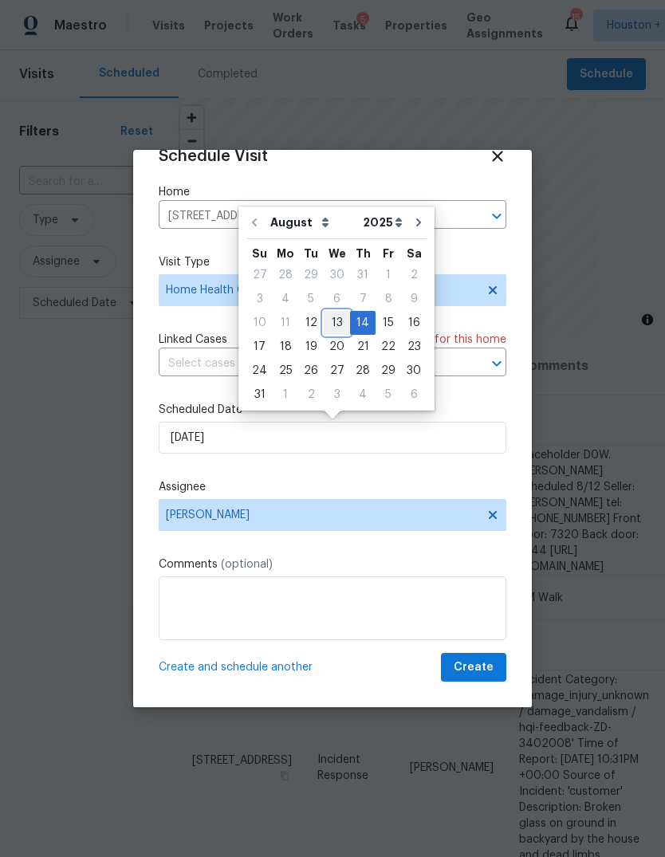
click at [334, 323] on div "13" at bounding box center [337, 323] width 26 height 22
type input "[DATE]"
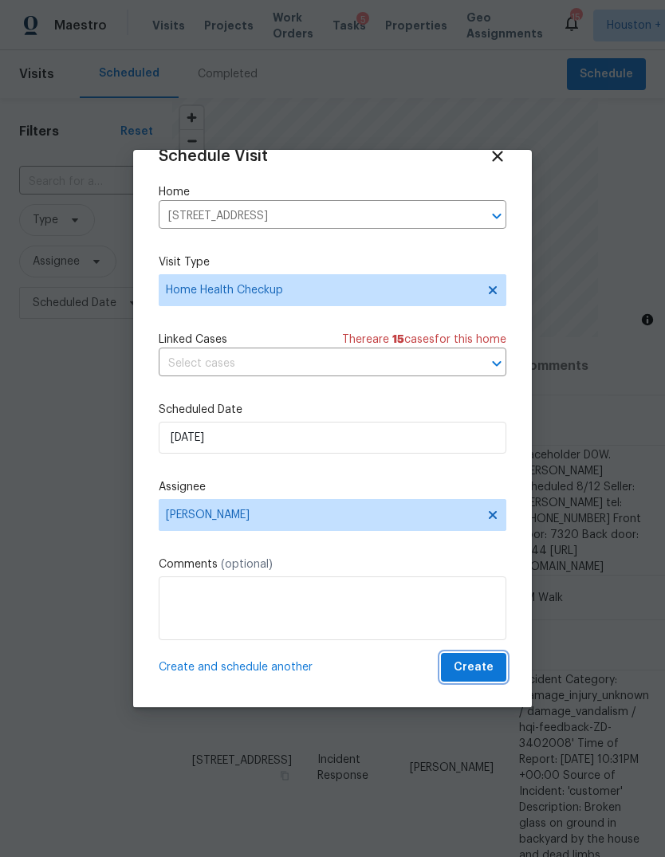
click at [487, 673] on span "Create" at bounding box center [473, 667] width 40 height 20
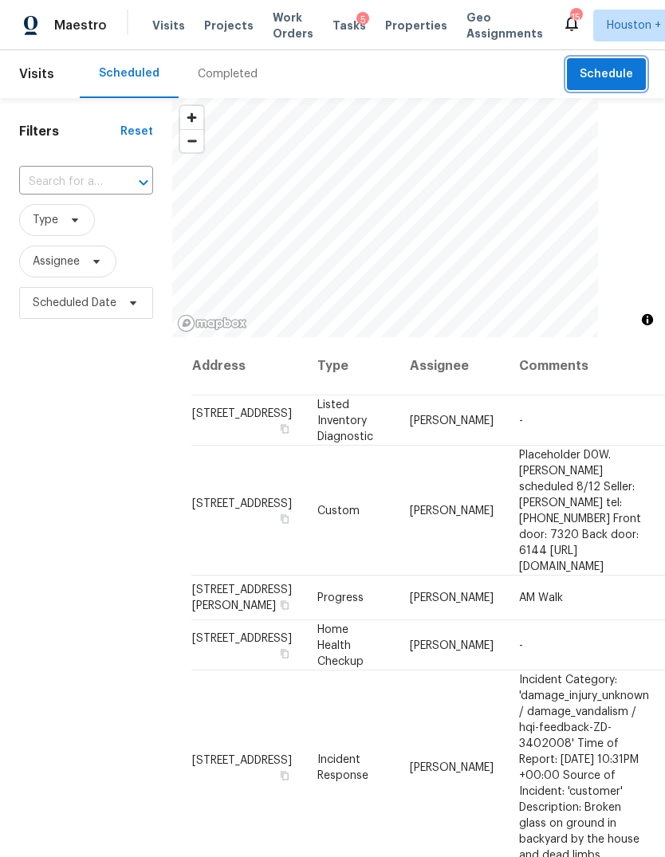
click at [622, 82] on span "Schedule" at bounding box center [605, 75] width 53 height 20
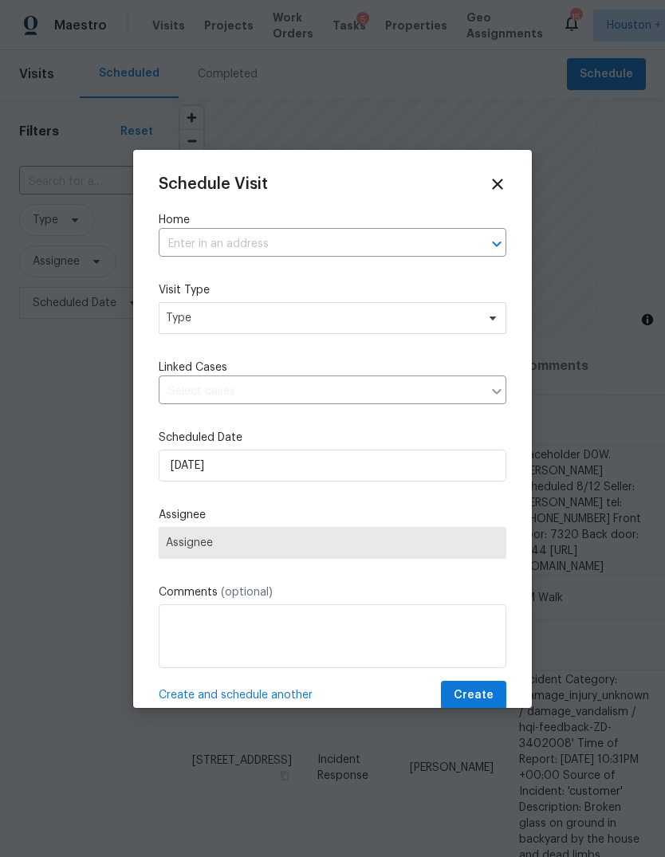
click at [405, 248] on input "text" at bounding box center [310, 244] width 303 height 25
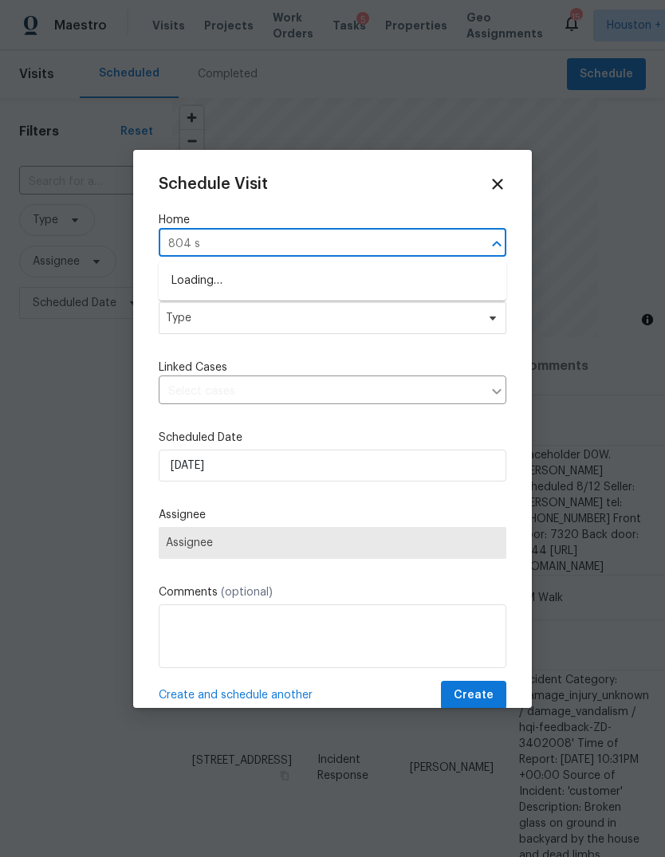
type input "804 sw"
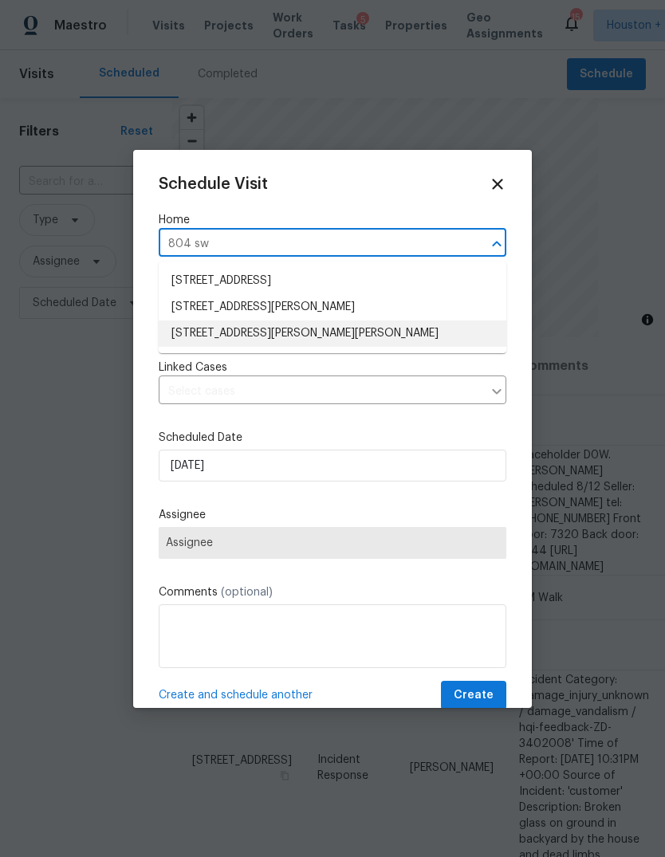
click at [351, 333] on li "[STREET_ADDRESS][PERSON_NAME][PERSON_NAME]" at bounding box center [332, 333] width 347 height 26
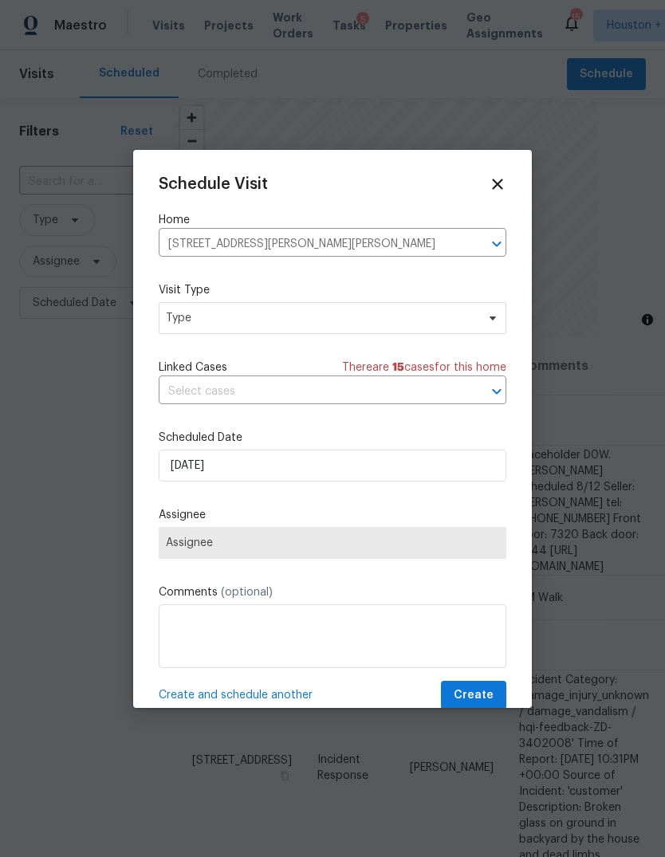
click at [417, 300] on div "Visit Type Type" at bounding box center [332, 308] width 347 height 52
click at [456, 314] on span "Type" at bounding box center [321, 318] width 310 height 16
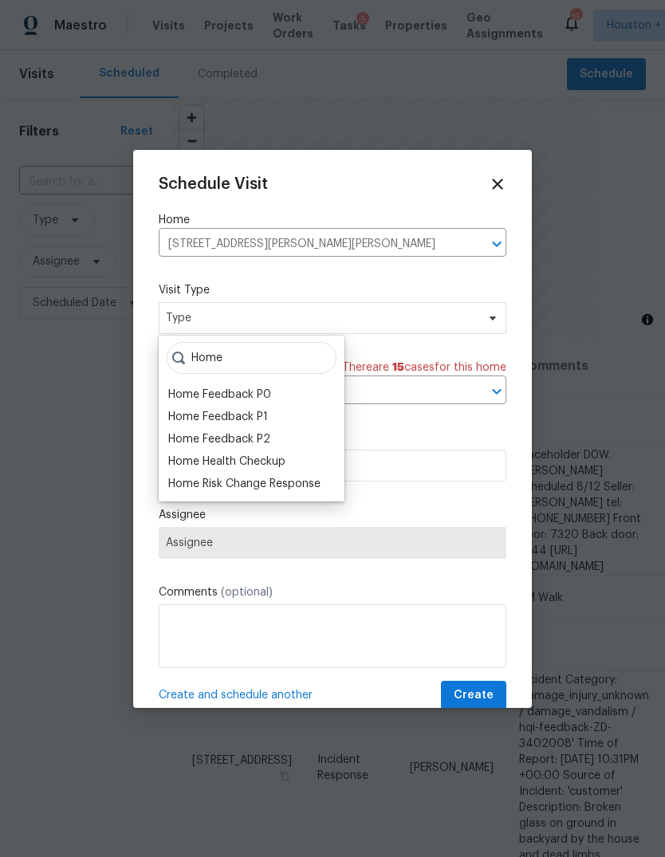
type input "Home"
click at [264, 457] on div "Home Health Checkup" at bounding box center [226, 461] width 117 height 16
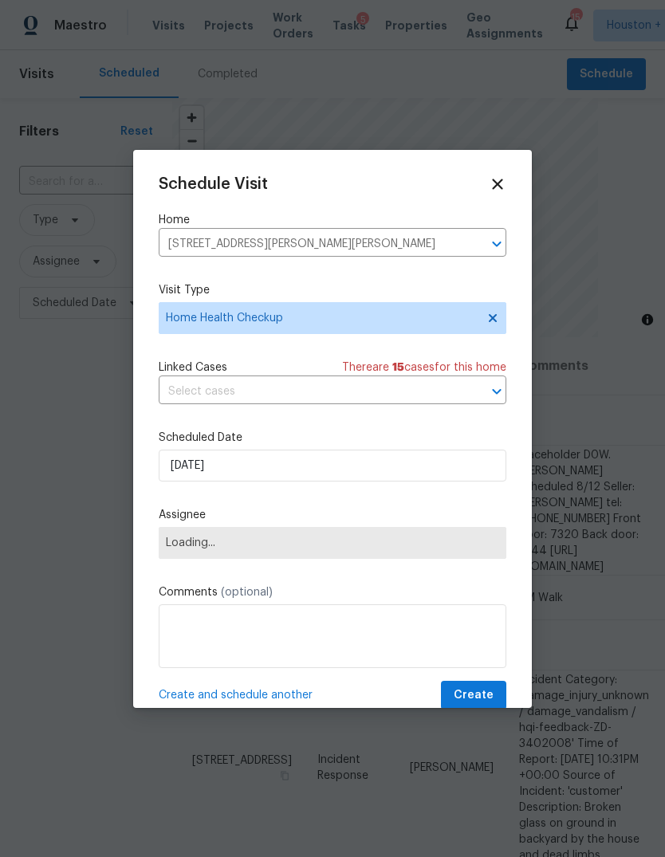
click at [390, 547] on span "Loading..." at bounding box center [332, 542] width 333 height 13
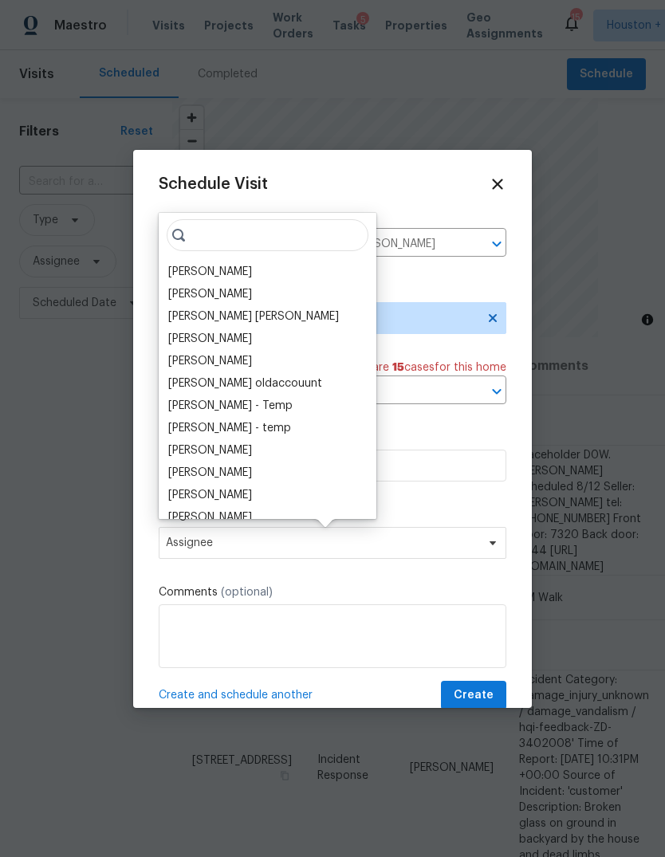
click at [239, 265] on div "[PERSON_NAME]" at bounding box center [210, 272] width 84 height 16
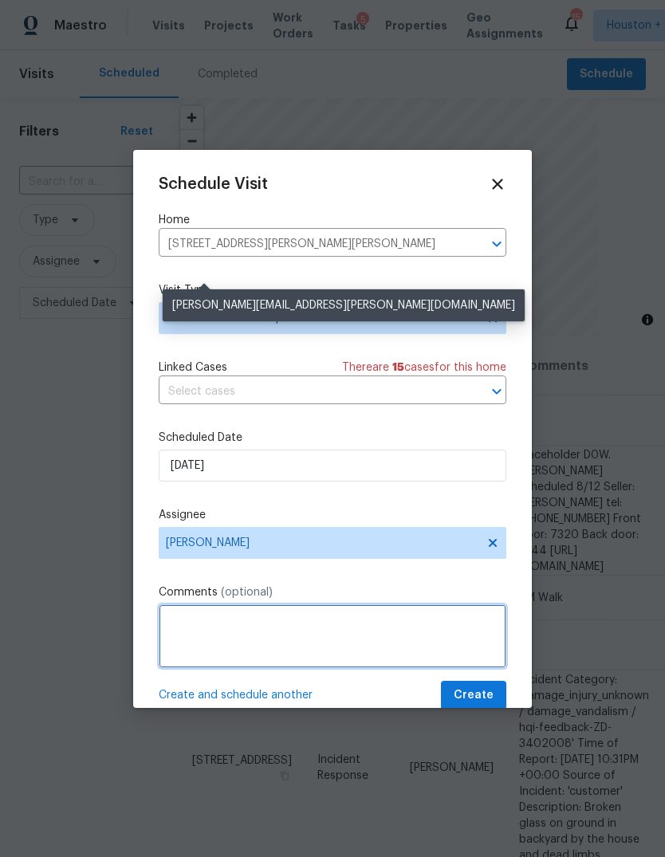
click at [409, 626] on textarea at bounding box center [332, 636] width 347 height 64
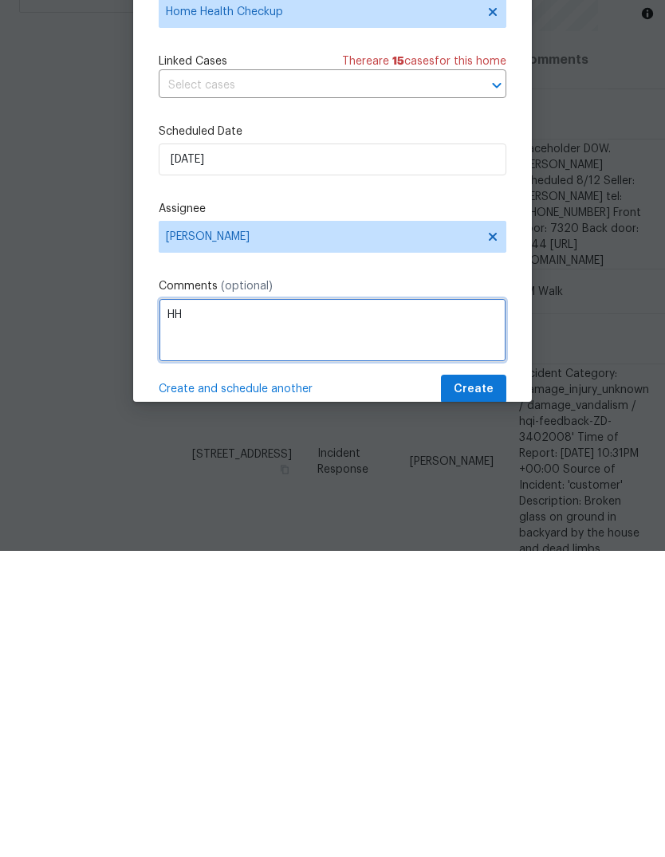
type textarea "H"
type textarea "30+ days since last HHC"
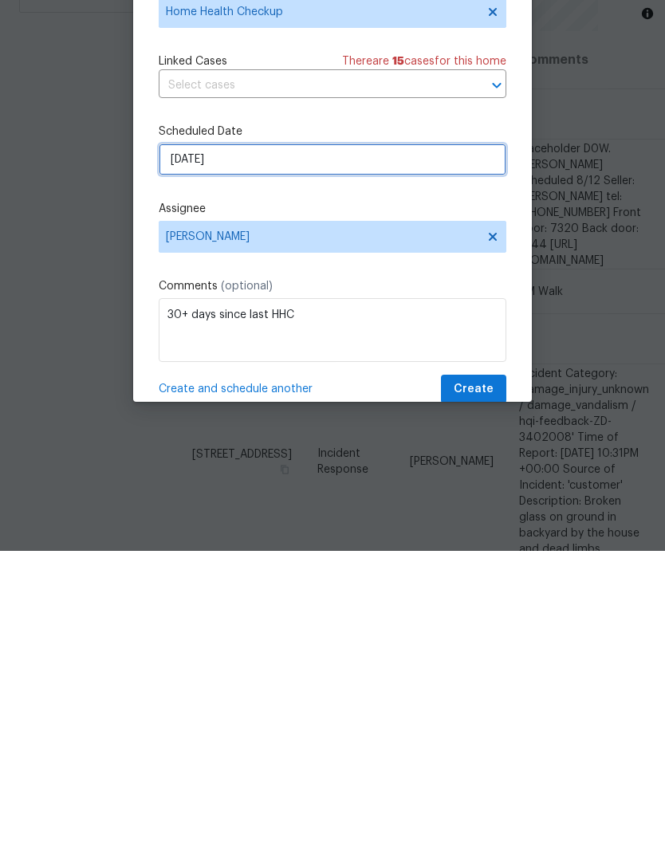
click at [412, 449] on input "[DATE]" at bounding box center [332, 465] width 347 height 32
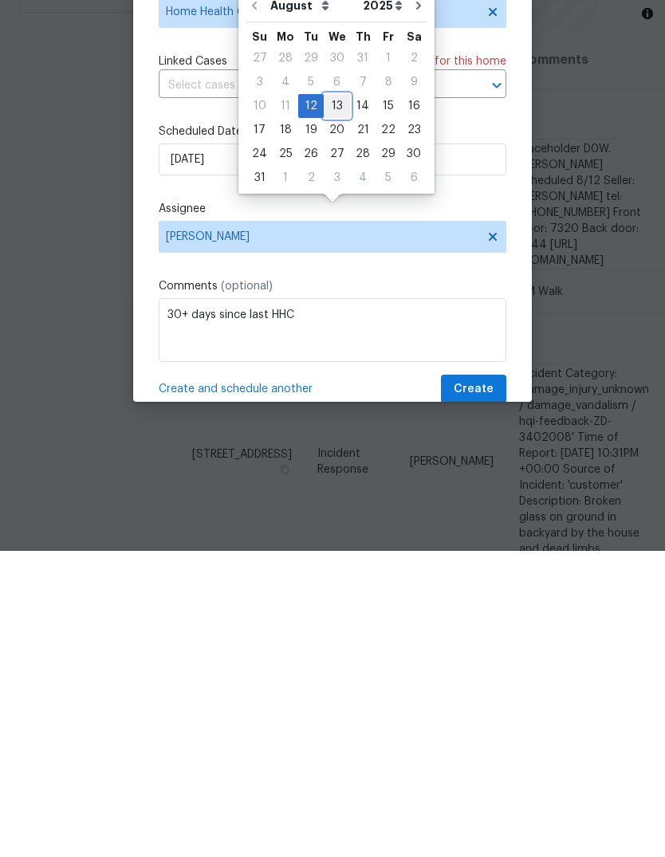
click at [330, 401] on div "13" at bounding box center [337, 412] width 26 height 22
type input "[DATE]"
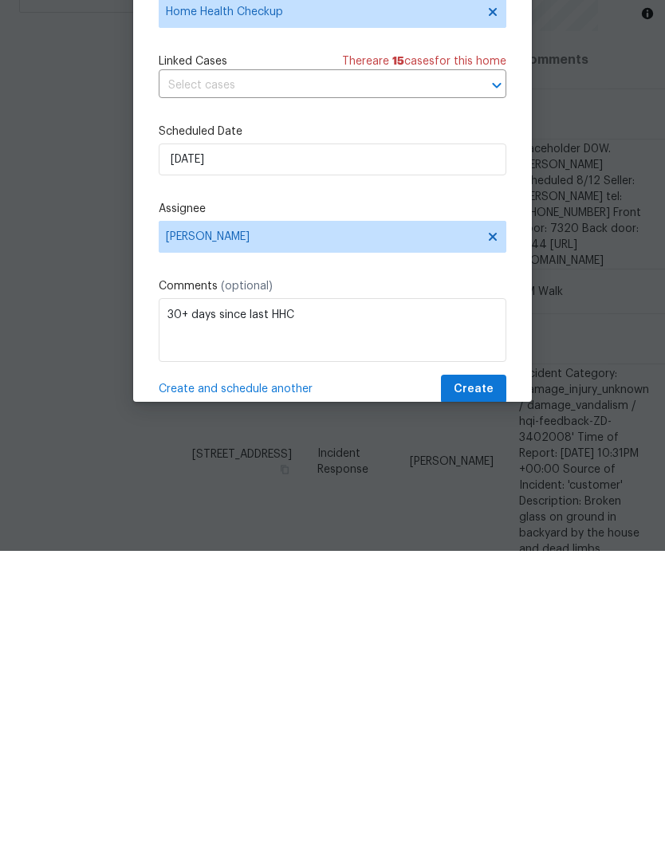
scroll to position [60, 0]
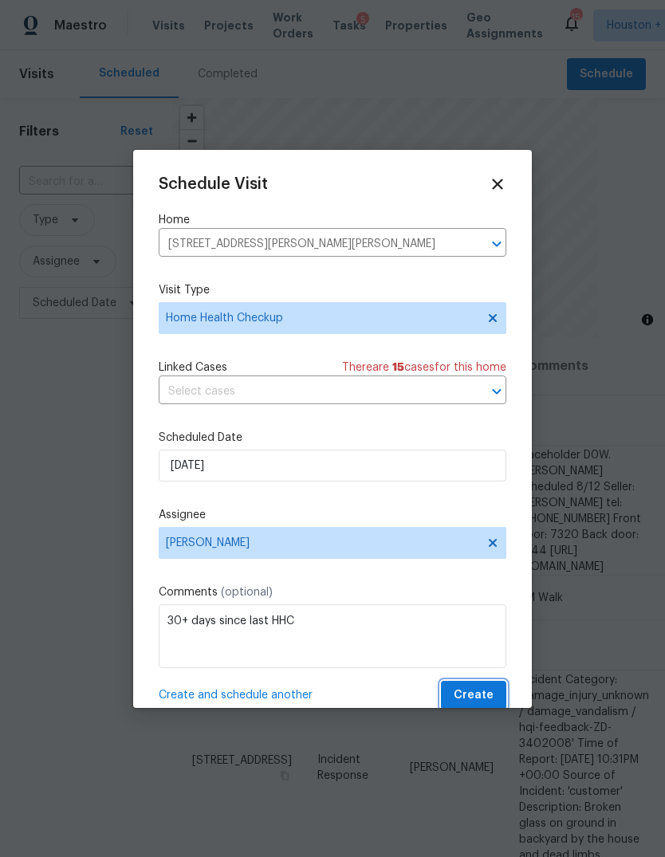
click at [492, 685] on button "Create" at bounding box center [473, 694] width 65 height 29
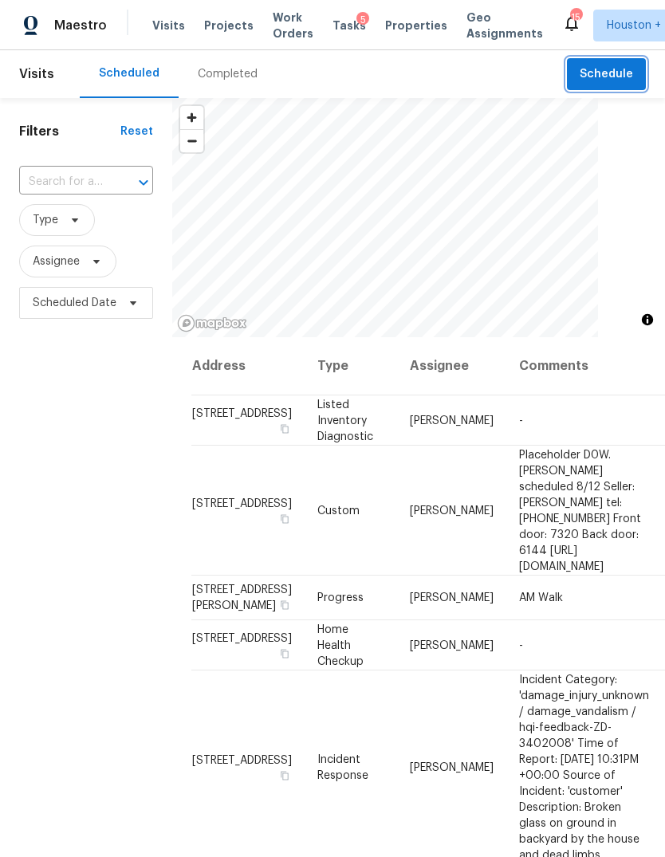
click at [602, 76] on span "Schedule" at bounding box center [605, 75] width 53 height 20
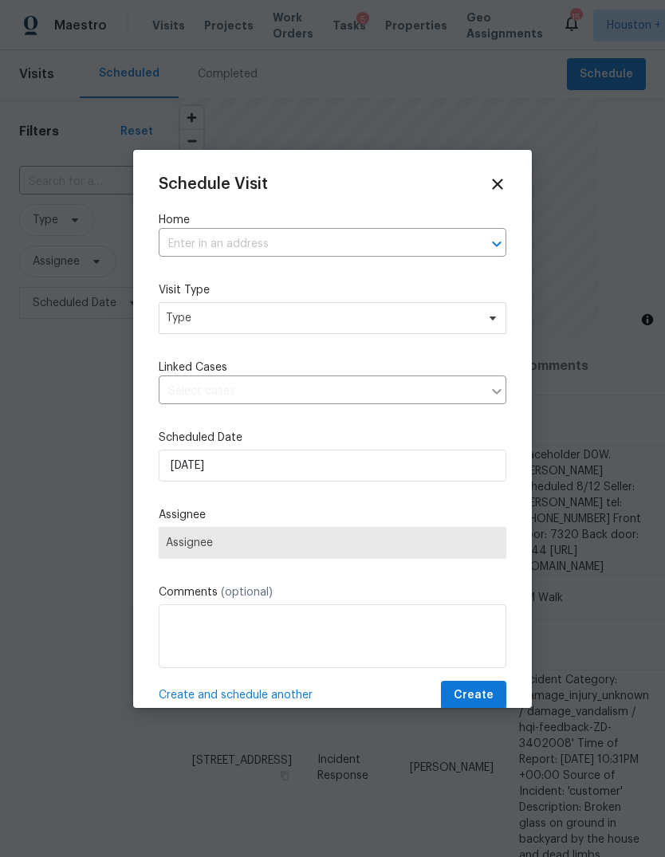
click at [403, 239] on input "text" at bounding box center [310, 244] width 303 height 25
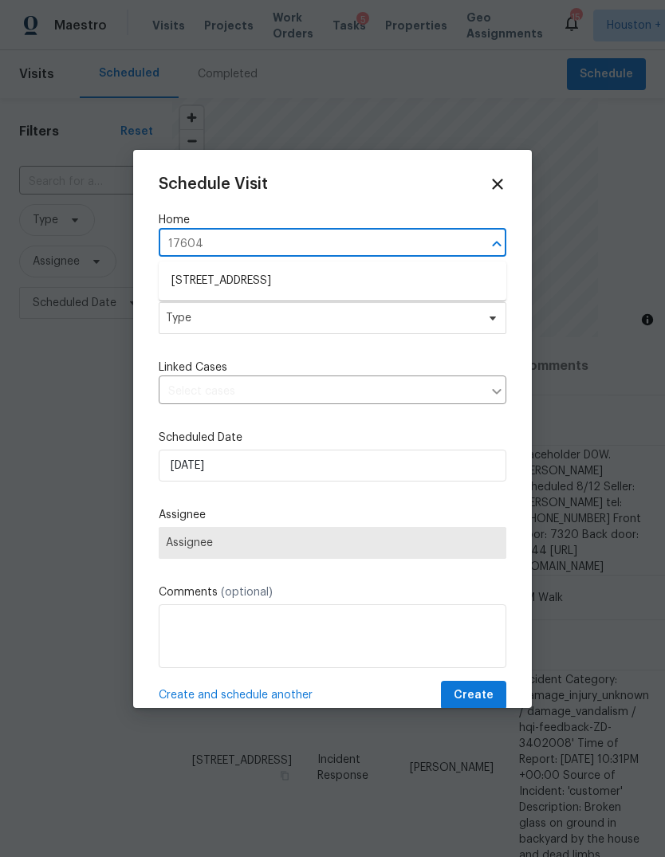
type input "17604 e"
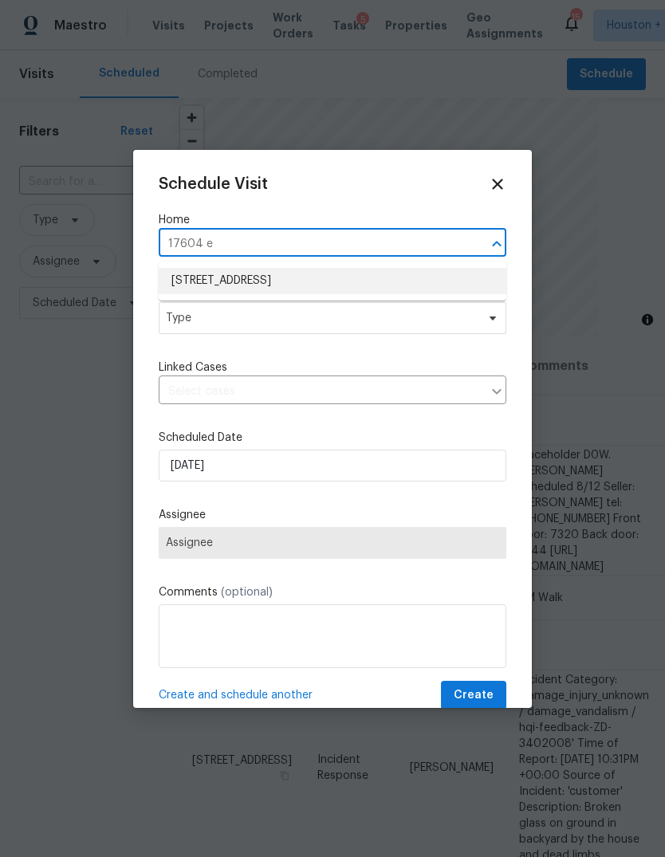
click at [431, 285] on li "[STREET_ADDRESS]" at bounding box center [332, 281] width 347 height 26
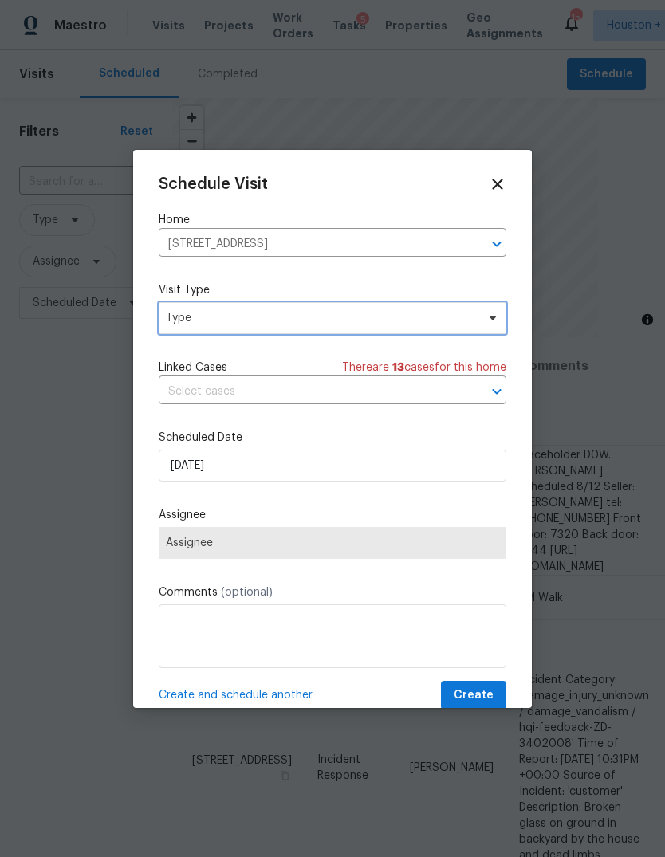
click at [455, 326] on span "Type" at bounding box center [321, 318] width 310 height 16
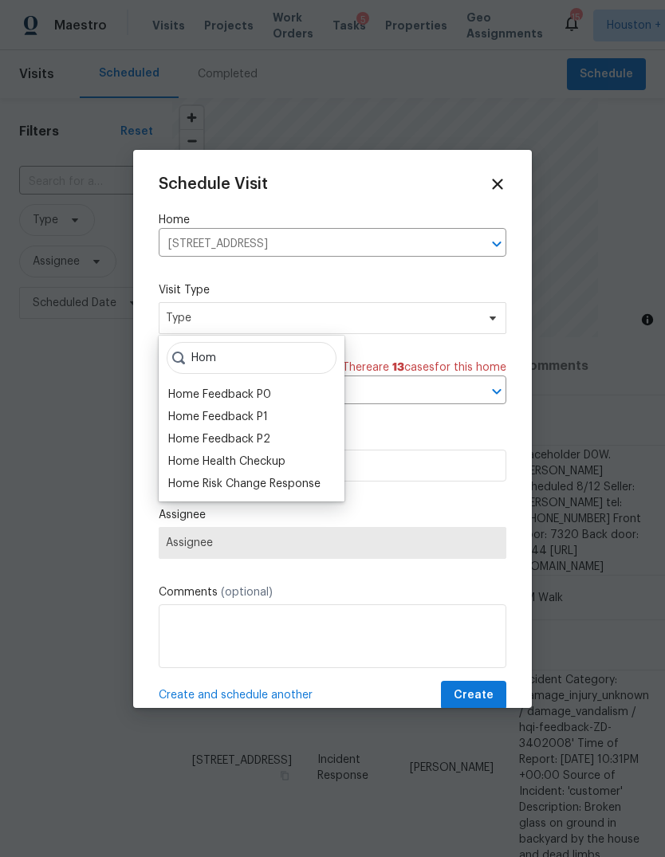
type input "Hom"
click at [269, 462] on div "Home Health Checkup" at bounding box center [226, 461] width 117 height 16
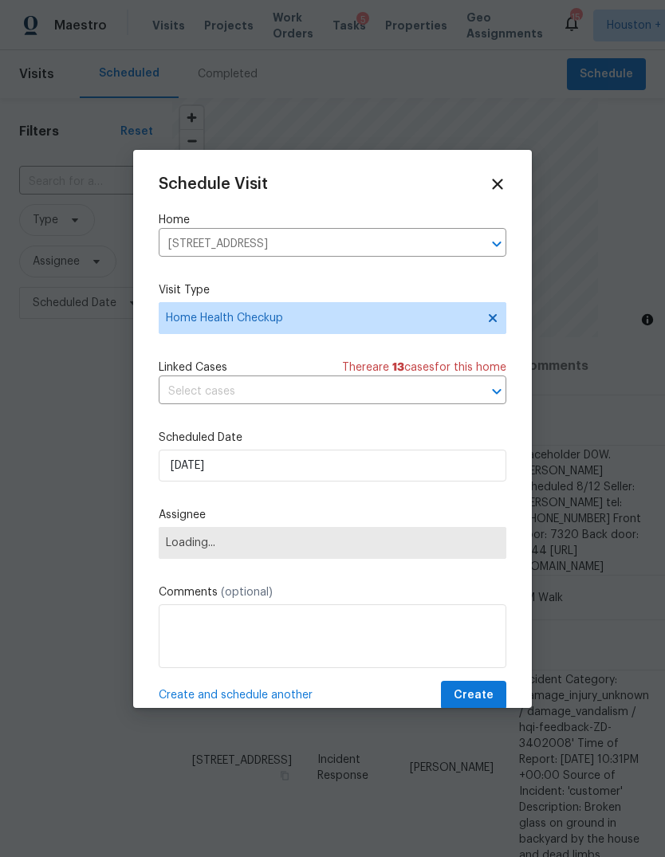
click at [394, 559] on span "Loading..." at bounding box center [332, 543] width 347 height 32
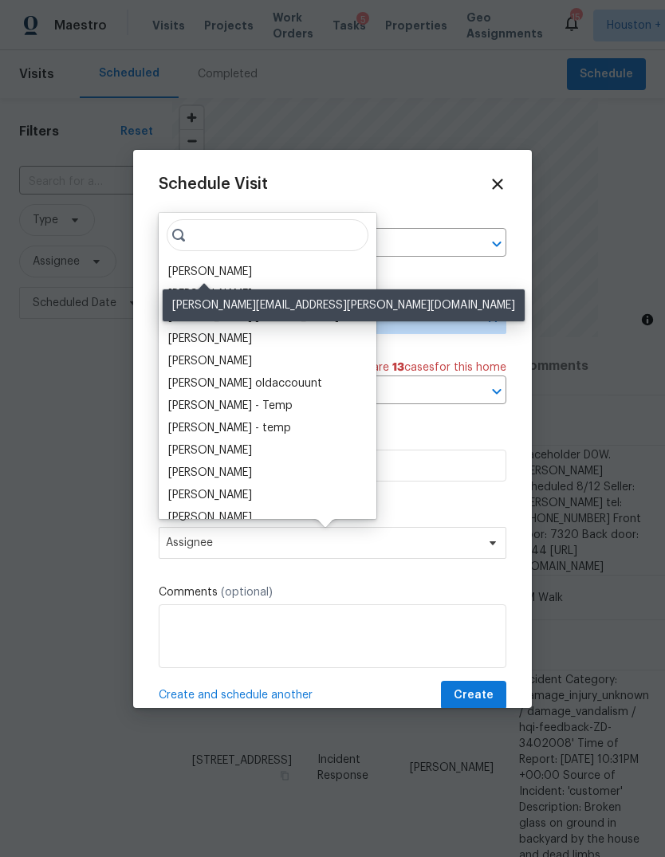
click at [232, 279] on div "[PERSON_NAME]" at bounding box center [210, 272] width 84 height 16
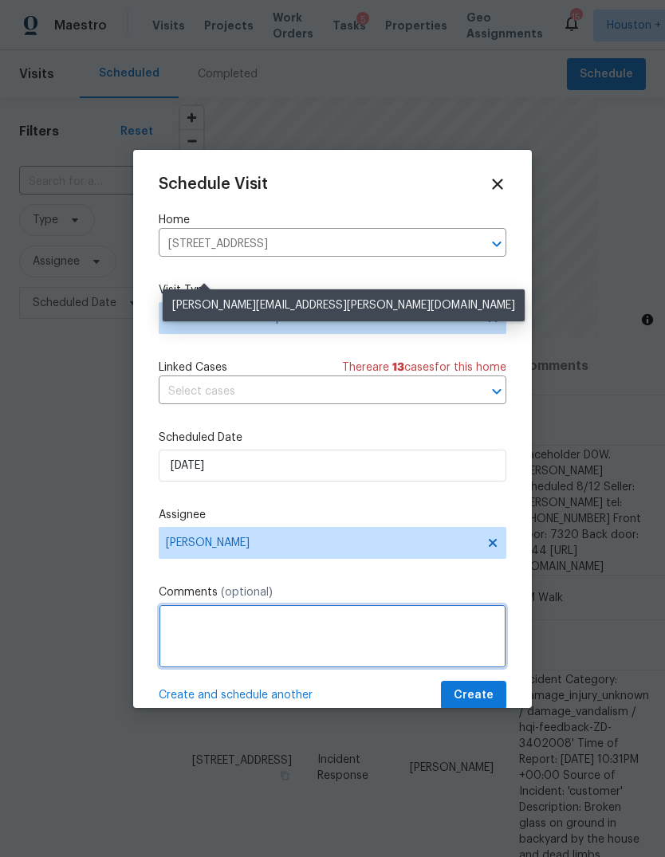
click at [396, 629] on textarea at bounding box center [332, 636] width 347 height 64
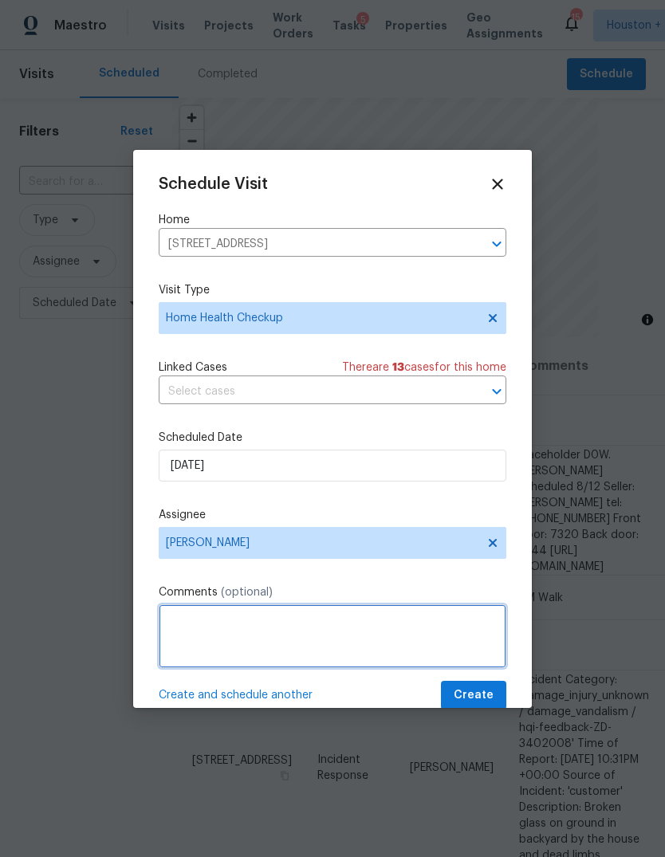
scroll to position [58, 0]
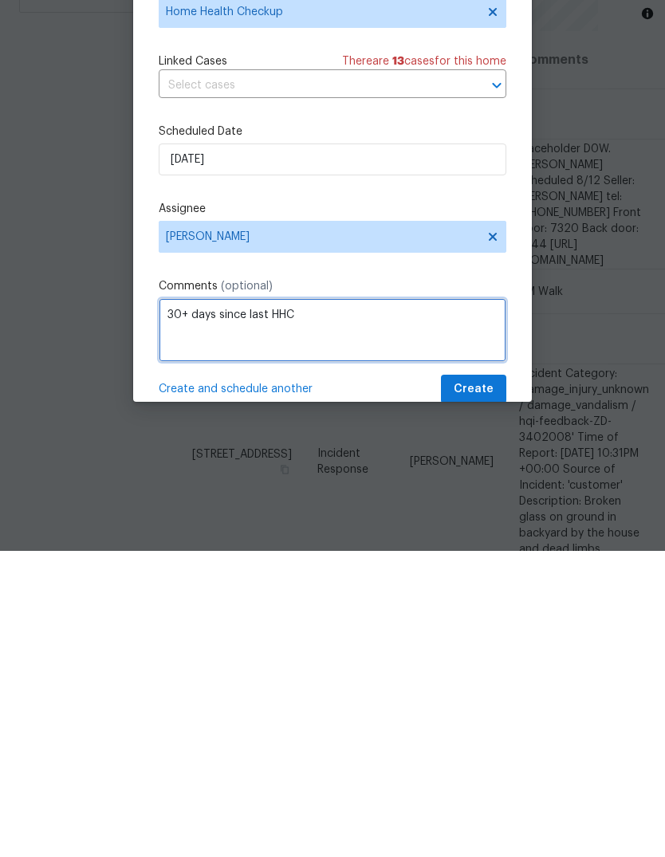
type textarea "30+ days since last HHC"
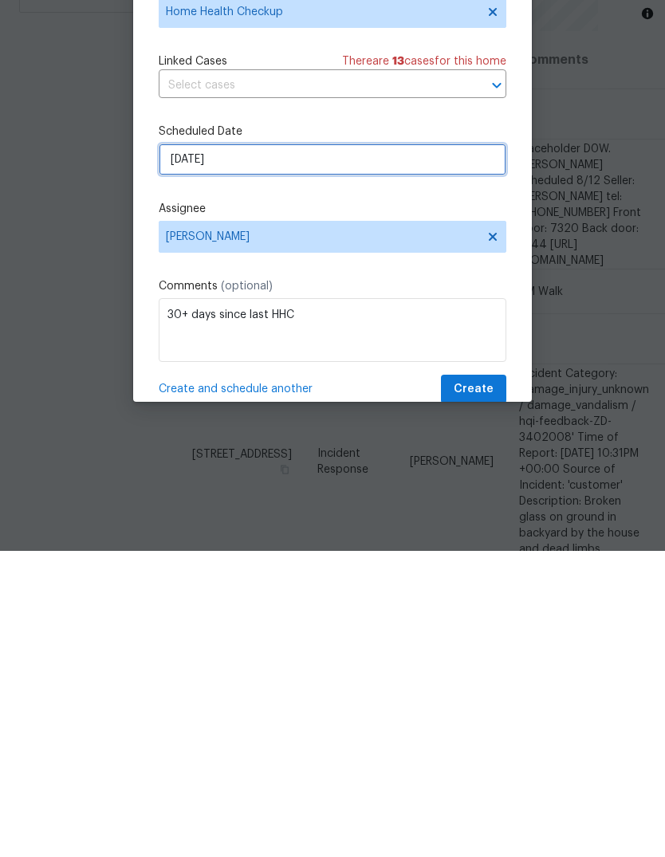
click at [406, 449] on input "[DATE]" at bounding box center [332, 465] width 347 height 32
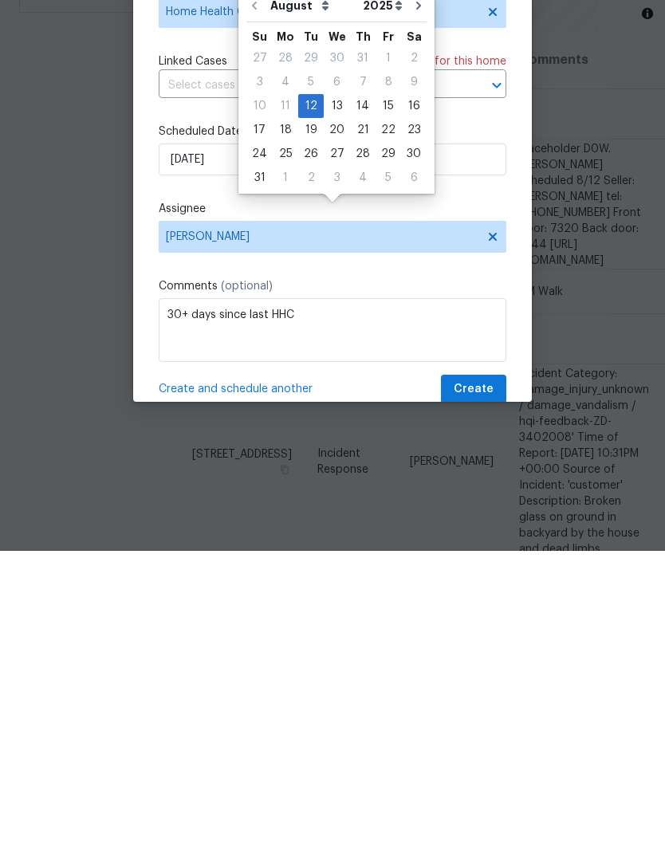
click at [414, 584] on label "Comments (optional)" at bounding box center [332, 592] width 347 height 16
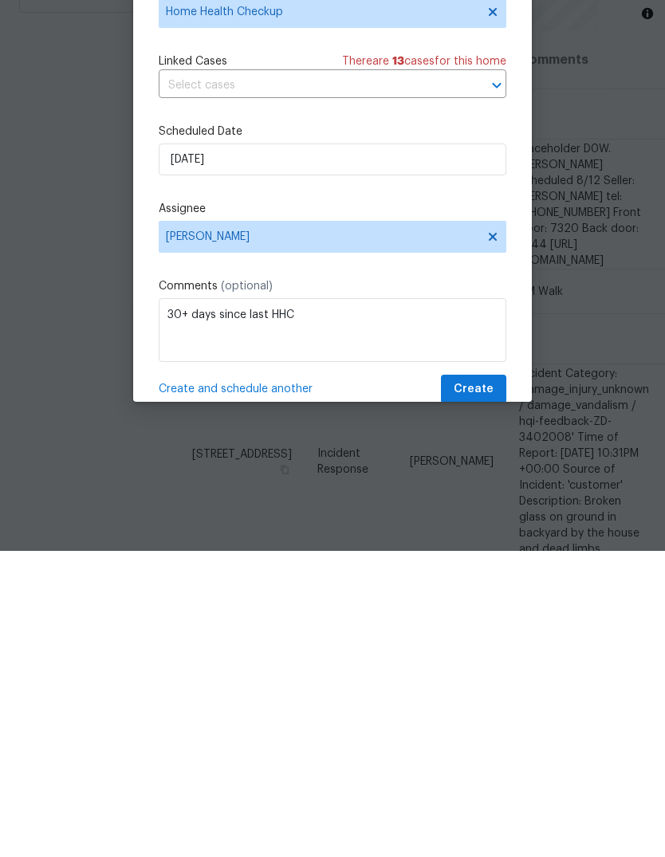
scroll to position [60, 0]
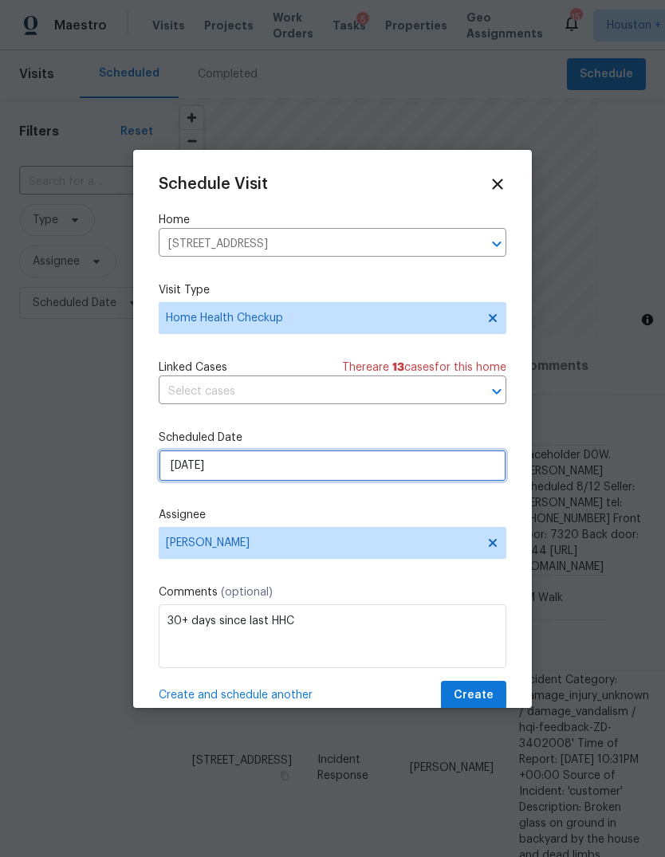
click at [429, 466] on input "[DATE]" at bounding box center [332, 465] width 347 height 32
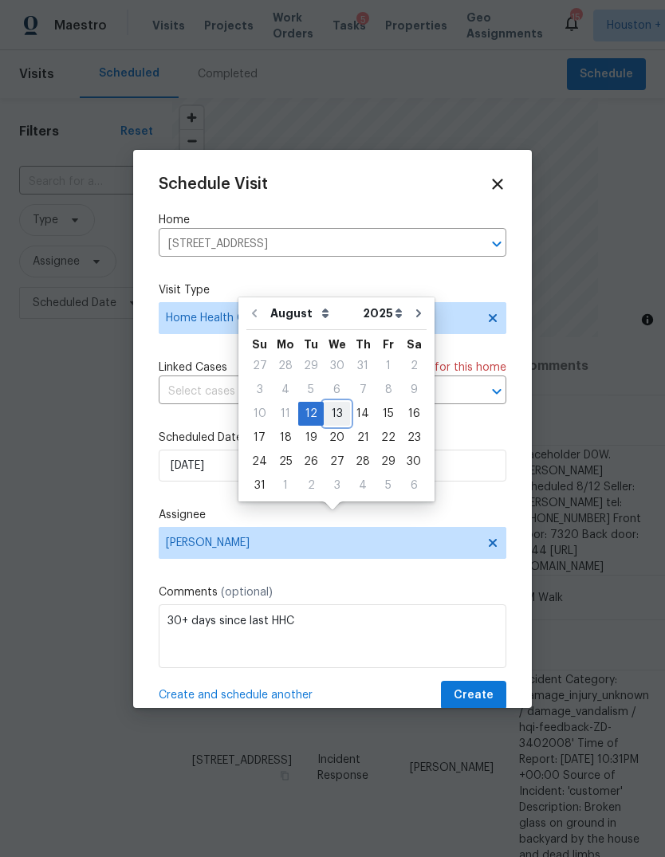
click at [342, 402] on div "13" at bounding box center [337, 413] width 26 height 22
type input "[DATE]"
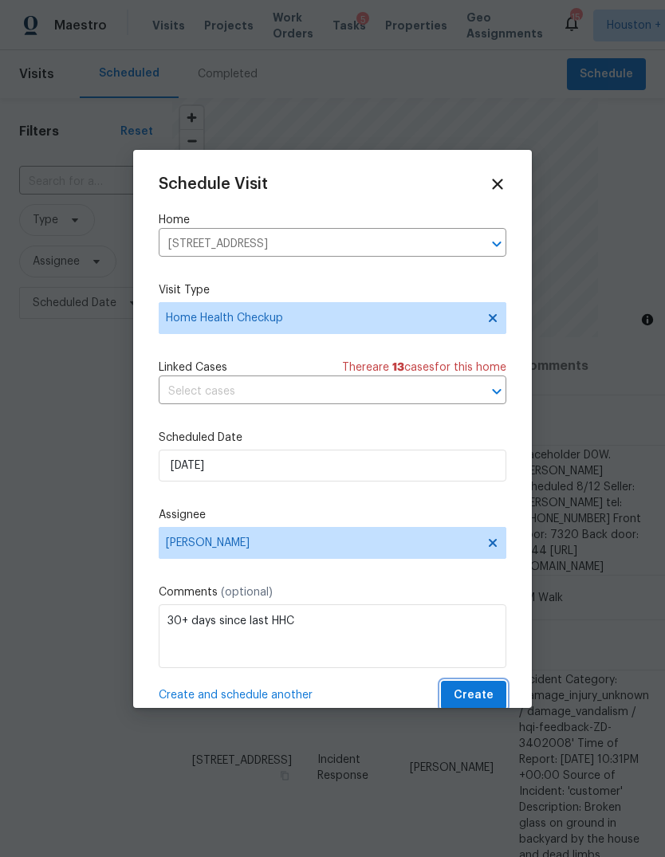
click at [492, 700] on span "Create" at bounding box center [473, 695] width 40 height 20
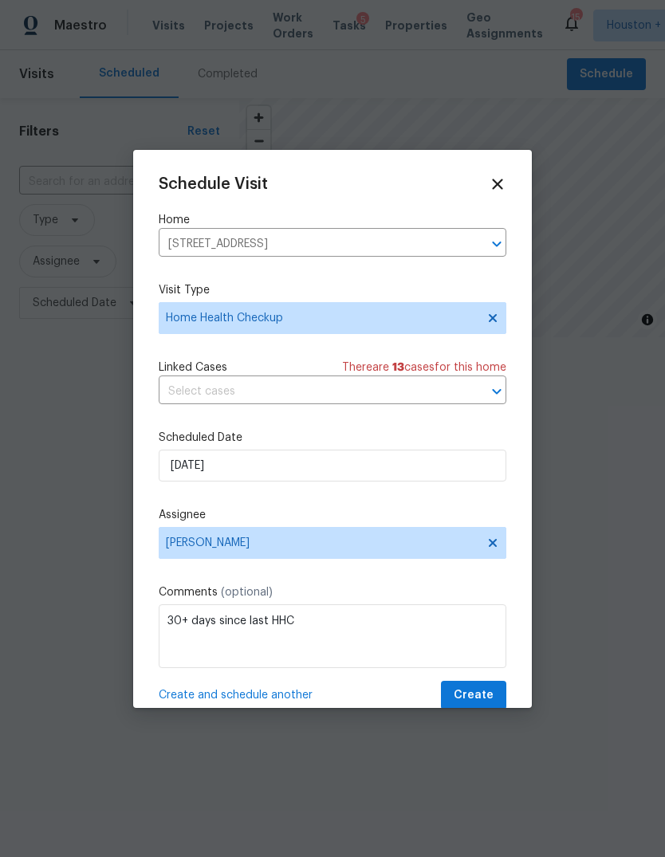
scroll to position [0, 0]
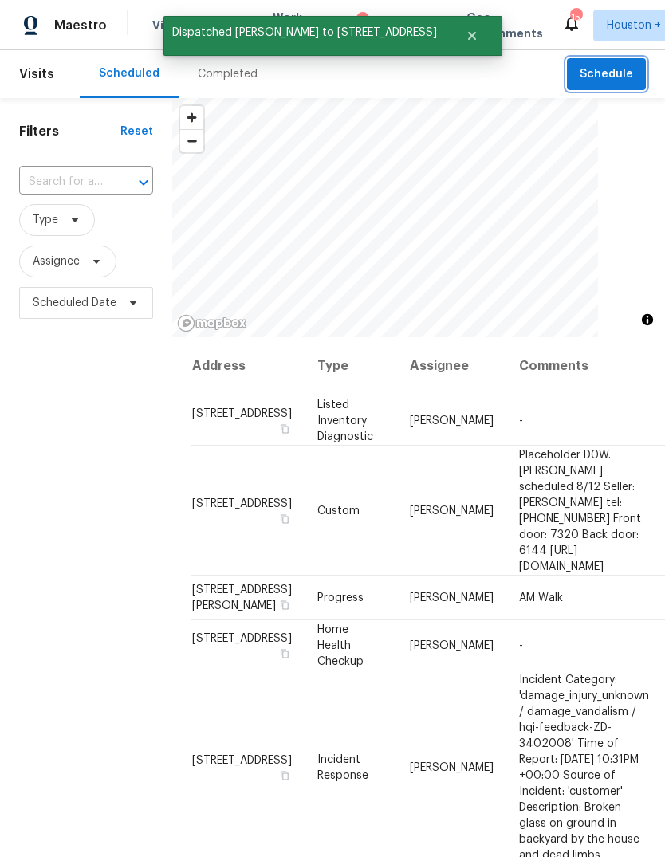
click at [627, 65] on span "Schedule" at bounding box center [605, 75] width 53 height 20
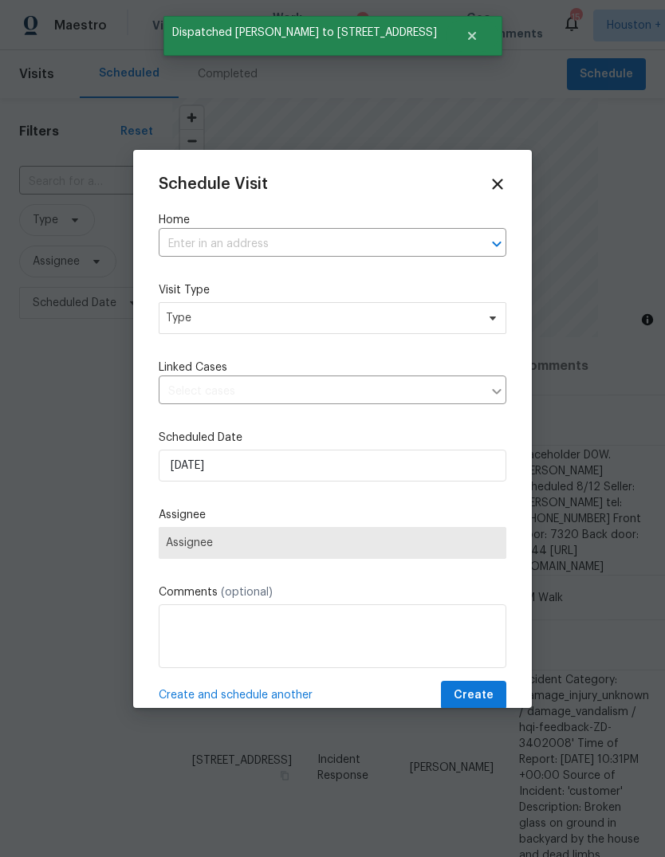
click at [441, 240] on input "text" at bounding box center [310, 244] width 303 height 25
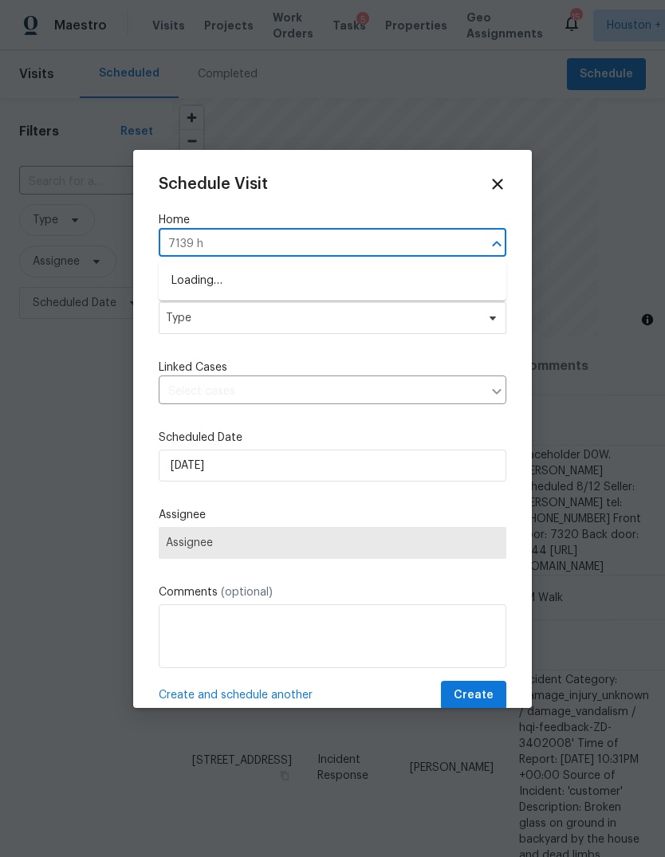
type input "7139 ha"
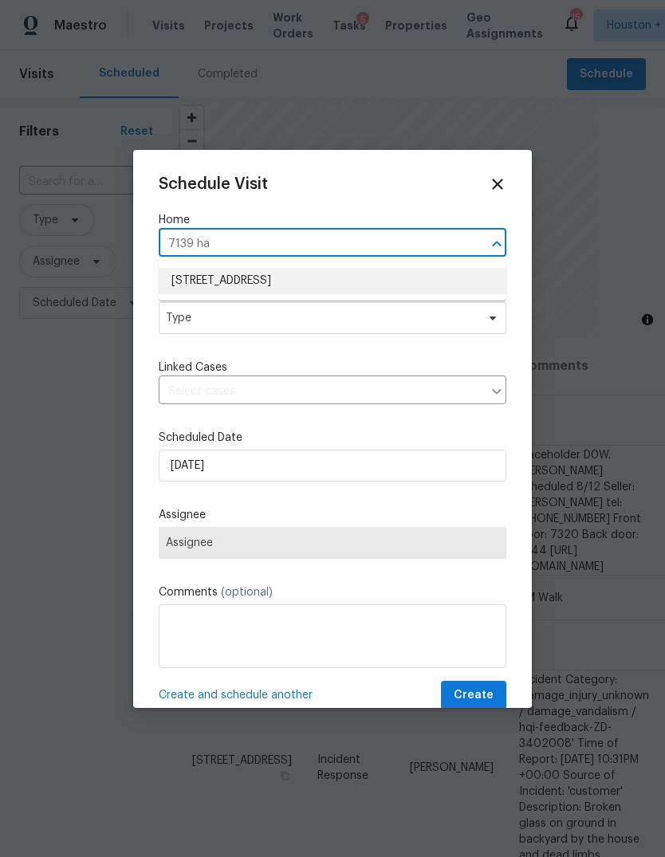
click at [389, 278] on li "[STREET_ADDRESS]" at bounding box center [332, 281] width 347 height 26
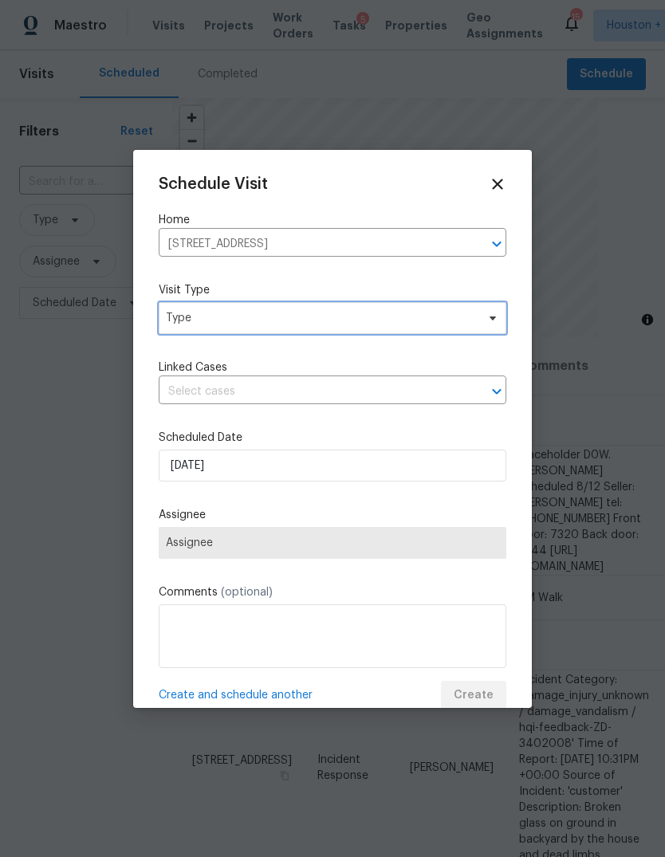
click at [433, 323] on span "Type" at bounding box center [321, 318] width 310 height 16
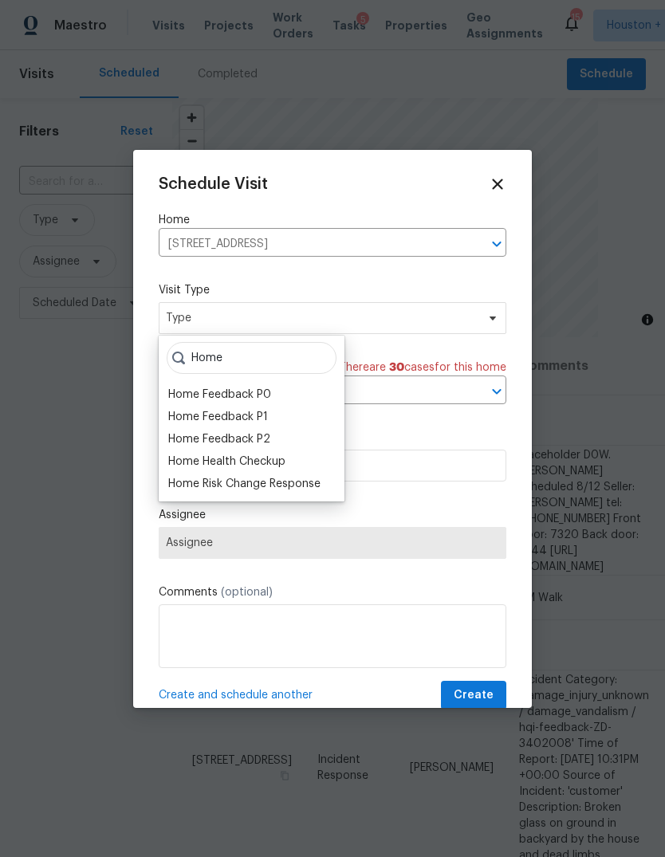
type input "Home"
click at [265, 458] on div "Home Health Checkup" at bounding box center [226, 461] width 117 height 16
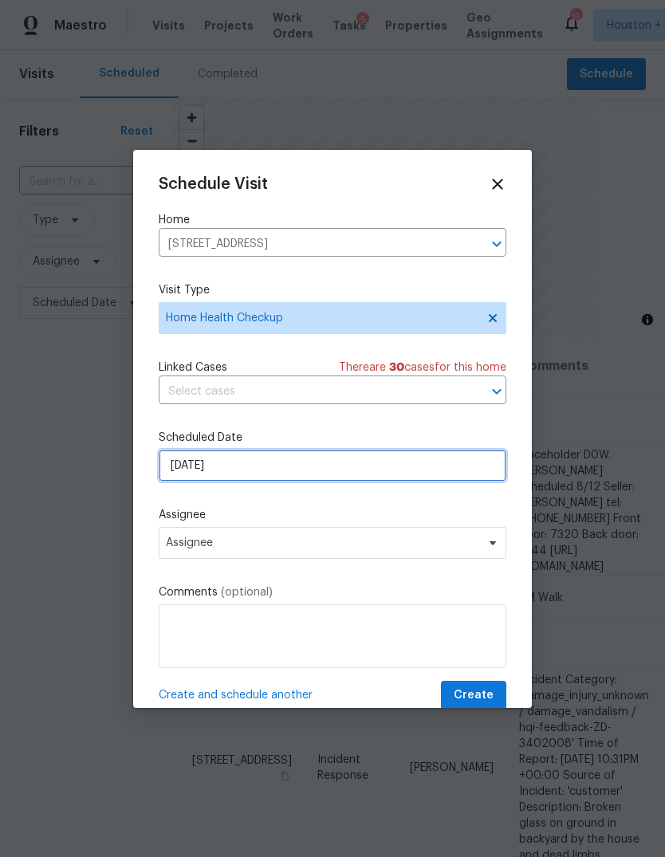
click at [363, 481] on input "[DATE]" at bounding box center [332, 465] width 347 height 32
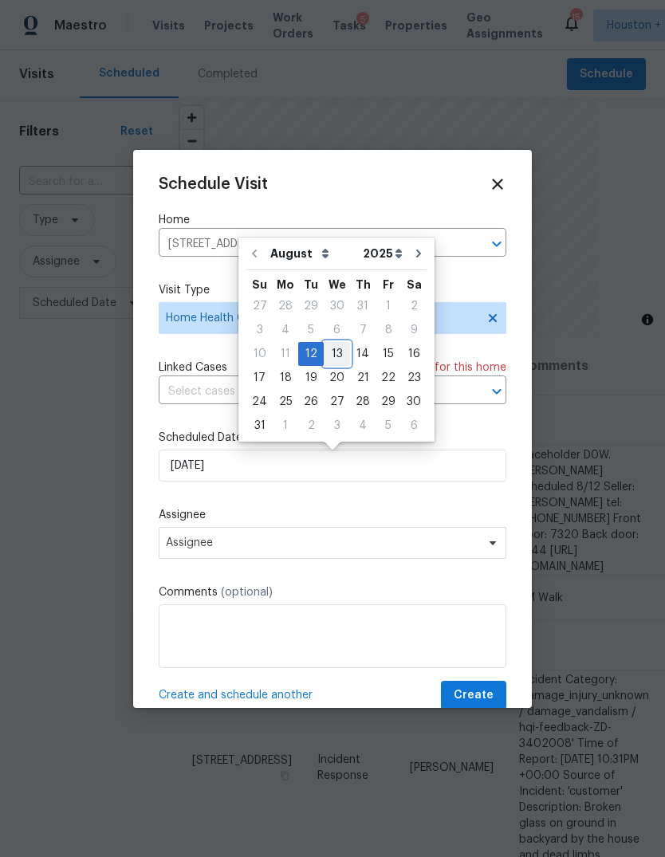
click at [335, 351] on div "13" at bounding box center [337, 354] width 26 height 22
type input "[DATE]"
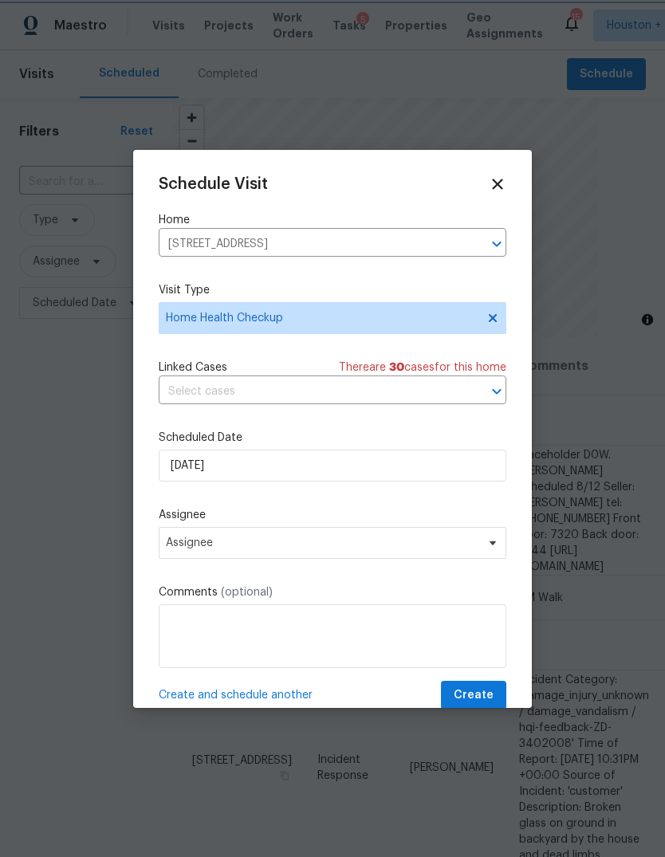
click at [417, 595] on label "Comments (optional)" at bounding box center [332, 592] width 347 height 16
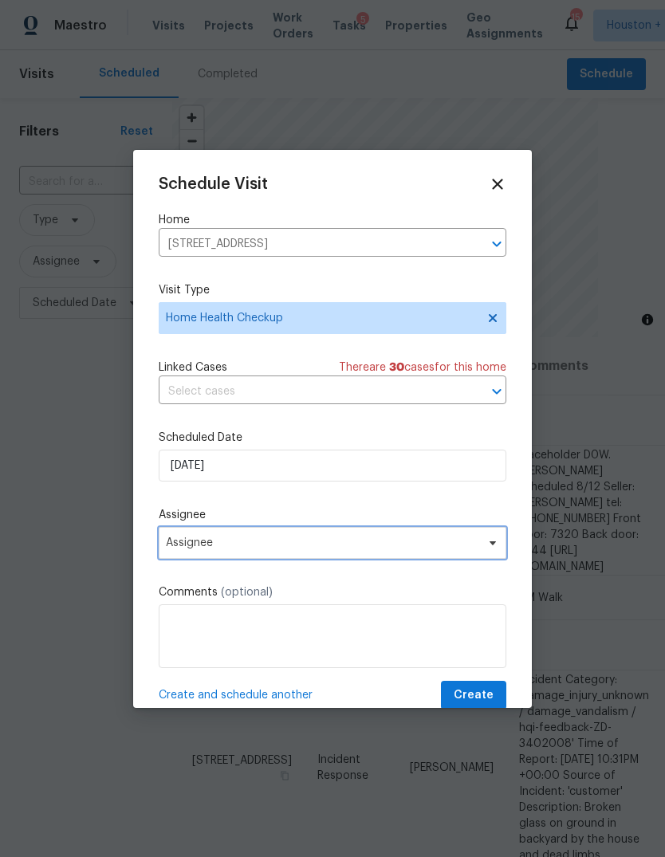
click at [461, 555] on span "Assignee" at bounding box center [332, 543] width 347 height 32
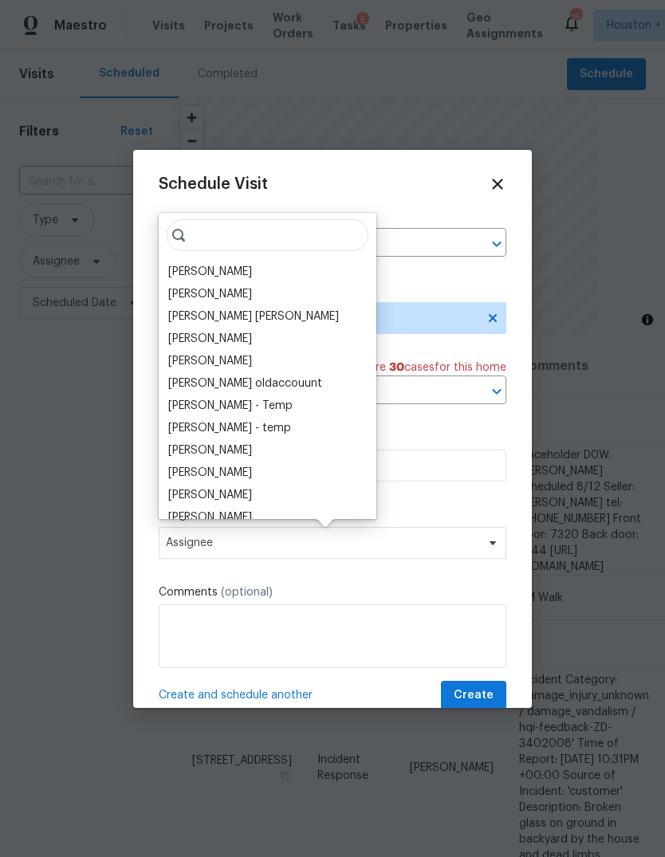
click at [230, 269] on div "[PERSON_NAME]" at bounding box center [210, 272] width 84 height 16
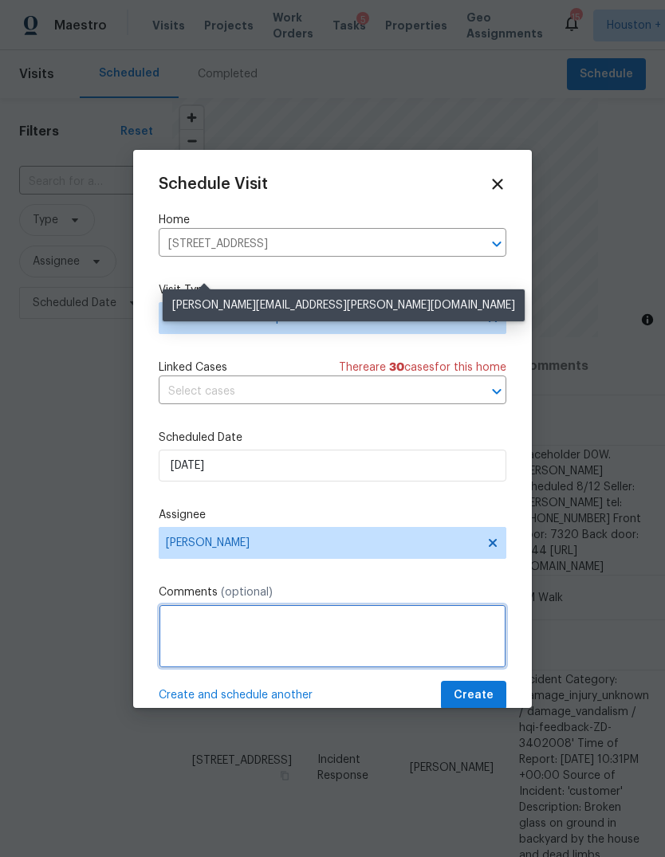
click at [390, 634] on textarea at bounding box center [332, 636] width 347 height 64
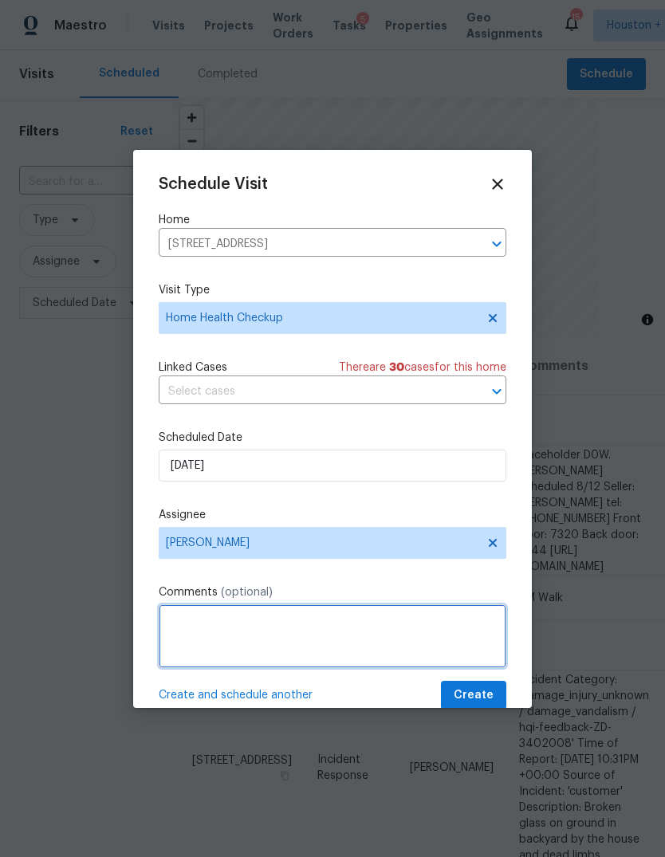
scroll to position [58, 0]
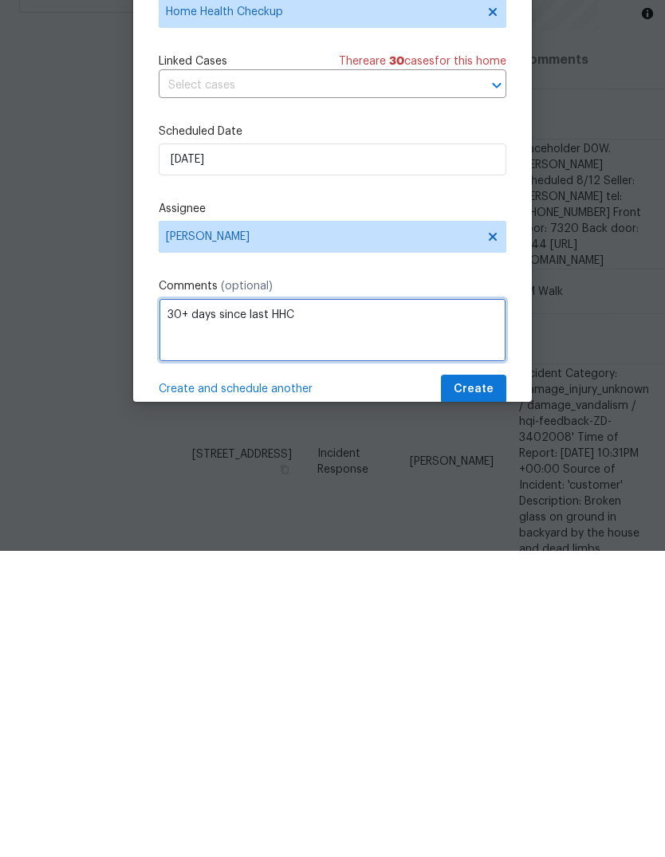
type textarea "30+ days since last HHC"
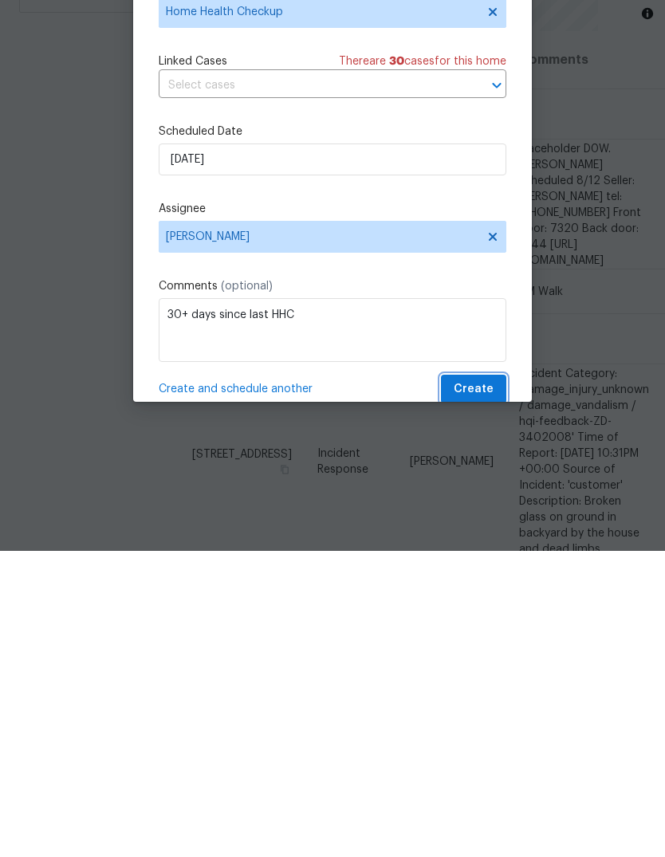
click at [493, 680] on button "Create" at bounding box center [473, 694] width 65 height 29
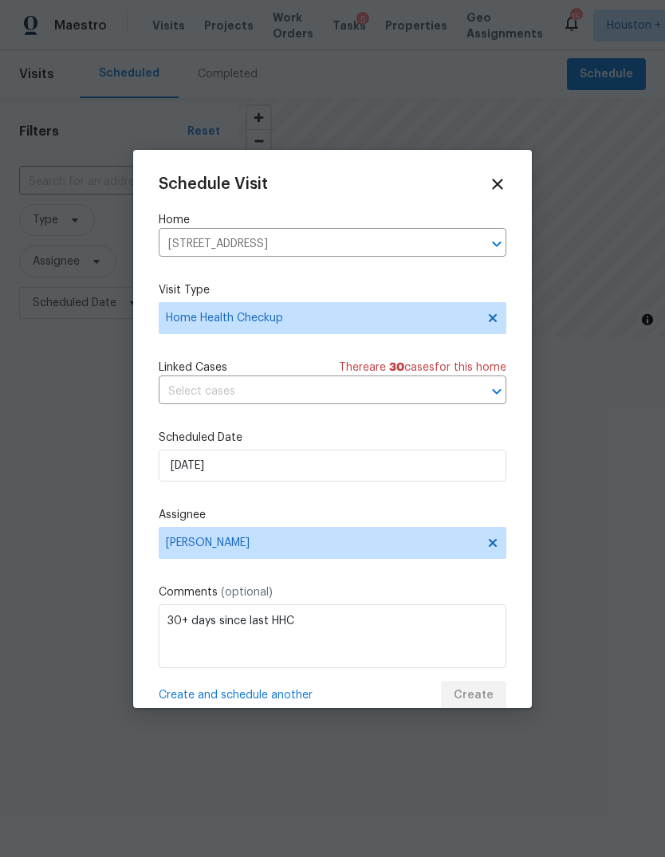
scroll to position [0, 0]
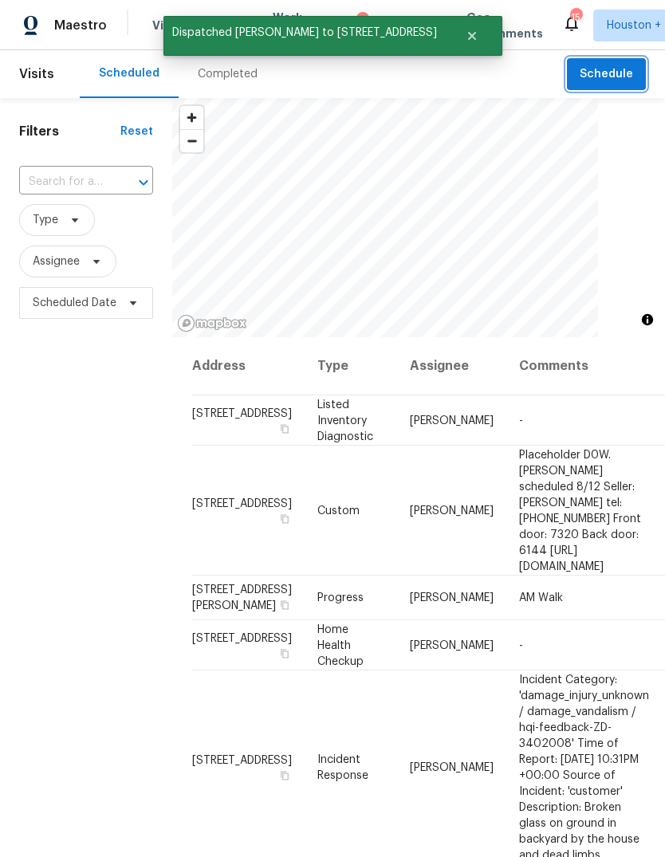
click at [626, 74] on span "Schedule" at bounding box center [605, 75] width 53 height 20
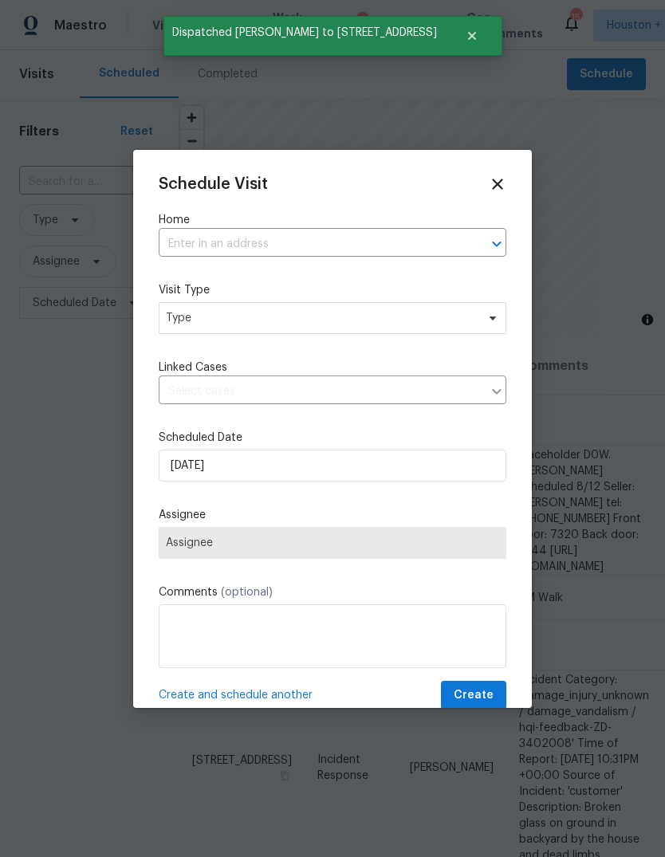
click at [404, 249] on input "text" at bounding box center [310, 244] width 303 height 25
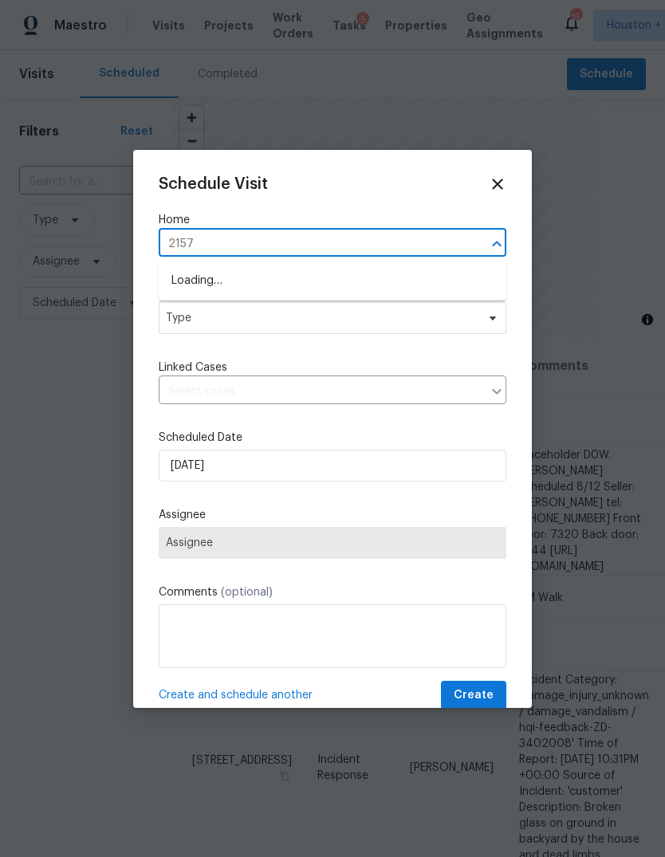
type input "2157 e"
click at [426, 278] on li "[STREET_ADDRESS]" at bounding box center [332, 281] width 347 height 26
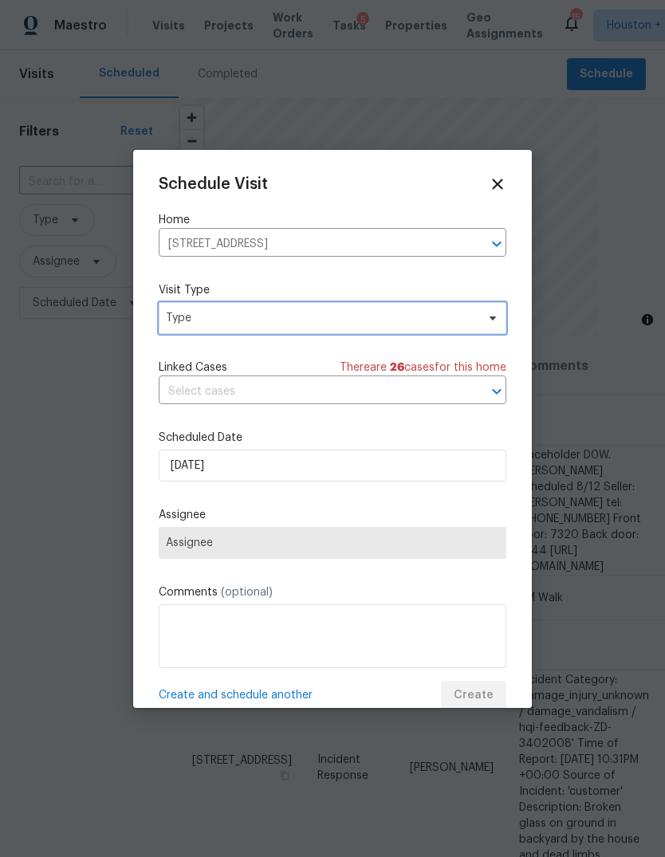
click at [387, 327] on span "Type" at bounding box center [332, 318] width 347 height 32
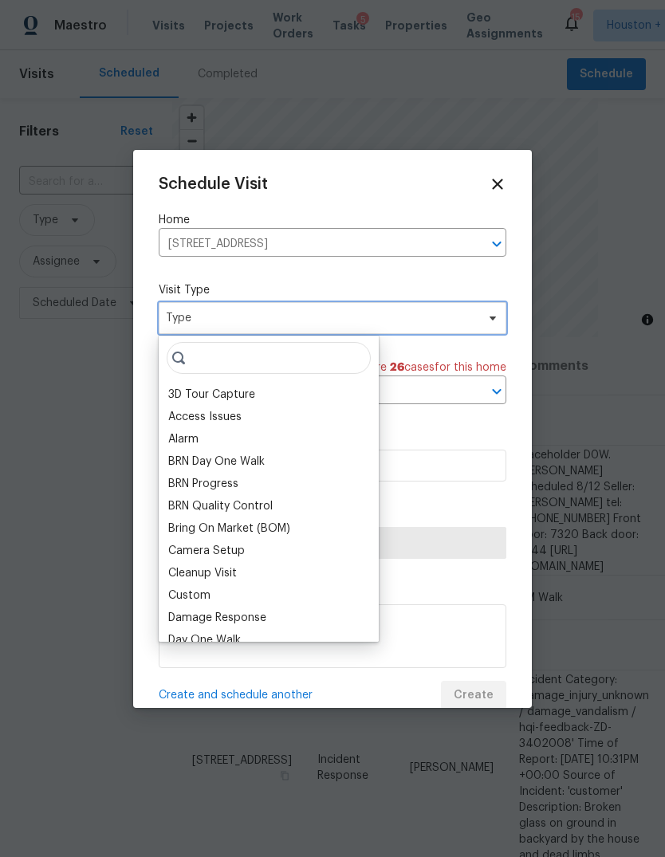
click at [409, 325] on span "Type" at bounding box center [321, 318] width 310 height 16
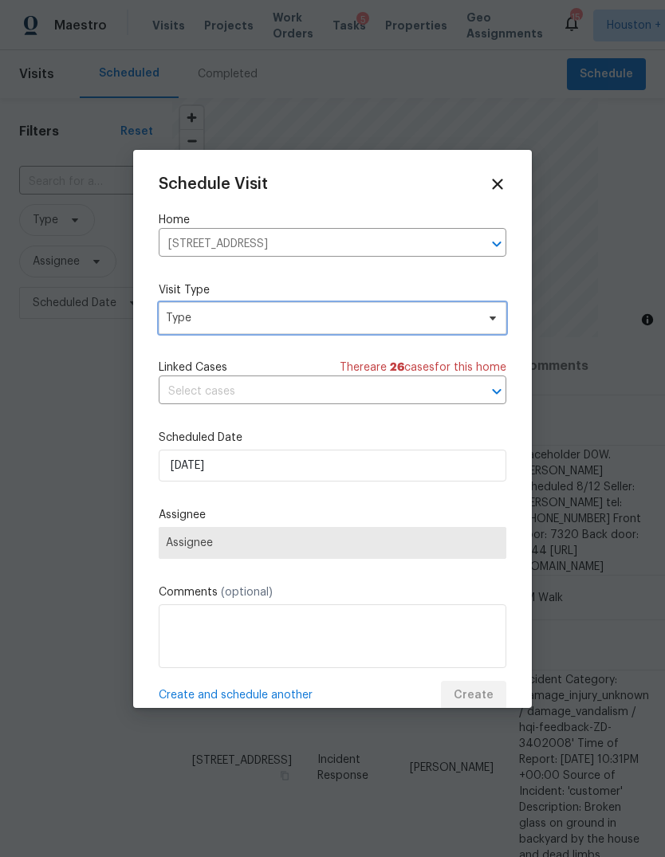
click at [446, 326] on span "Type" at bounding box center [321, 318] width 310 height 16
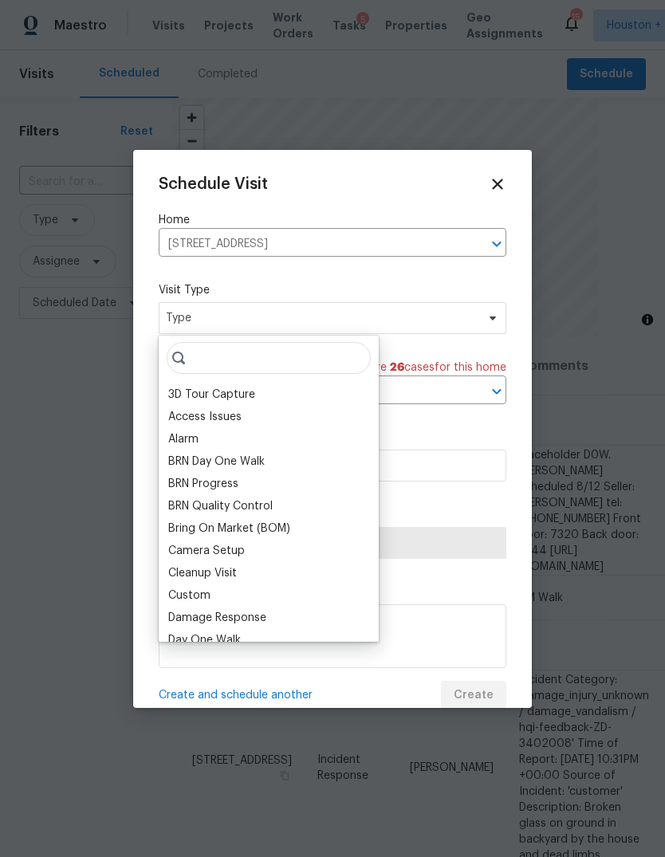
click at [284, 363] on input "search" at bounding box center [269, 358] width 204 height 32
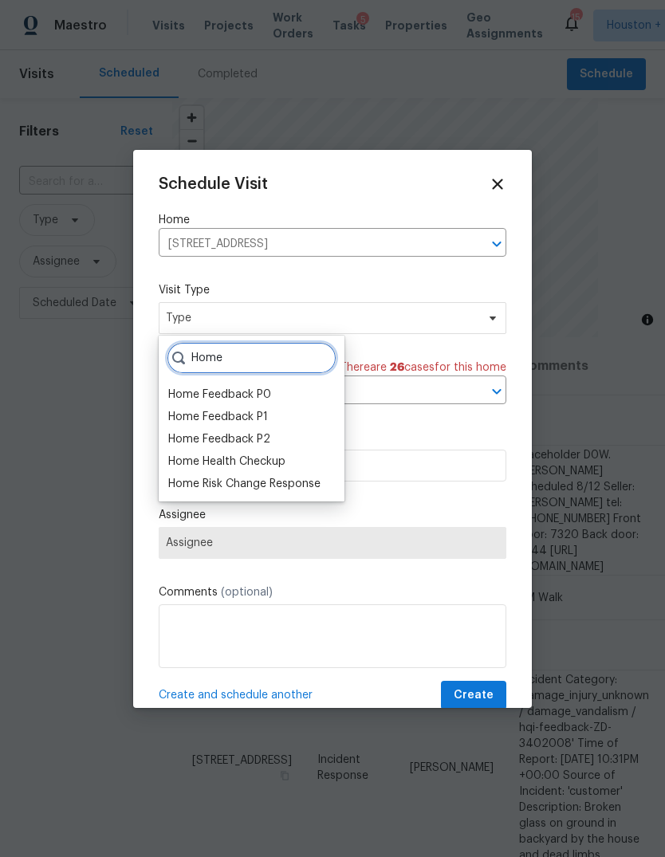
type input "Home"
click at [258, 445] on div "Home Feedback P2" at bounding box center [219, 439] width 102 height 16
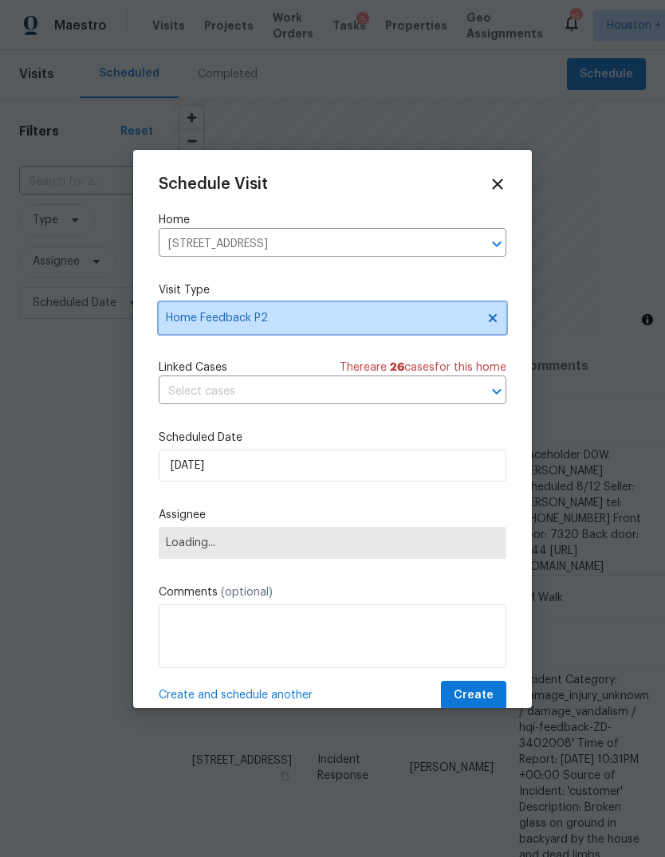
click at [370, 312] on span "Home Feedback P2" at bounding box center [321, 318] width 310 height 16
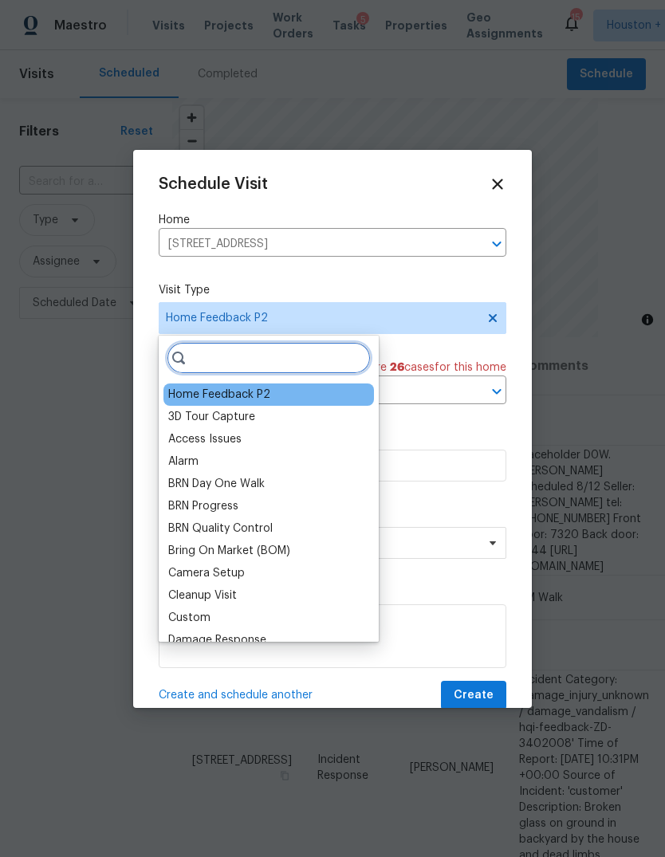
click at [300, 360] on input "search" at bounding box center [269, 358] width 204 height 32
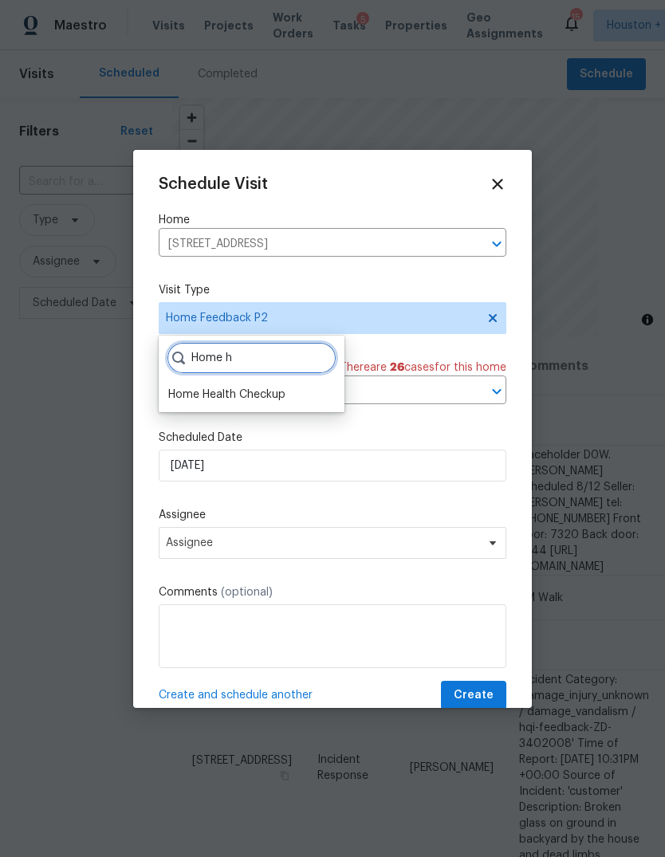
type input "Home h"
click at [258, 402] on div "Home Health Checkup" at bounding box center [226, 394] width 117 height 16
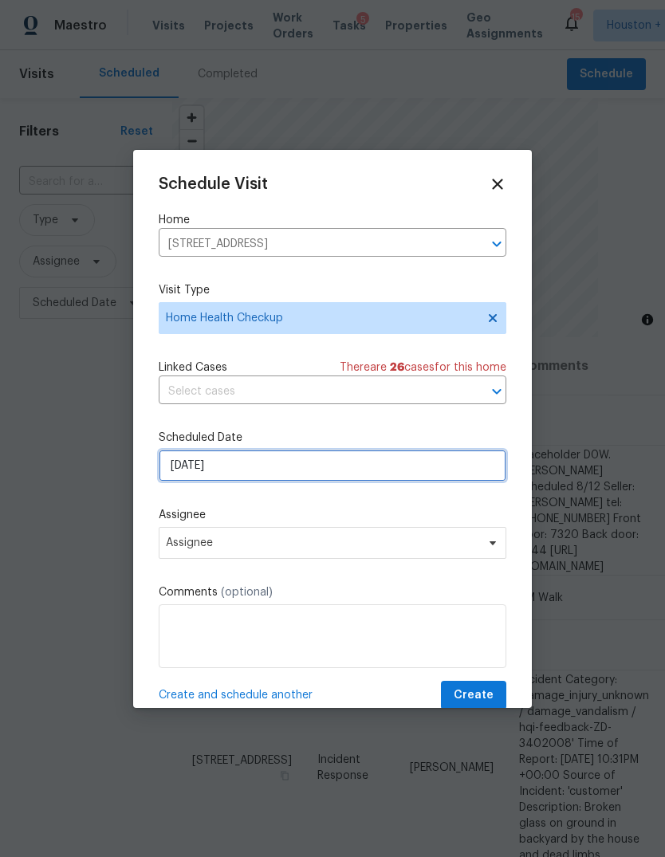
click at [277, 474] on input "[DATE]" at bounding box center [332, 465] width 347 height 32
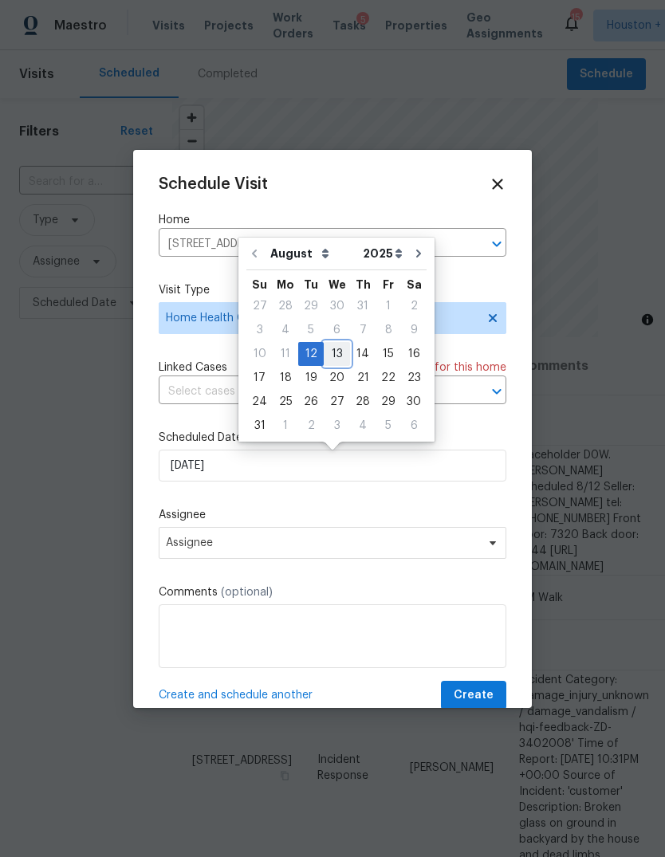
click at [338, 355] on div "13" at bounding box center [337, 354] width 26 height 22
type input "[DATE]"
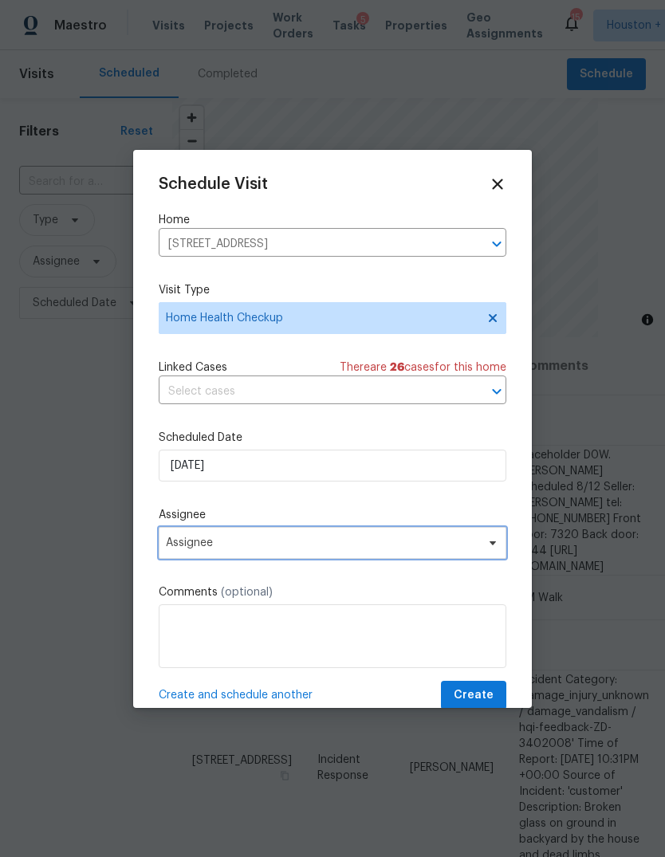
click at [472, 549] on span "Assignee" at bounding box center [322, 542] width 312 height 13
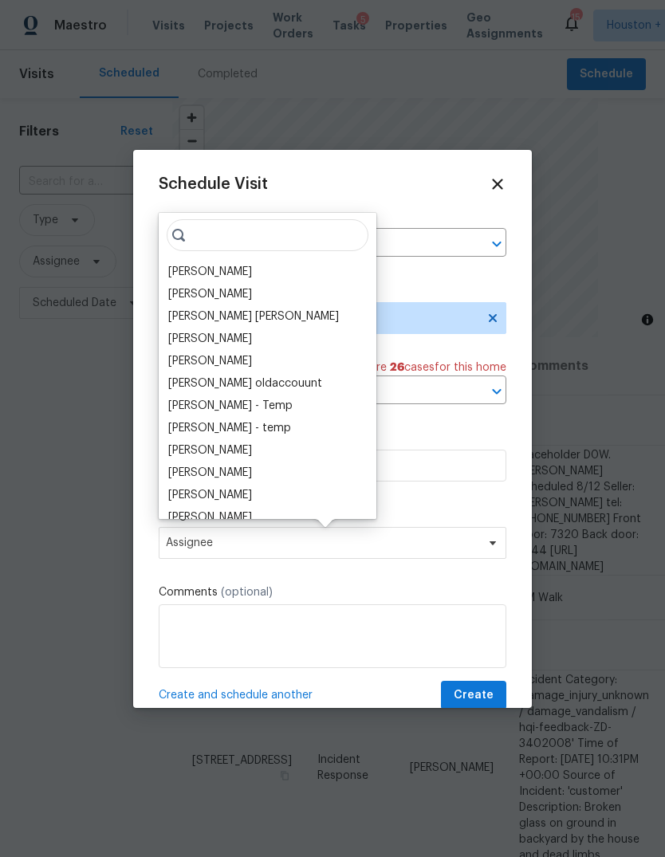
click at [225, 275] on div "[PERSON_NAME]" at bounding box center [210, 272] width 84 height 16
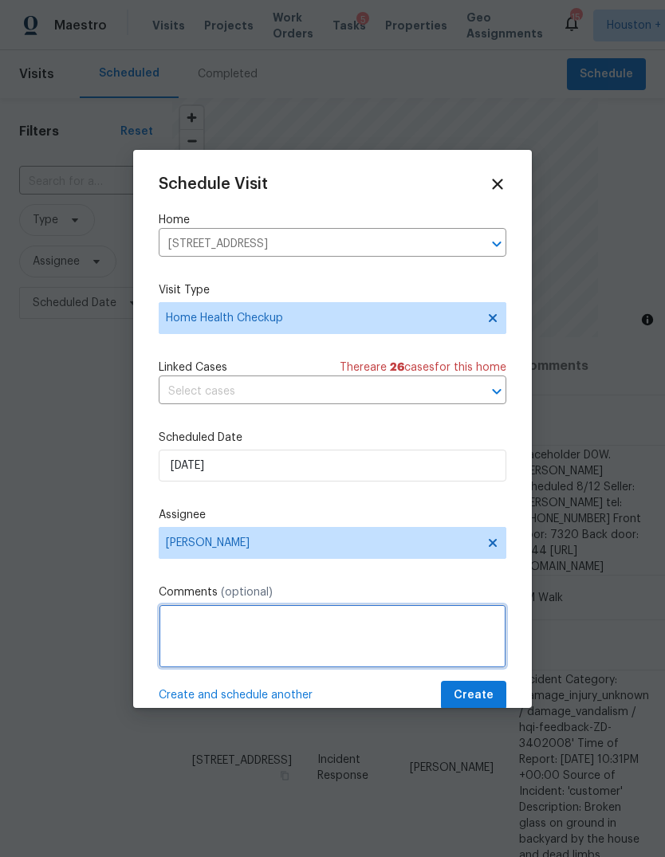
click at [416, 637] on textarea at bounding box center [332, 636] width 347 height 64
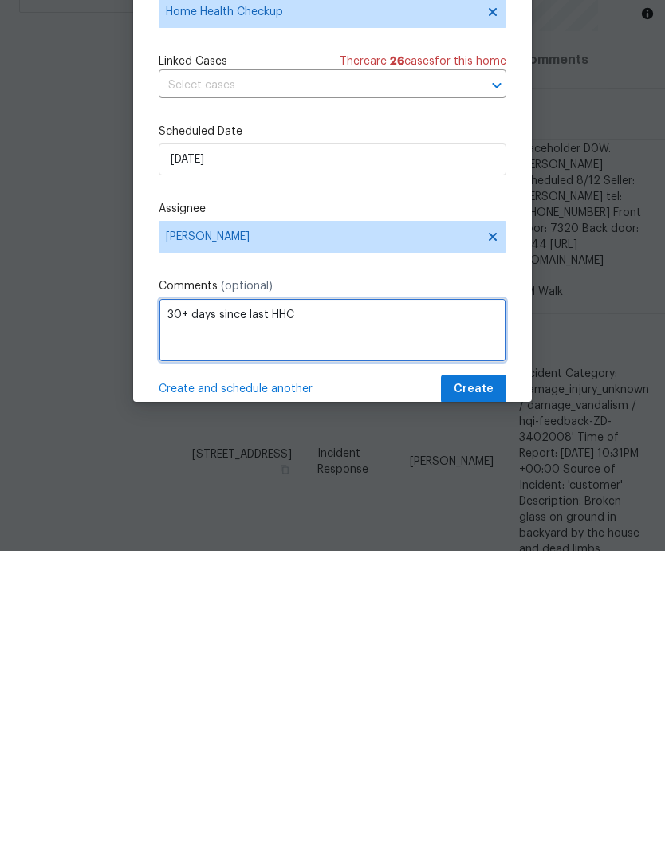
type textarea "30+ days since last HHC"
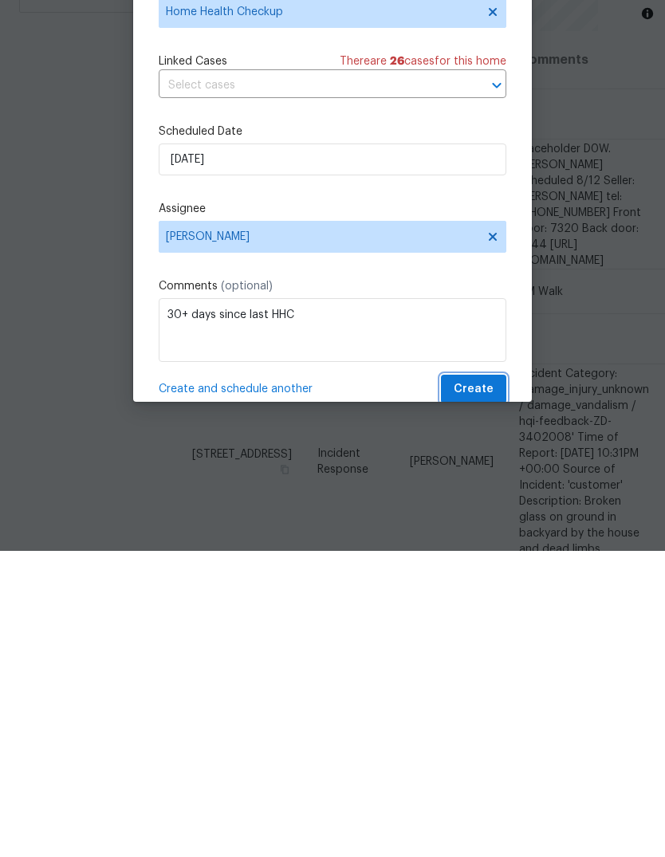
click at [500, 680] on button "Create" at bounding box center [473, 694] width 65 height 29
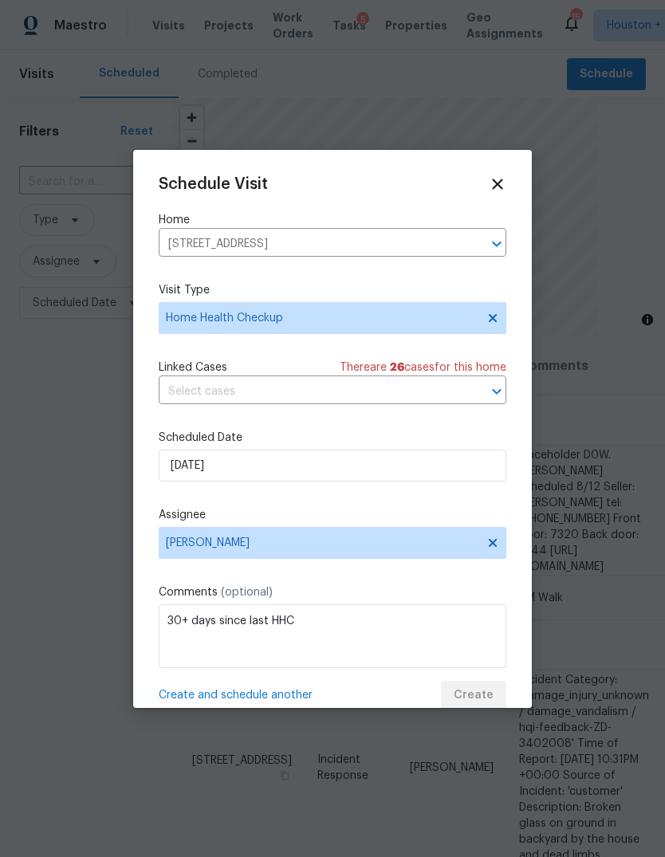
scroll to position [0, 0]
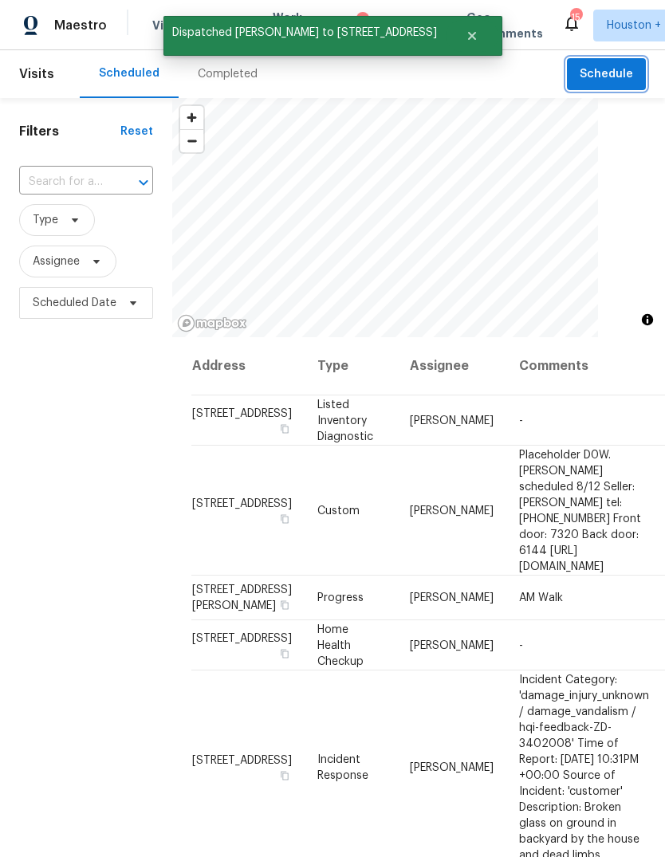
click at [622, 70] on span "Schedule" at bounding box center [605, 75] width 53 height 20
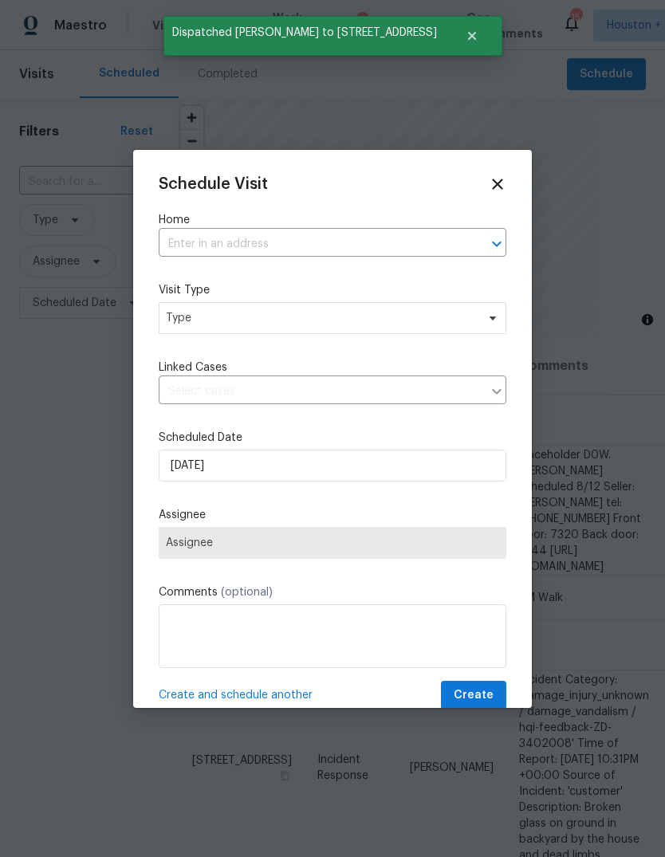
click at [414, 233] on input "text" at bounding box center [310, 244] width 303 height 25
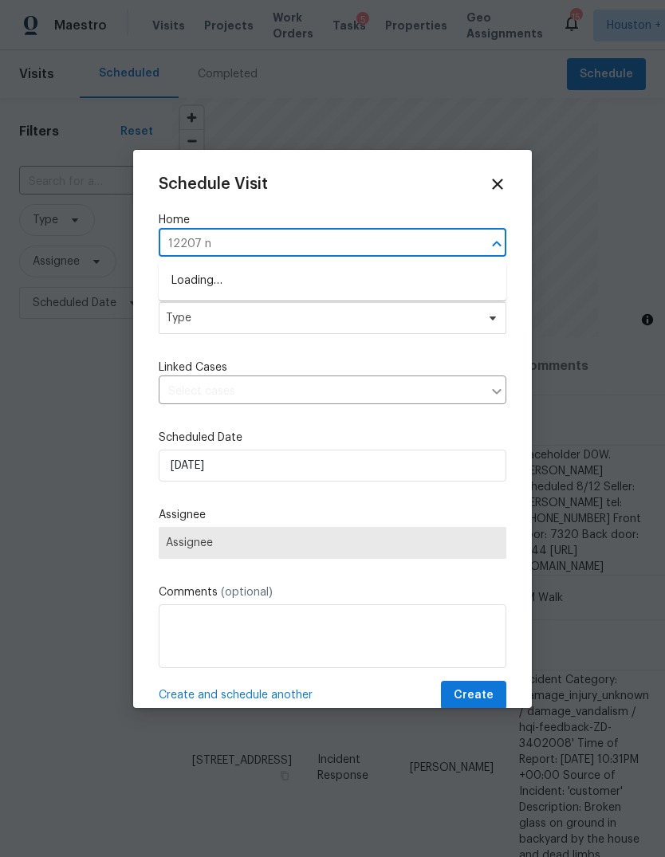
type input "12207 n"
click at [413, 268] on li "[STREET_ADDRESS][US_STATE]" at bounding box center [332, 281] width 347 height 26
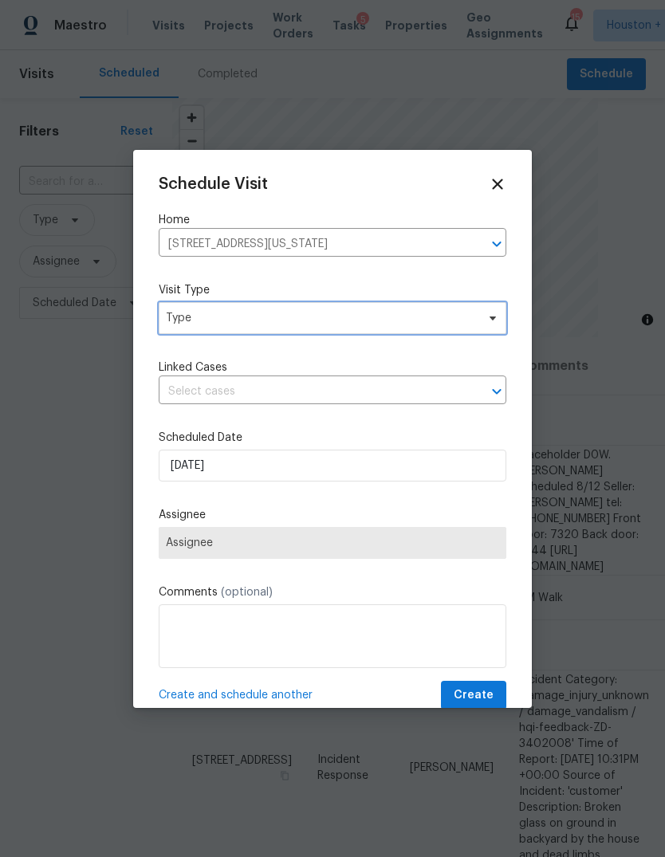
click at [439, 315] on span "Type" at bounding box center [321, 318] width 310 height 16
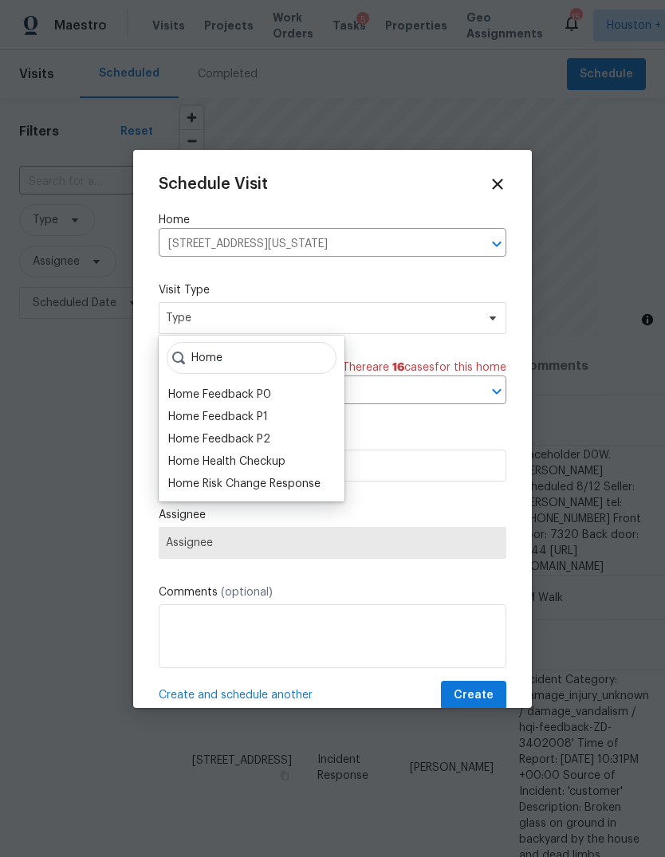
type input "Home"
click at [269, 463] on div "Home Health Checkup" at bounding box center [226, 461] width 117 height 16
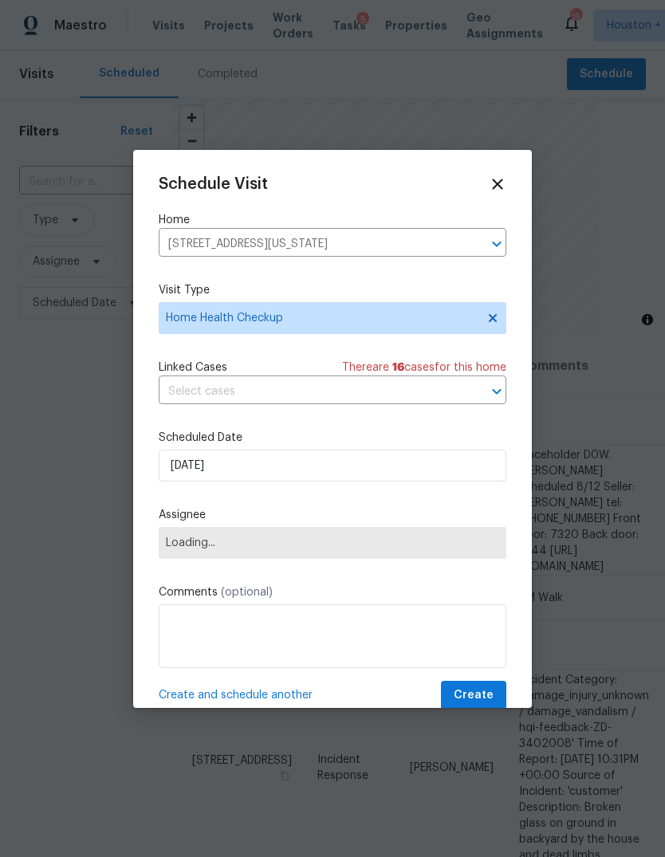
click at [400, 493] on div "Schedule Visit Home [STREET_ADDRESS][US_STATE] ​ Visit Type Home Health Checkup…" at bounding box center [332, 442] width 347 height 535
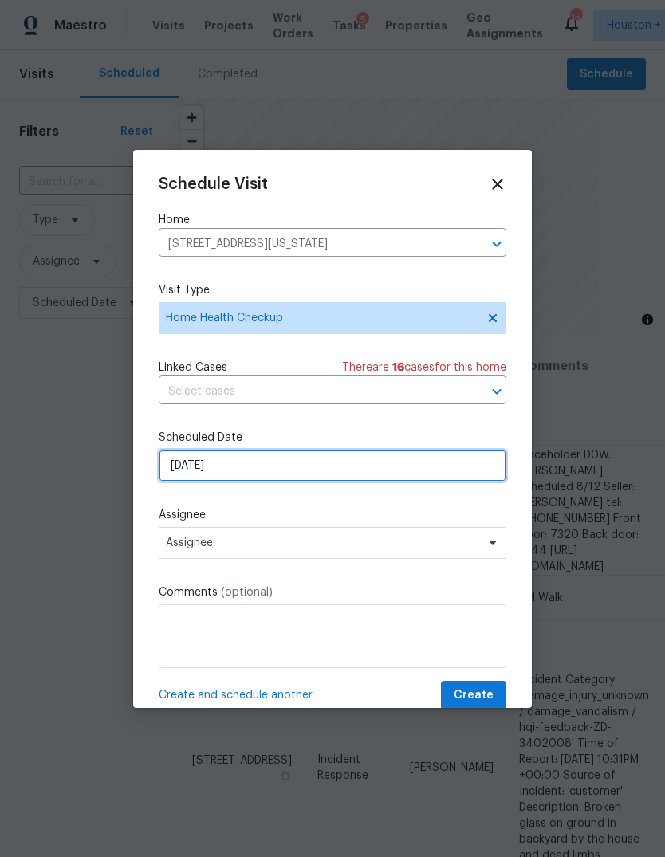
click at [308, 477] on input "[DATE]" at bounding box center [332, 465] width 347 height 32
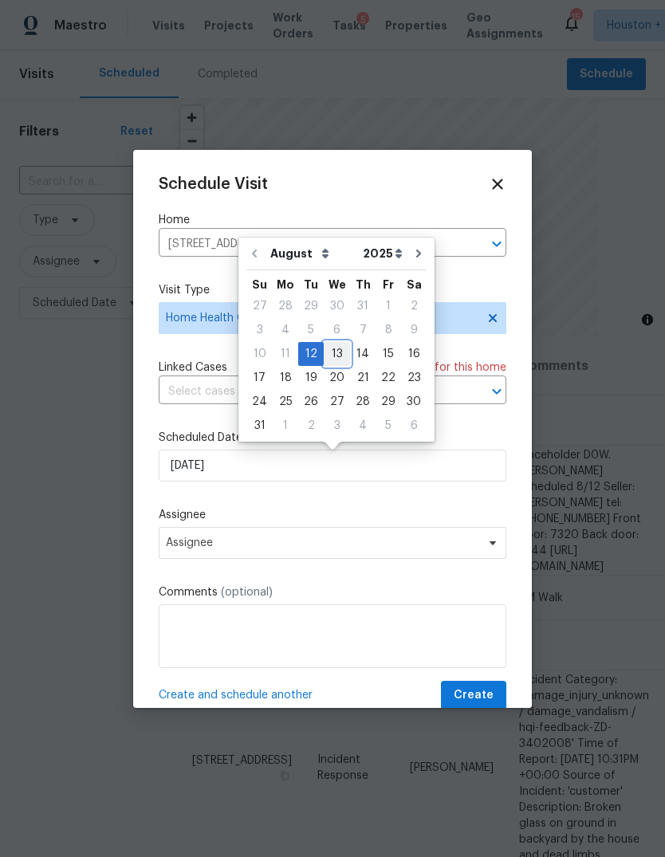
click at [339, 350] on div "13" at bounding box center [337, 354] width 26 height 22
type input "[DATE]"
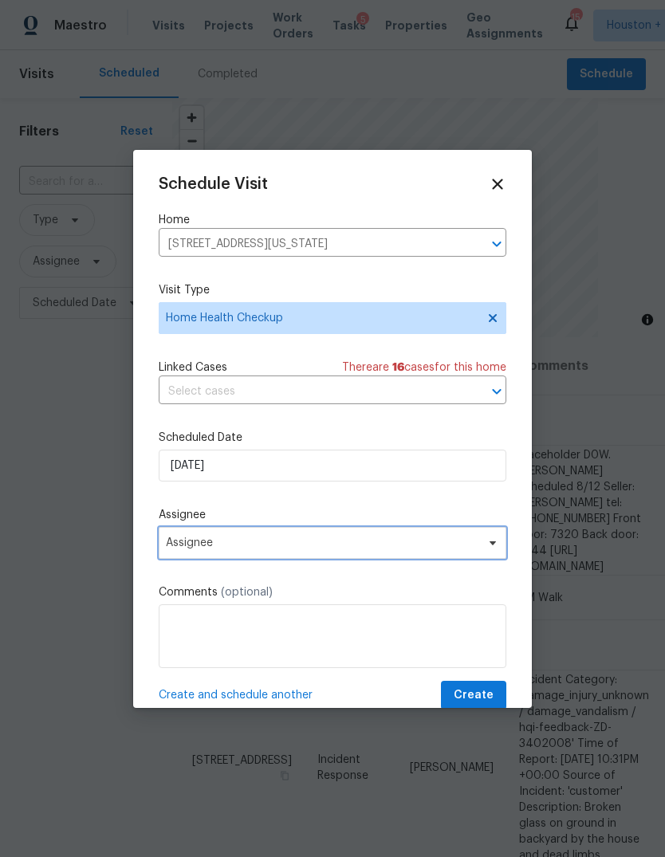
click at [392, 545] on span "Assignee" at bounding box center [322, 542] width 312 height 13
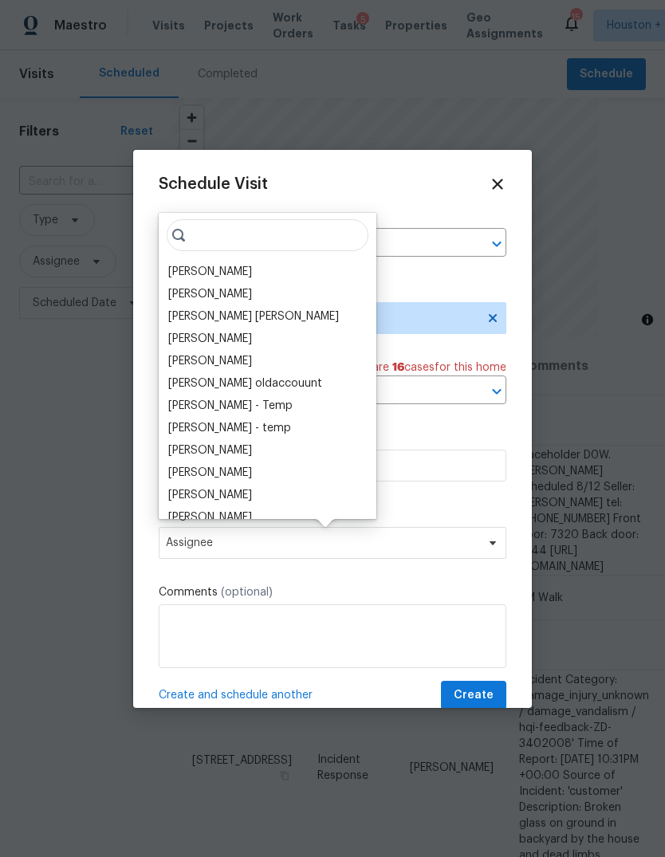
click at [213, 270] on div "[PERSON_NAME]" at bounding box center [210, 272] width 84 height 16
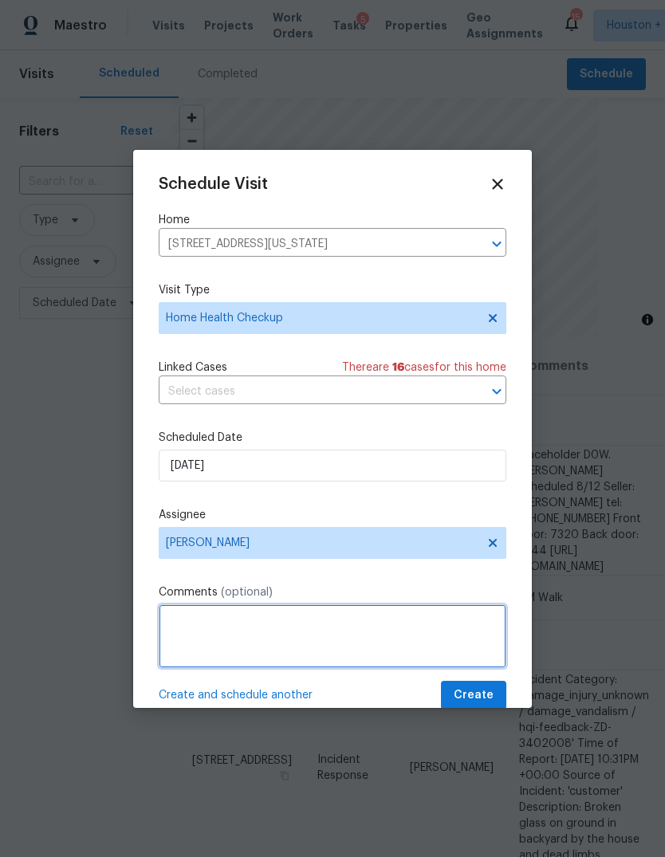
click at [390, 608] on textarea at bounding box center [332, 636] width 347 height 64
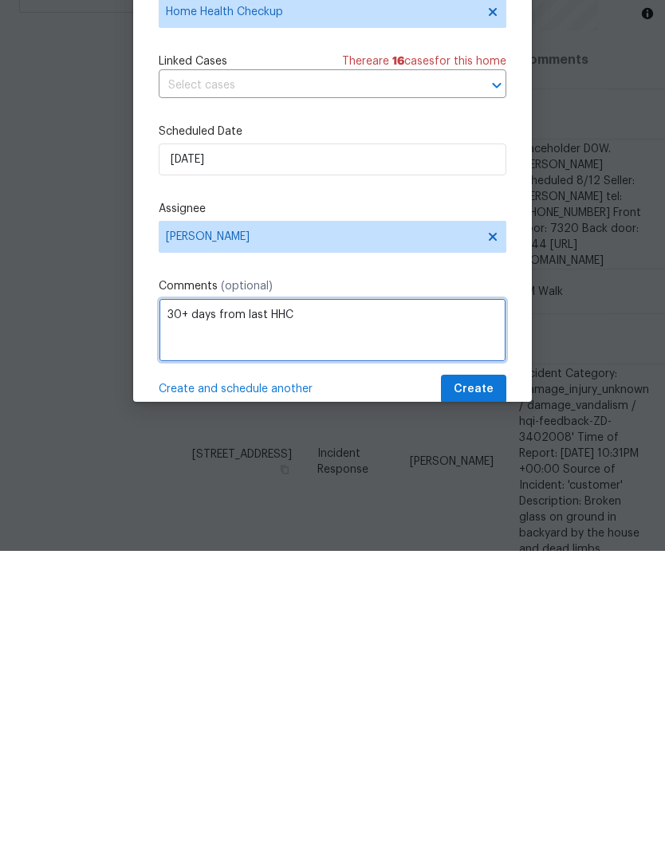
scroll to position [14, 0]
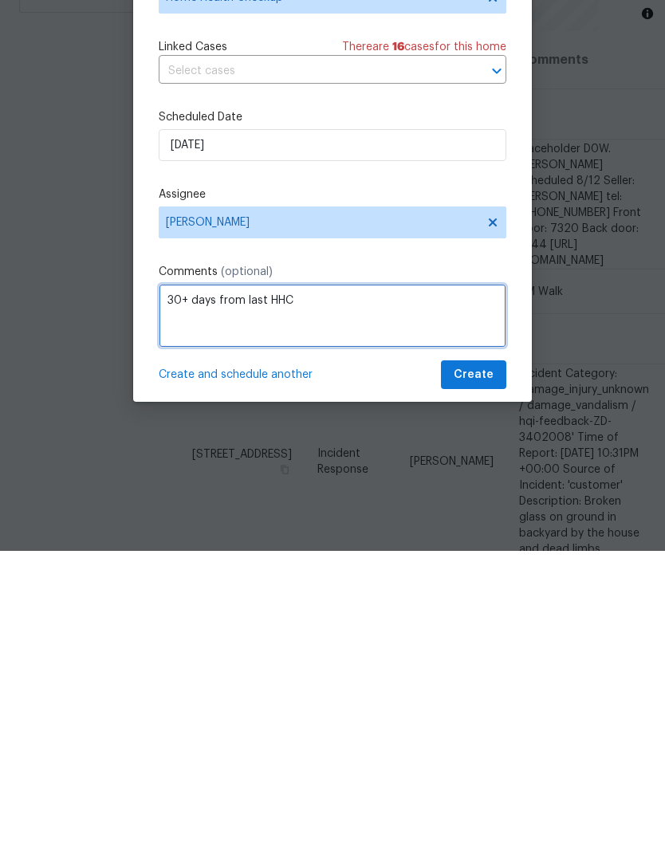
type textarea "30+ days from last HHC"
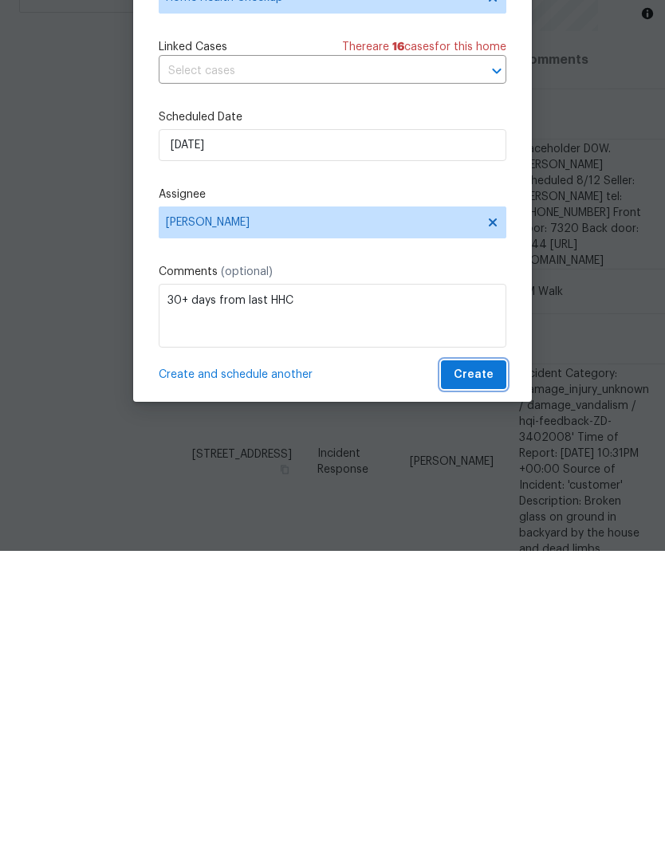
click at [500, 666] on button "Create" at bounding box center [473, 680] width 65 height 29
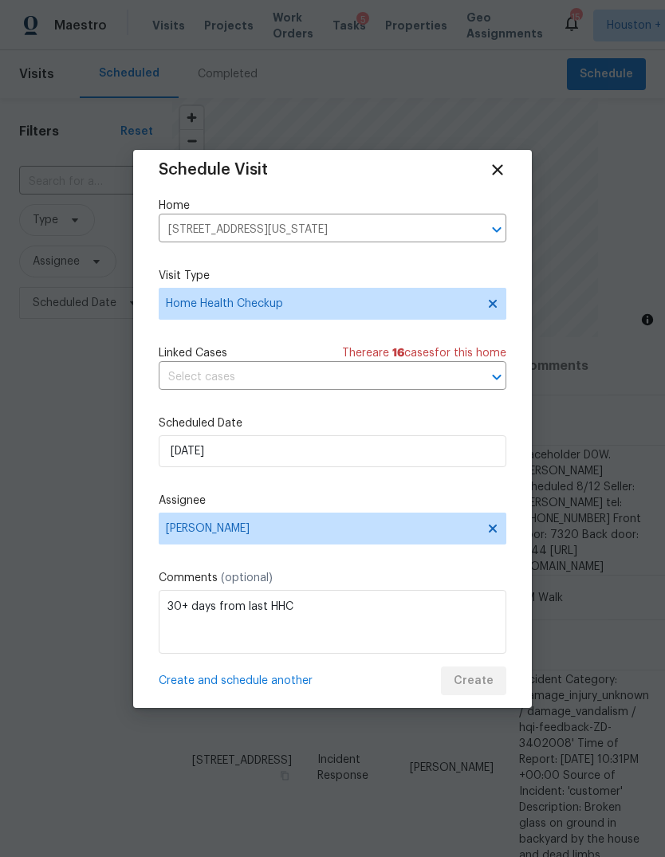
scroll to position [0, 0]
